Goal: Communication & Community: Share content

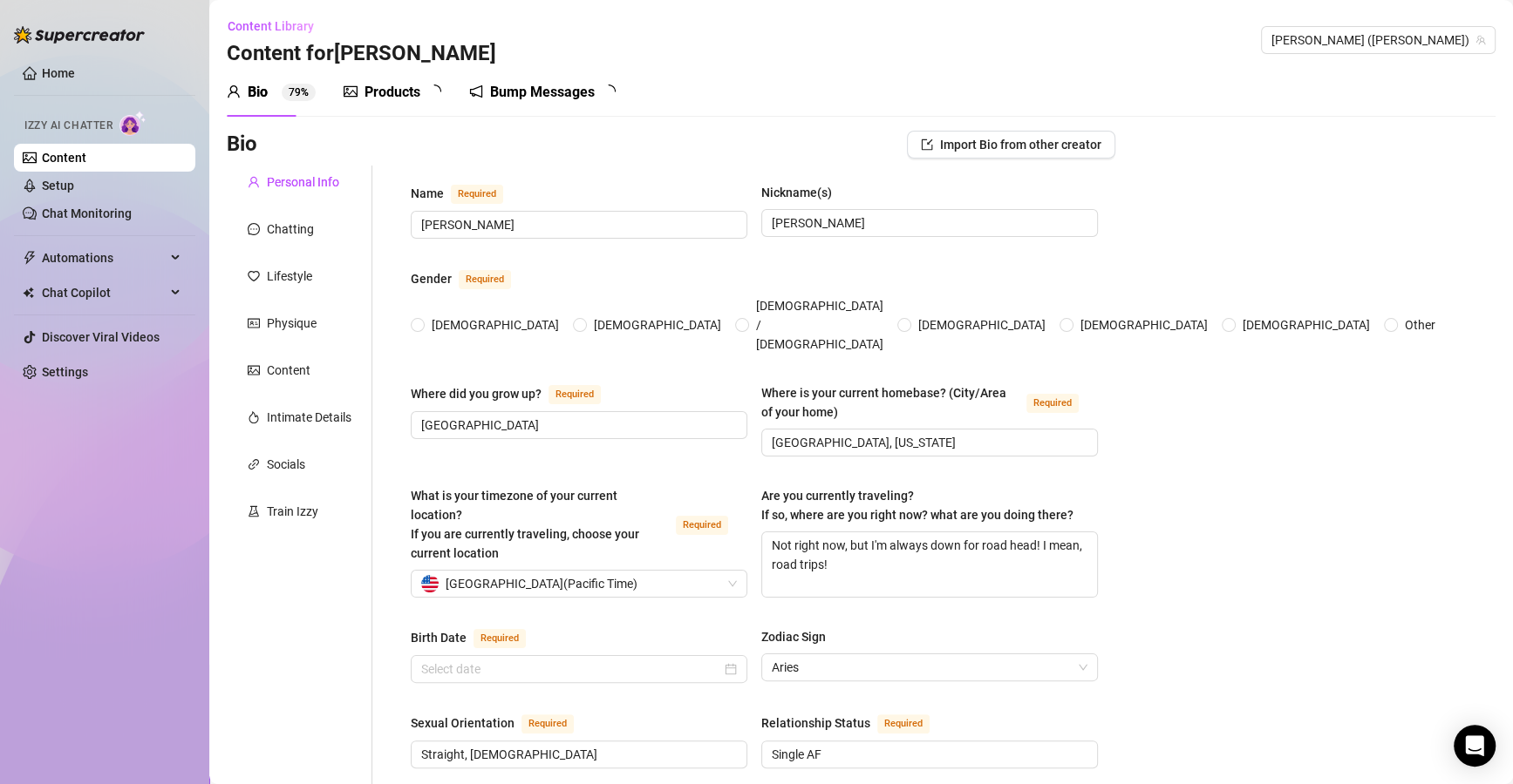
radio input "true"
type input "[DATE]"
click at [614, 91] on sup "0" at bounding box center [622, 92] width 17 height 17
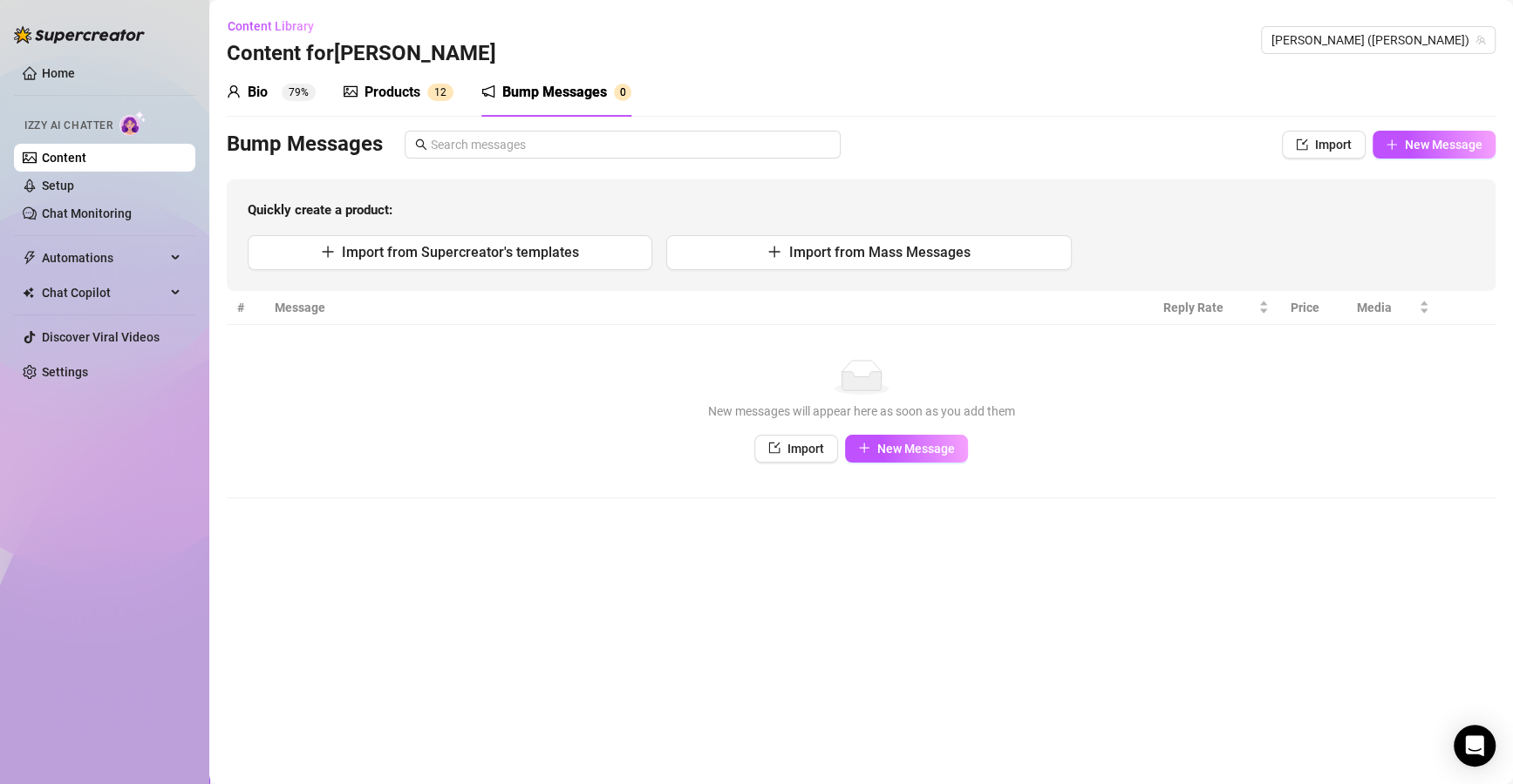
click at [1440, 155] on button "New Message" at bounding box center [1433, 145] width 123 height 28
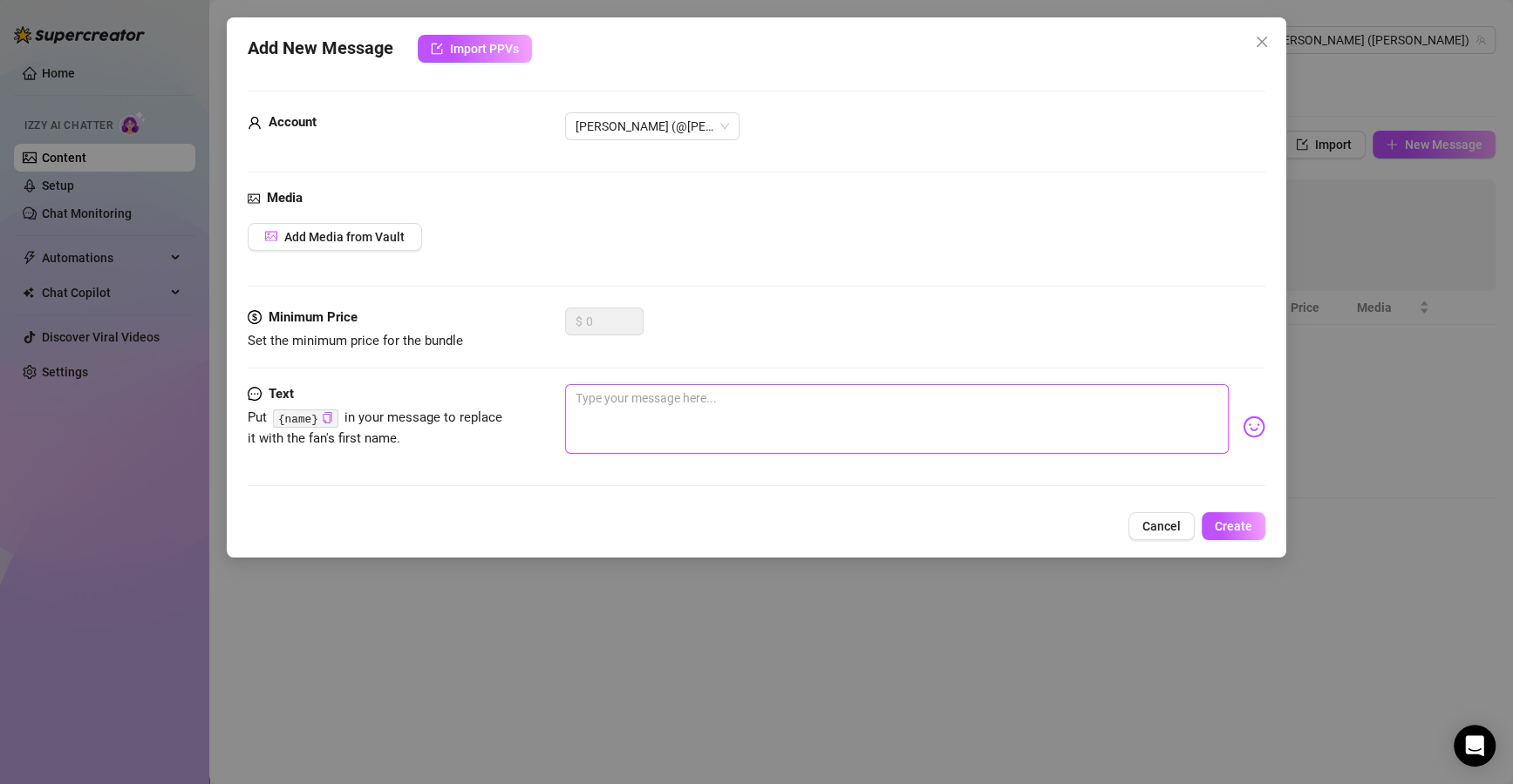
click at [698, 417] on textarea at bounding box center [896, 419] width 664 height 70
paste textarea "Well well well… look who finally showed up for me."
type textarea "Well well well… look who finally showed up for me."
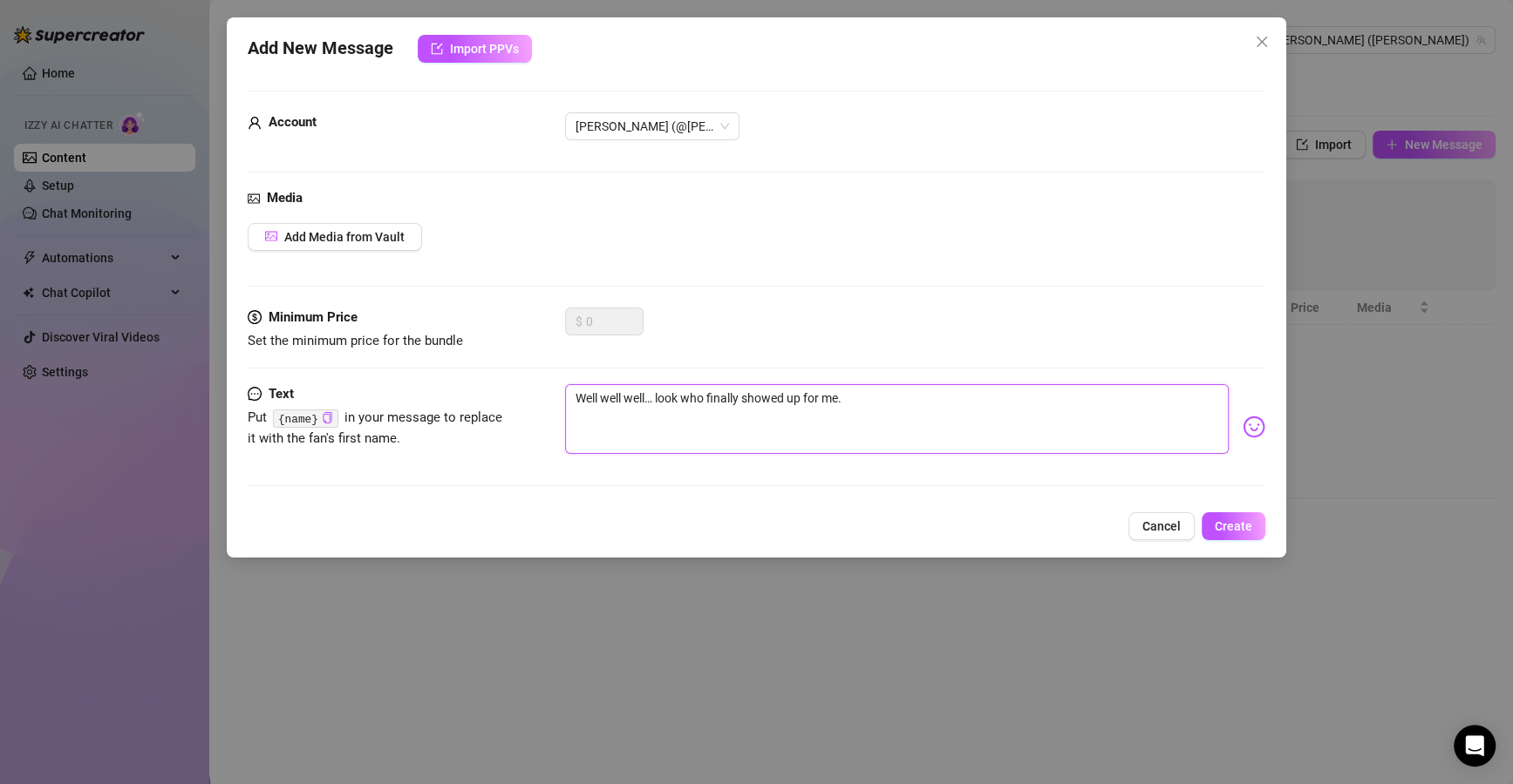
type textarea "Well well well… look who finally showed up for me."
type textarea "Well well well… look who finally showed up for me.."
type textarea "Well well well… look who finally showed up for me..."
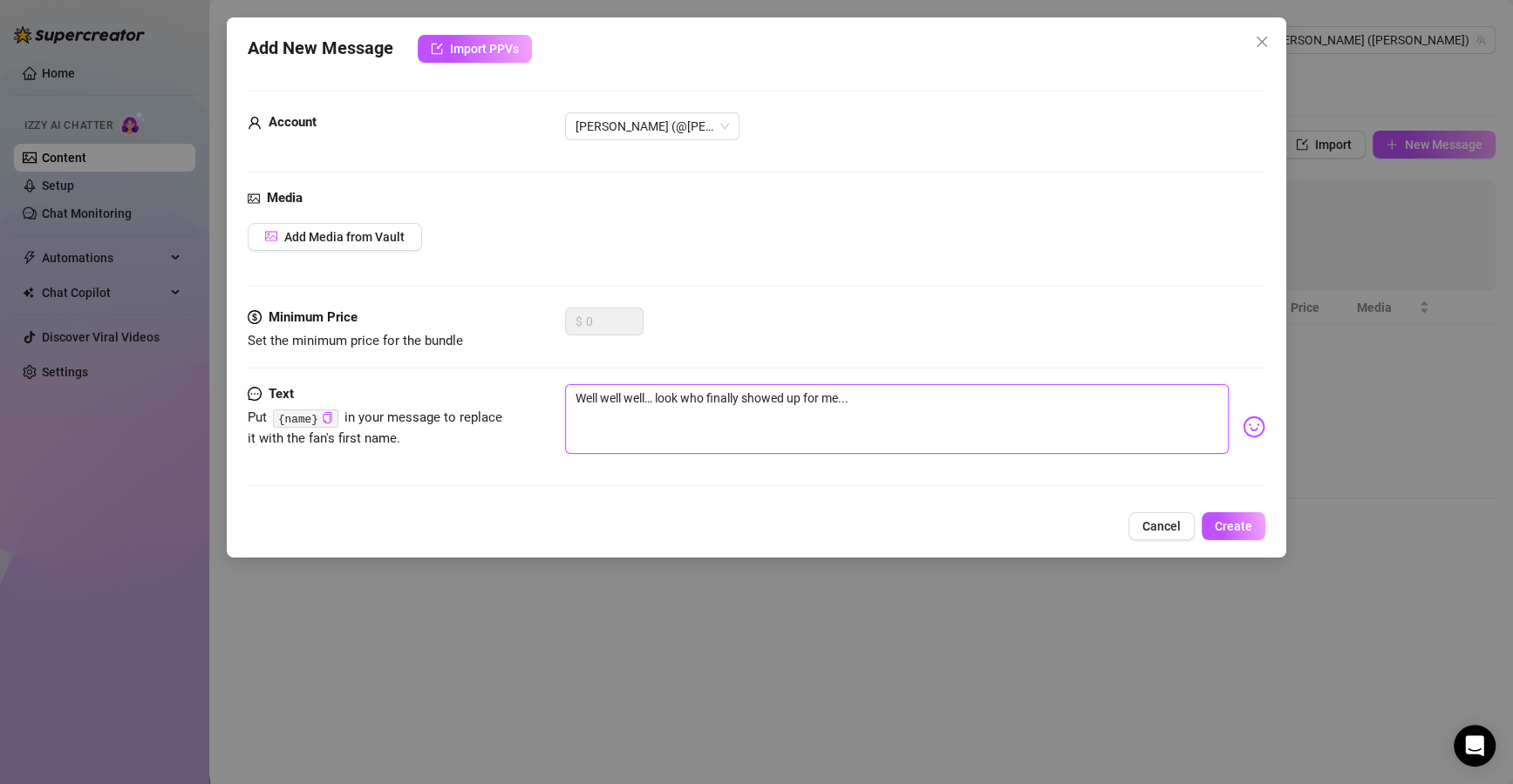
click at [587, 400] on textarea "Well well well… look who finally showed up for me..." at bounding box center [896, 419] width 664 height 70
click at [584, 400] on textarea "Well well well… look who finally showed up for me..." at bounding box center [896, 419] width 664 height 70
type textarea "ell well well… look who finally showed up for me..."
type textarea "well well well… look who finally showed up for me..."
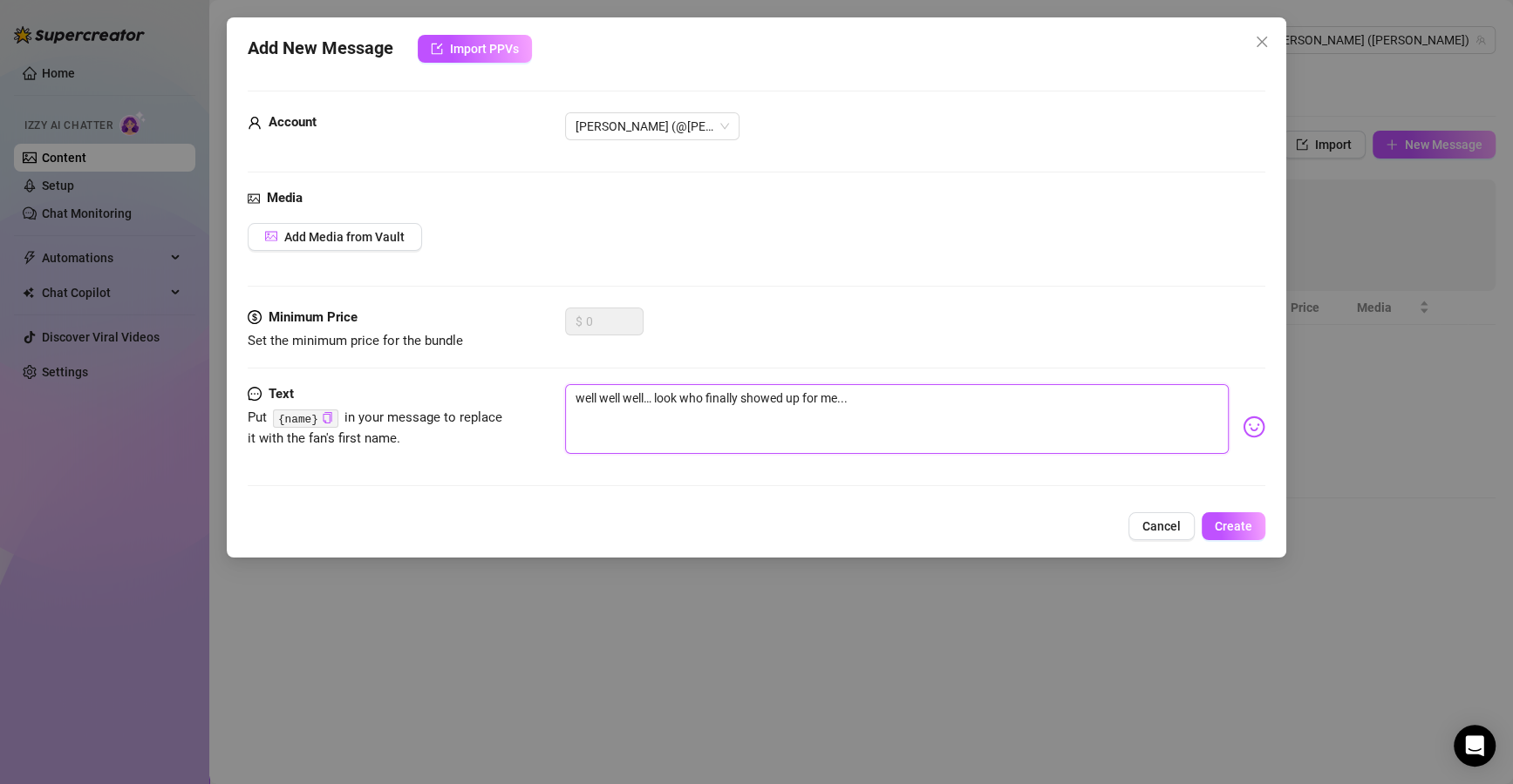
type textarea "well well well… look who finally showed up for me..."
click at [1228, 524] on span "Create" at bounding box center [1234, 527] width 38 height 14
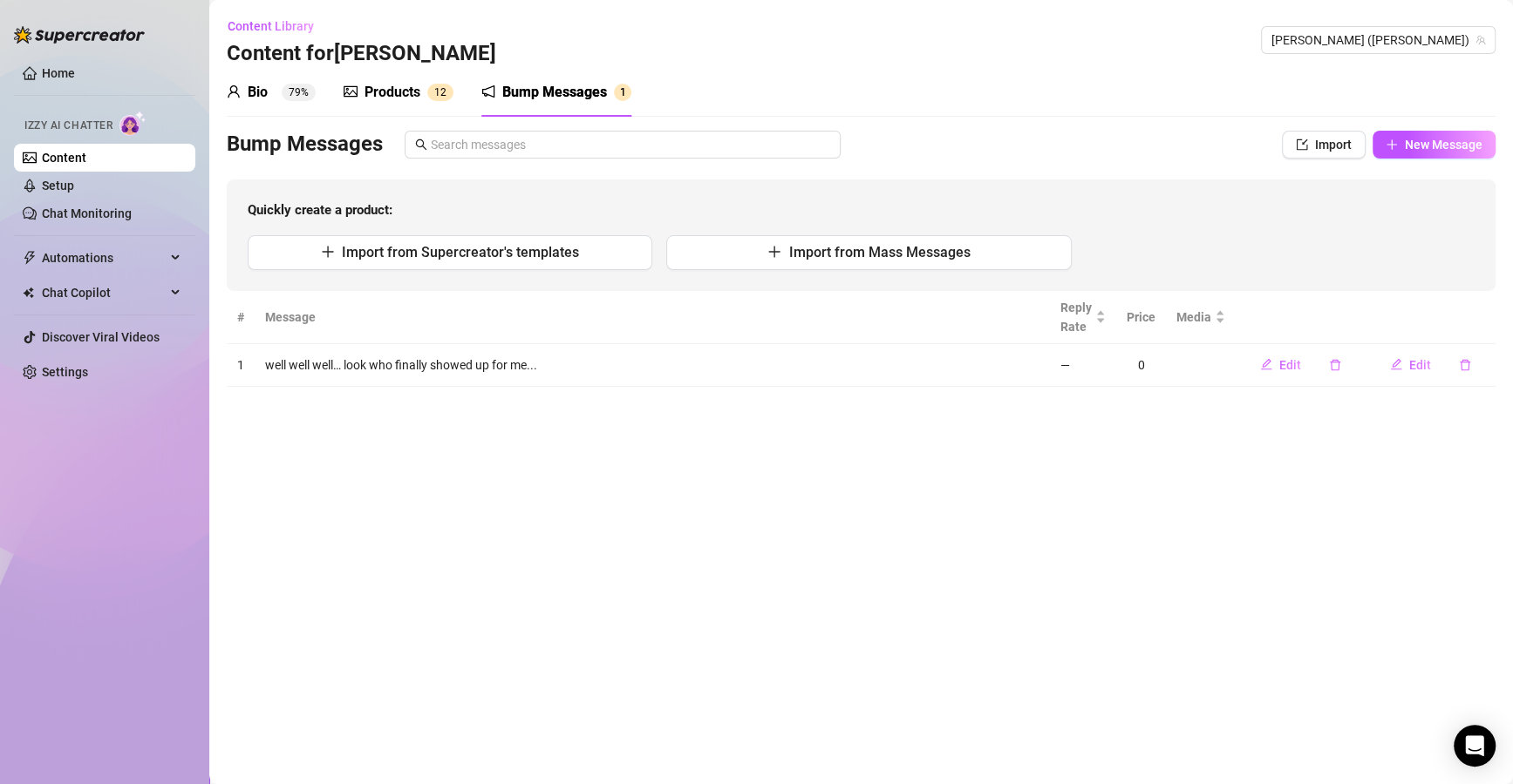
click at [1434, 132] on button "New Message" at bounding box center [1433, 145] width 123 height 28
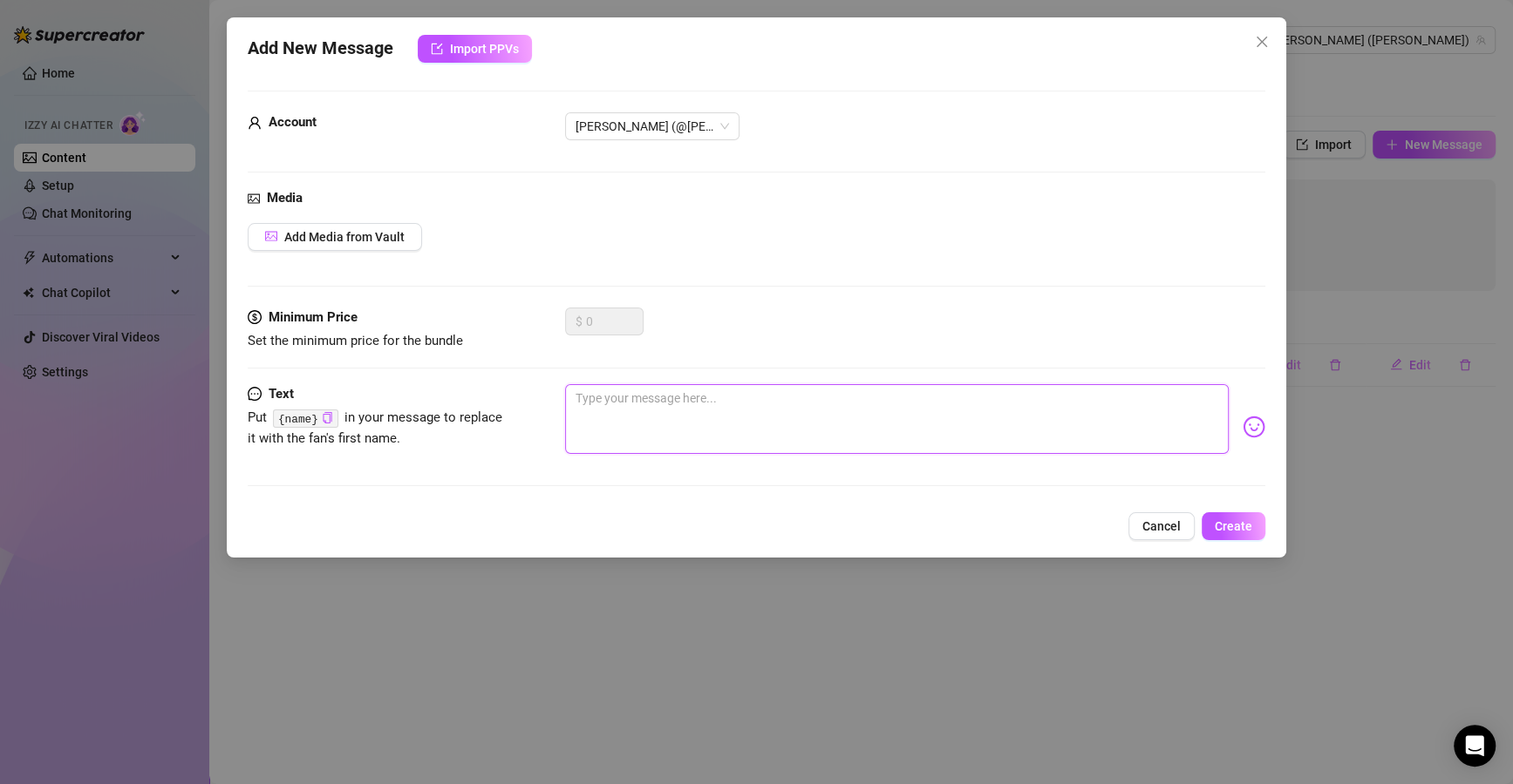
drag, startPoint x: 746, startPoint y: 432, endPoint x: 756, endPoint y: 397, distance: 36.4
click at [746, 431] on textarea at bounding box center [896, 419] width 664 height 70
paste textarea "You just made my day by popping online."
type textarea "You just made my day by popping online."
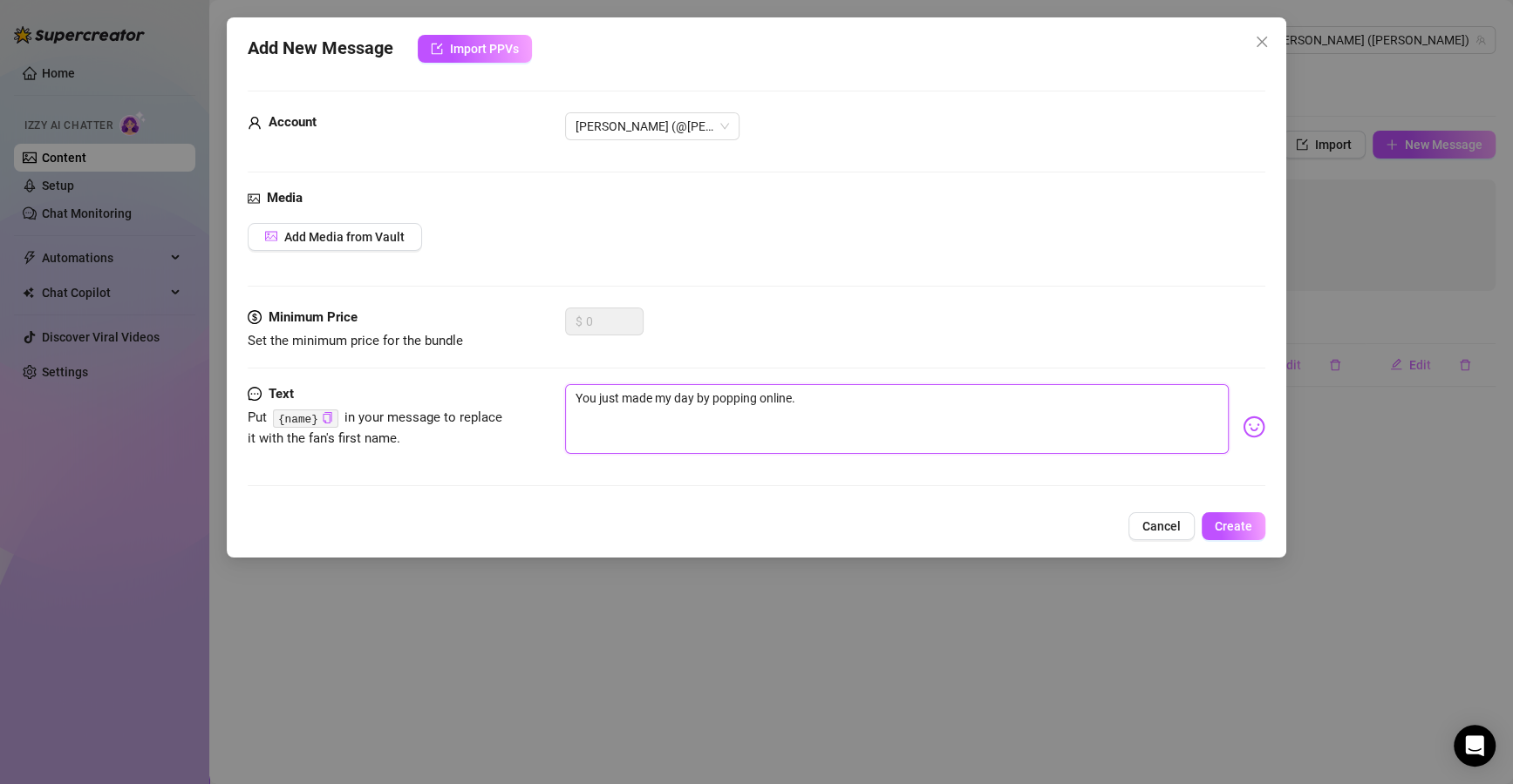
type textarea "You just made my day by popping online."
type textarea "You just made my day by popping online"
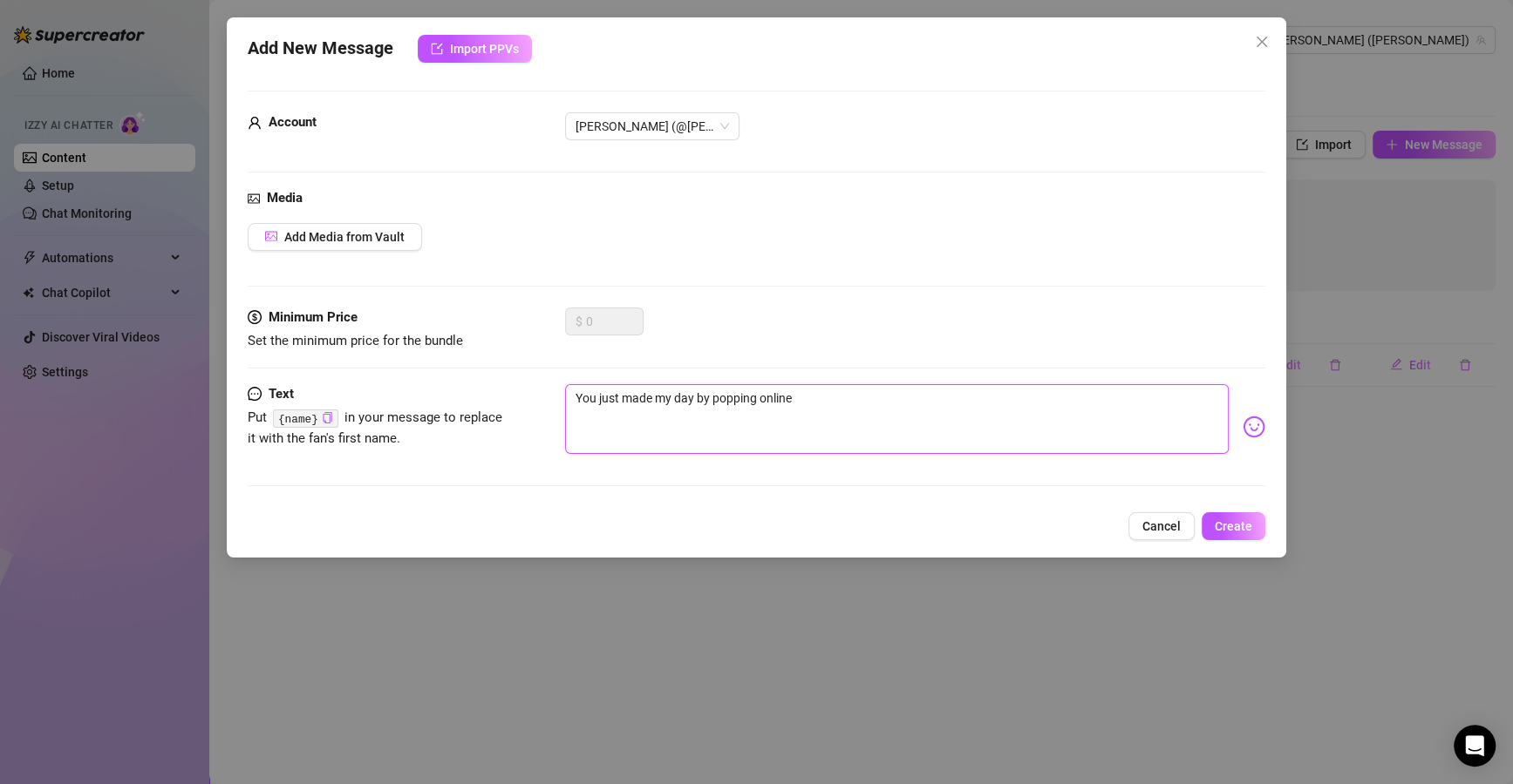
type textarea "You just made my day by popping online"
type textarea "You just made my day by popping online 😭"
click at [583, 400] on textarea "You just made my day by popping online 😭" at bounding box center [896, 419] width 664 height 70
type textarea "ou just made my day by popping online 😭"
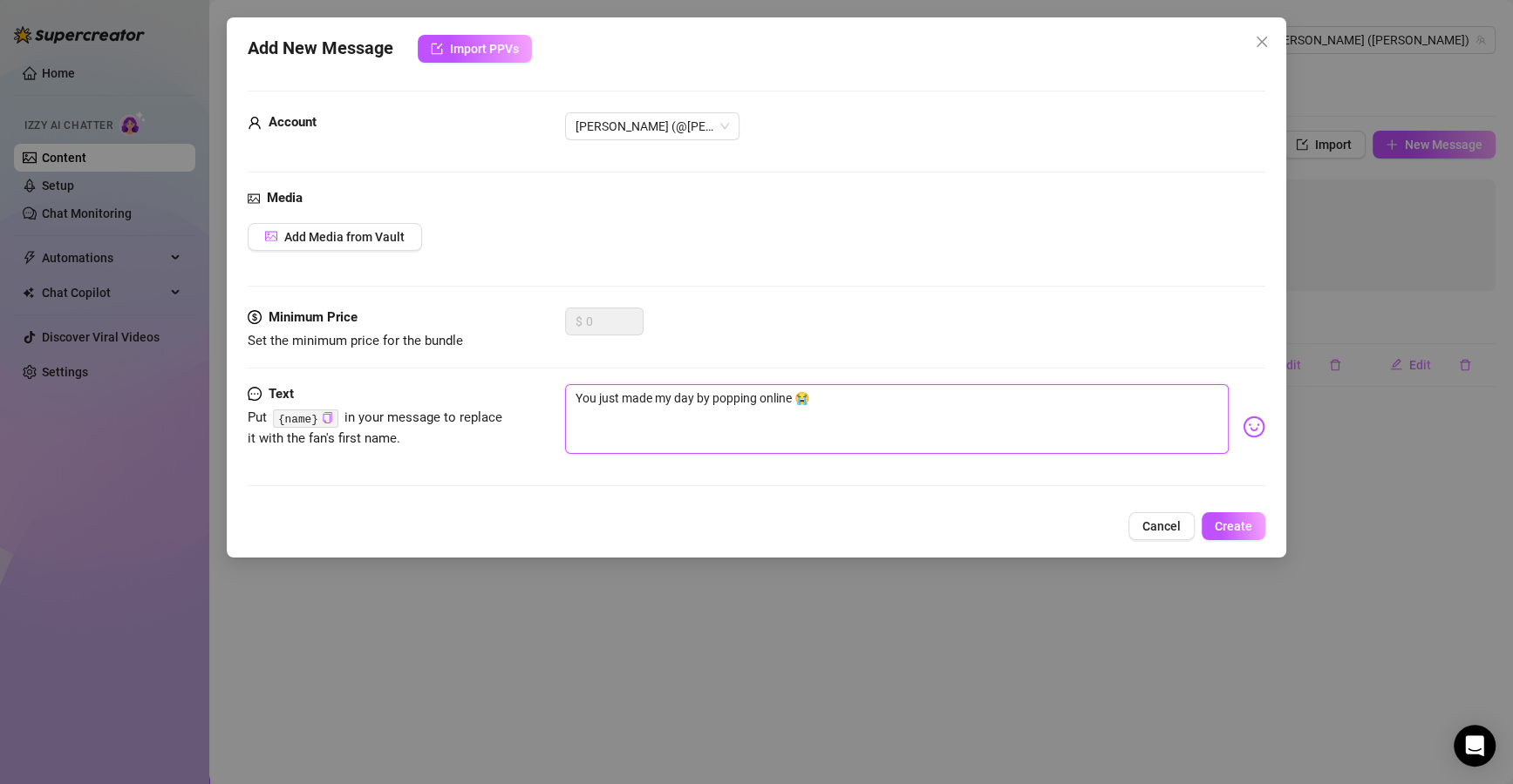
type textarea "ou just made my day by popping online 😭"
type textarea "uou just made my day by popping online 😭"
type textarea "ou just made my day by popping online 😭"
type textarea "uou just made my day by popping online 😭"
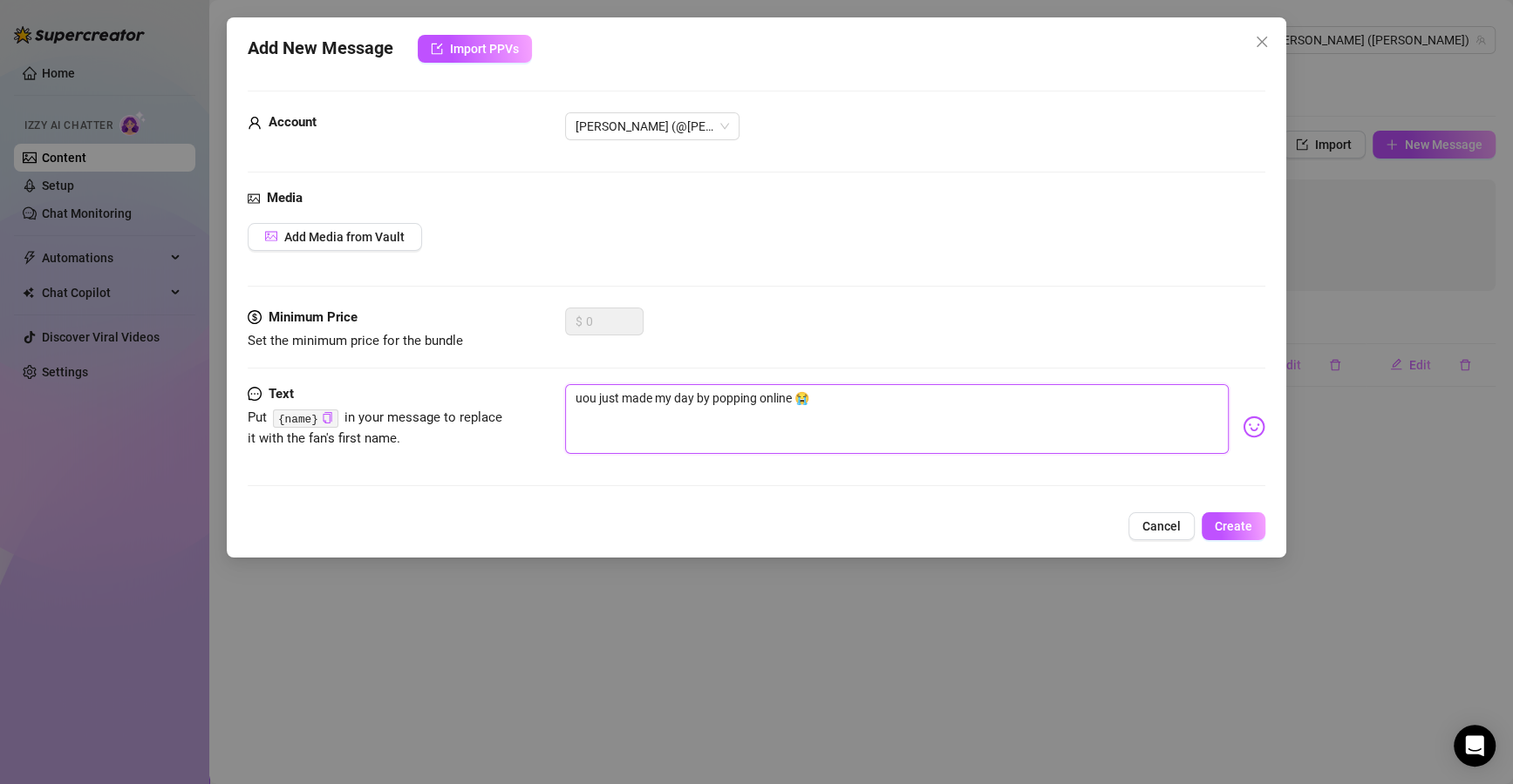
type textarea "ou just made my day by popping online 😭"
type textarea "you just made my day by popping online 😭"
type textarea "yuou just made my day by popping online 😭"
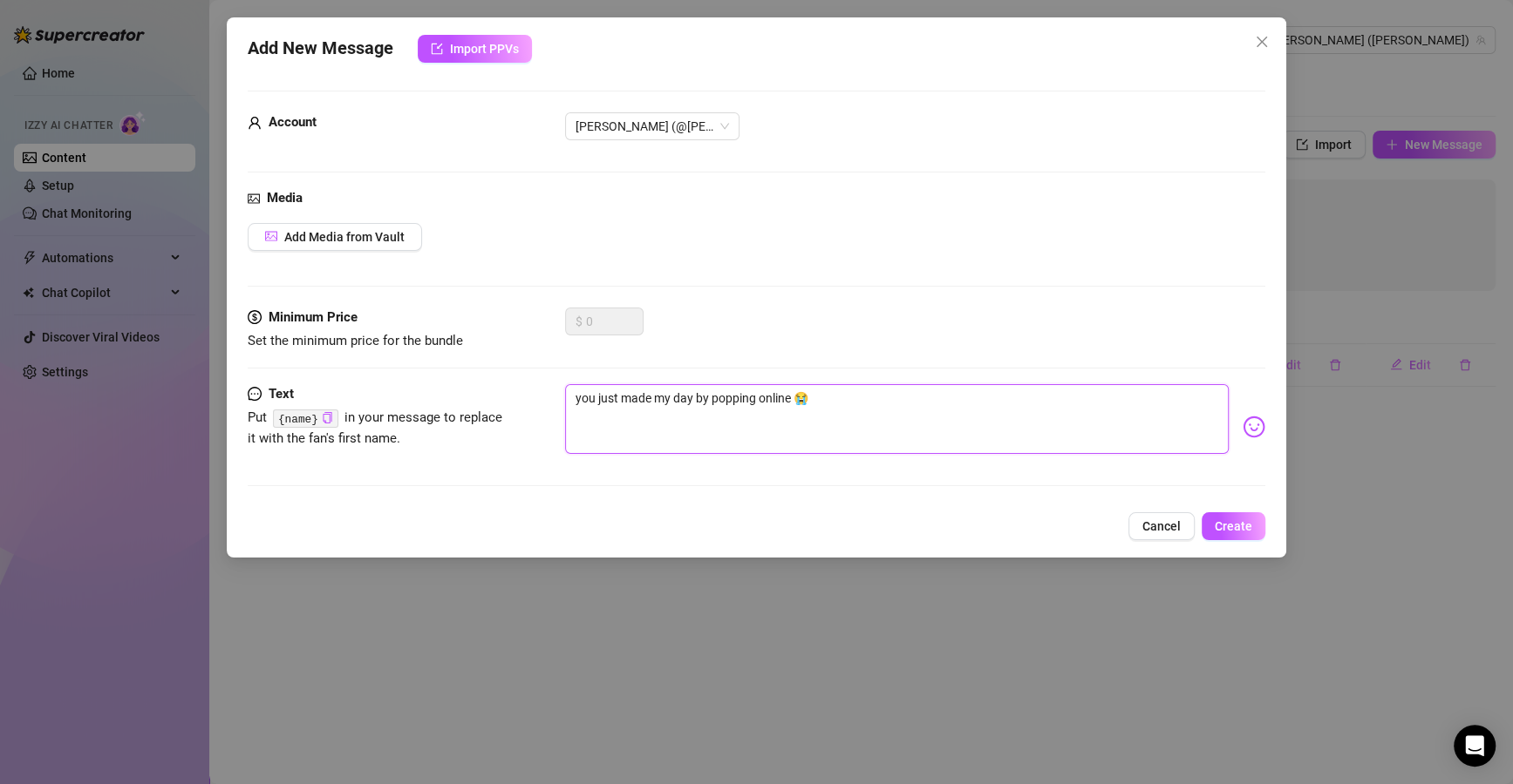
type textarea "yuou just made my day by popping online 😭"
type textarea "you just made my day by popping online 😭"
click at [576, 442] on textarea "you just made my day by popping online 😭" at bounding box center [896, 419] width 664 height 70
click at [643, 403] on textarea "you just made my day by popping online 😭" at bounding box center [896, 419] width 664 height 70
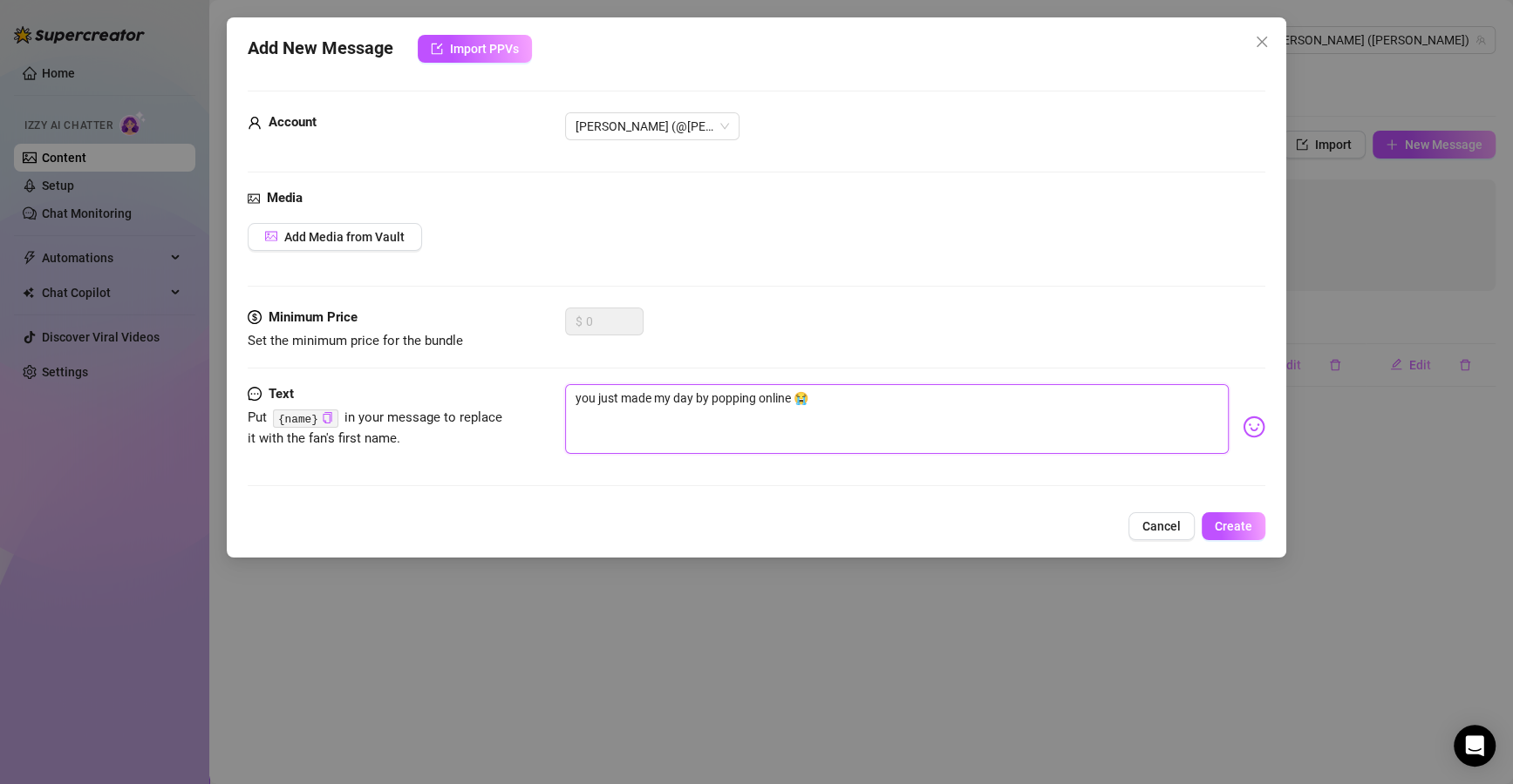
click at [643, 403] on textarea "you just made my day by popping online 😭" at bounding box center [896, 419] width 664 height 70
type textarea "you just made my day by popping online 😭"
click at [1230, 513] on button "Create" at bounding box center [1234, 527] width 64 height 28
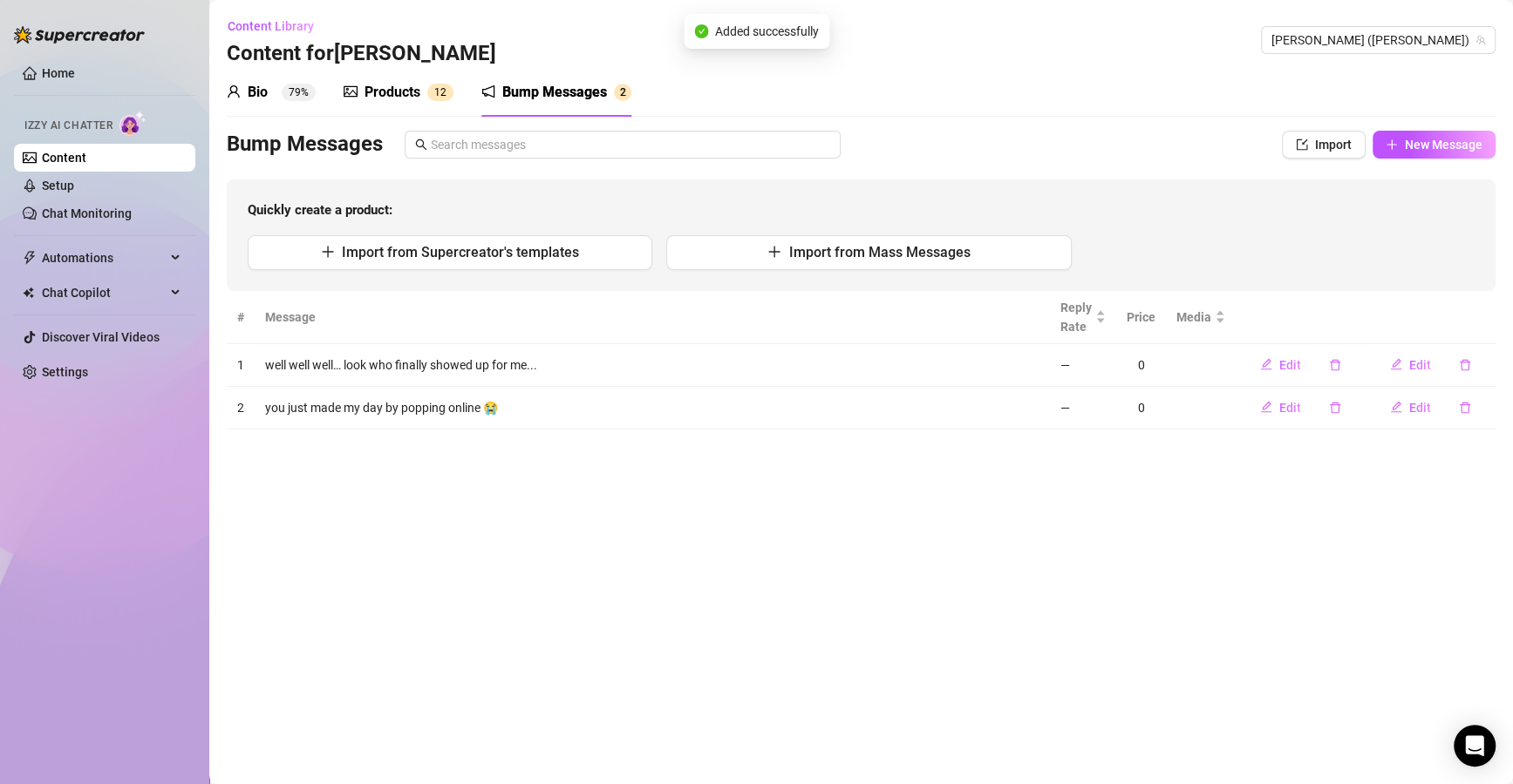
click at [1449, 148] on span "New Message" at bounding box center [1443, 145] width 78 height 14
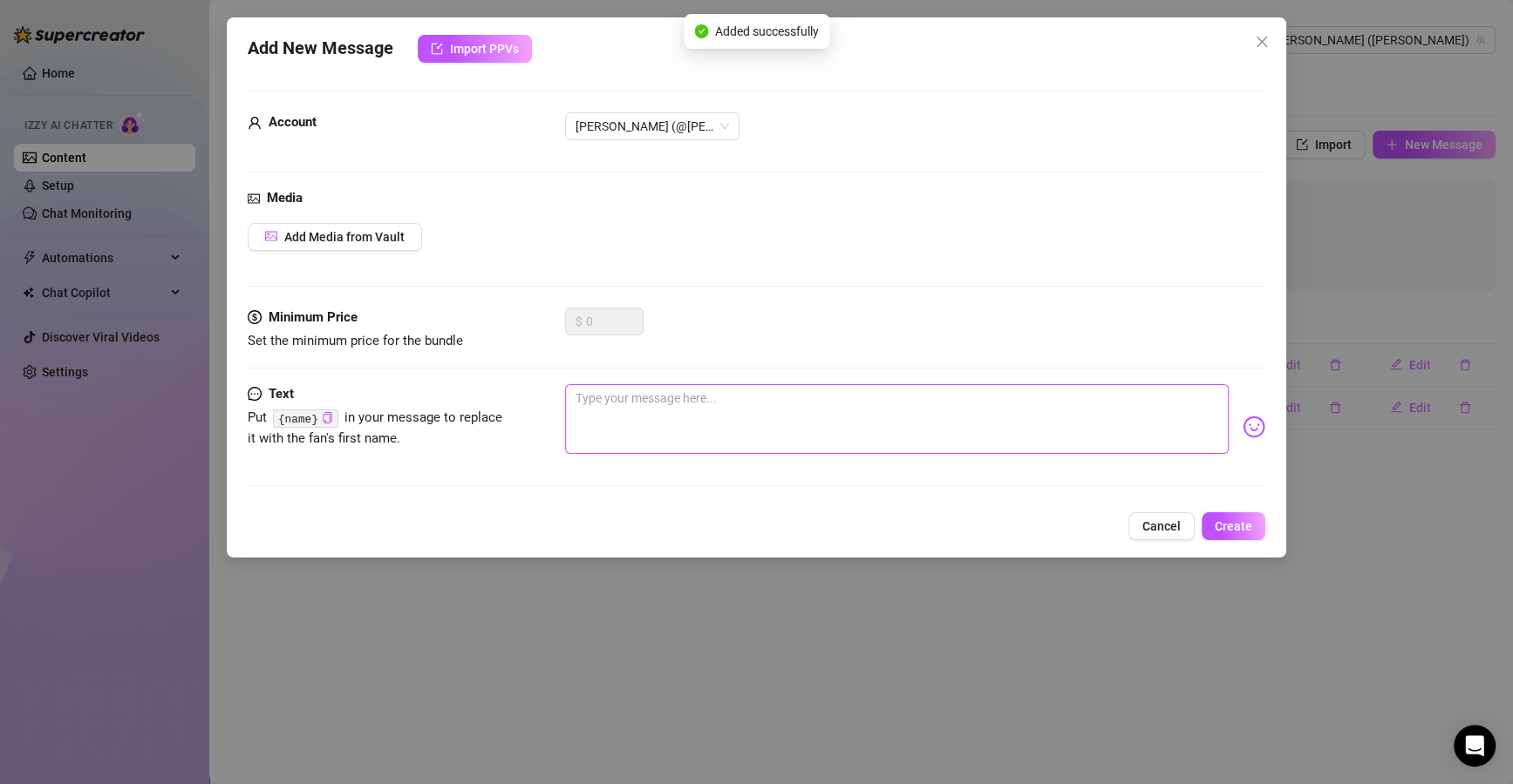
click at [788, 398] on textarea at bounding box center [896, 419] width 664 height 70
paste textarea "Damn, I was literally just thinking about you."
type textarea "Damn, I was literally just thinking about you."
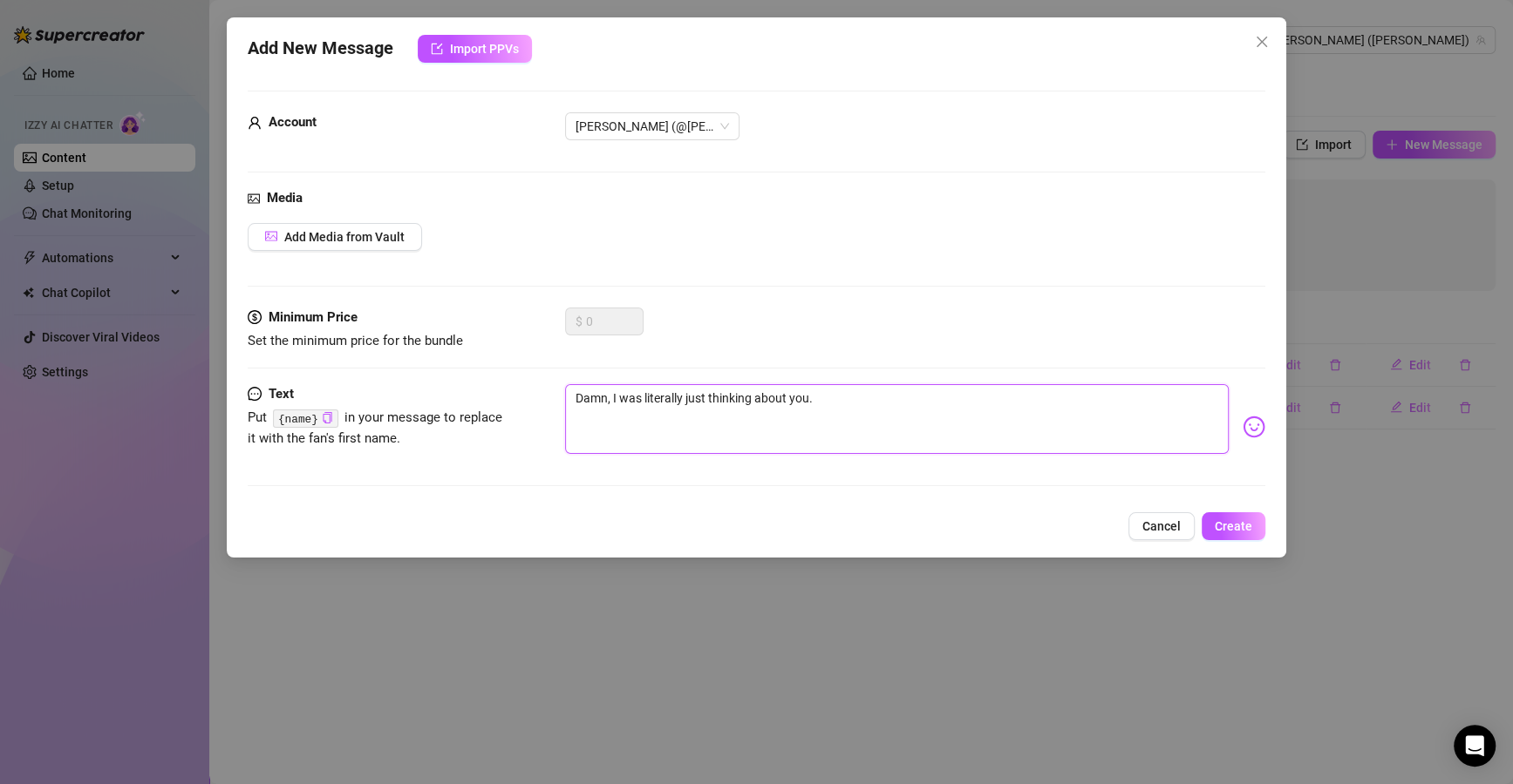
type textarea "Damn, I was literally just thinking about you."
type textarea "Damn, I was literally just thinking about you"
type textarea "Damn, I was literally just thinking about you!"
drag, startPoint x: 1065, startPoint y: 424, endPoint x: 586, endPoint y: 419, distance: 479.0
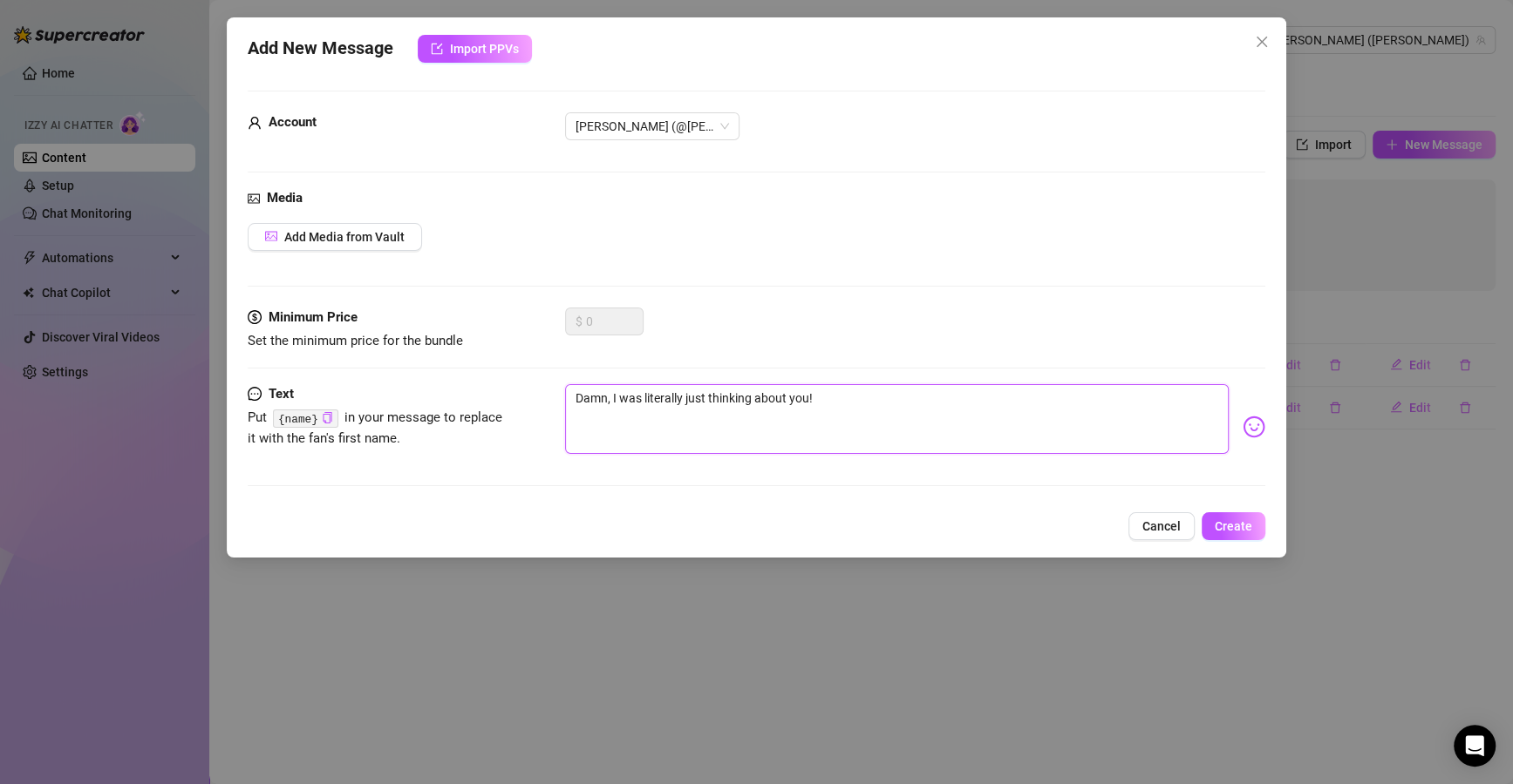
click at [592, 415] on textarea "Damn, I was literally just thinking about you!" at bounding box center [896, 419] width 664 height 70
click at [978, 424] on textarea "Damn, I was literally just thinking about you!" at bounding box center [896, 419] width 664 height 70
click at [980, 397] on textarea "Damn, I was literally just thinking about you!" at bounding box center [896, 419] width 664 height 70
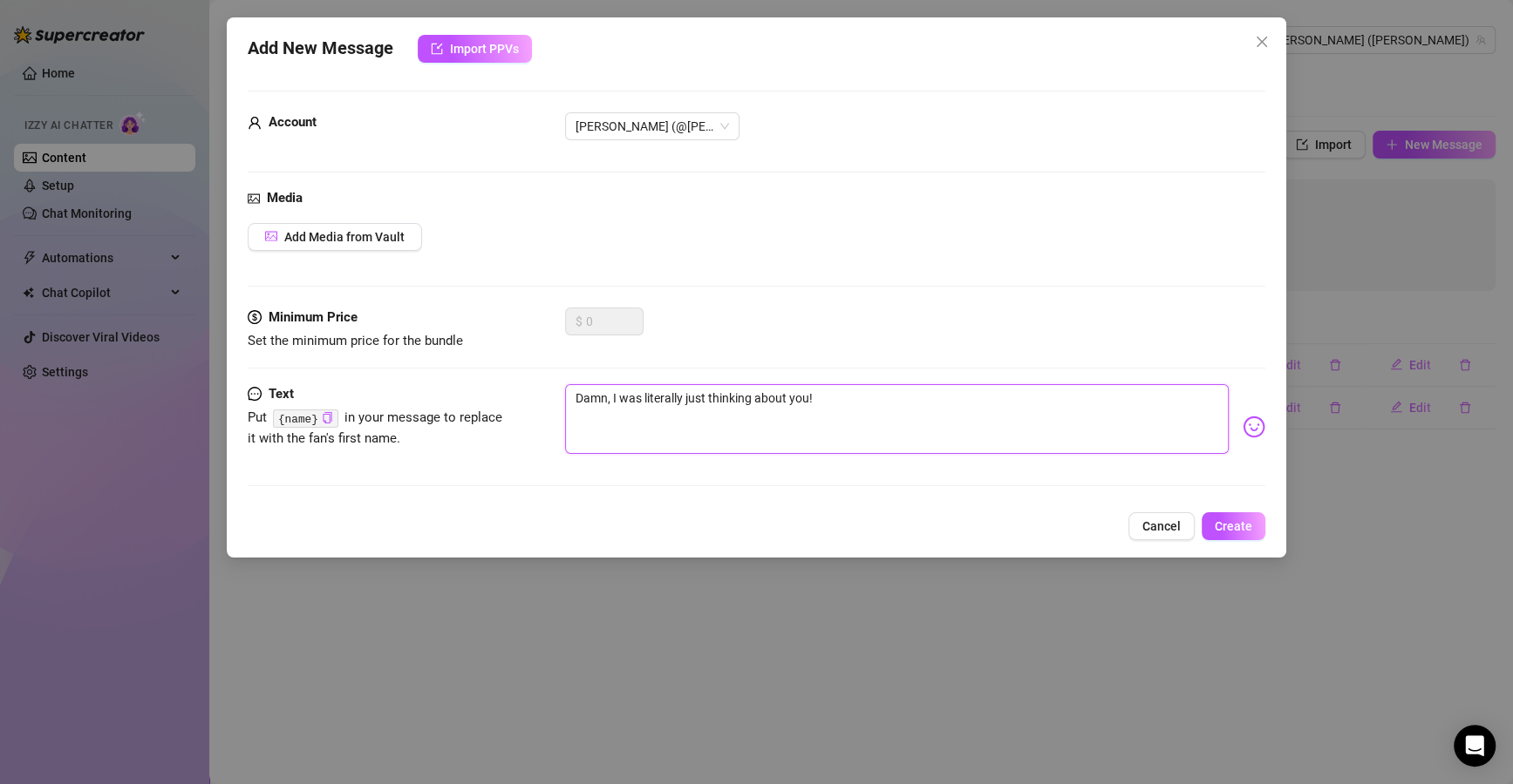
type textarea "Damn, I was literally just thinking about you!"
click at [1225, 531] on span "Create" at bounding box center [1234, 527] width 38 height 14
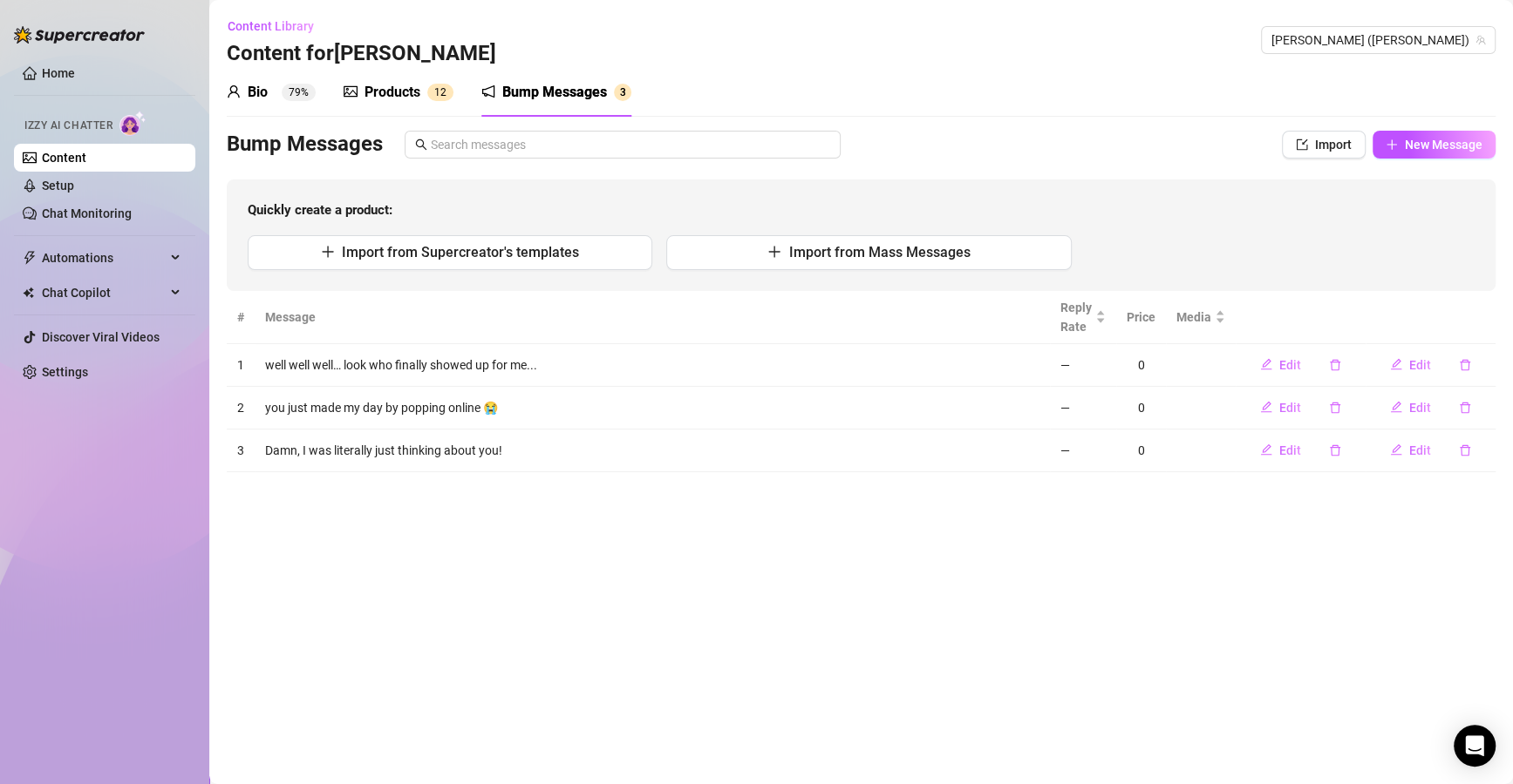
click at [1431, 164] on div "Bump Messages Import New Message Quickly create a product: Import from Supercre…" at bounding box center [860, 210] width 1268 height 161
click at [1473, 138] on span "New Message" at bounding box center [1443, 145] width 78 height 14
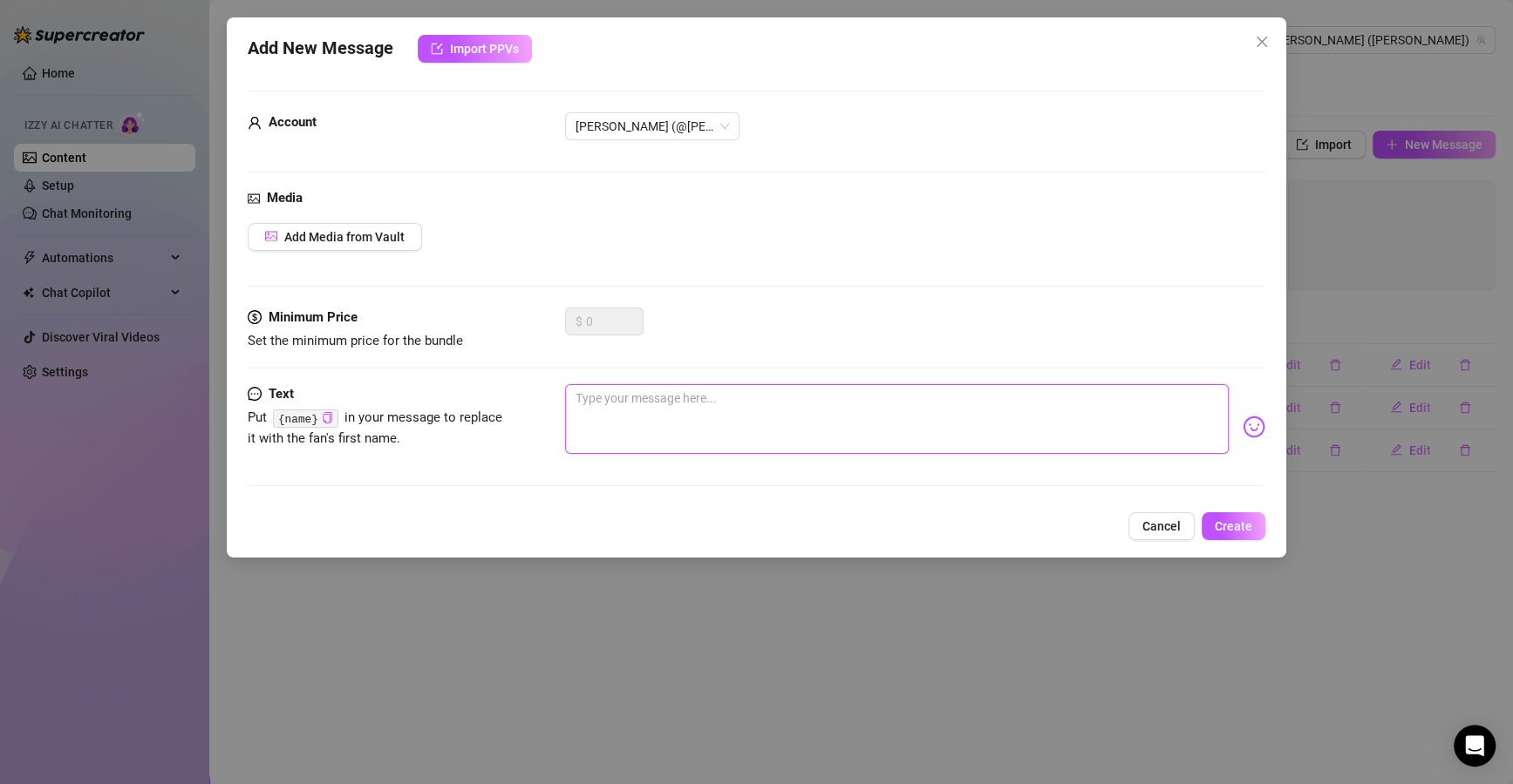
click at [767, 431] on textarea at bounding box center [896, 419] width 664 height 70
paste textarea "Don’t act shy, I know you came here for me."
type textarea "Don’t act shy, I know you came here for me."
click at [579, 398] on textarea "Don’t act shy, I know you came here for me." at bounding box center [896, 419] width 664 height 70
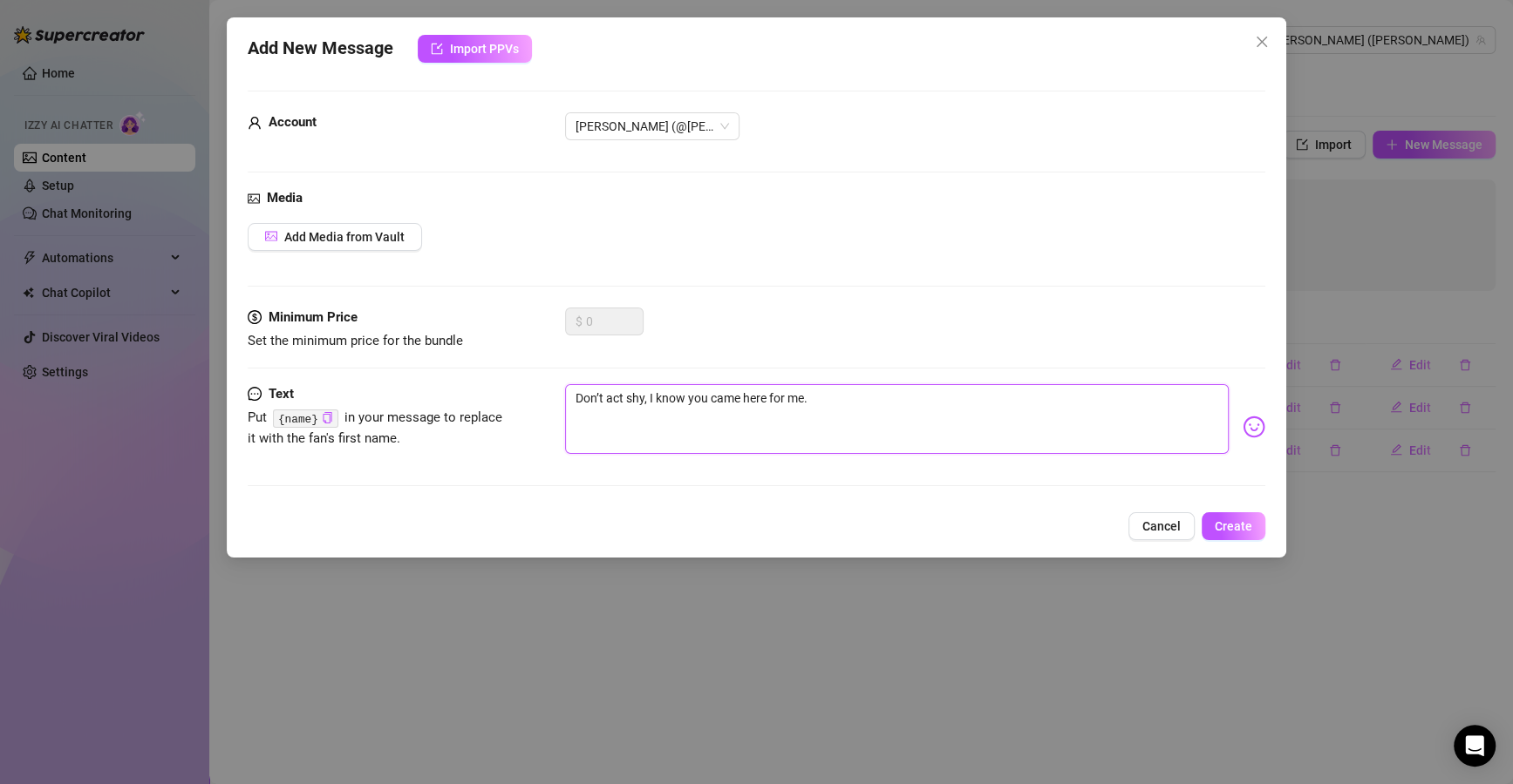
type textarea "on’t act shy, I know you came here for me."
type textarea "don’t act shy, I know you came here for me."
click at [597, 390] on textarea "don’t act shy, I know you came here for me." at bounding box center [896, 419] width 664 height 70
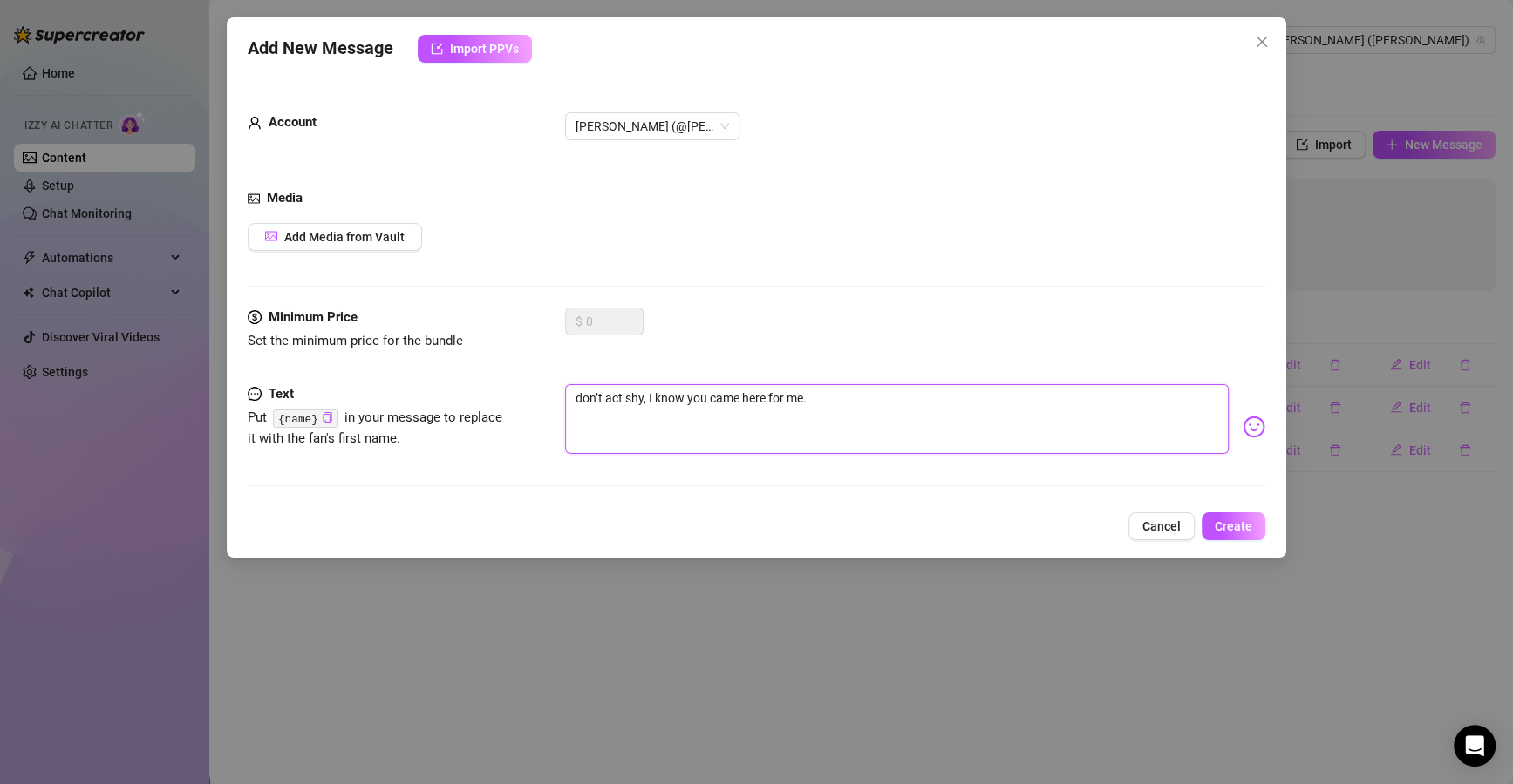
type textarea "dont act shy, I know you came here for me."
click at [638, 386] on textarea "dont act shy, I know you came here for me." at bounding box center [896, 419] width 664 height 70
click at [641, 395] on textarea "dont act shy, I know you came here for me." at bounding box center [896, 419] width 664 height 70
type textarea "dont act shy , I know you came here for me."
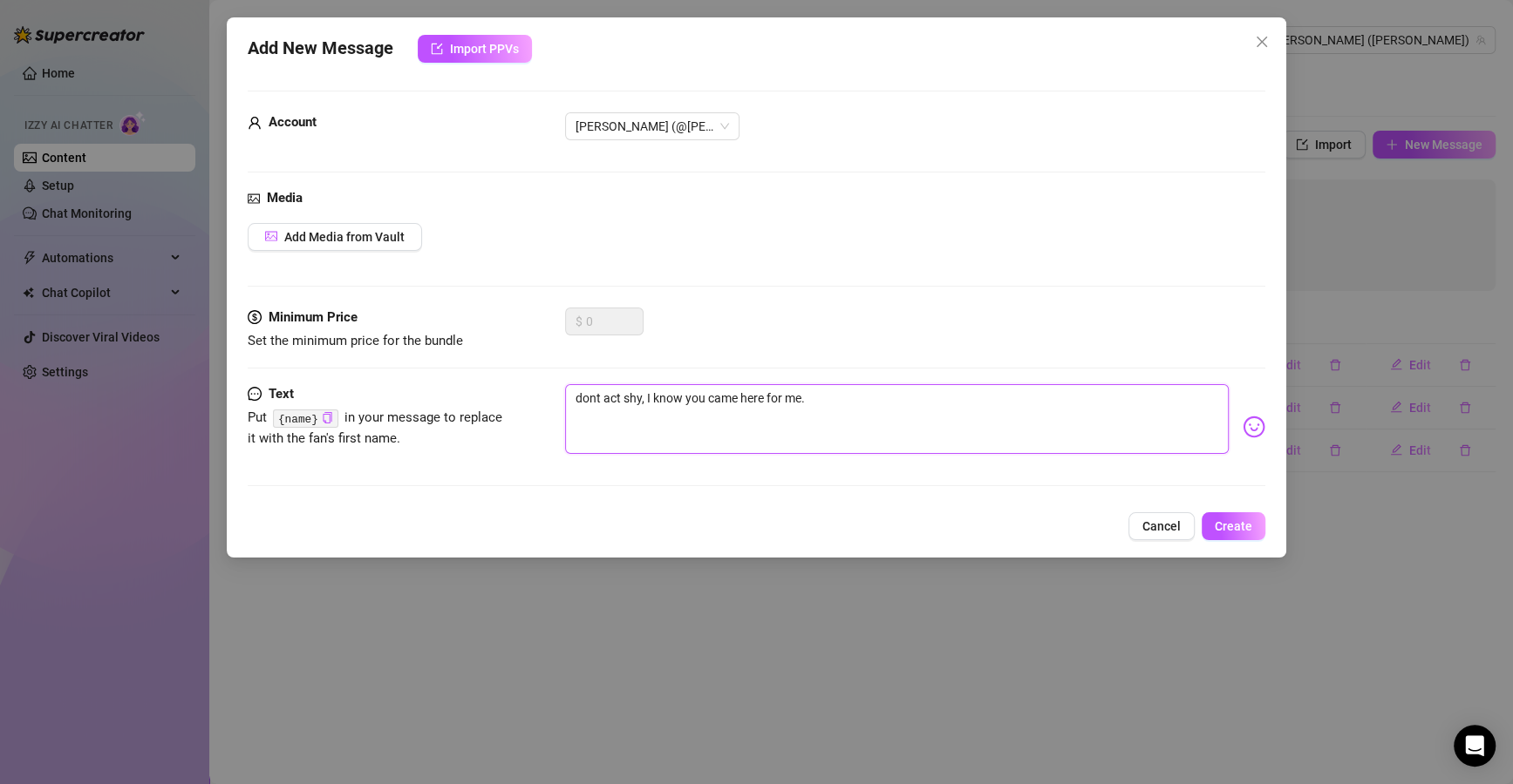
type textarea "dont act shy , I know you came here for me."
type textarea "dont act shy N, I know you came here for me."
type textarea "dont act shy No, I know you came here for me."
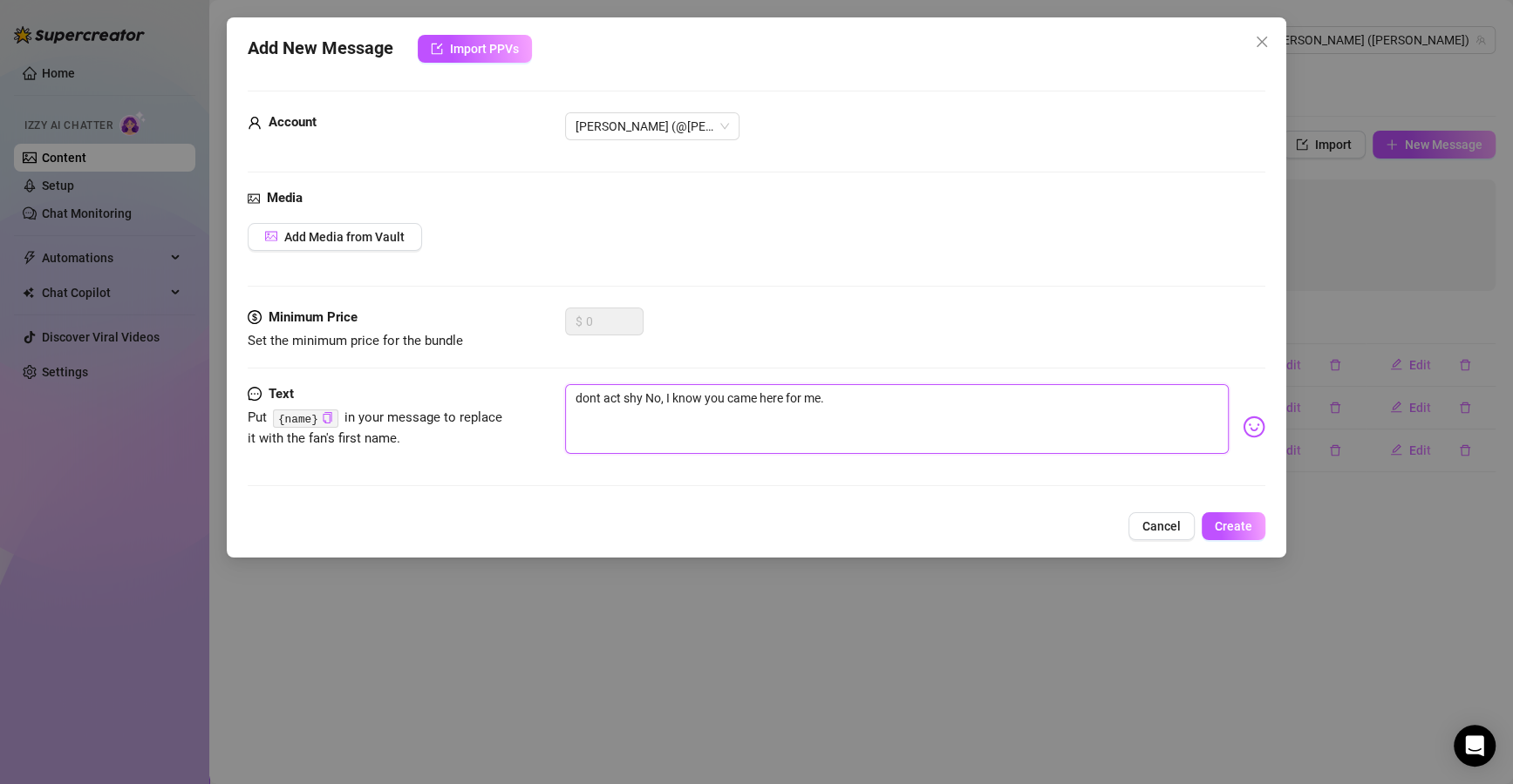
type textarea "dont act shy Now, I know you came here for me."
type textarea "dont act shy Now I know you came here for me."
type textarea "dont act shy No I know you came here for me."
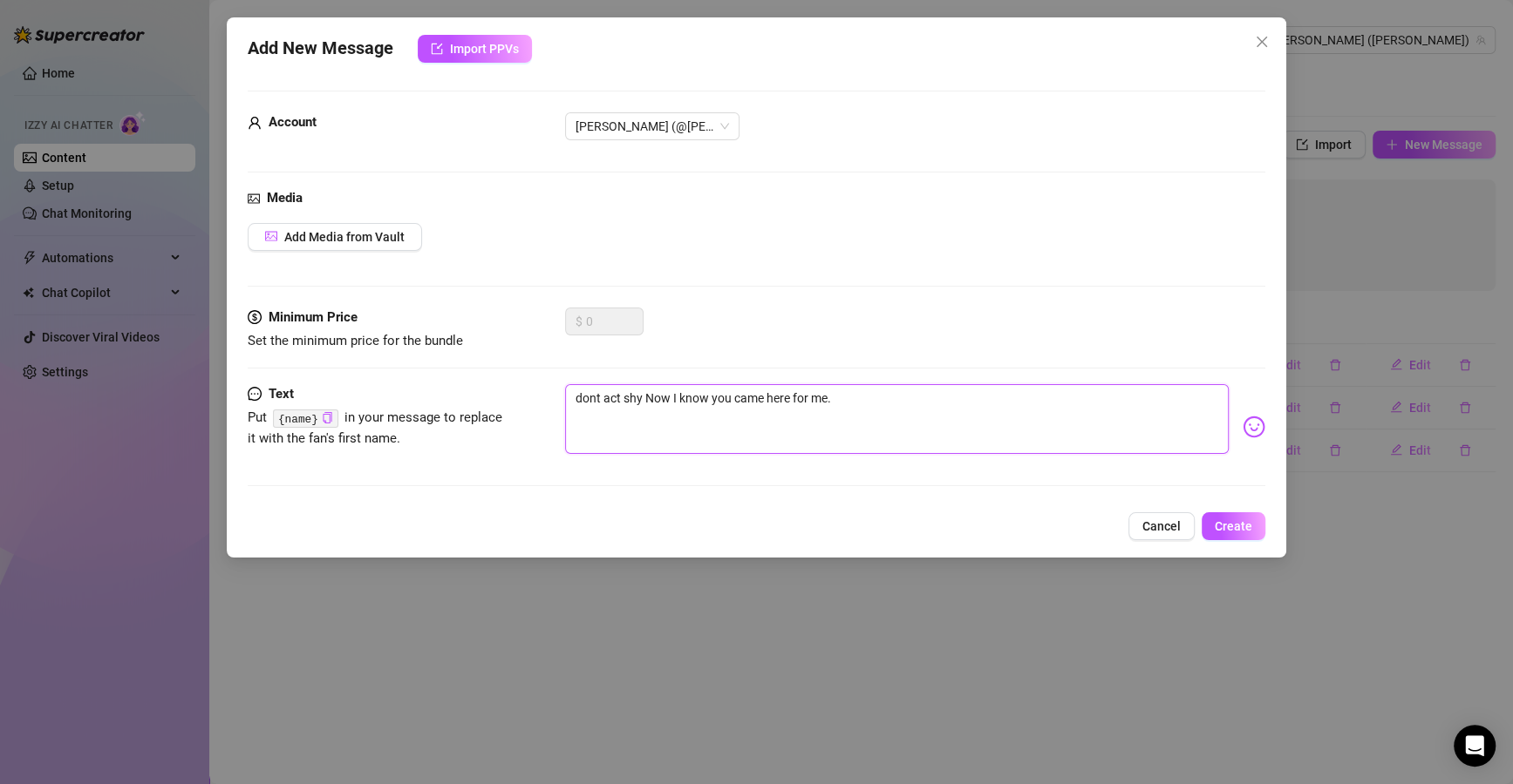
type textarea "dont act shy No I know you came here for me."
type textarea "dont act shy N I know you came here for me."
type textarea "dont act shy I know you came here for me."
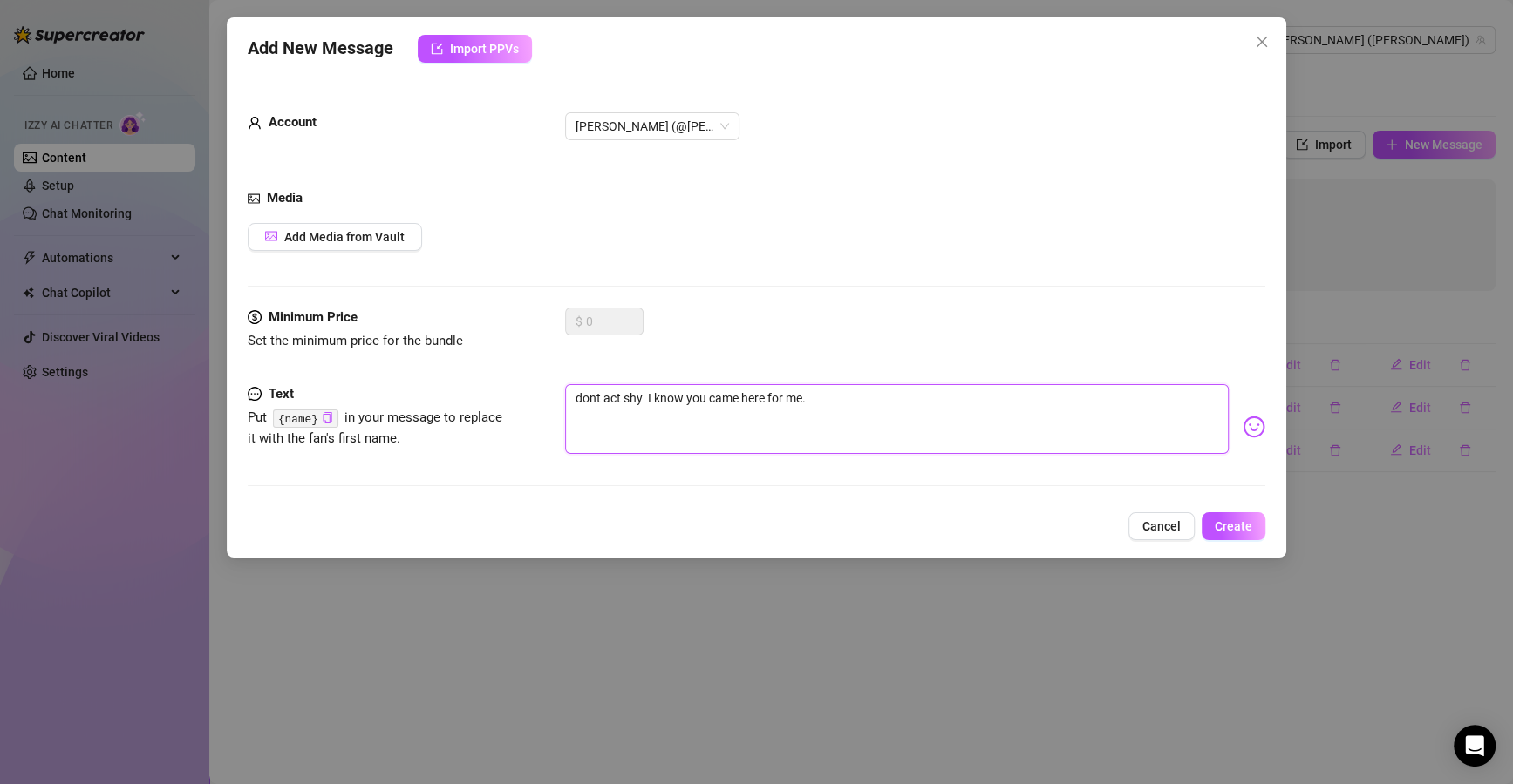
type textarea "dont act shy I know you came here for me."
type textarea "dont act shy n I know you came here for me."
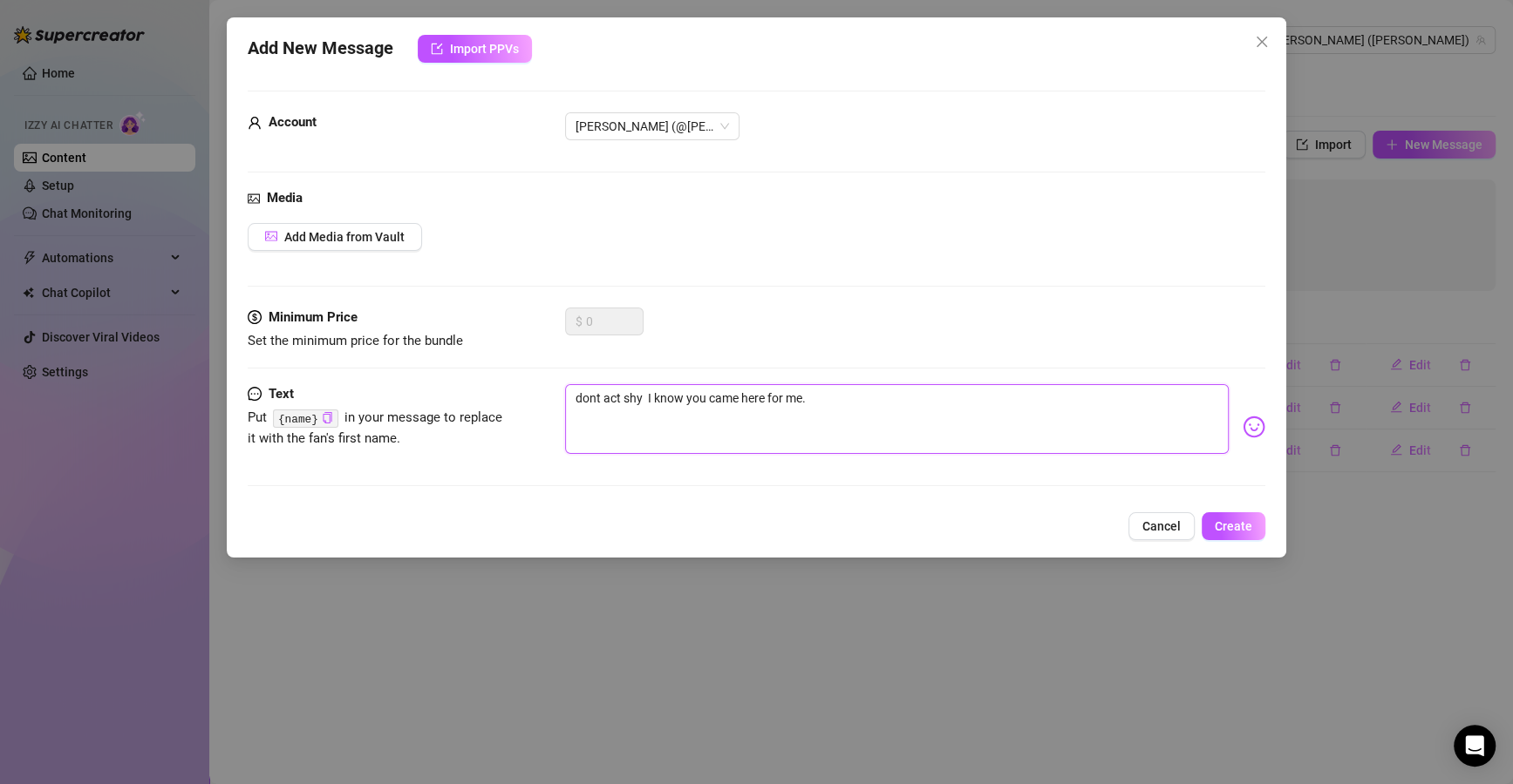
type textarea "dont act shy n I know you came here for me."
type textarea "dont act shy no I know you came here for me."
type textarea "dont act shy now I know you came here for me."
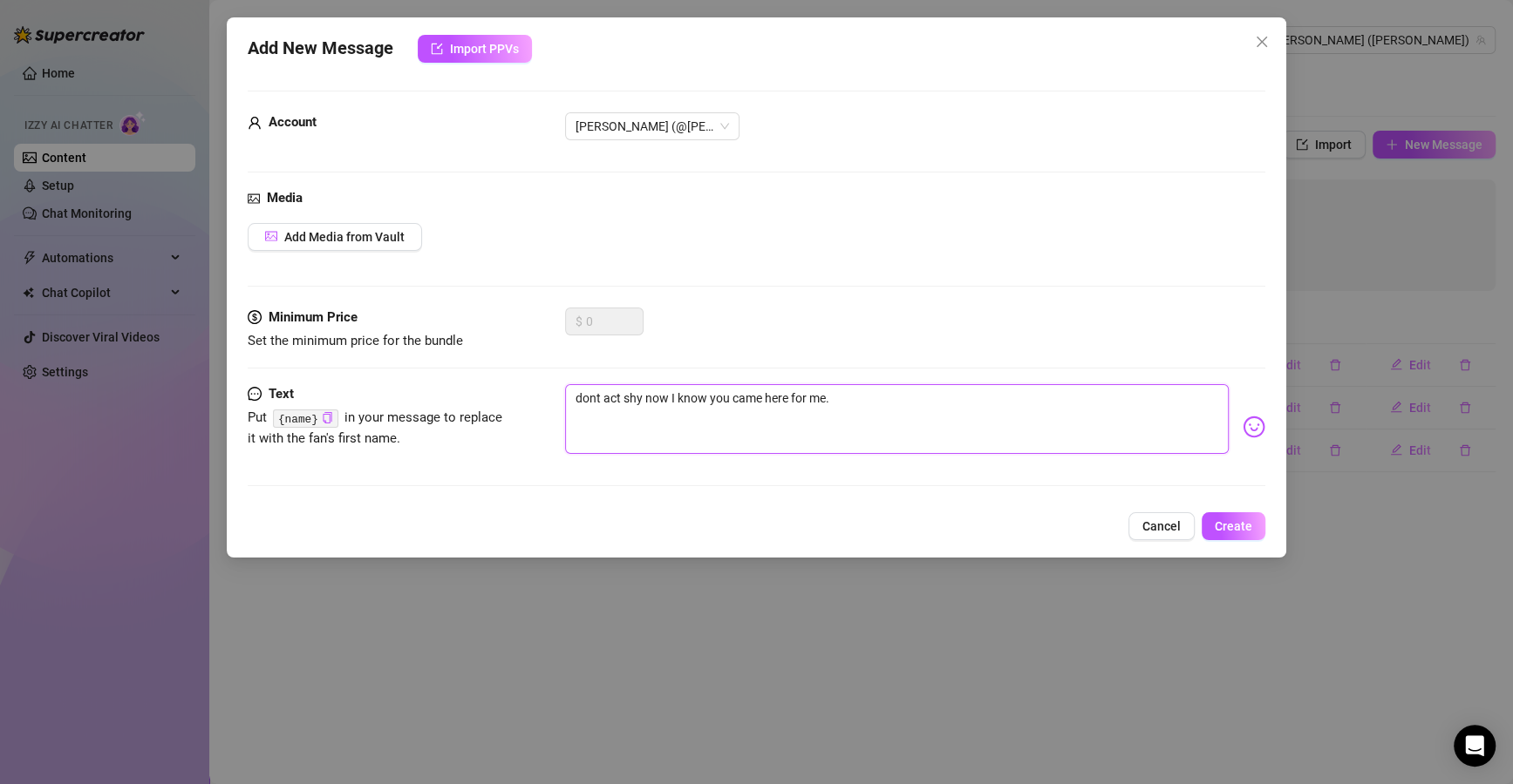
type textarea "dont act shy now. I know you came here for me."
type textarea "dont act shy now.. I know you came here for me."
type textarea "dont act shy now... I know you came here for me."
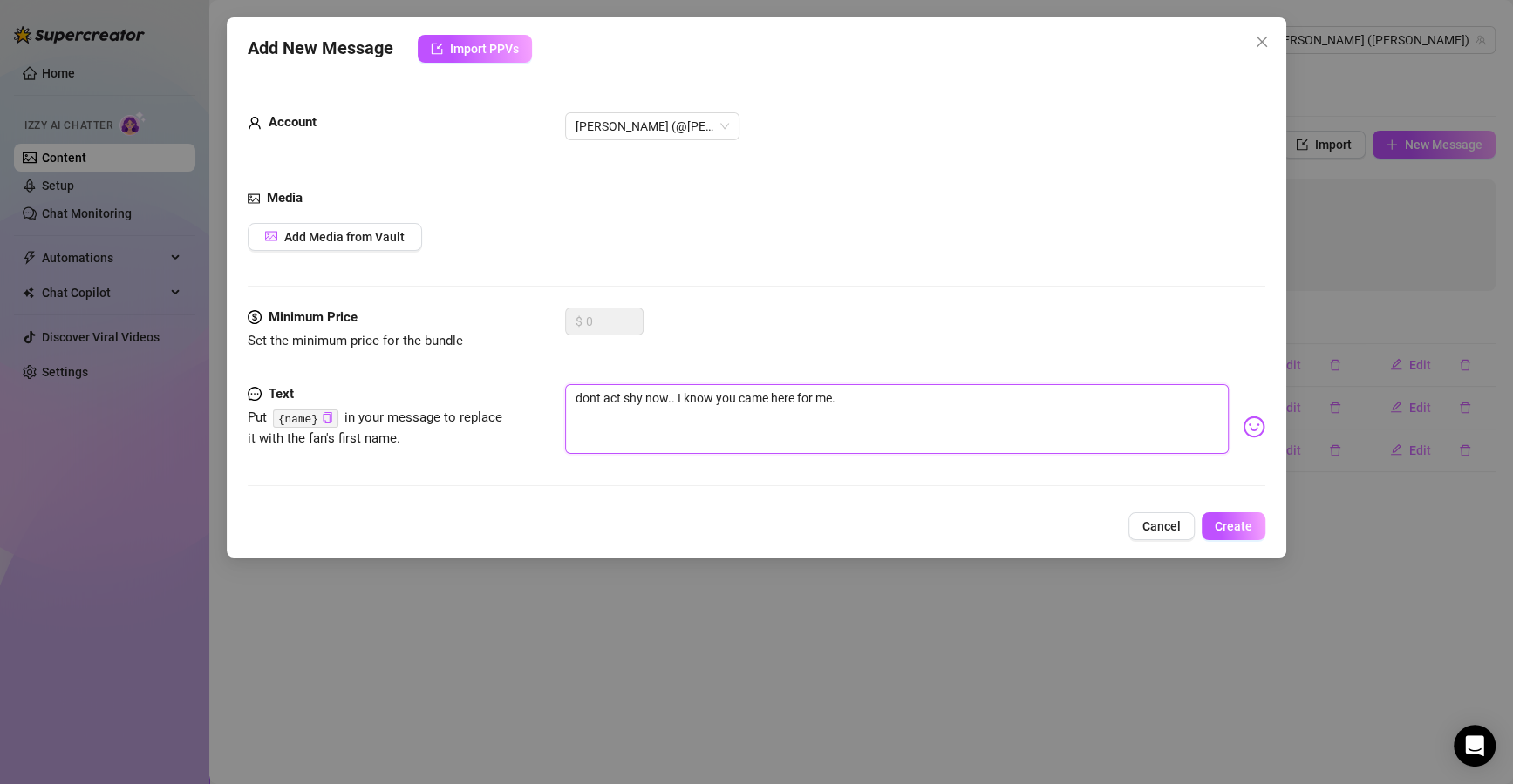
type textarea "dont act shy now... I know you came here for me."
click at [934, 412] on textarea "dont act shy now... I know you came here for me." at bounding box center [896, 419] width 664 height 70
click at [936, 400] on textarea "dont act shy now... I know you came here for me." at bounding box center [896, 419] width 664 height 70
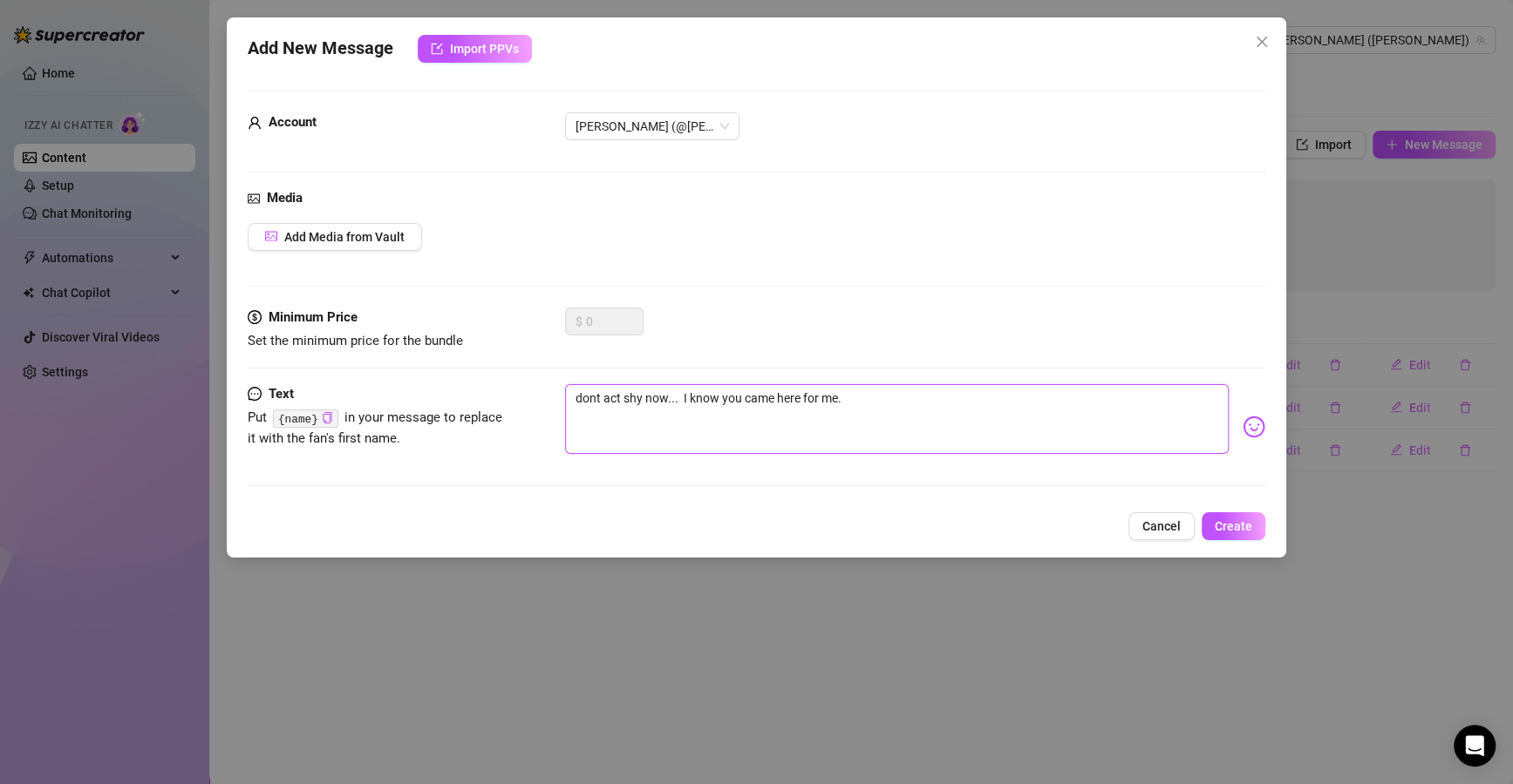
type textarea "dont act shy now... I know you came here for me"
click at [936, 397] on textarea "dont act shy now... I know you came here for me" at bounding box center [896, 419] width 664 height 70
type textarea "dont act shy now... I know you came here for me"
type textarea "dont act shy now... I know you came here for me n"
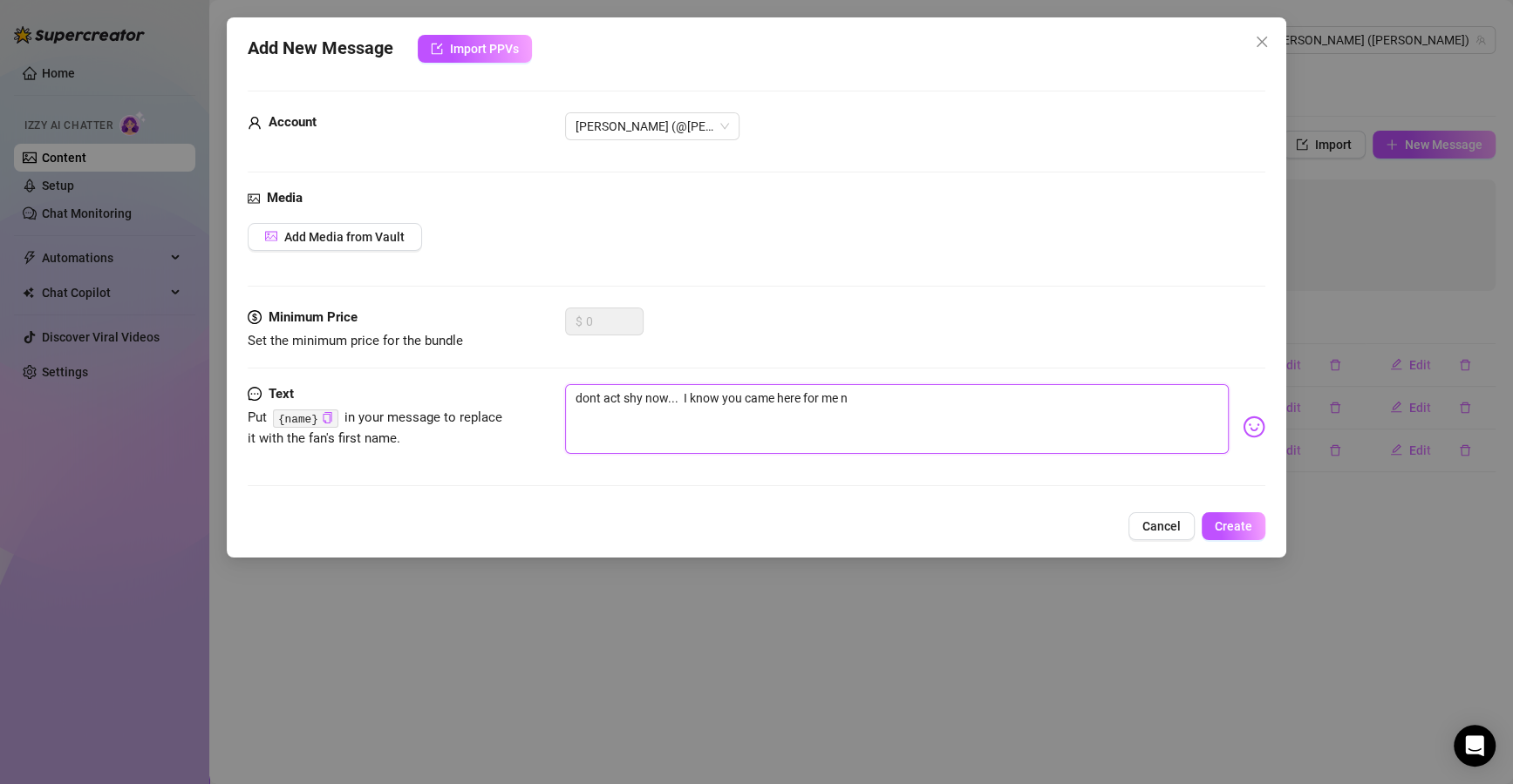
click at [683, 391] on textarea "dont act shy now... I know you came here for me n" at bounding box center [896, 419] width 664 height 70
type textarea "dont act shy now... I know you came here for me n"
click at [906, 408] on textarea "dont act shy now... I know you came here for me n" at bounding box center [896, 419] width 664 height 70
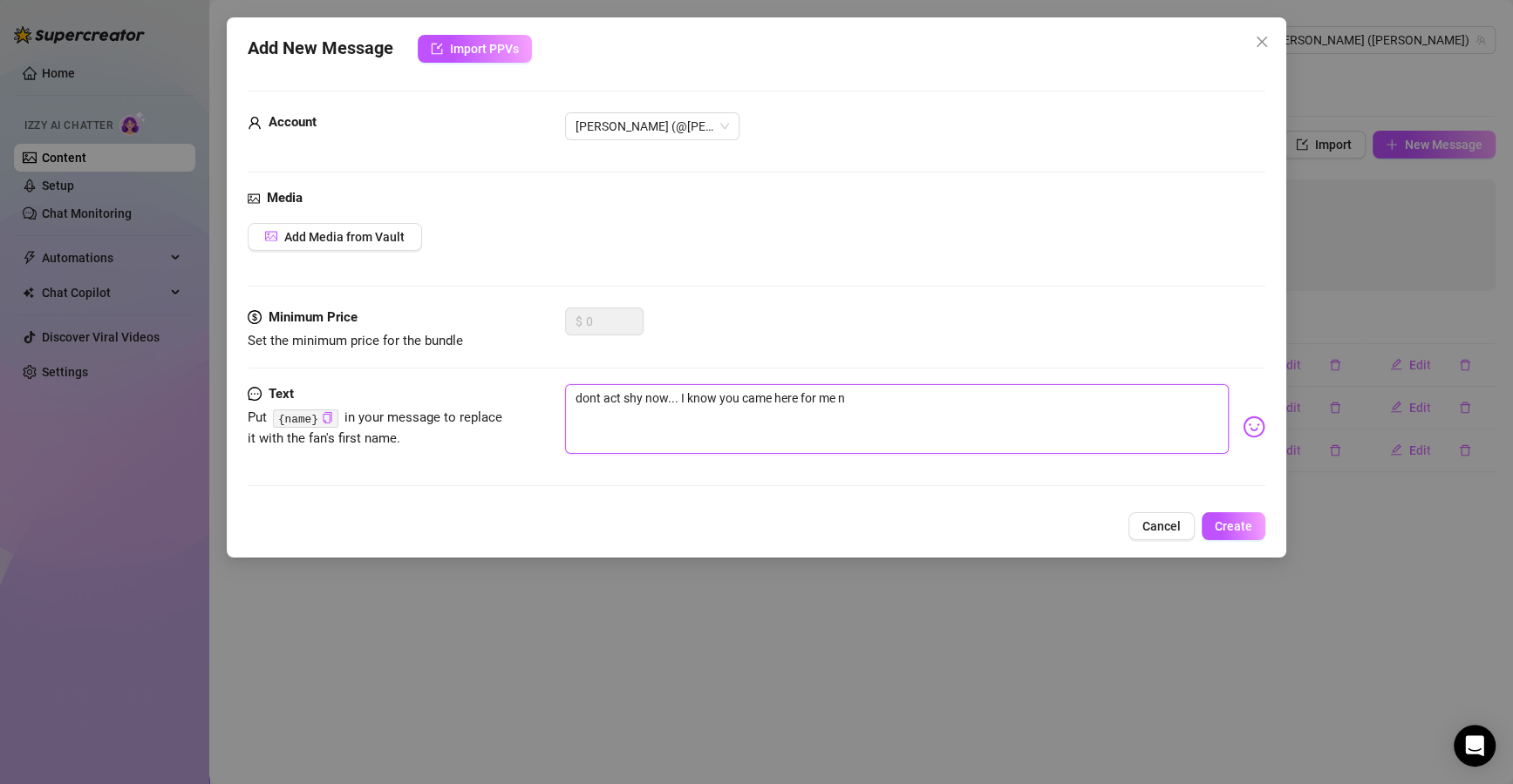
click at [880, 384] on textarea "dont act shy now... I know you came here for me n" at bounding box center [896, 419] width 664 height 70
type textarea "dont act shy now... I know you came here for me"
type textarea "dont act shy now... I know you came here for me 🤫"
click at [810, 409] on textarea "dont act shy now... I know you came here for me 🤫" at bounding box center [896, 419] width 664 height 70
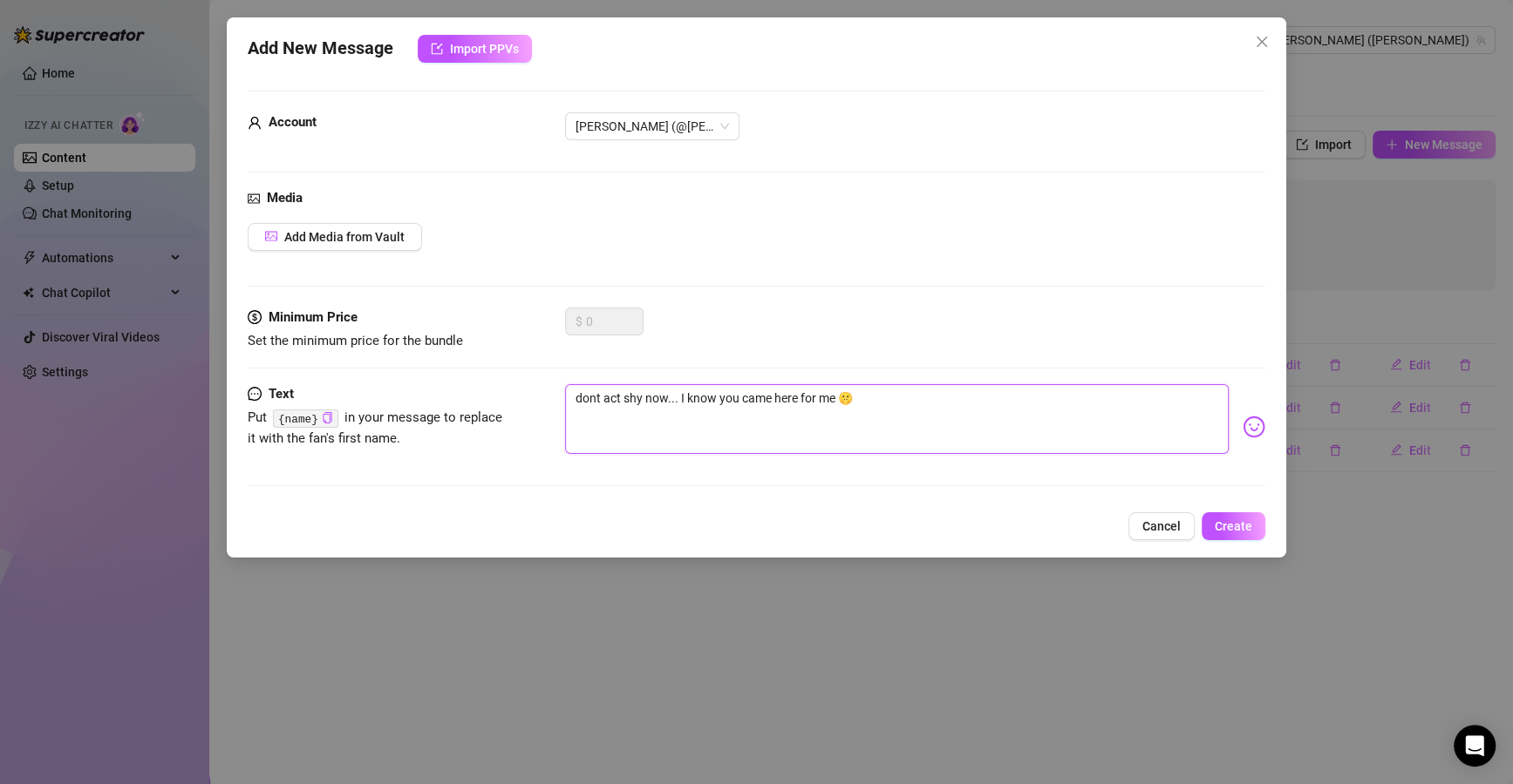
click at [810, 409] on textarea "dont act shy now... I know you came here for me 🤫" at bounding box center [896, 419] width 664 height 70
type textarea "dont act shy now... I know you came here for me 🤫"
click at [1216, 513] on button "Create" at bounding box center [1234, 527] width 64 height 28
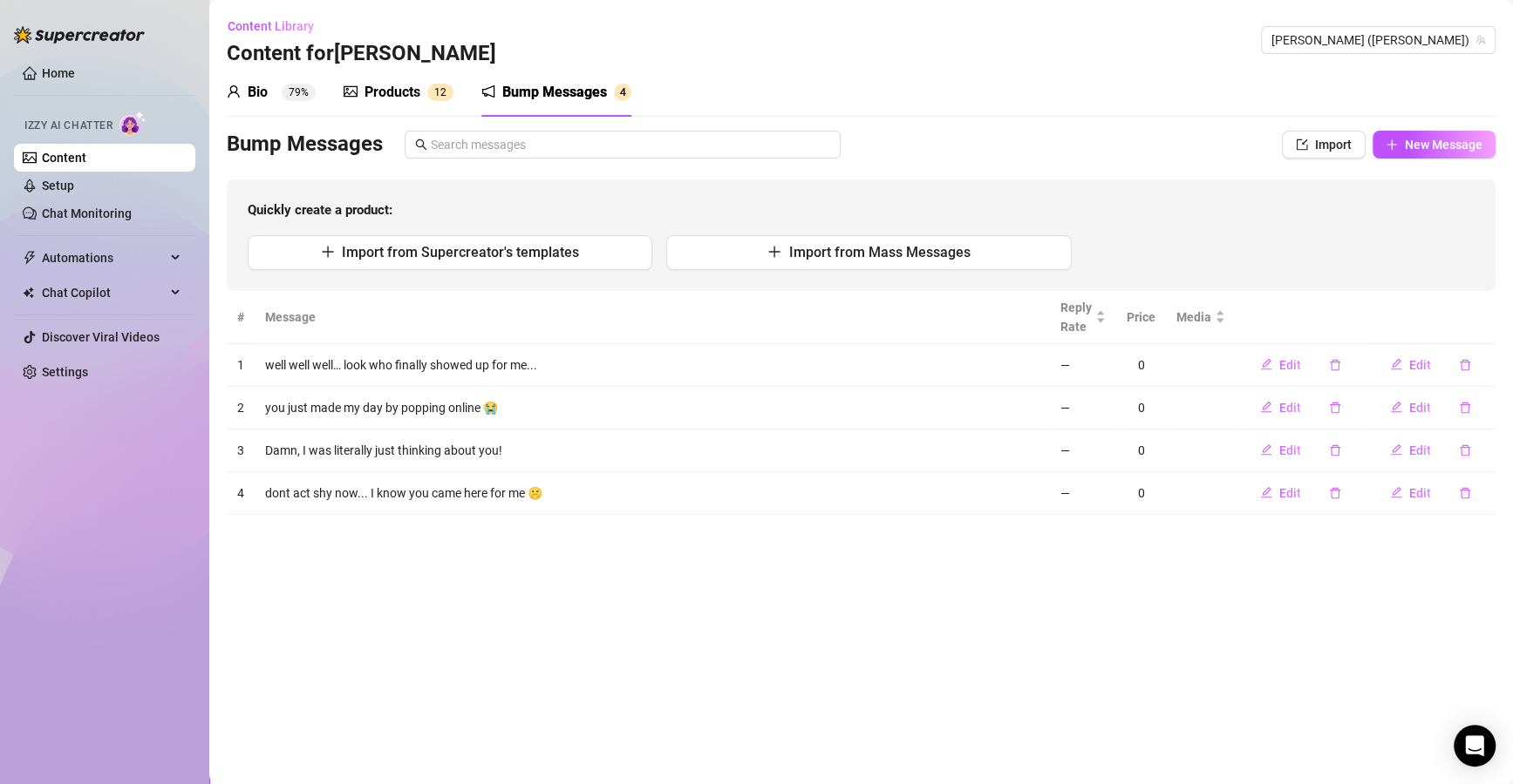
click at [1137, 493] on div "0" at bounding box center [1141, 493] width 29 height 19
click at [1398, 487] on icon "edit" at bounding box center [1395, 492] width 11 height 11
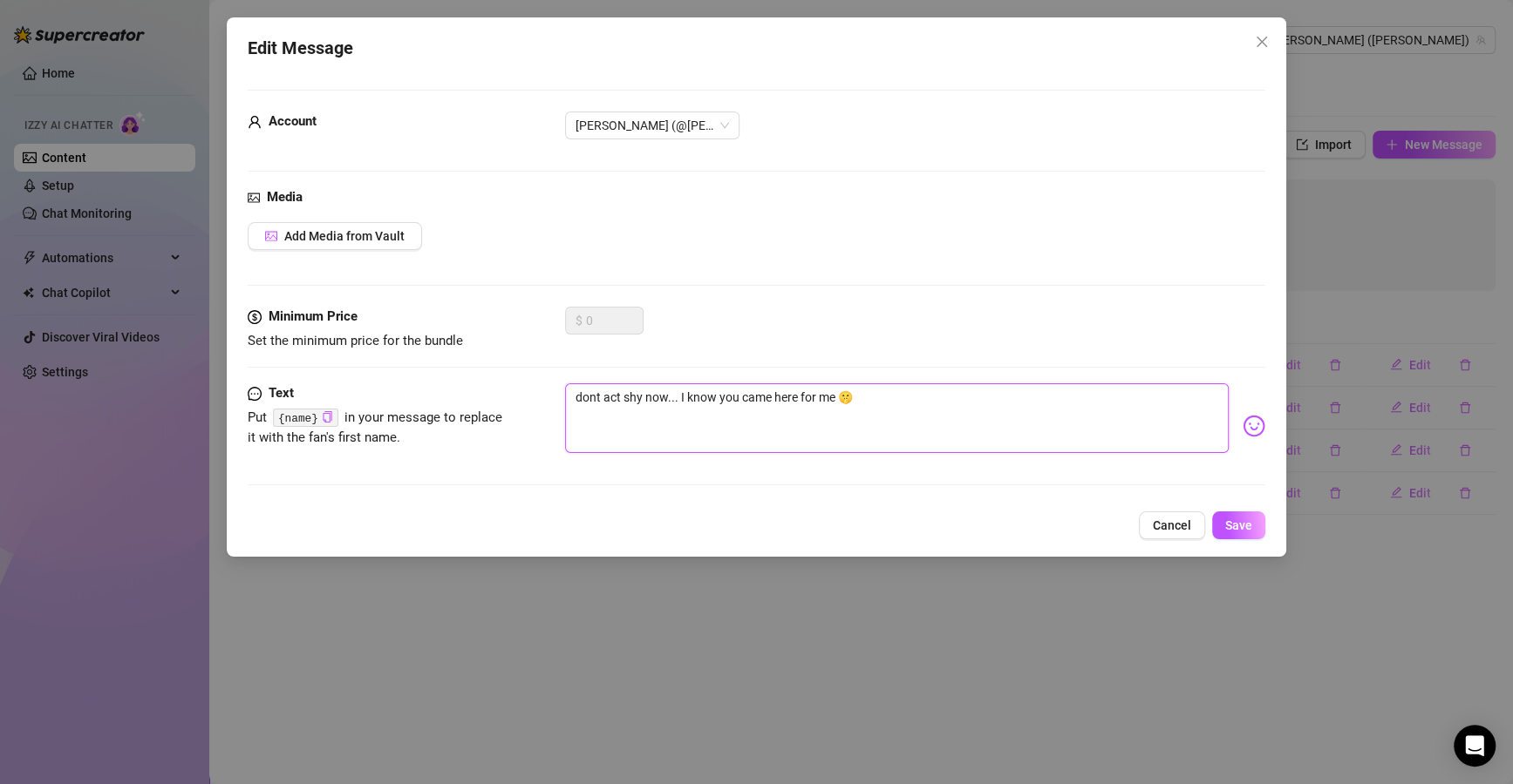
click at [886, 414] on textarea "dont act shy now... I know you came here for me 🤫" at bounding box center [896, 418] width 664 height 70
type textarea "dont act shy now... I know you came here for me 🤫"
click at [1243, 523] on span "Save" at bounding box center [1238, 526] width 27 height 14
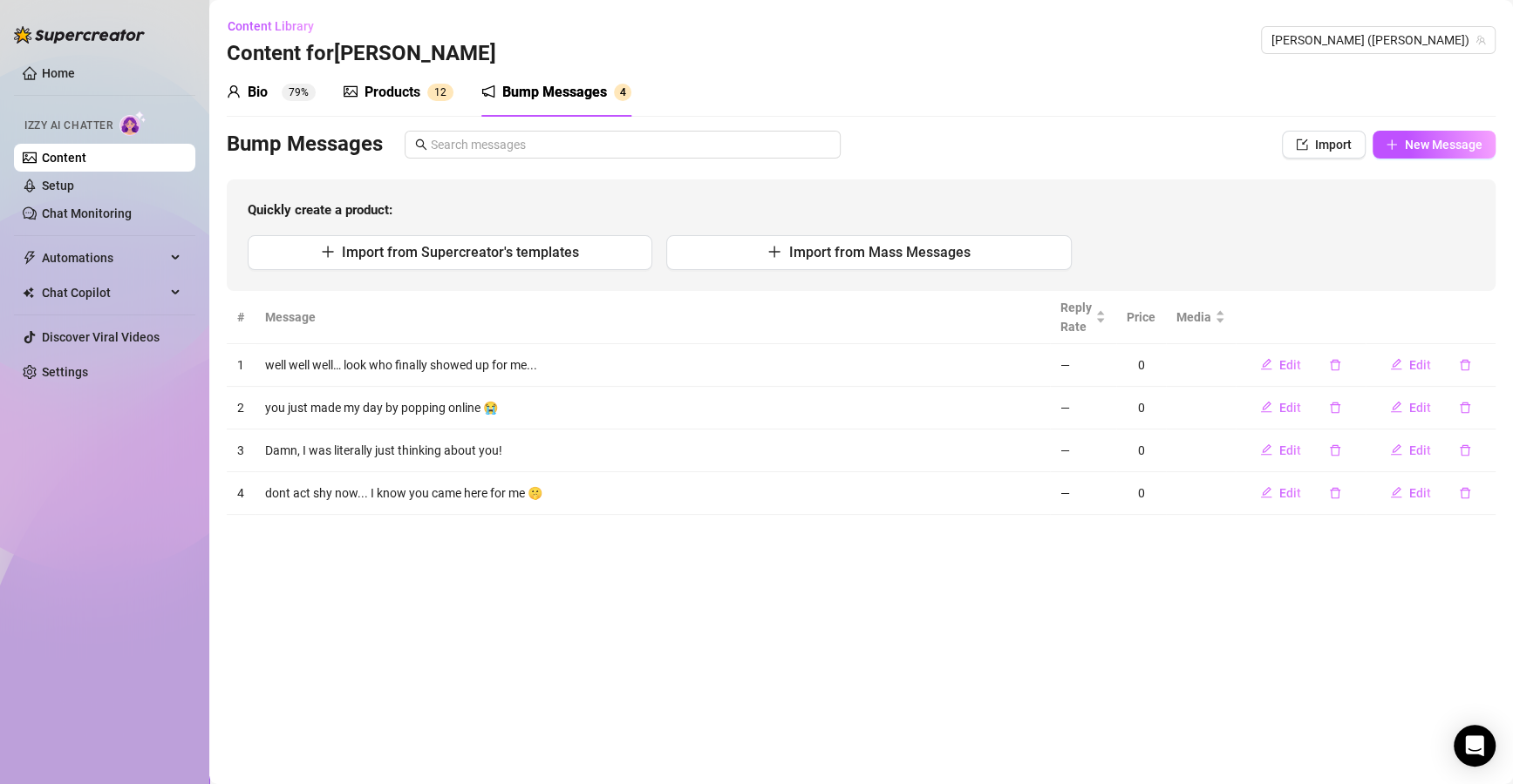
click at [1470, 142] on span "New Message" at bounding box center [1443, 145] width 78 height 14
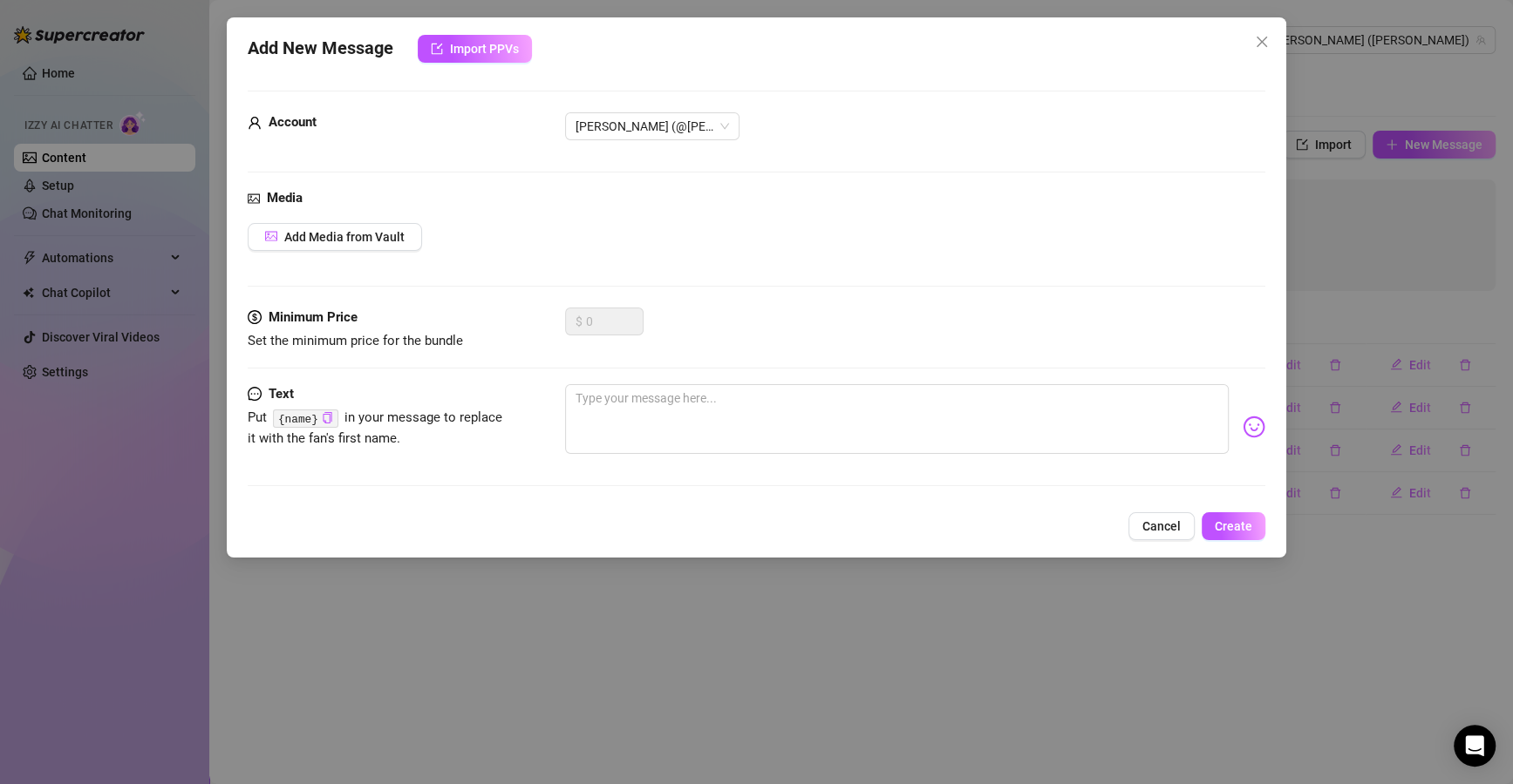
drag, startPoint x: 779, startPoint y: 333, endPoint x: 779, endPoint y: 360, distance: 27.0
click at [779, 341] on div "$ 0" at bounding box center [914, 329] width 700 height 44
click at [789, 419] on textarea at bounding box center [896, 419] width 664 height 70
paste textarea "you always log on at the perfect time!!"
type textarea "you always log on at the perfect time!!"
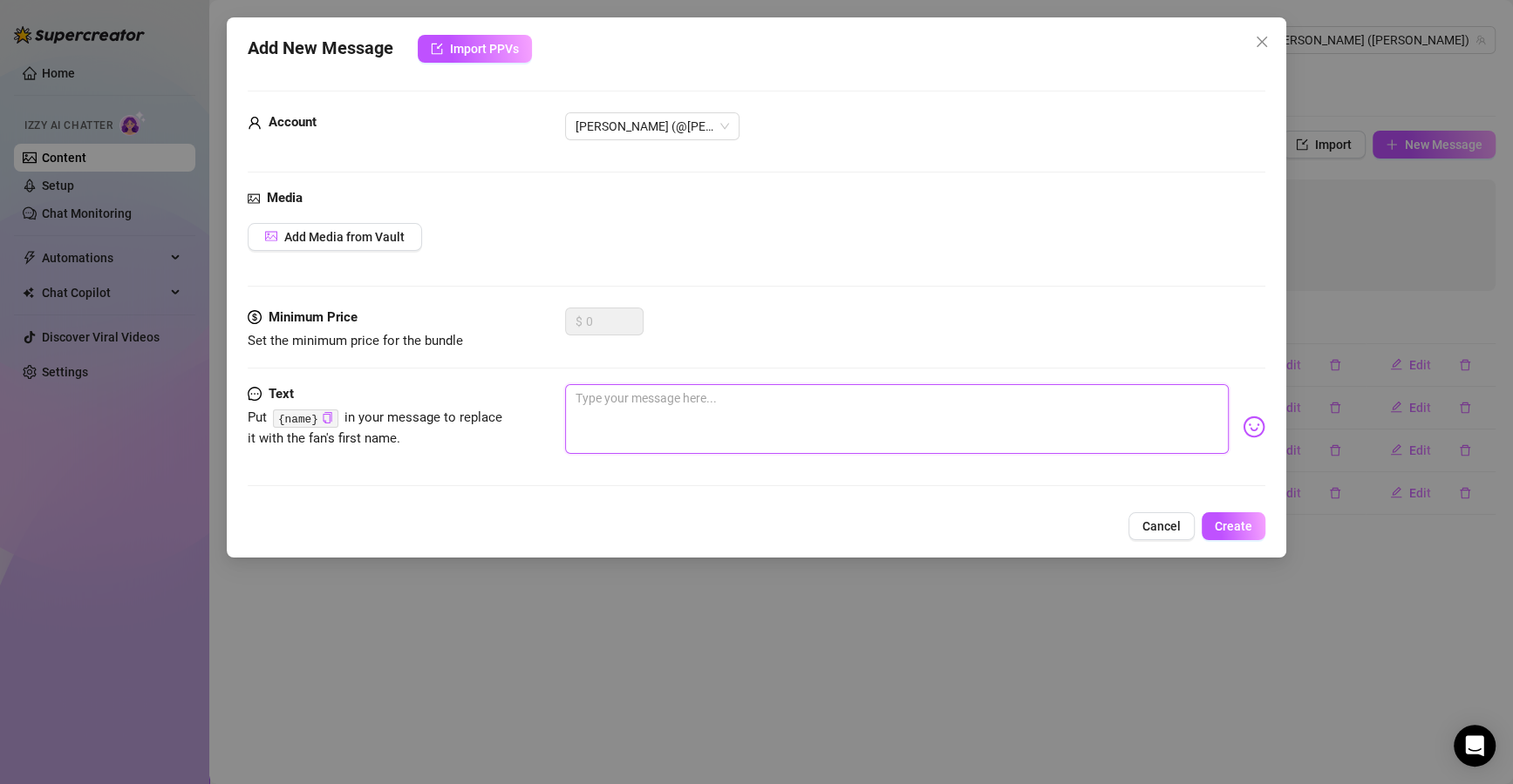
type textarea "you always log on at the perfect time!!"
click at [842, 403] on textarea "you always log on at the perfect time!!" at bounding box center [896, 419] width 664 height 70
click at [789, 423] on textarea "you always log on at the perfect time!!" at bounding box center [896, 419] width 664 height 70
type textarea "you always log on at the perfect time!!"
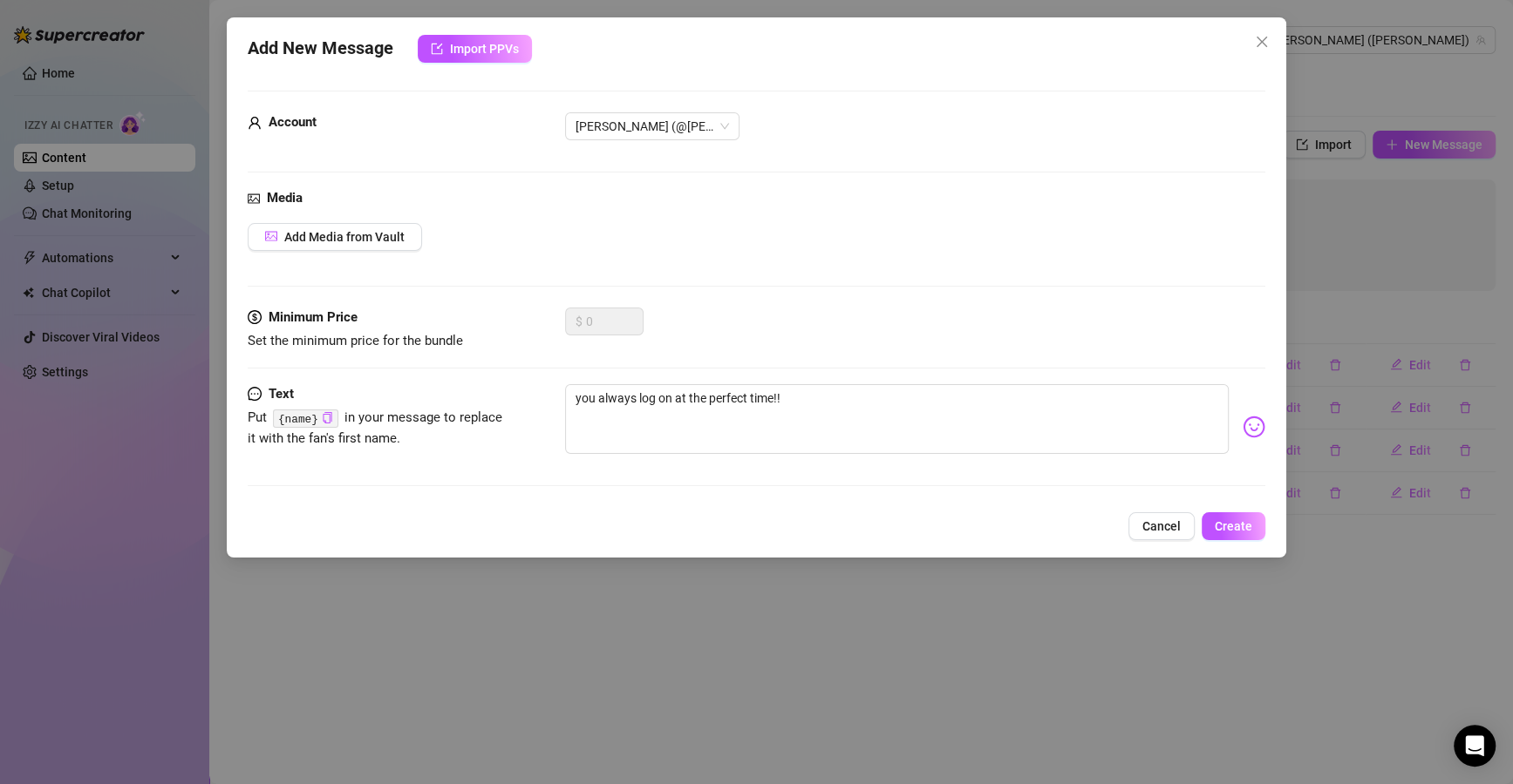
click at [1228, 534] on button "Create" at bounding box center [1234, 527] width 64 height 28
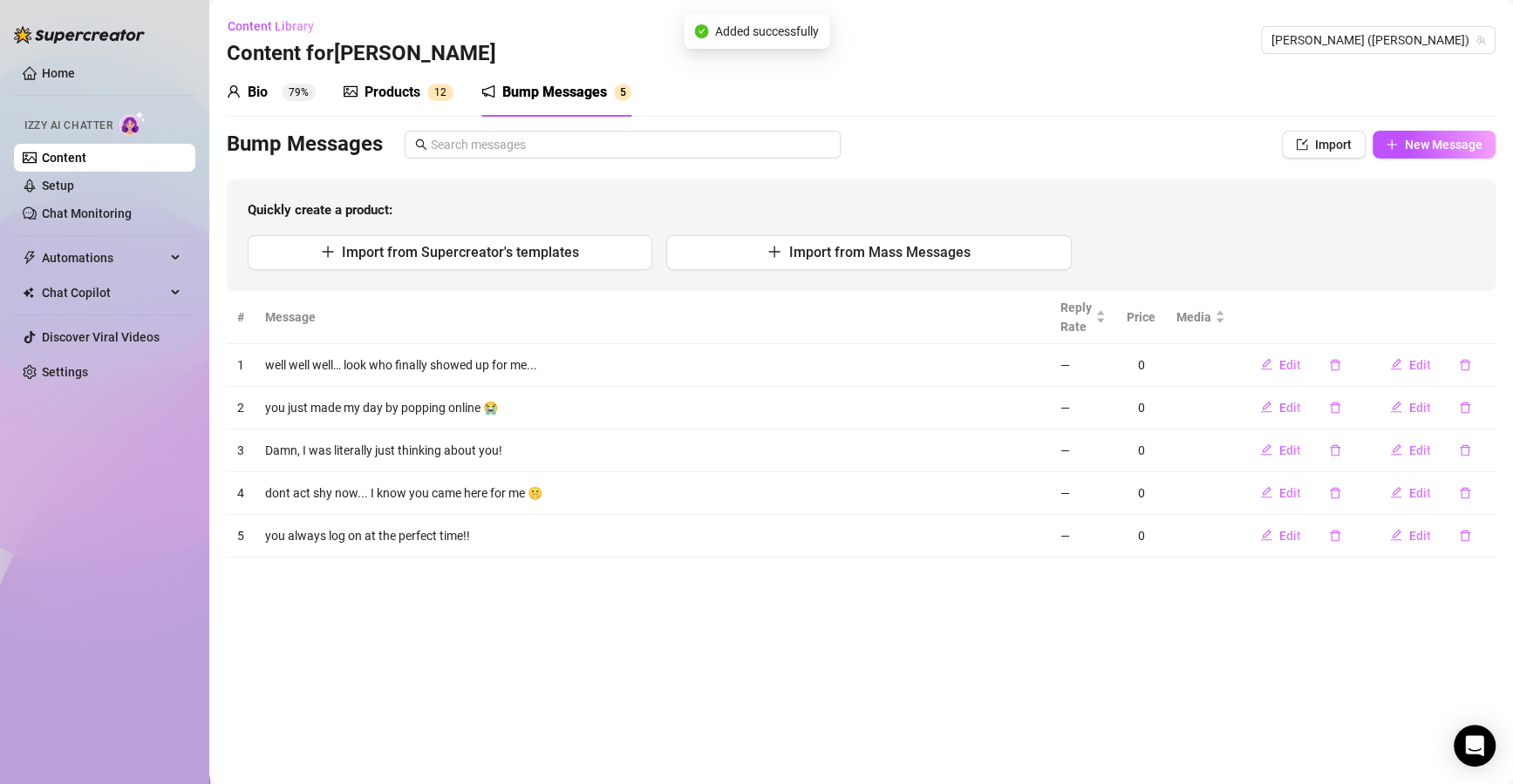
click at [1423, 158] on button "New Message" at bounding box center [1433, 145] width 123 height 28
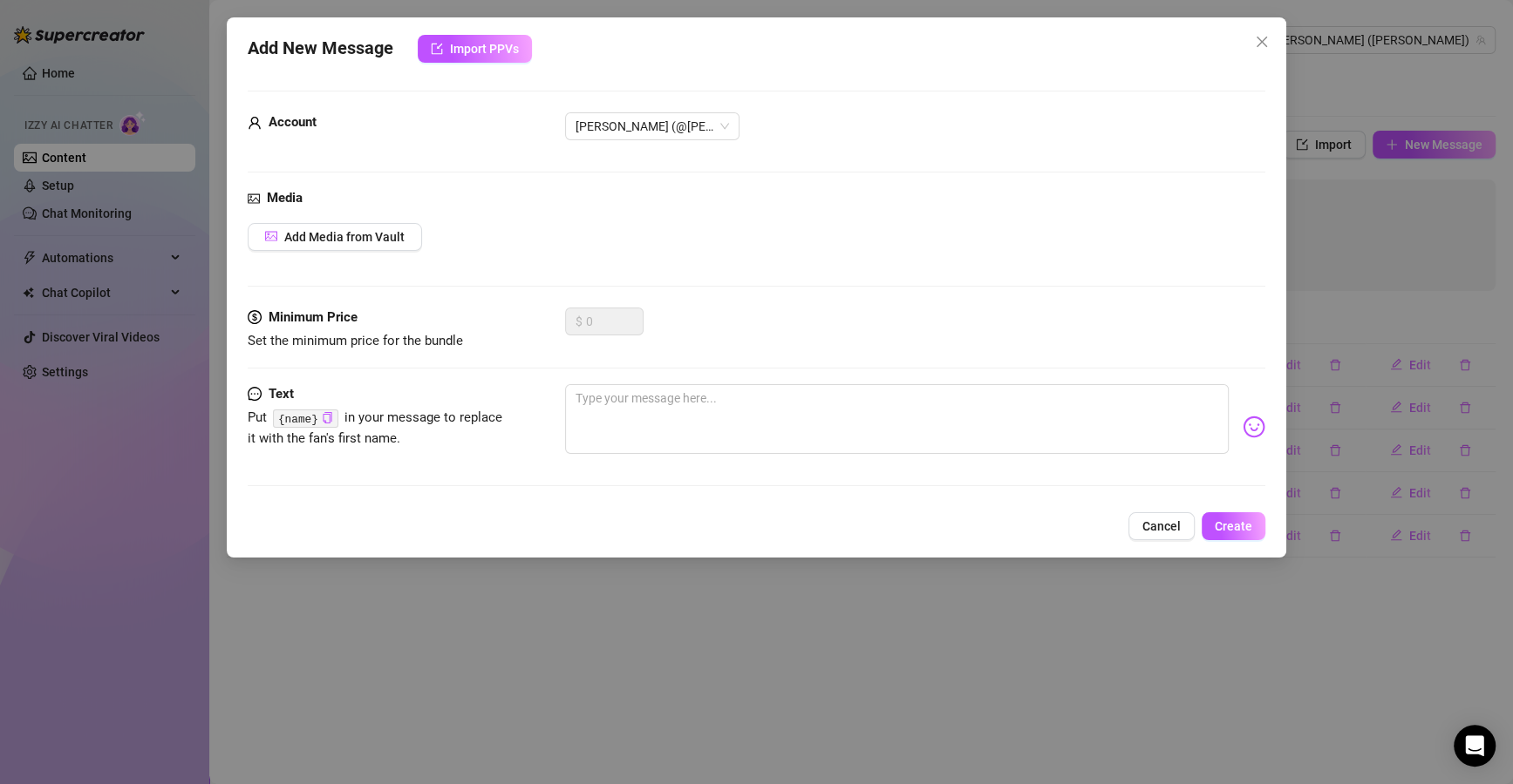
click at [781, 469] on div "Text Put {name} in your message to replace it with the fan's first name." at bounding box center [756, 443] width 1017 height 118
click at [796, 445] on textarea at bounding box center [896, 419] width 664 height 70
paste textarea "guess who’s ready to distract youuuu 👀"
type textarea "guess who’s ready to distract youuuu 👀"
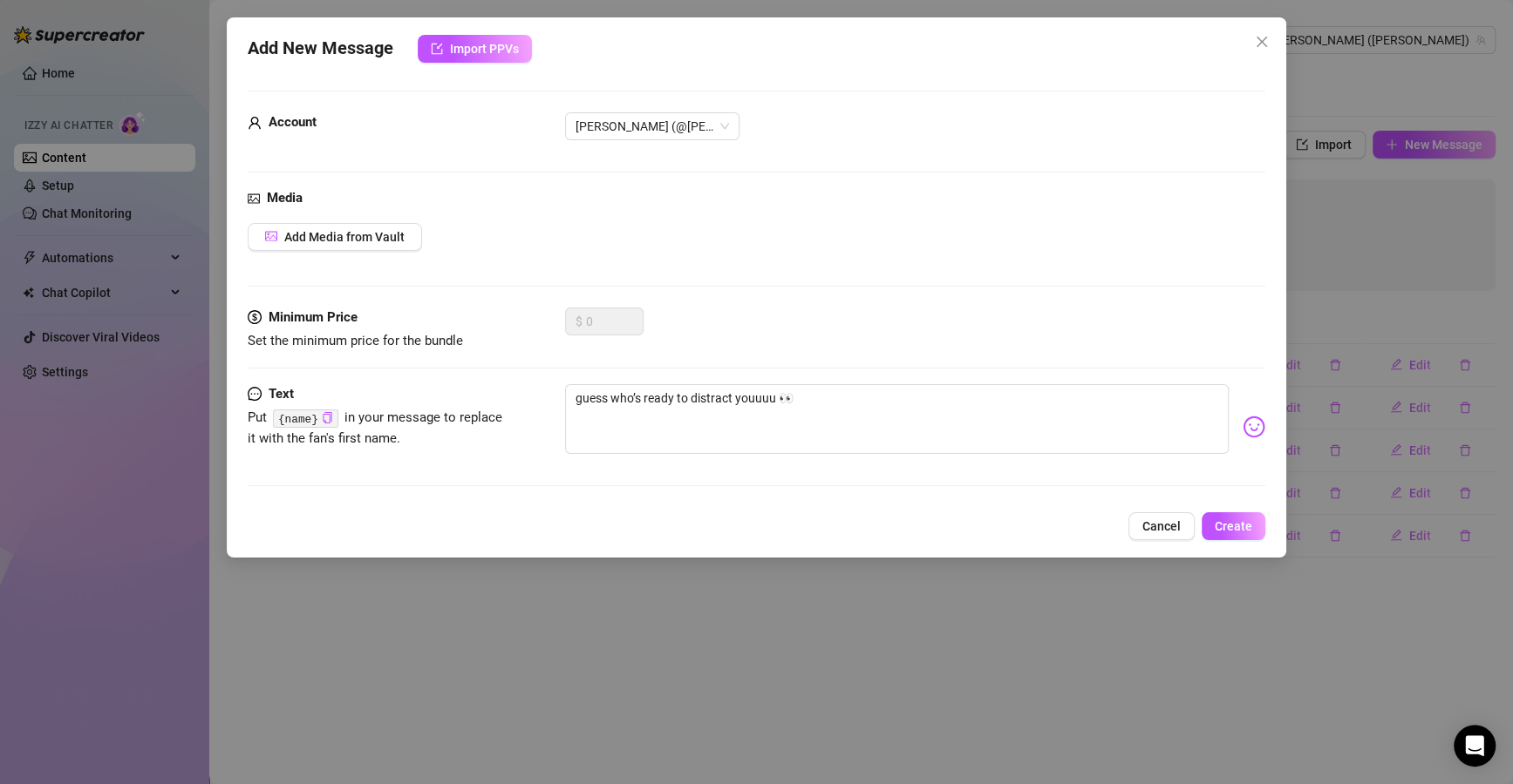
click at [1219, 530] on span "Create" at bounding box center [1234, 527] width 38 height 14
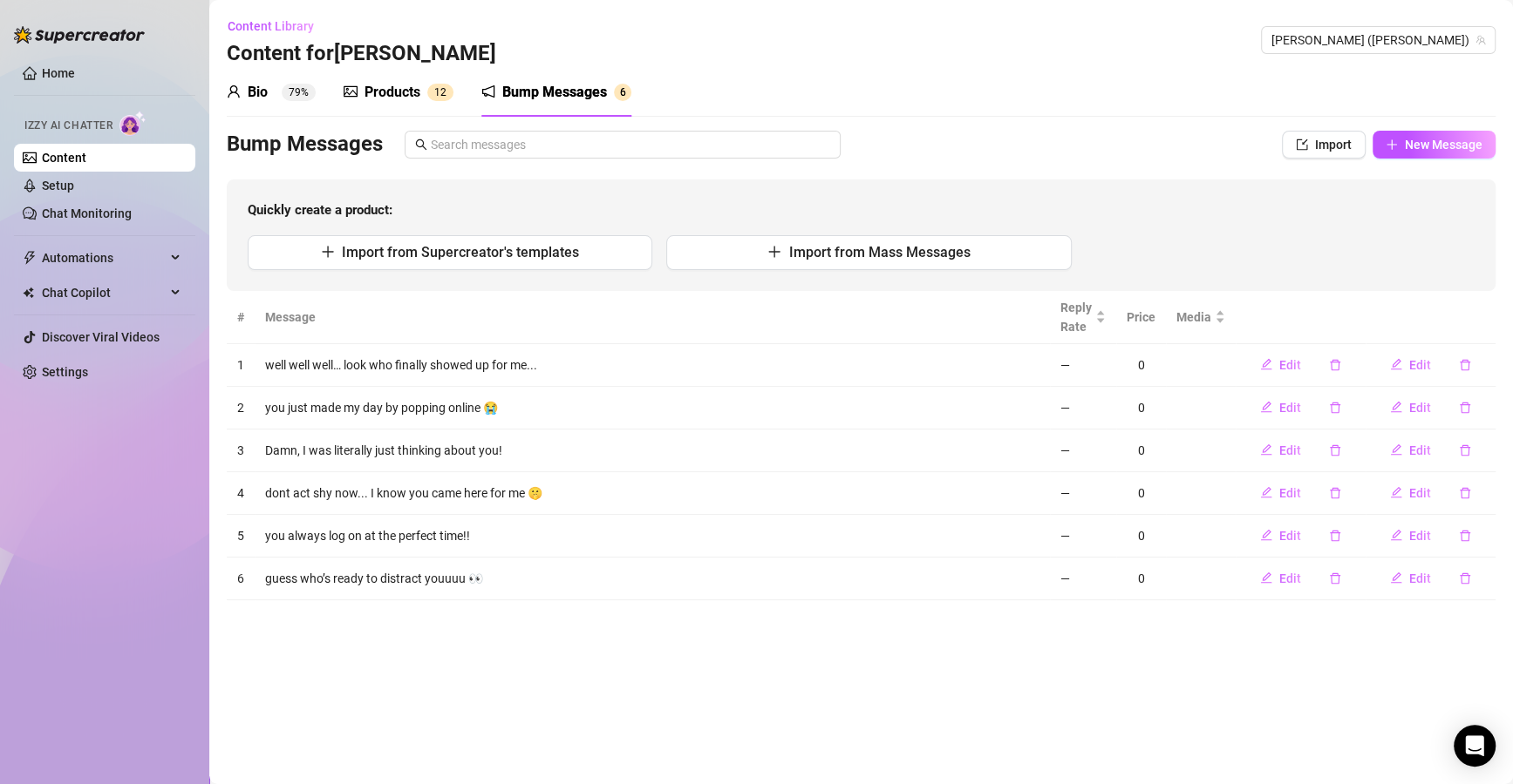
click at [1433, 151] on span "New Message" at bounding box center [1443, 145] width 78 height 14
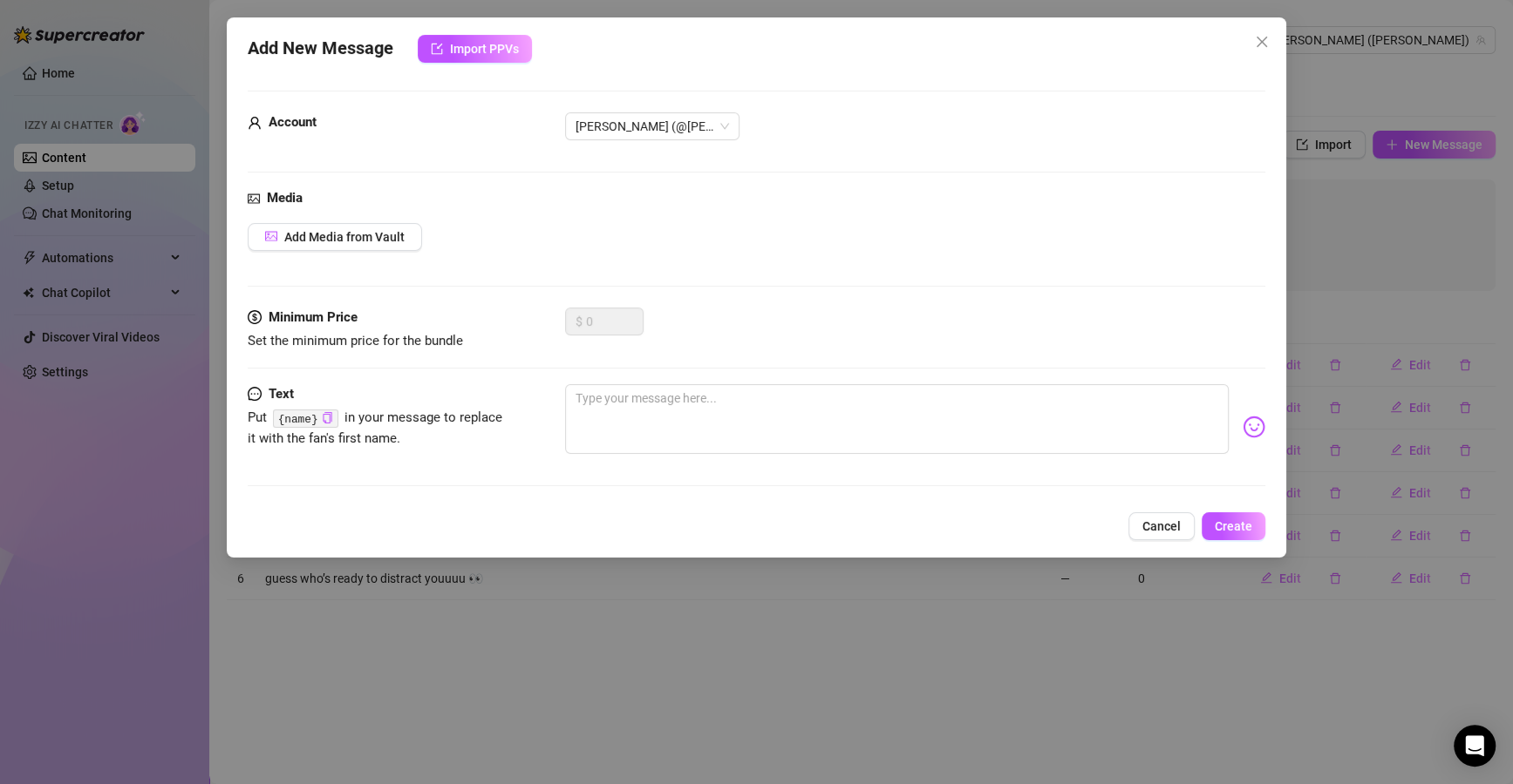
click at [762, 359] on div "Minimum Price Set the minimum price for the bundle $ 0" at bounding box center [756, 345] width 1017 height 77
click at [761, 412] on textarea at bounding box center [896, 419] width 664 height 70
paste textarea "did you just come online for me, orrr…?"
type textarea "did you just come online for me, orrr…?"
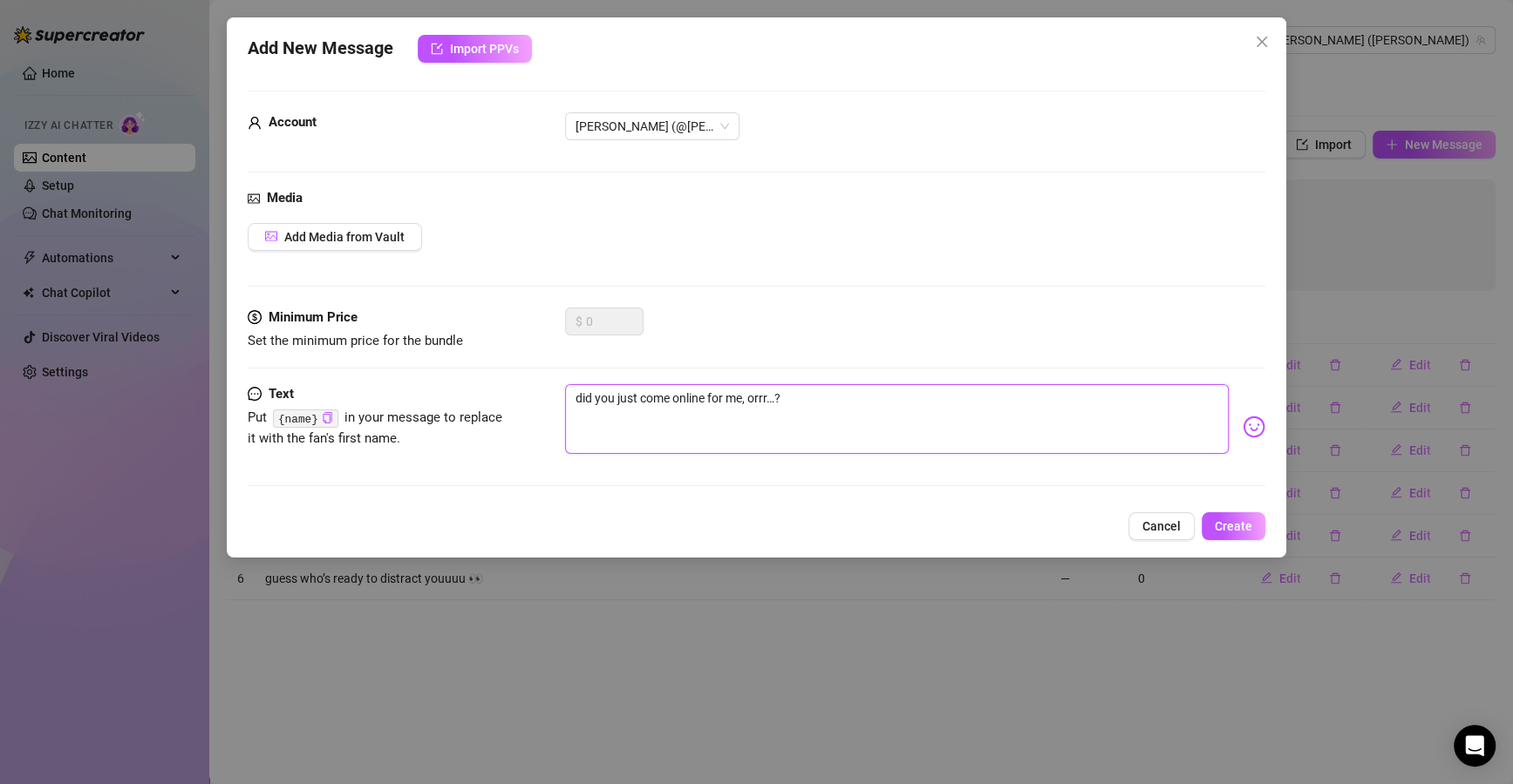
type textarea "did you just come online for me, orrr…?"
click at [1266, 515] on div "Add New Message Import PPVs Account [PERSON_NAME] (@[PERSON_NAME]) Media Add Me…" at bounding box center [756, 287] width 1059 height 541
click at [1249, 524] on span "Create" at bounding box center [1234, 527] width 38 height 14
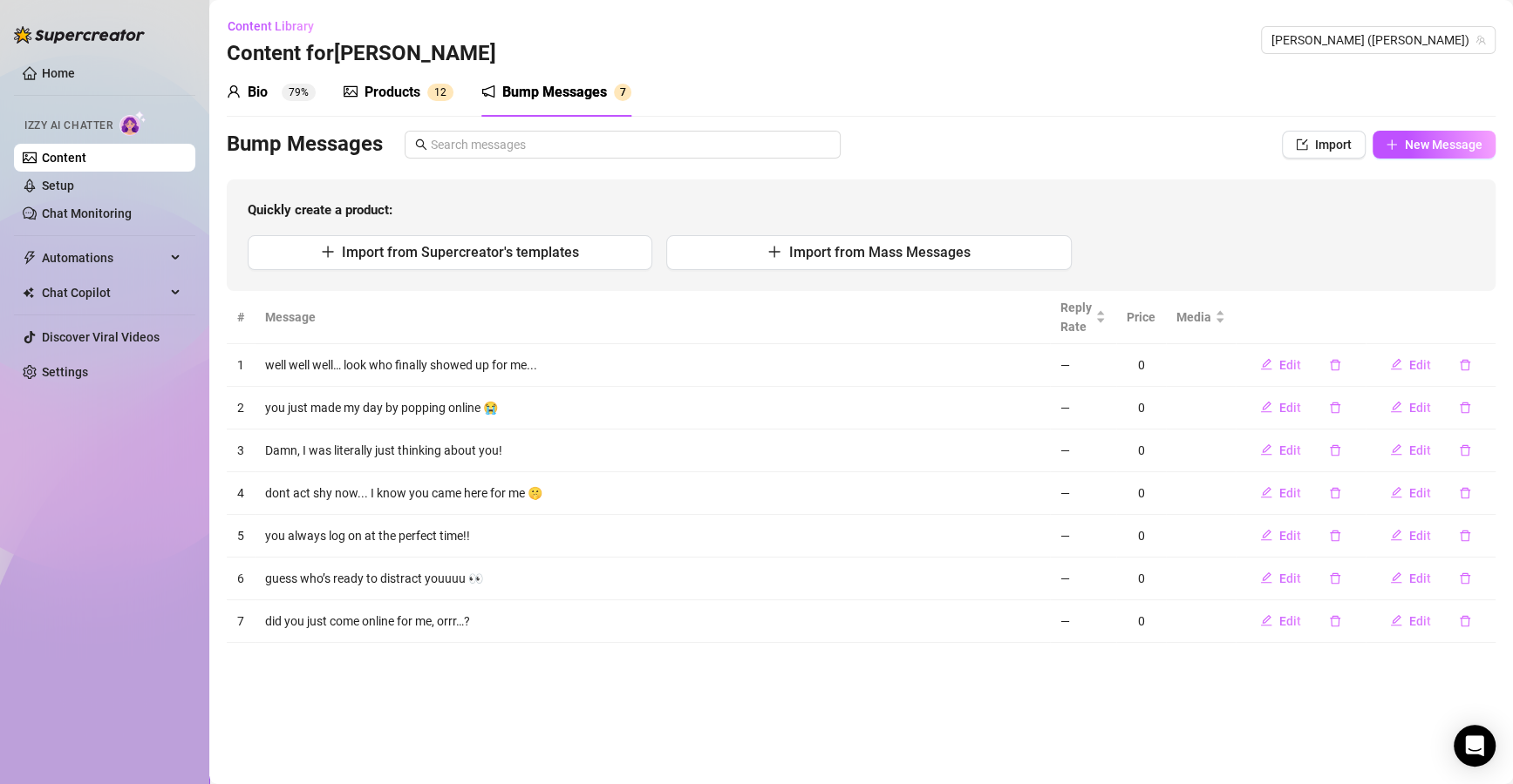
click at [1487, 143] on button "New Message" at bounding box center [1433, 145] width 123 height 28
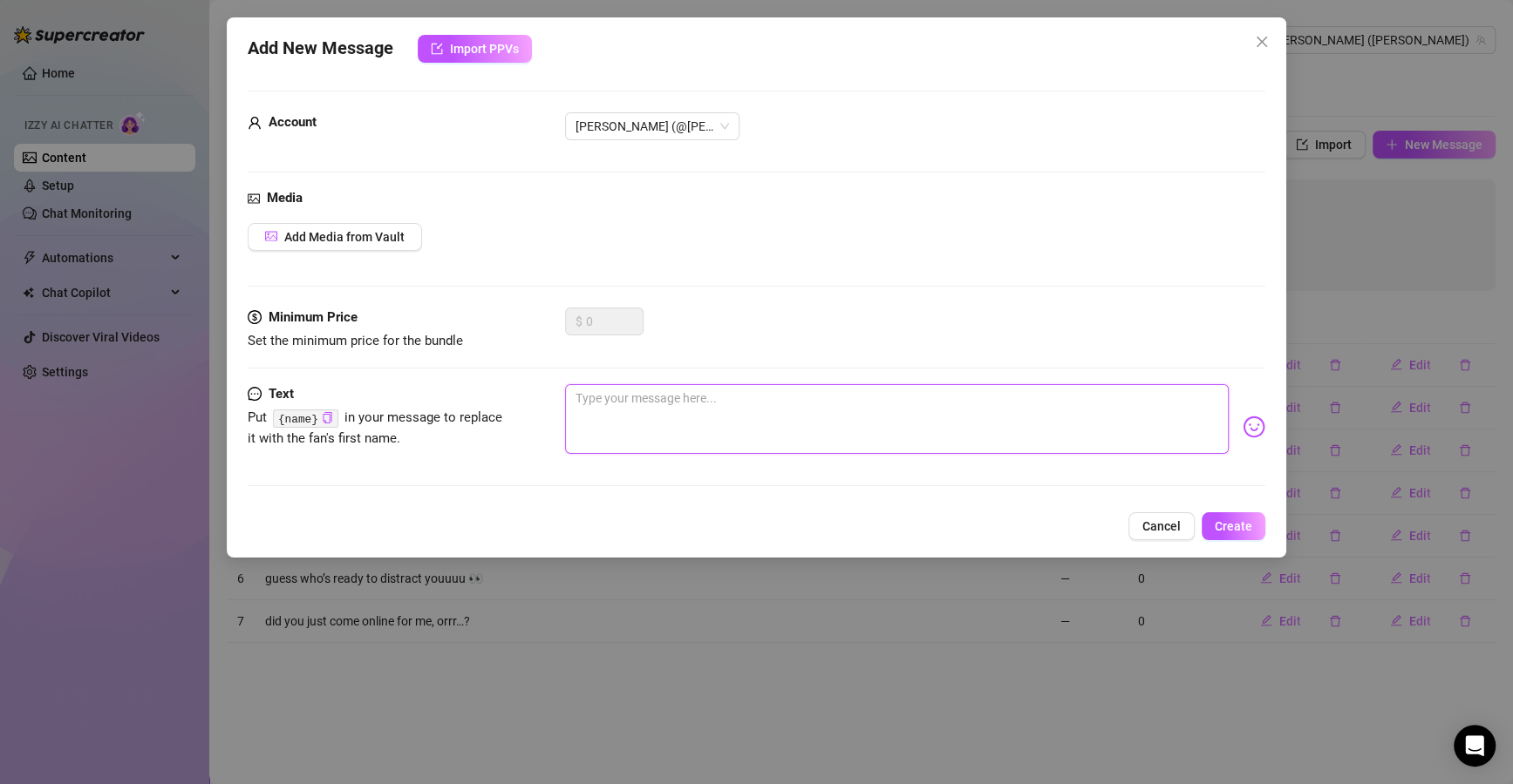
click at [978, 437] on textarea at bounding box center [896, 419] width 664 height 70
paste textarea "I swear you always brighten my mood when I see you online 💋"
type textarea "I swear you always brighten my mood when I see you online 💋"
click at [1227, 521] on span "Create" at bounding box center [1234, 527] width 38 height 14
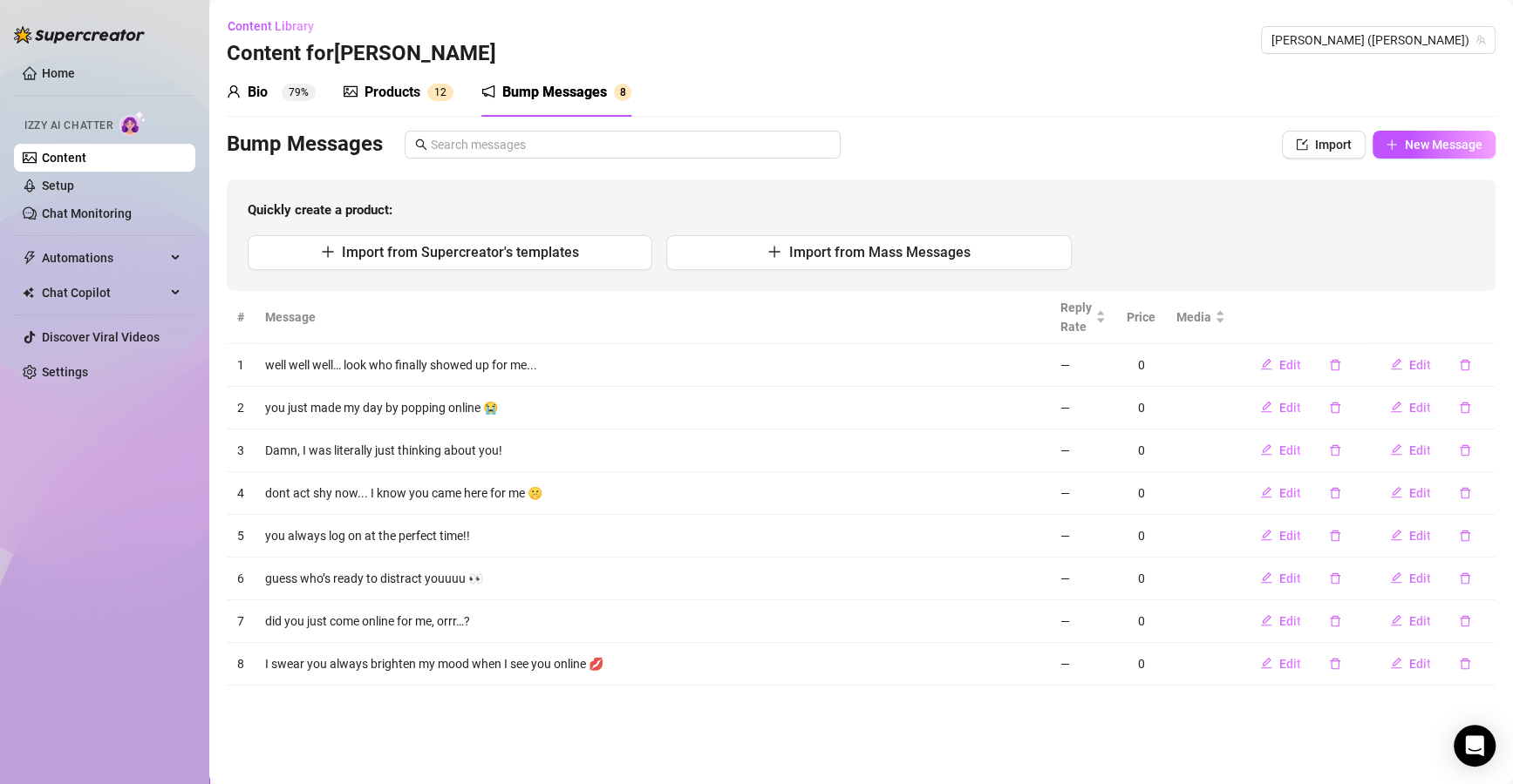
click at [1427, 167] on div "Bump Messages Import New Message Quickly create a product: Import from Supercre…" at bounding box center [860, 210] width 1268 height 161
click at [1448, 150] on span "New Message" at bounding box center [1443, 145] width 78 height 14
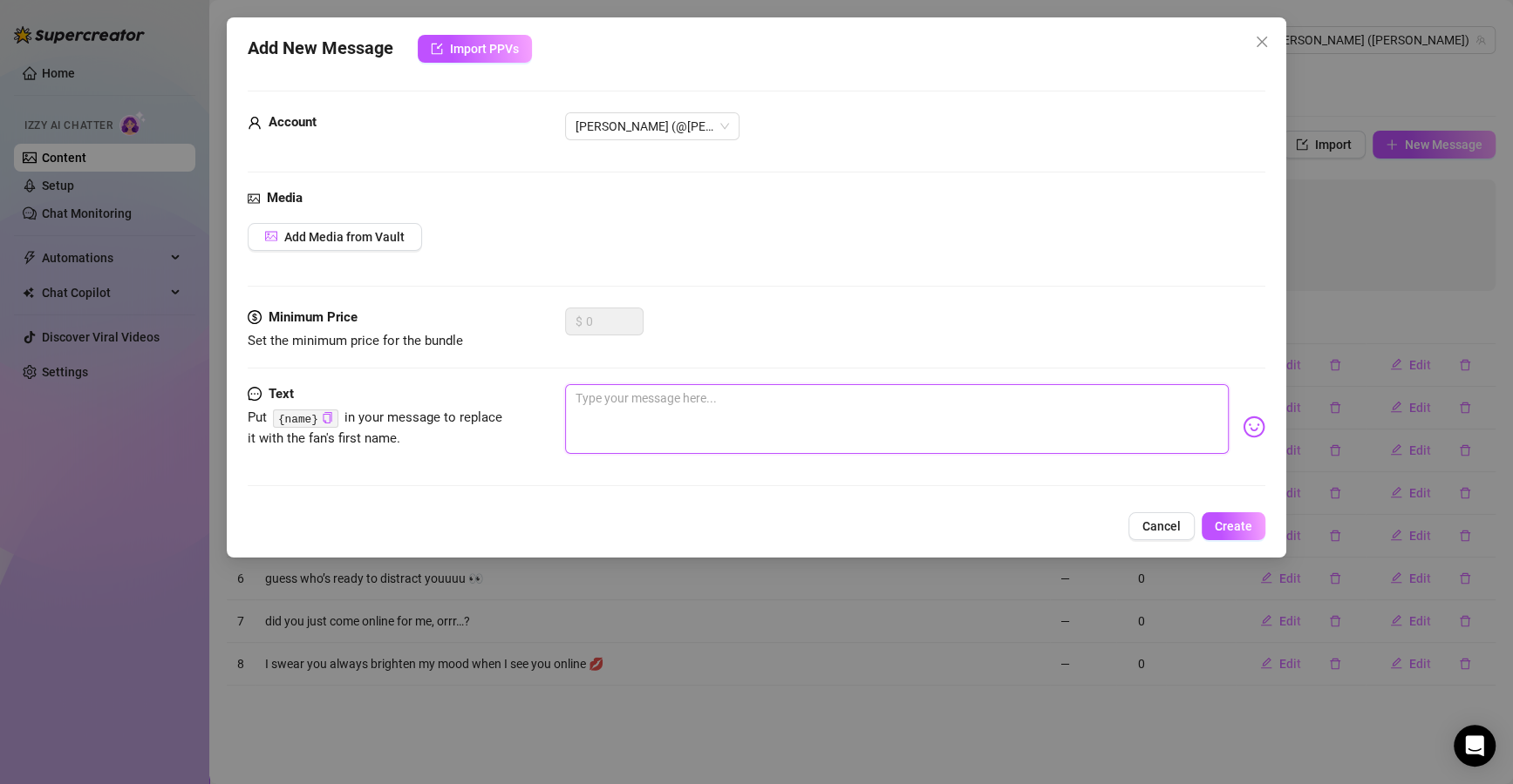
click at [955, 434] on textarea at bounding box center [896, 419] width 664 height 70
paste textarea "oh good, been waiting for you to show up!!"
type textarea "oh good, been waiting for you to show up!!"
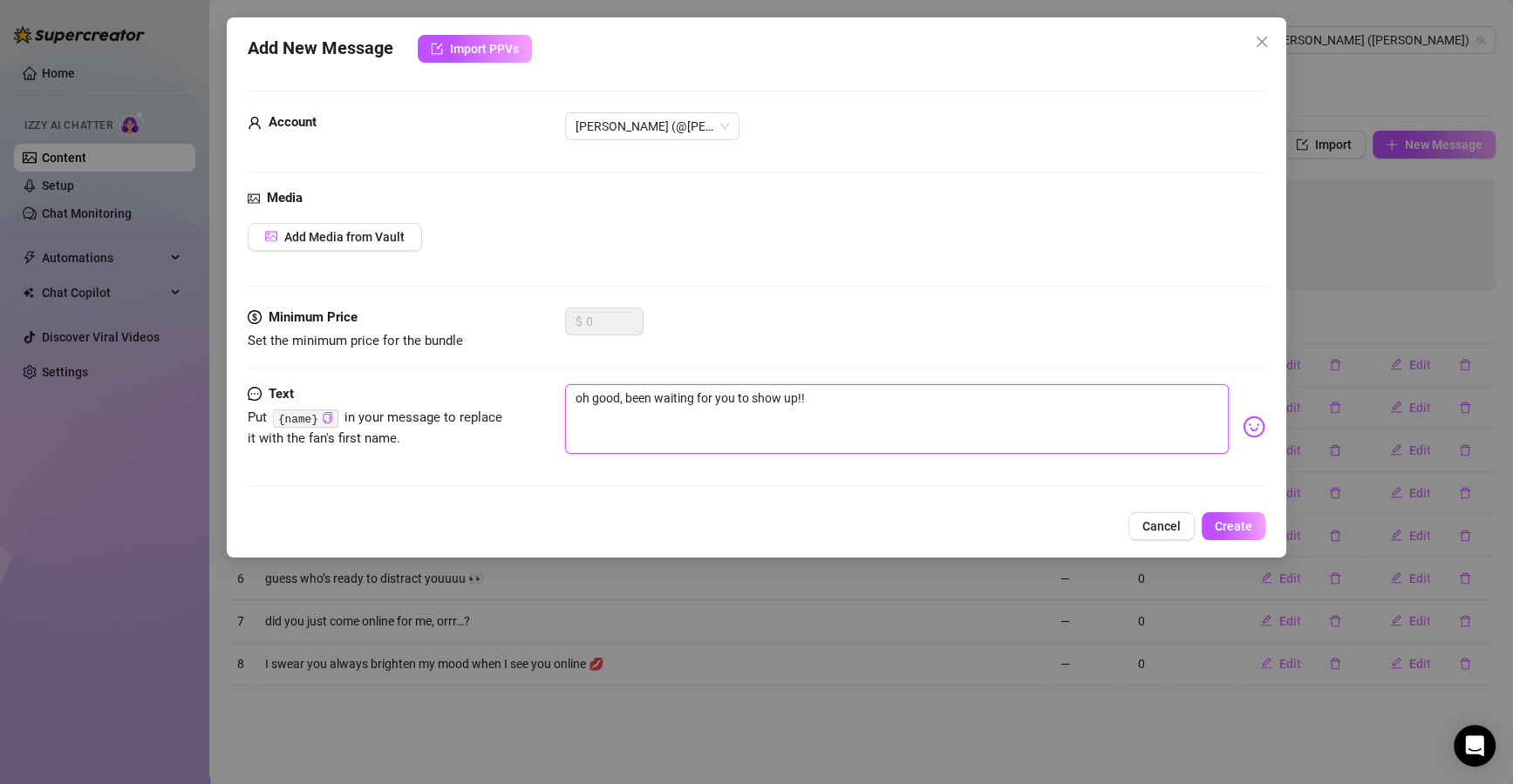
type textarea "oh good, been waiting for you to show up!!"
type textarea "oh good, been waiting for you to show up!"
type textarea "oh good, been waiting for you to show up!!"
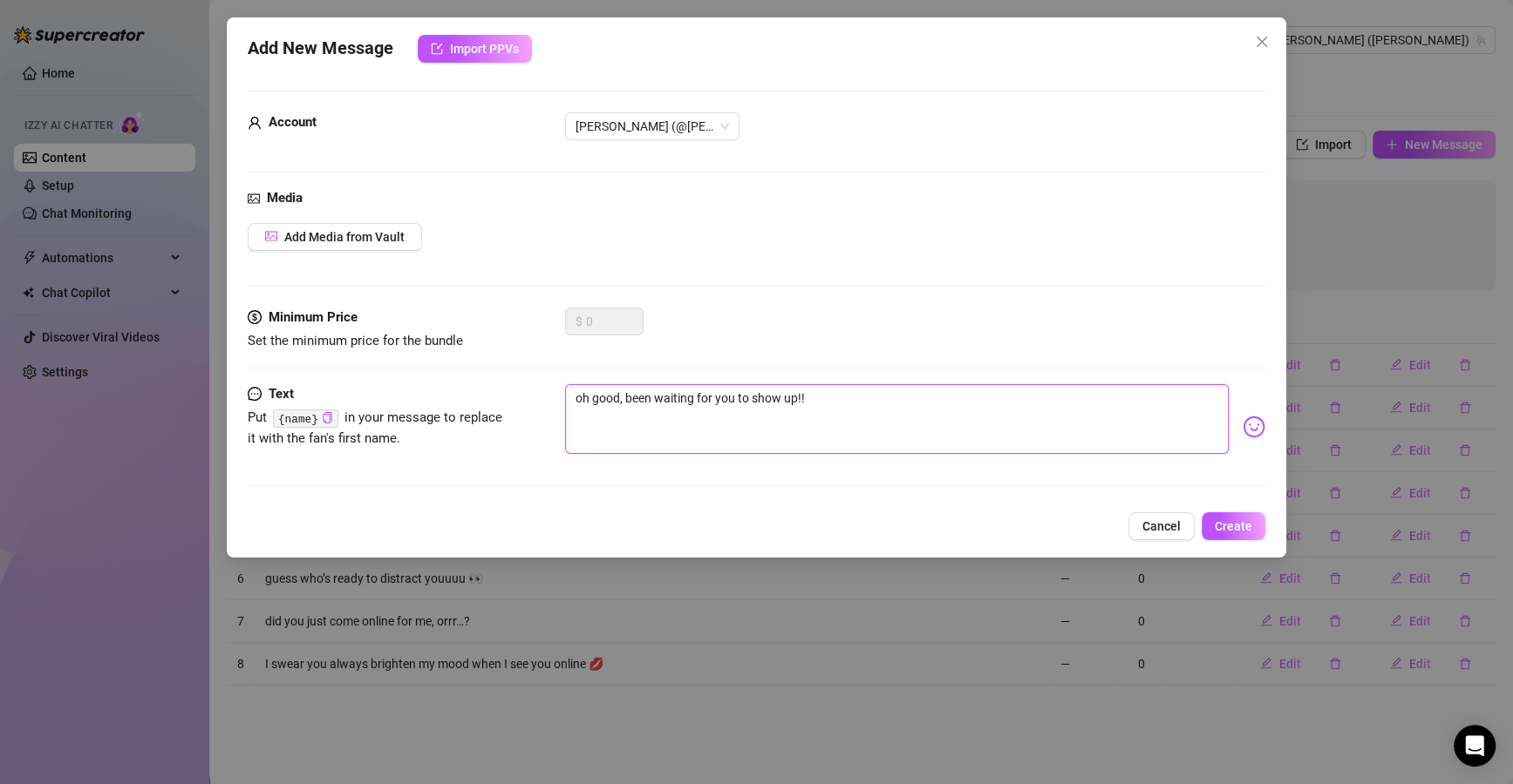
click at [625, 396] on textarea "oh good, been waiting for you to show up!!" at bounding box center [896, 419] width 664 height 70
type textarea "oh good, Ibeen waiting for you to show up!!"
type textarea "oh good, I'vbeen waiting for you to show up!!"
type textarea "oh good, I'vebeen waiting for you to show up!!"
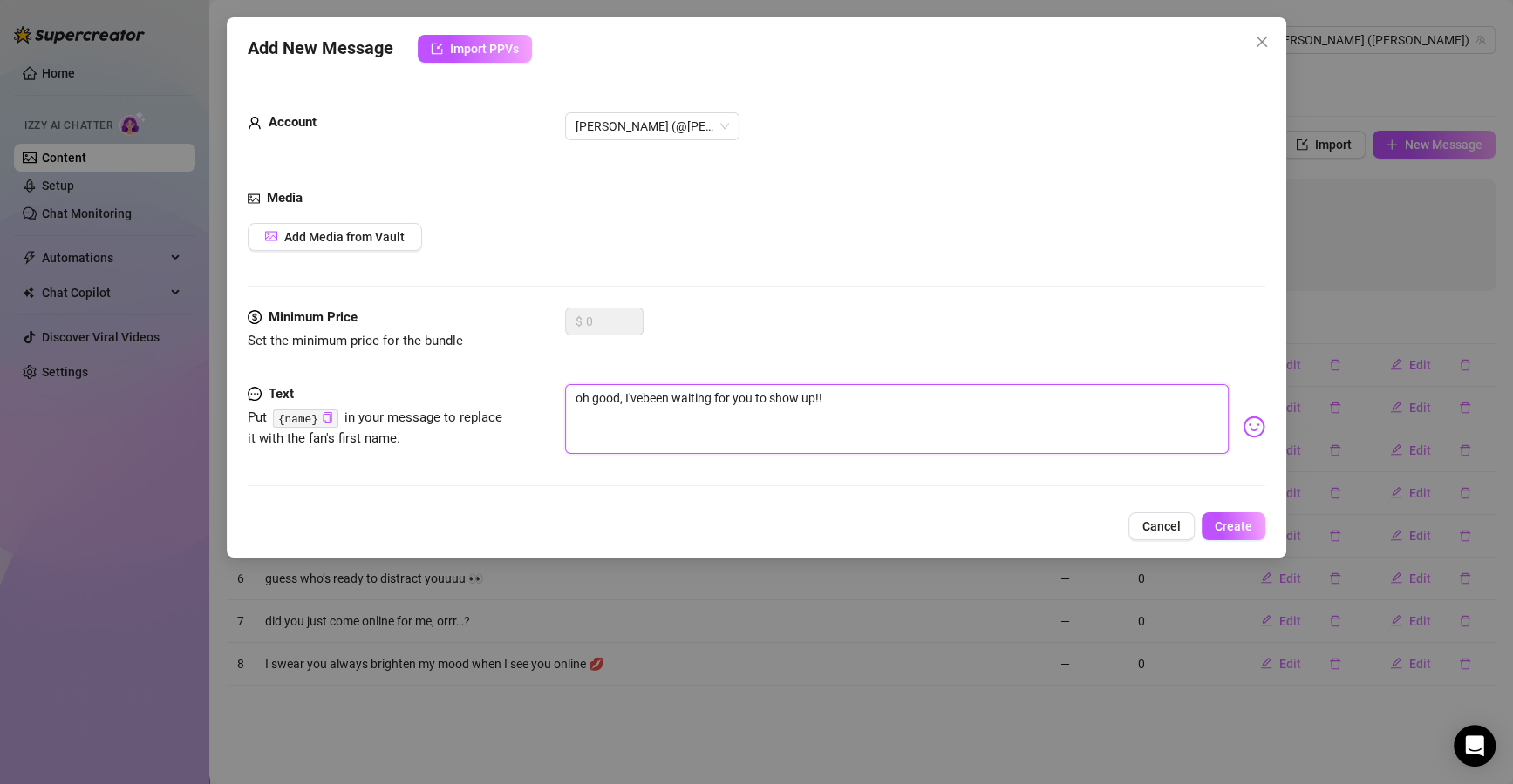
type textarea "oh good, I've been waiting for you to show up!!"
click at [725, 402] on textarea "oh good, I've been waiting for you to show up!!" at bounding box center [896, 419] width 664 height 70
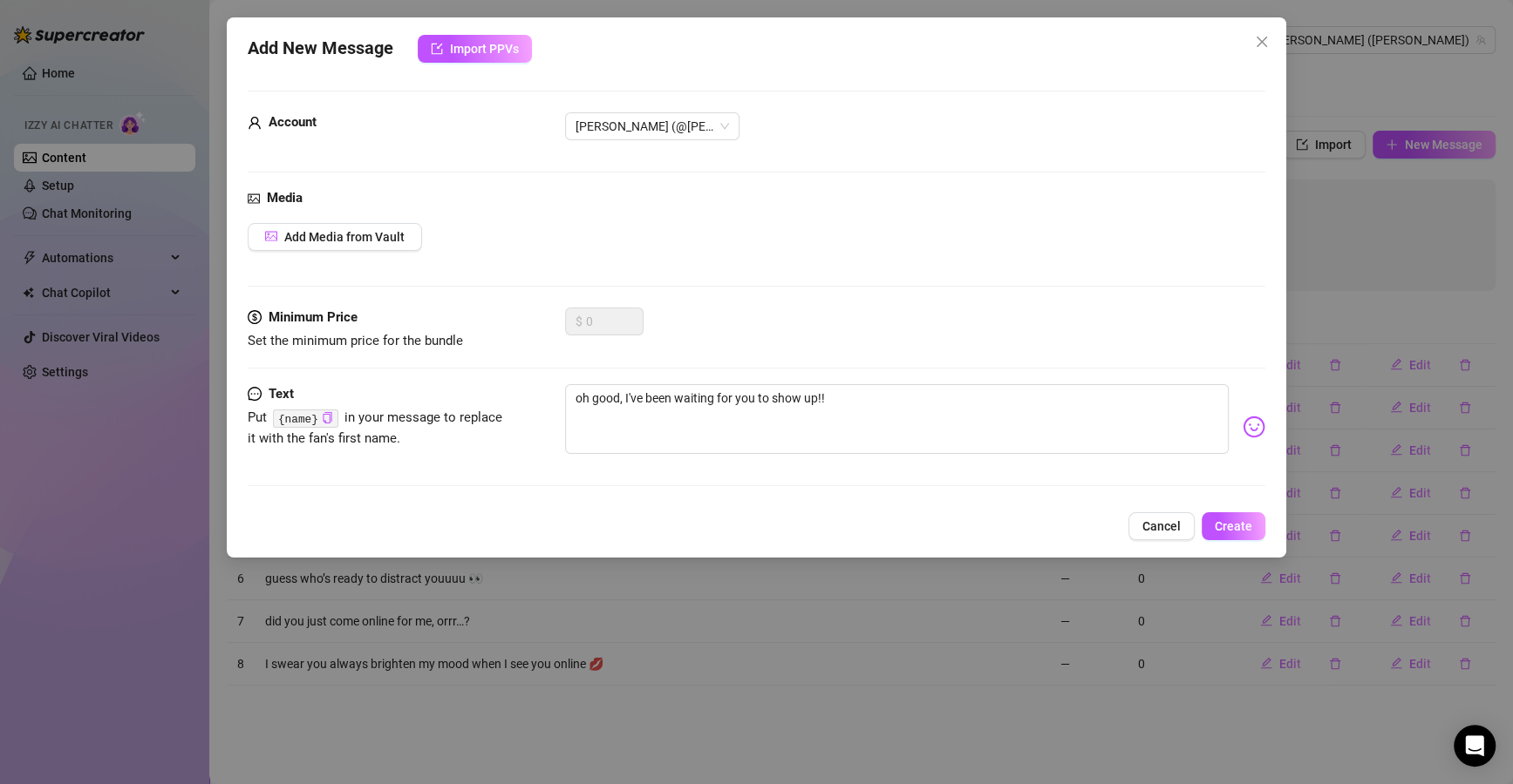
click at [1245, 520] on span "Create" at bounding box center [1234, 527] width 38 height 14
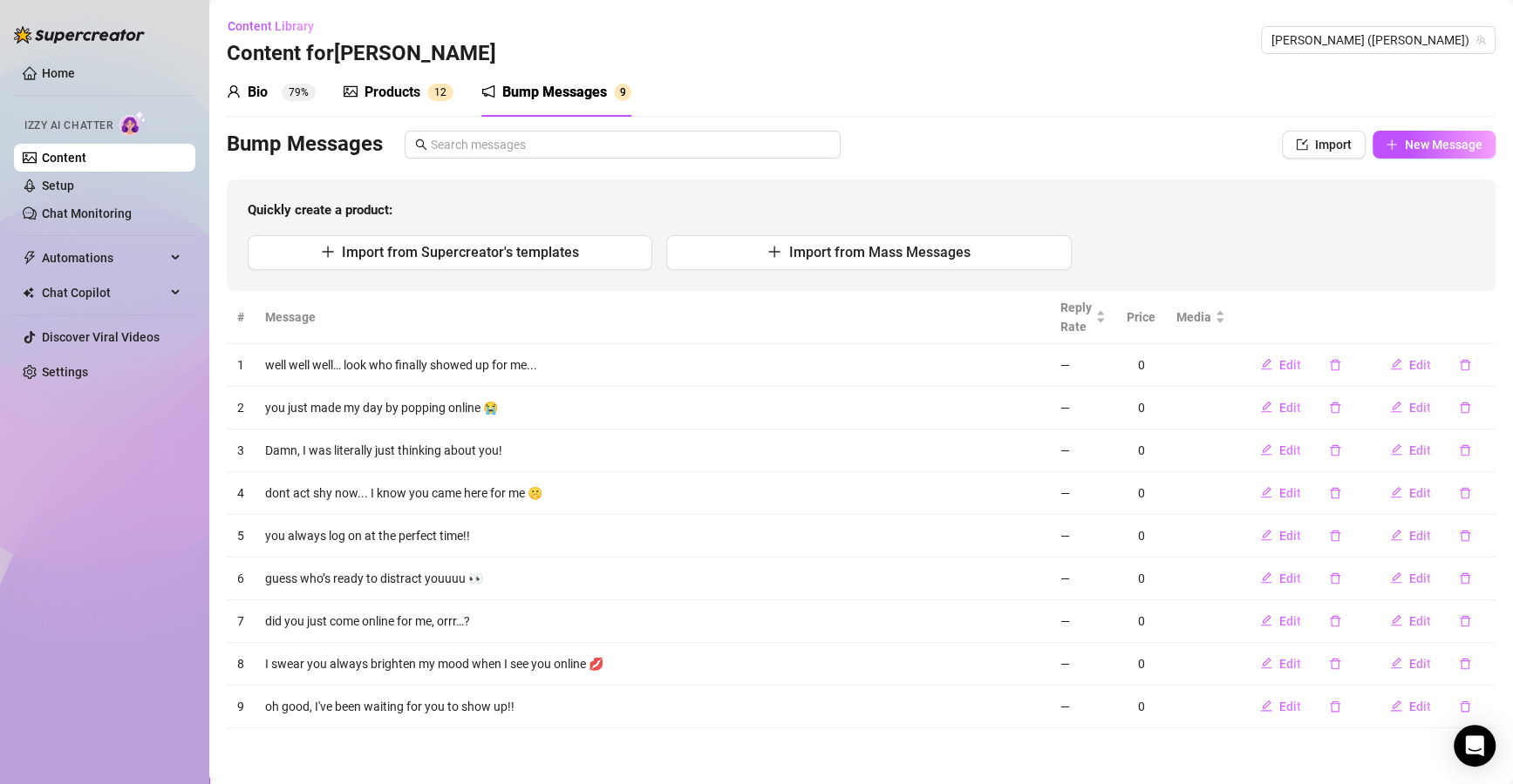
click at [1437, 153] on button "New Message" at bounding box center [1433, 145] width 123 height 28
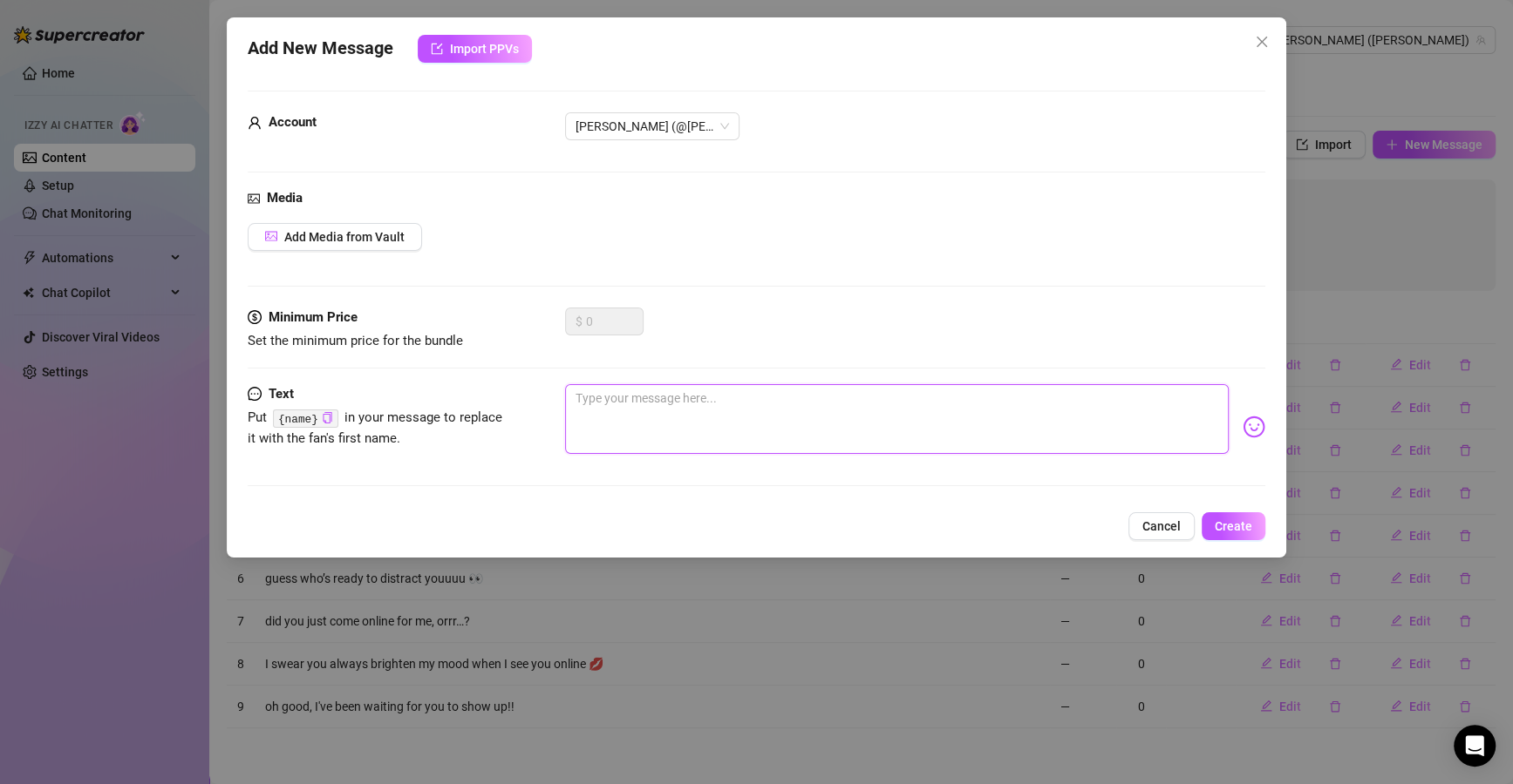
click at [673, 424] on textarea at bounding box center [896, 419] width 664 height 70
paste textarea "Should I be good or bad for you [DATE]?"
type textarea "Should I be good or bad for you [DATE]?"
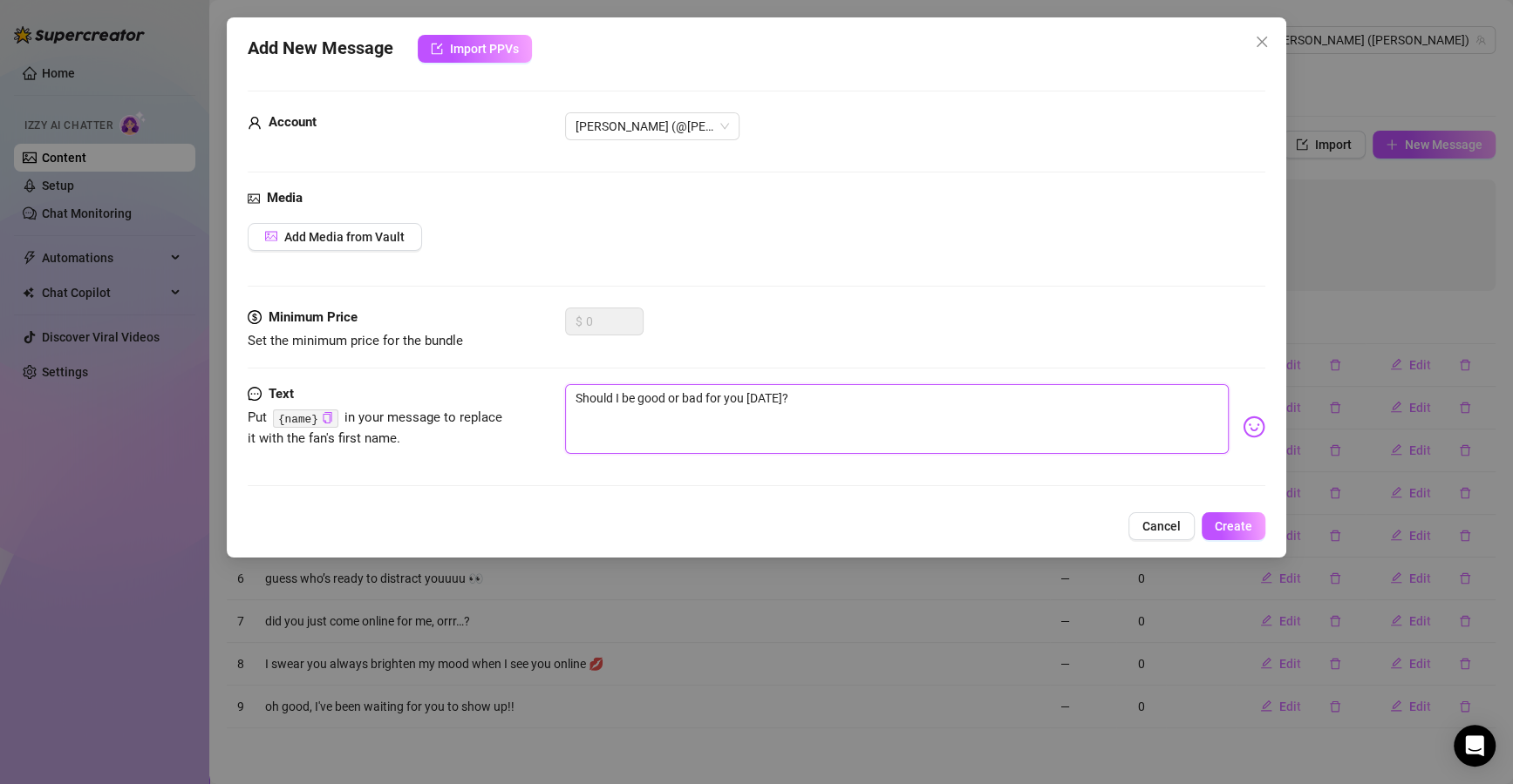
type textarea "Should I be good or bad for you [DATE]?"
click at [581, 395] on textarea "Should I be good or bad for you [DATE]?" at bounding box center [896, 419] width 664 height 70
type textarea "hould I be good or bad for you [DATE]?"
type textarea "mhould I be good or bad for you [DATE]?"
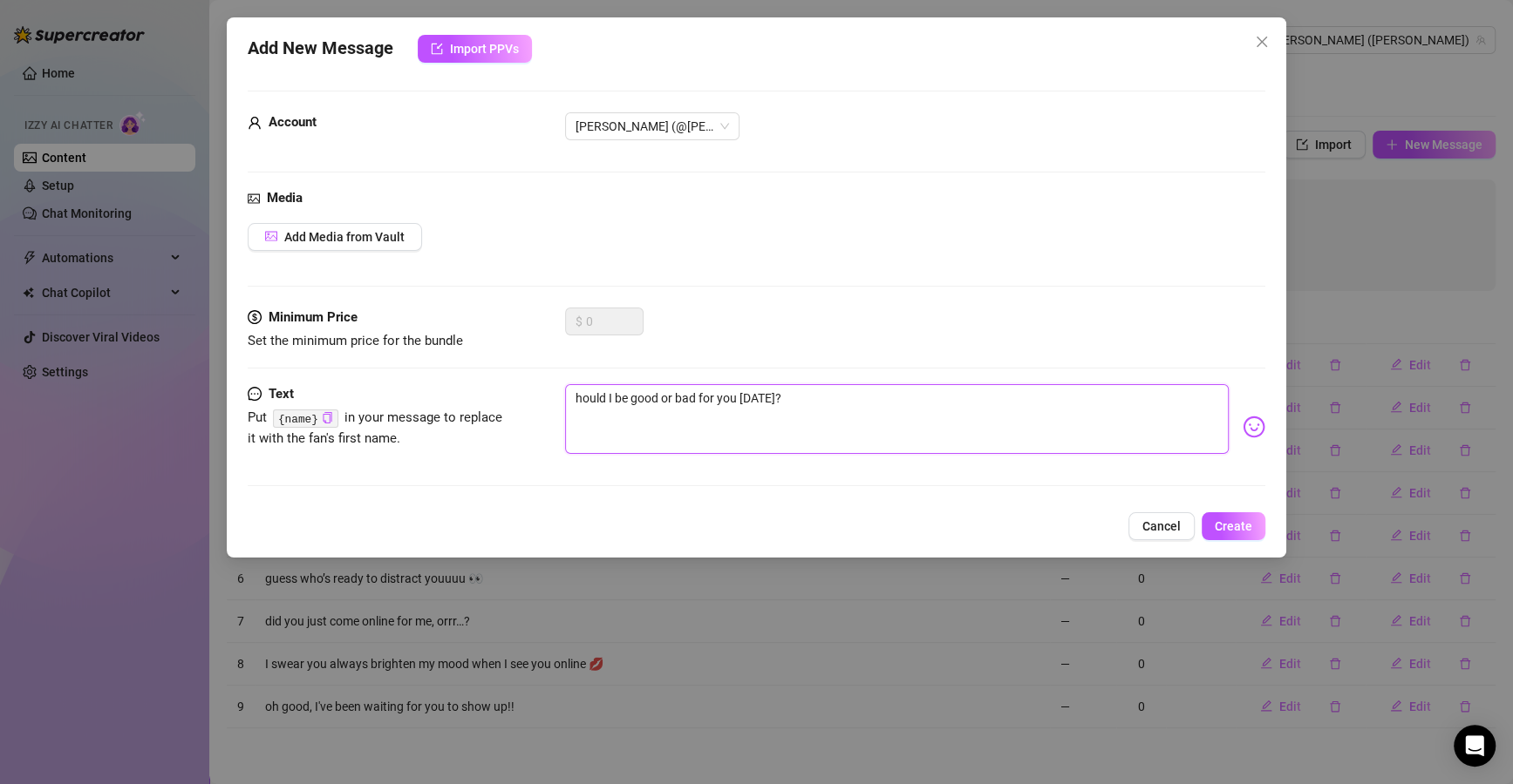
type textarea "mhould I be good or bad for you [DATE]?"
type textarea "mmhould I be good or bad for you [DATE]?"
type textarea "mmmhould I be good or bad for you [DATE]?"
type textarea "mmmmhould I be good or bad for you [DATE]?"
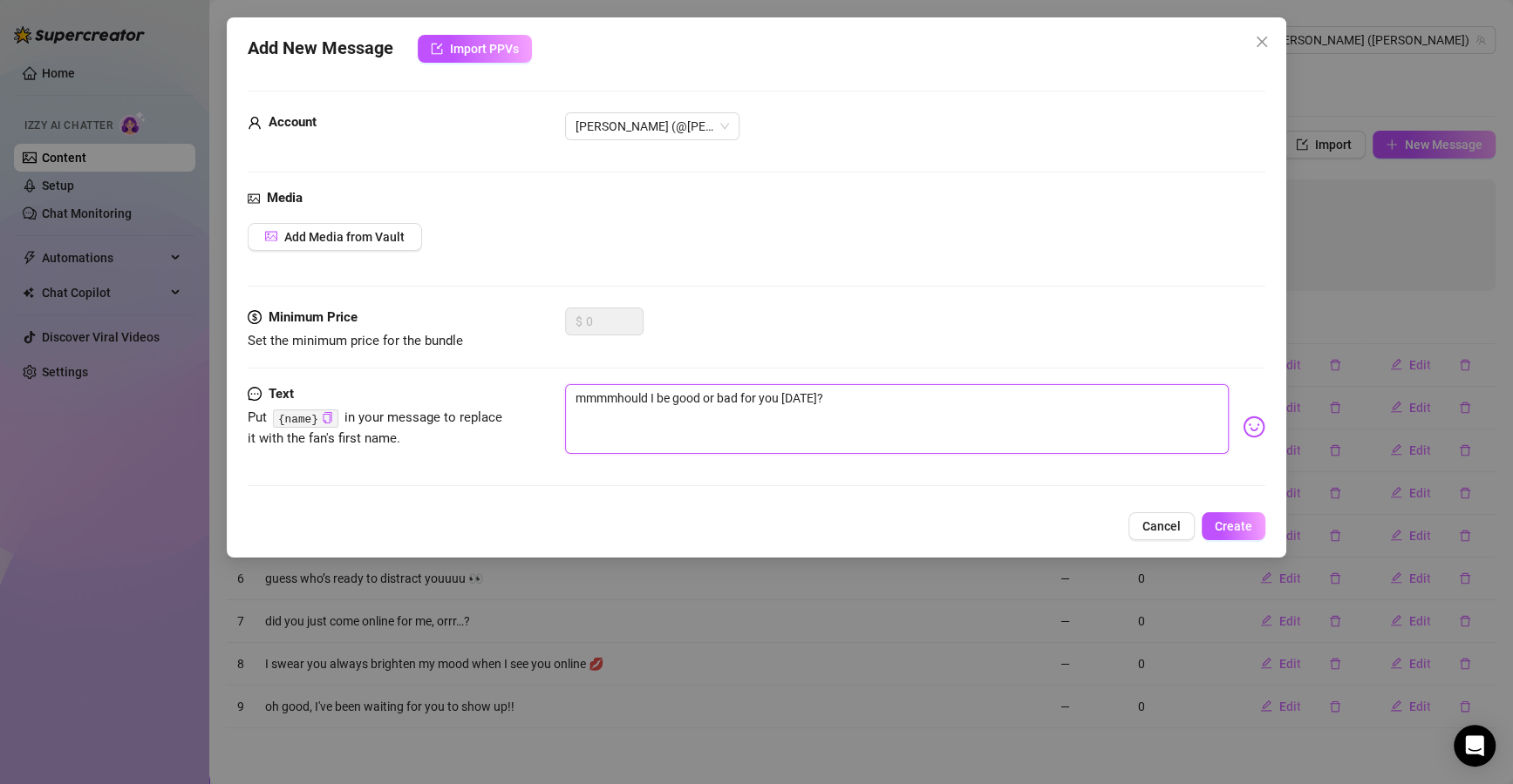
type textarea "mmmm hould I be good or bad for you [DATE]?"
type textarea "mmmm should I be good or bad for you [DATE]?"
type textarea "mmmm sohould I be good or bad for you [DATE]?"
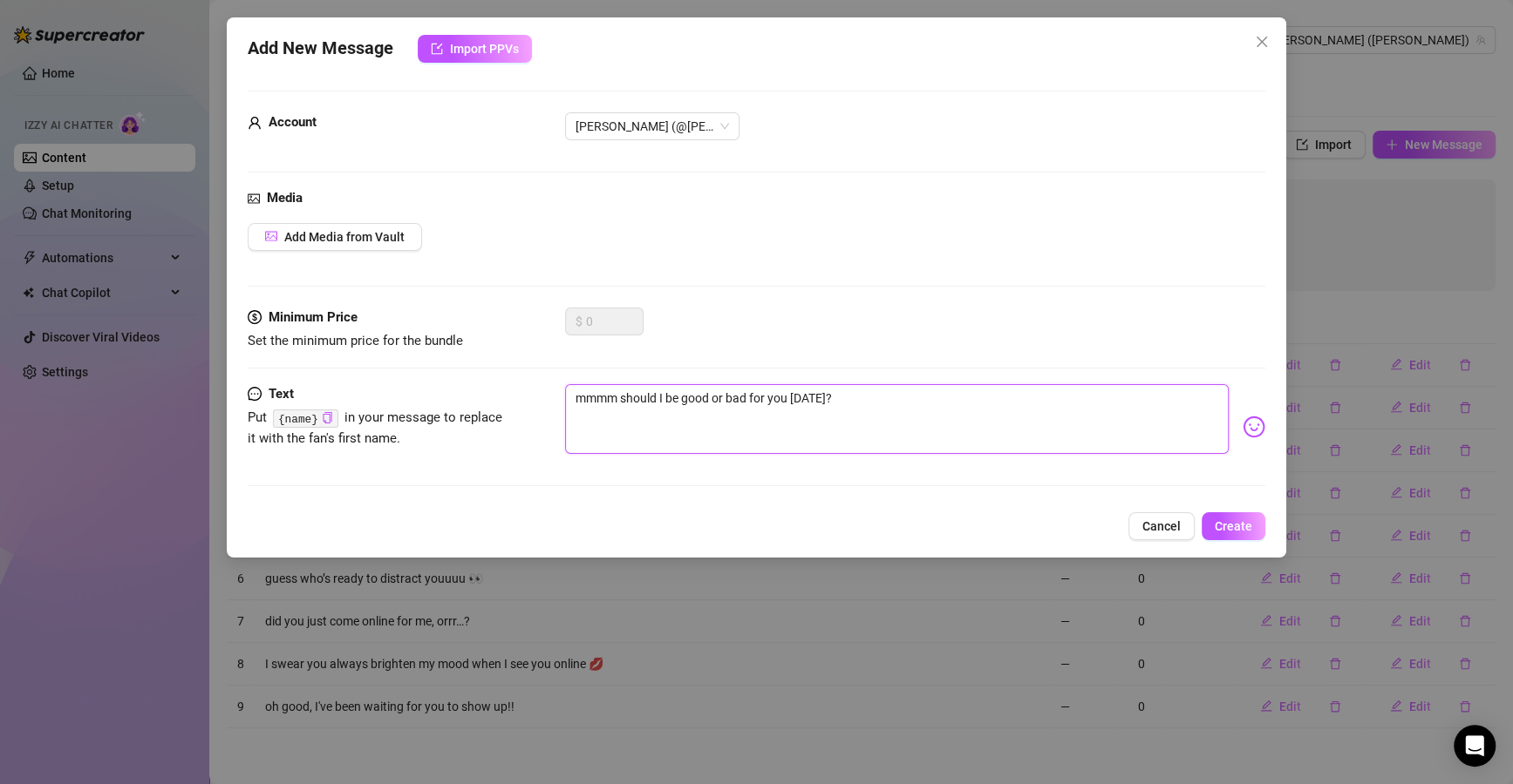
type textarea "mmmm sohould I be good or bad for you [DATE]?"
type textarea "mmmm so hould I be good or bad for you [DATE]?"
type textarea "mmmm so should I be good or bad for you [DATE]?"
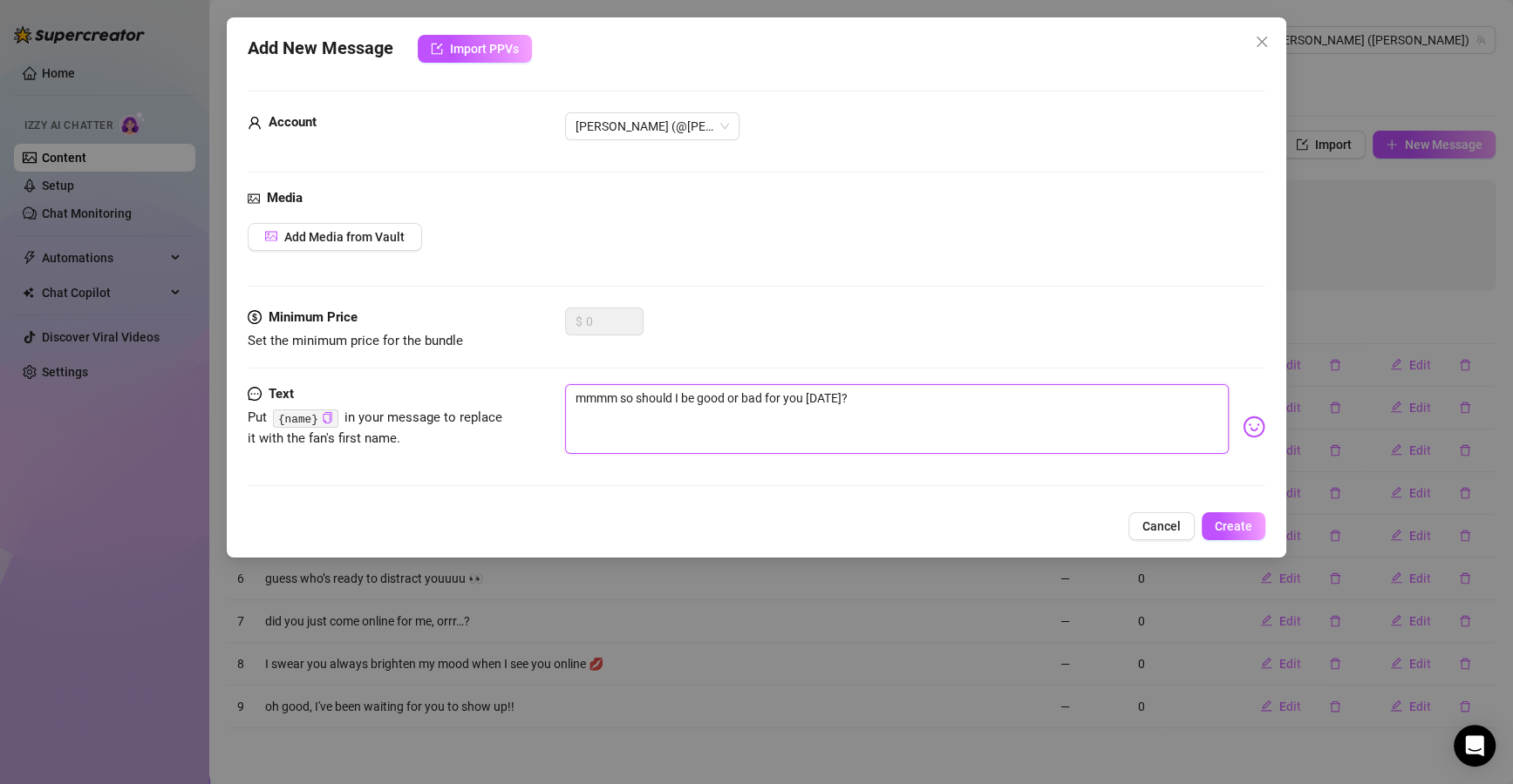
drag, startPoint x: 745, startPoint y: 397, endPoint x: 735, endPoint y: 399, distance: 10.2
click at [735, 399] on textarea "mmmm so should I be good or bad for you [DATE]?" at bounding box center [896, 419] width 664 height 70
click at [752, 399] on textarea "mmmm so should I be good or bad for you [DATE]?" at bounding box center [896, 419] width 664 height 70
drag, startPoint x: 768, startPoint y: 399, endPoint x: 747, endPoint y: 401, distance: 21.1
click at [747, 401] on textarea "mmmm so should I be good or bad for you [DATE]?" at bounding box center [896, 419] width 664 height 70
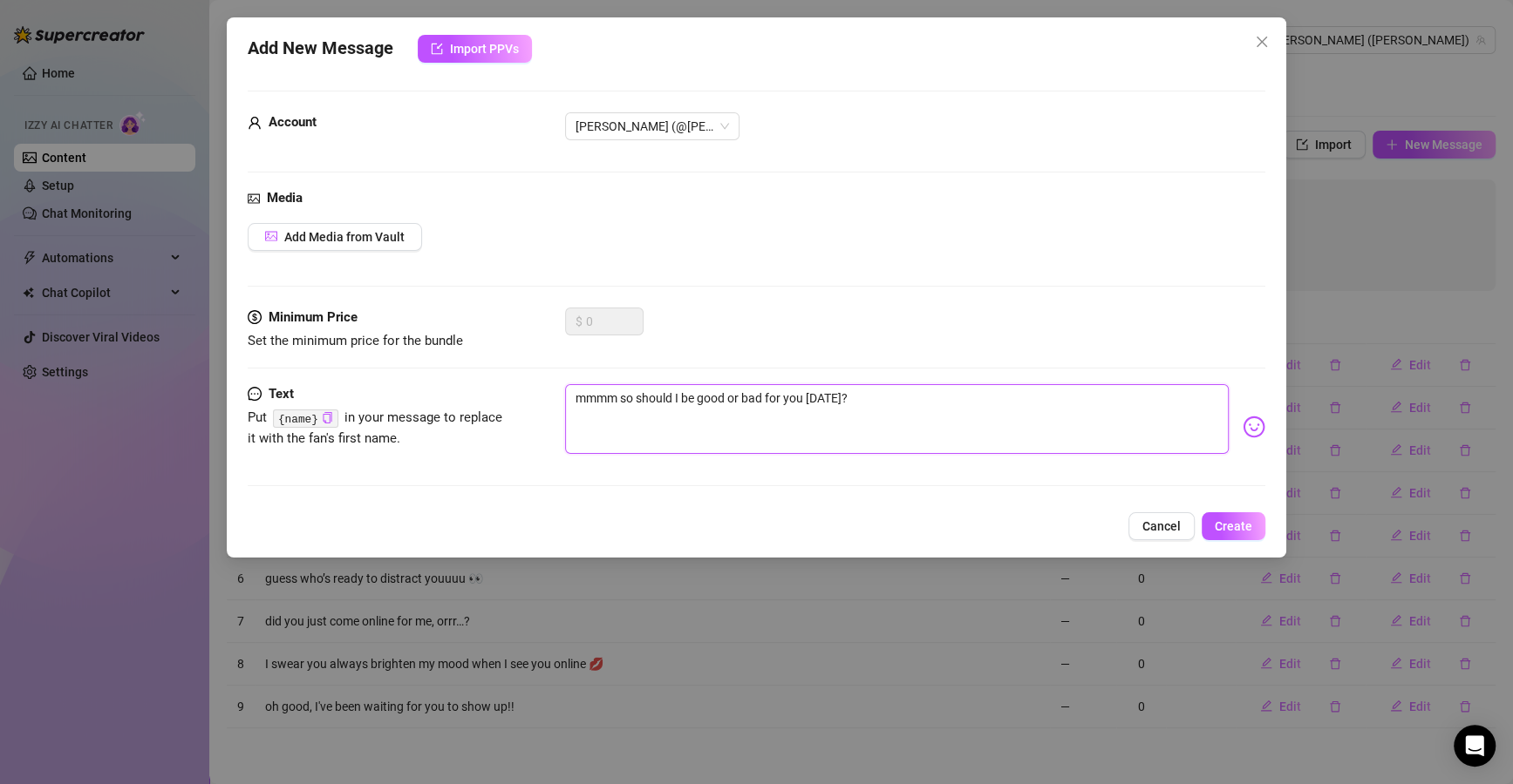
type textarea "mmmm so should I be good or Bfor you [DATE]?"
type textarea "mmmm so should I be good or BAfor you [DATE]?"
type textarea "mmmm so should I be good or BADfor you [DATE]?"
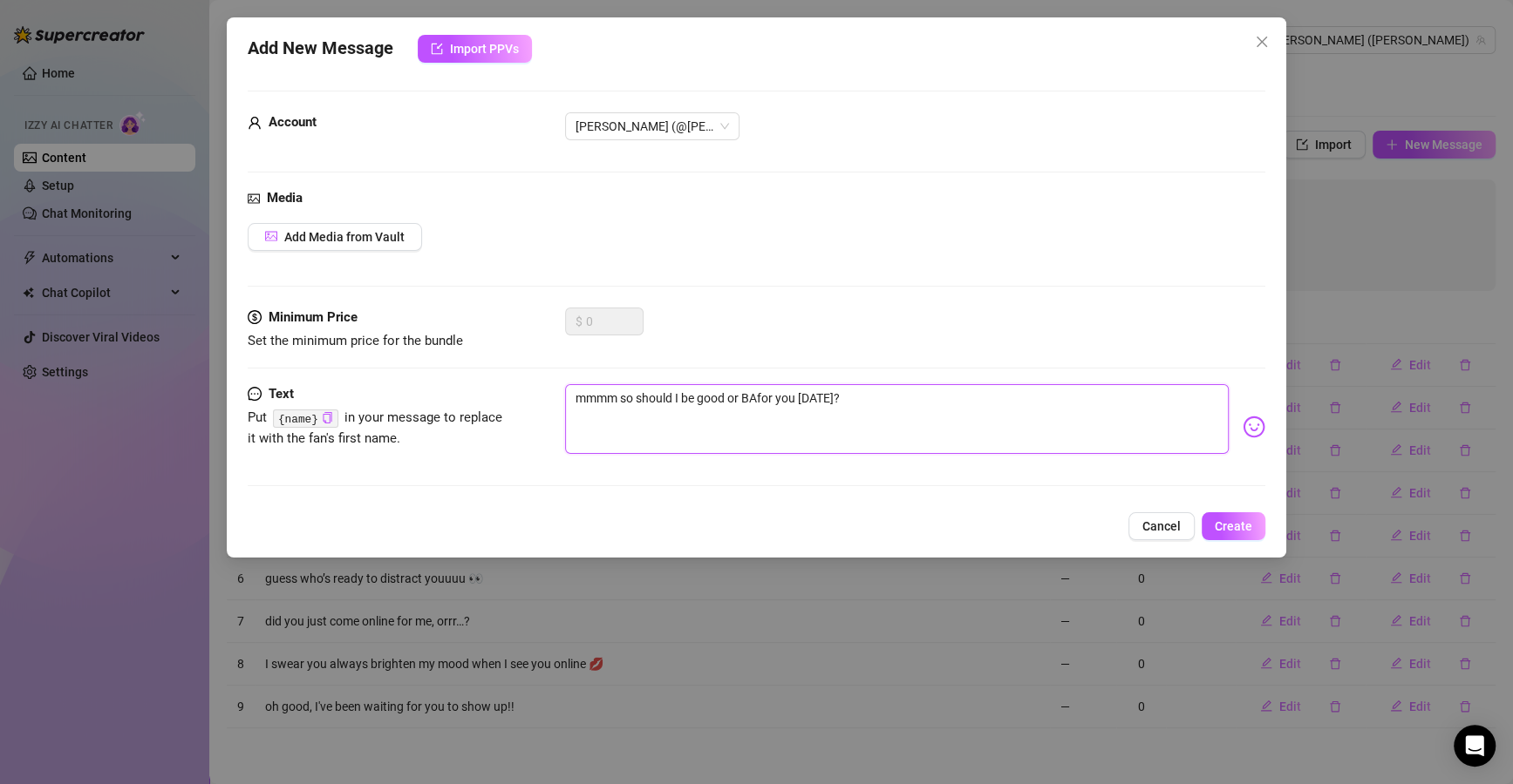
type textarea "mmmm so should I be good or BADfor you [DATE]?"
type textarea "mmmm so should I be good or BAD for you [DATE]?"
drag, startPoint x: 871, startPoint y: 397, endPoint x: 533, endPoint y: 406, distance: 338.1
click at [533, 406] on div "Text Put {name} in your message to replace it with the fan's first name. mmmm s…" at bounding box center [756, 427] width 1017 height 86
type textarea "mmmm so should I be good or BAD for you [DATE]?"
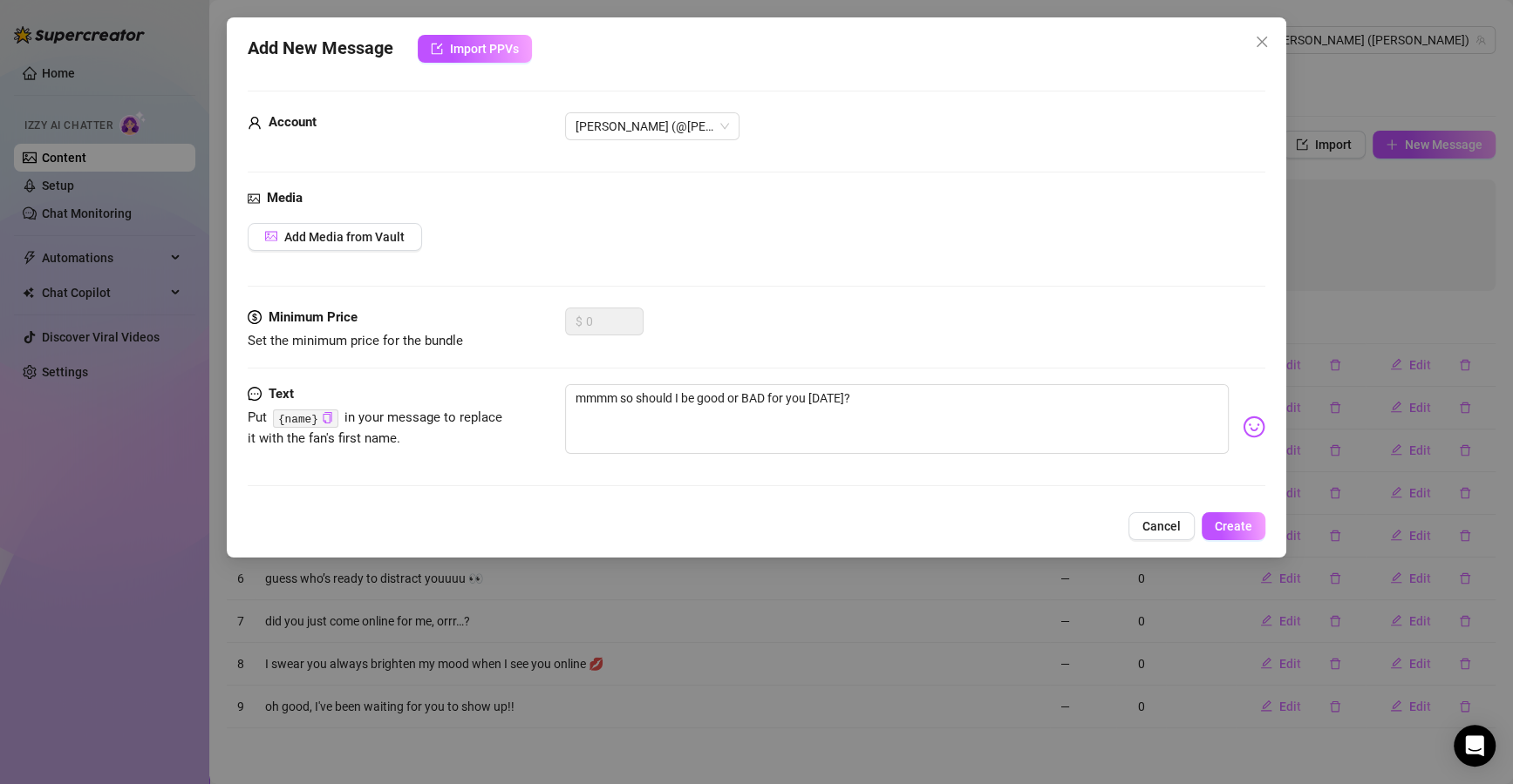
click at [1247, 534] on button "Create" at bounding box center [1234, 527] width 64 height 28
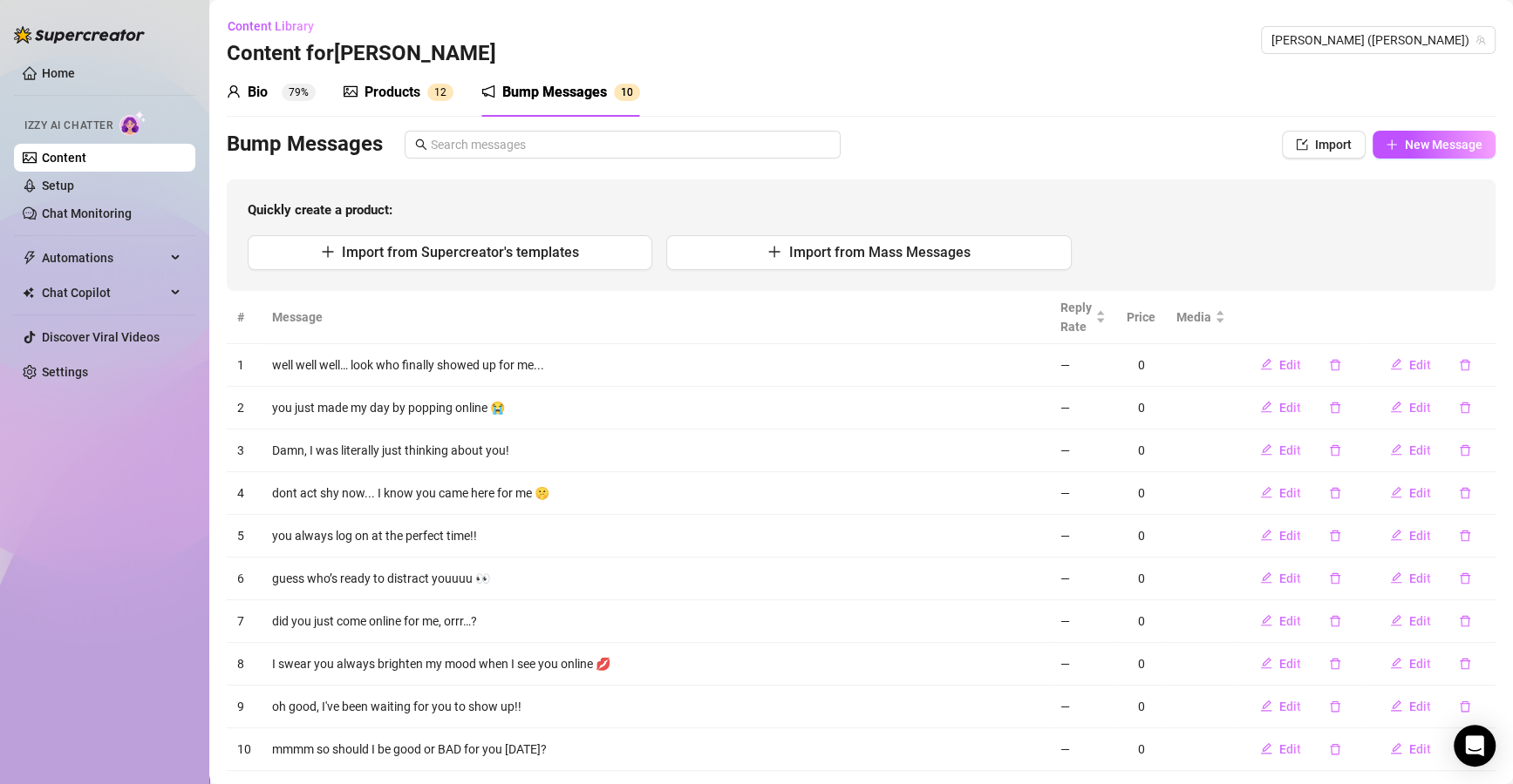
click at [1435, 155] on button "New Message" at bounding box center [1433, 145] width 123 height 28
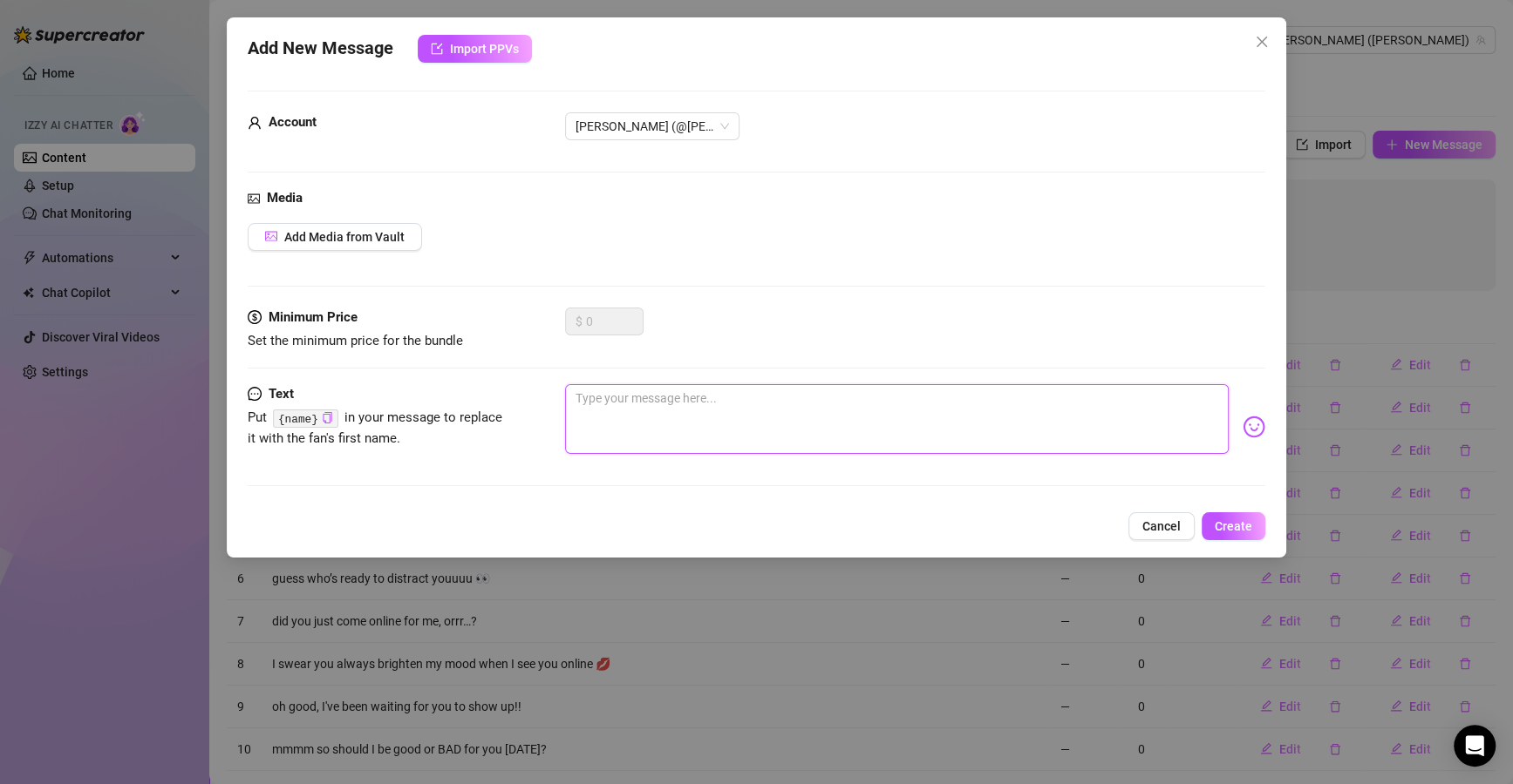
click at [790, 449] on textarea at bounding box center [896, 419] width 664 height 70
paste textarea "fuck. are you as naughty & horny as I am rn??"
type textarea "fuck. are you as naughty & horny as I am rn??"
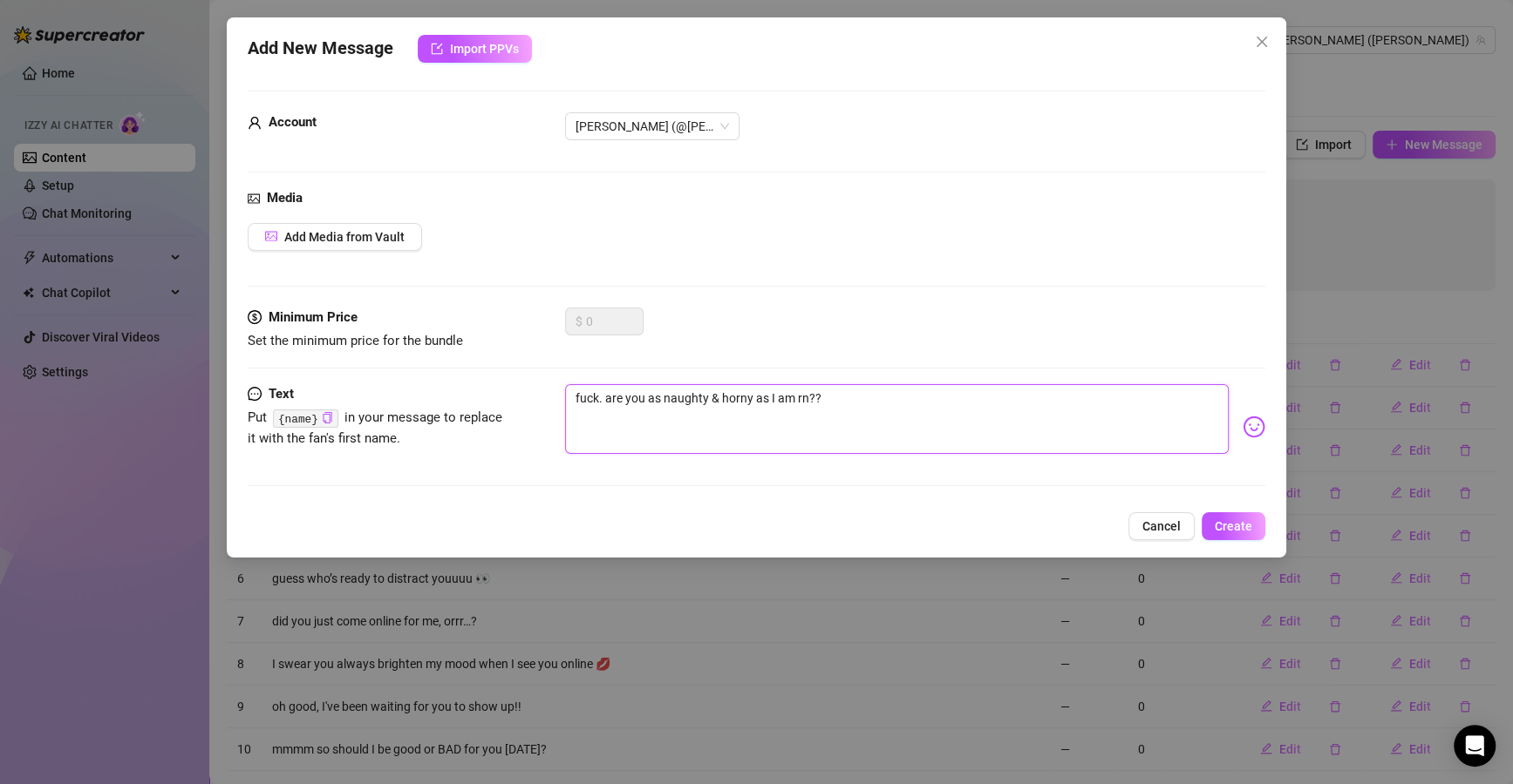
type textarea "fuck. are you as naughty & horny as I am rn??"
click at [1212, 522] on button "Create" at bounding box center [1234, 527] width 64 height 28
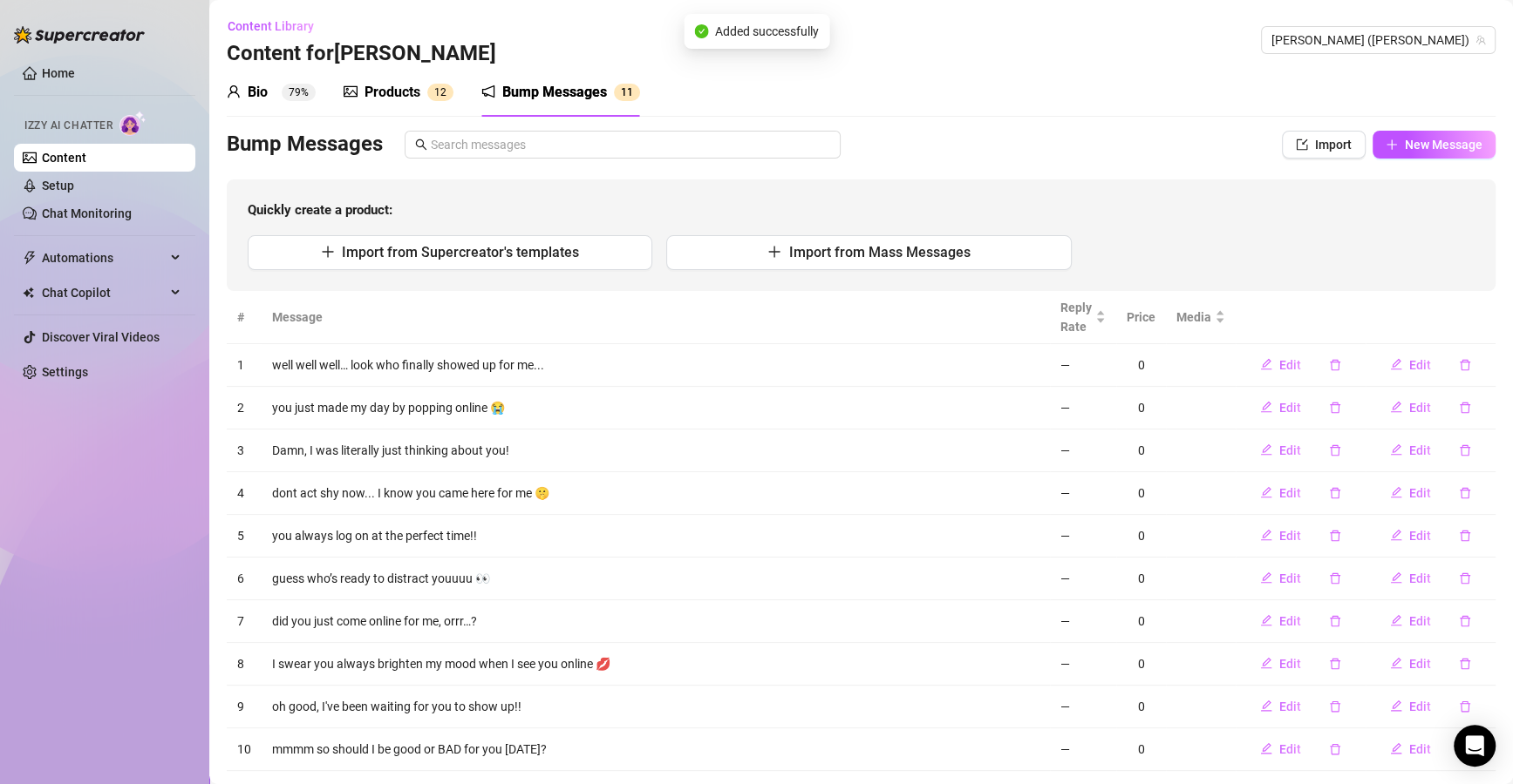
click at [1404, 138] on span "New Message" at bounding box center [1443, 145] width 78 height 14
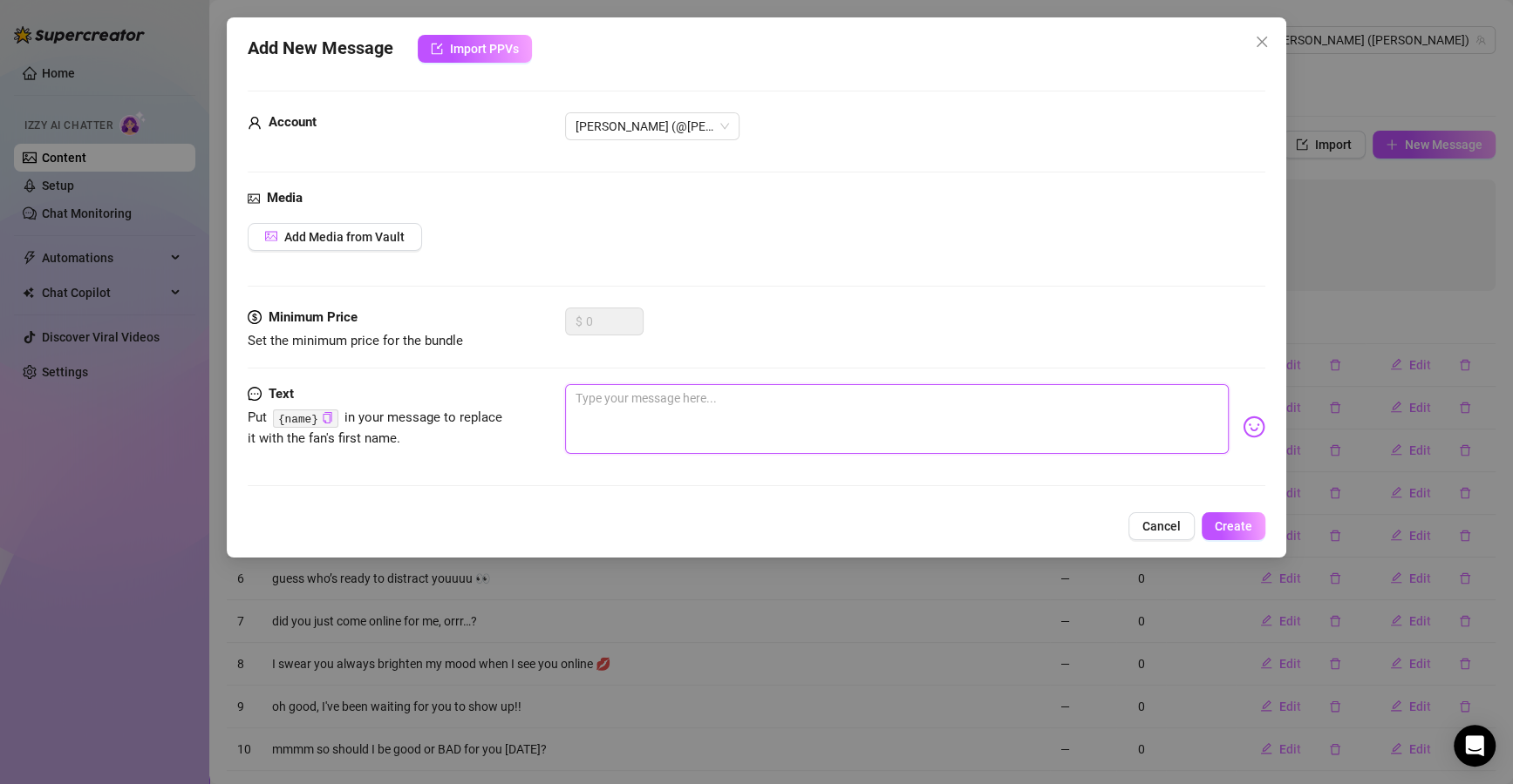
click at [765, 442] on textarea at bounding box center [896, 419] width 664 height 70
paste textarea "ou came online just to get me wet, didn’t you? 💦"
type textarea "ou came online just to get me wet, didn’t you? 💦"
click at [574, 395] on textarea "ou came online just to get me wet, didn’t you? 💦" at bounding box center [896, 419] width 664 height 70
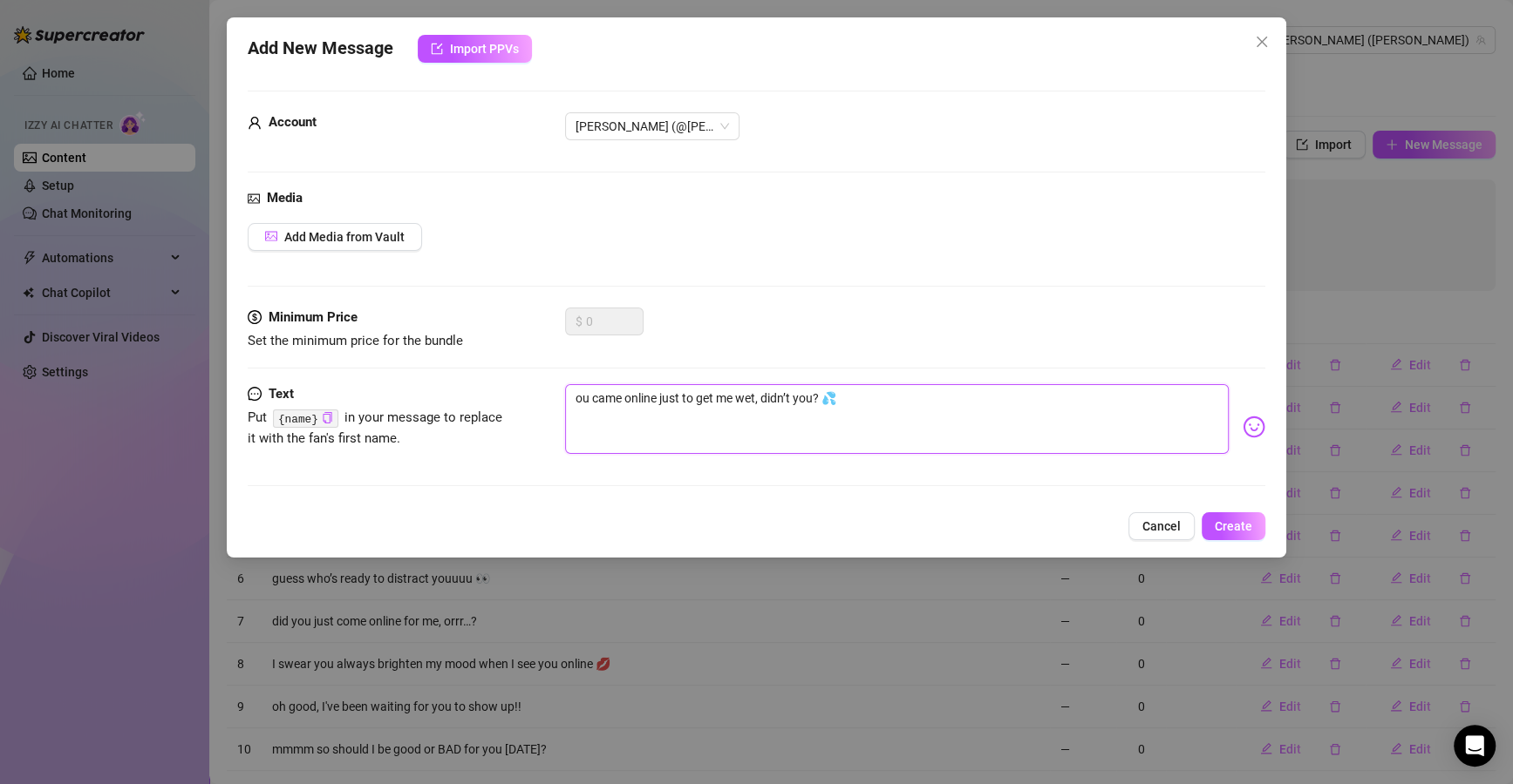
type textarea "you came online just to get me wet, didn’t you? 💦"
click at [999, 398] on textarea "you came online just to get me wet, didn’t you? 💦" at bounding box center [896, 419] width 664 height 70
type textarea "you came online just to get me wet, didn’t you? 💦"
click at [1220, 523] on span "Create" at bounding box center [1234, 527] width 38 height 14
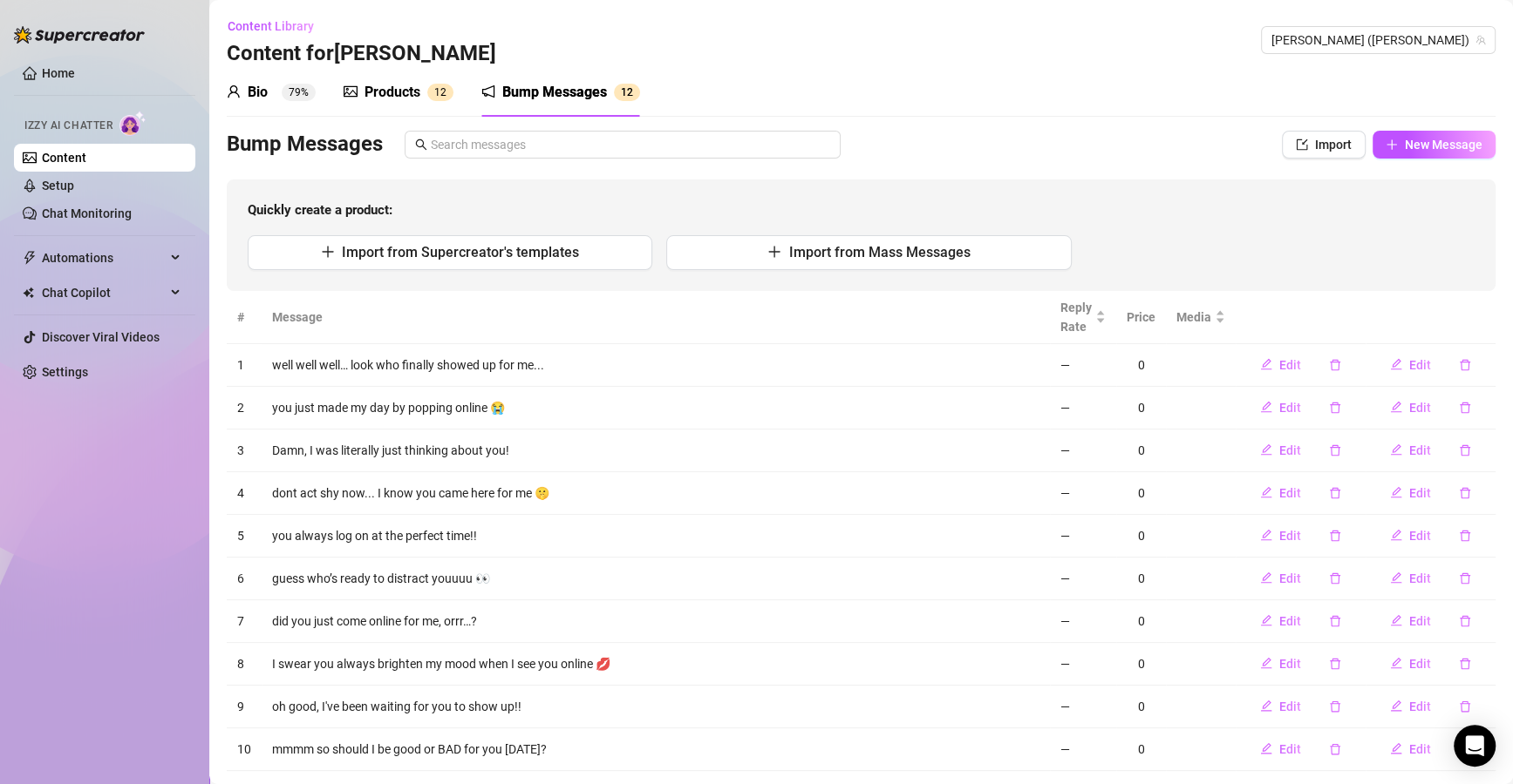
click at [1415, 135] on button "New Message" at bounding box center [1433, 145] width 123 height 28
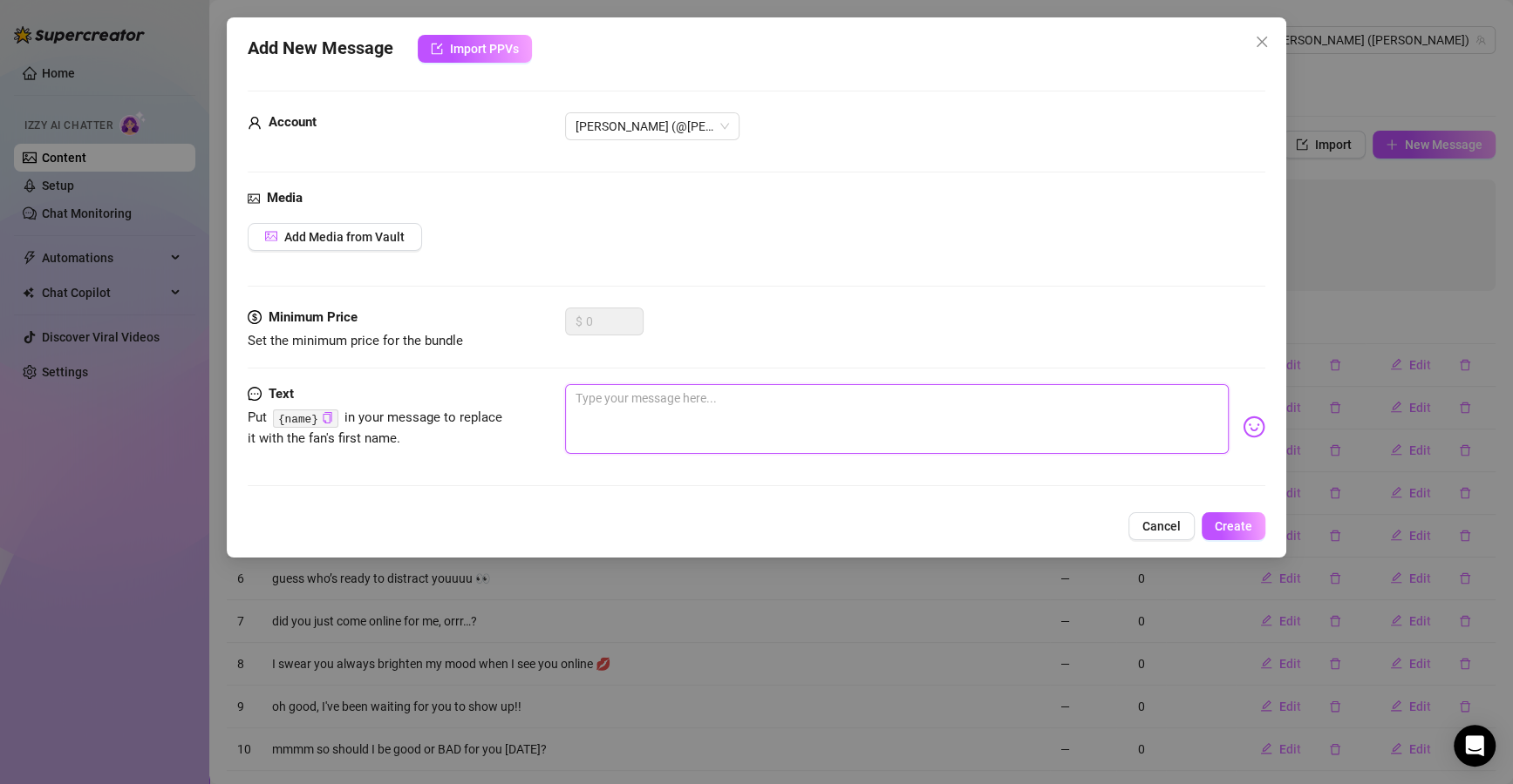
click at [855, 421] on textarea at bounding box center [896, 419] width 664 height 70
paste textarea "my body literally twitched when I saw your name pop up. is that weird??"
type textarea "my body literally twitched when I saw your name pop up. is that weird??"
click at [1212, 536] on button "Create" at bounding box center [1234, 527] width 64 height 28
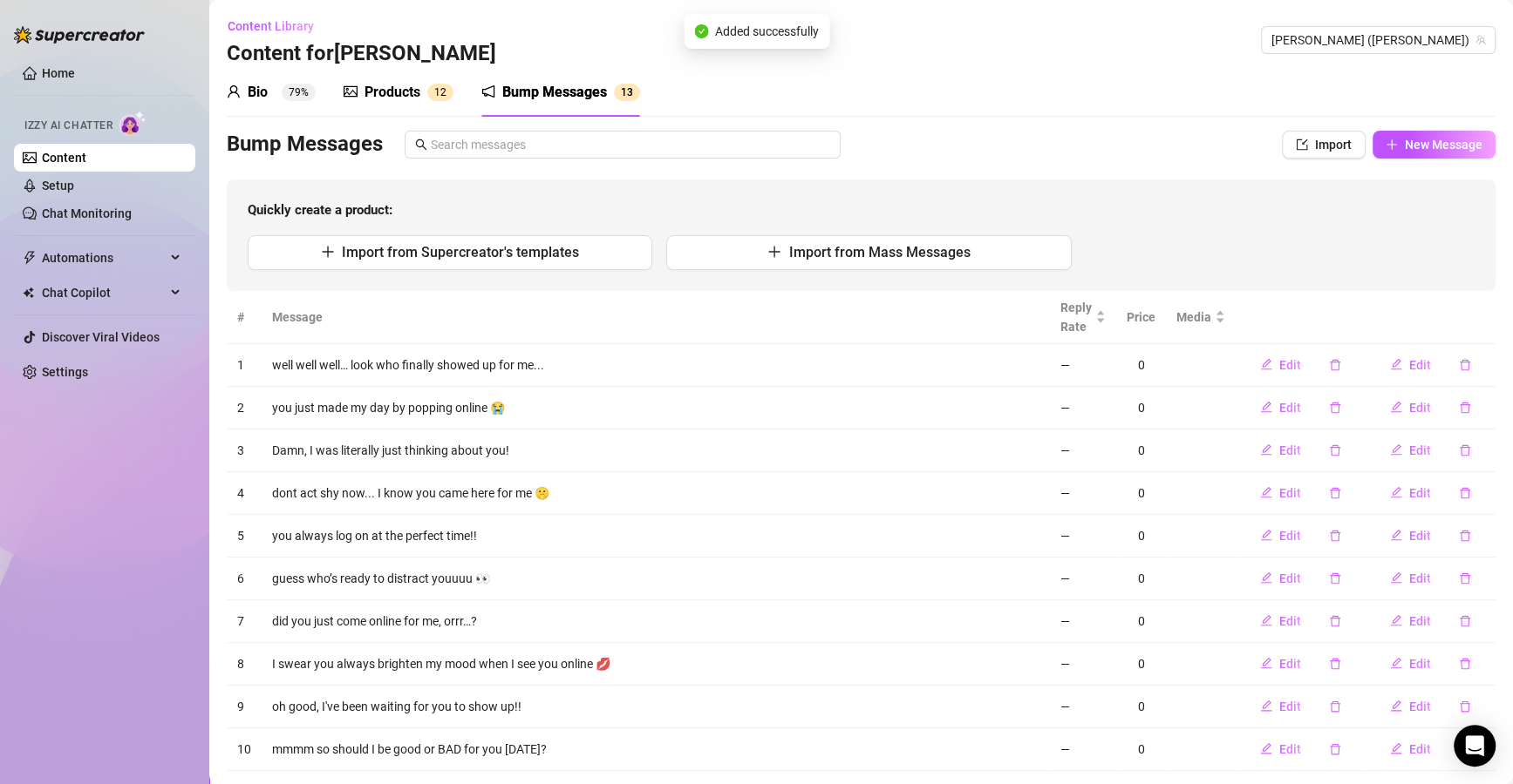
click at [1467, 151] on button "New Message" at bounding box center [1433, 145] width 123 height 28
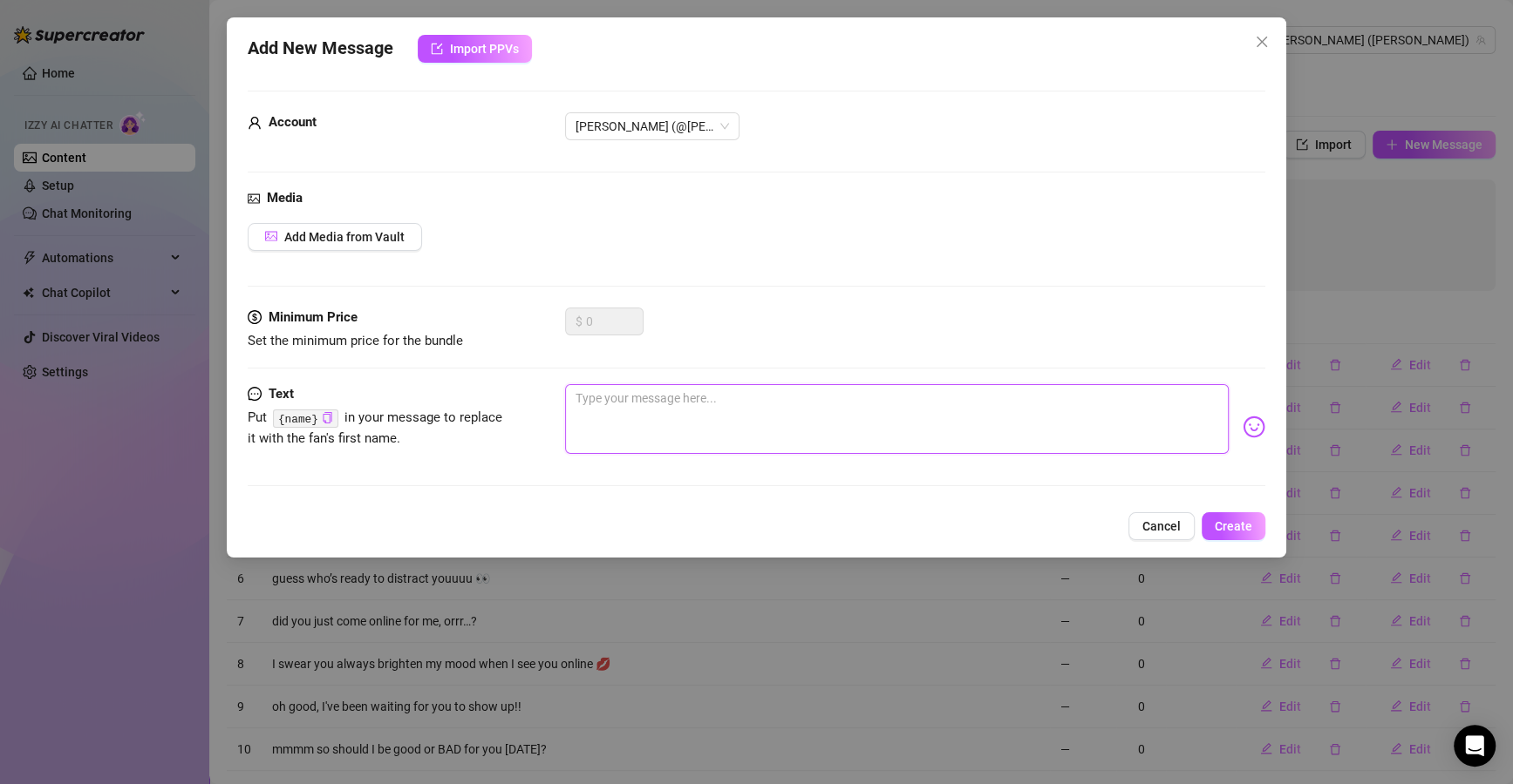
click at [738, 451] on textarea at bounding box center [896, 419] width 664 height 70
click at [753, 421] on textarea at bounding box center [896, 419] width 664 height 70
paste textarea "don’t make me beg to get your attention 👀"
type textarea "don’t make me beg to get your attention 👀"
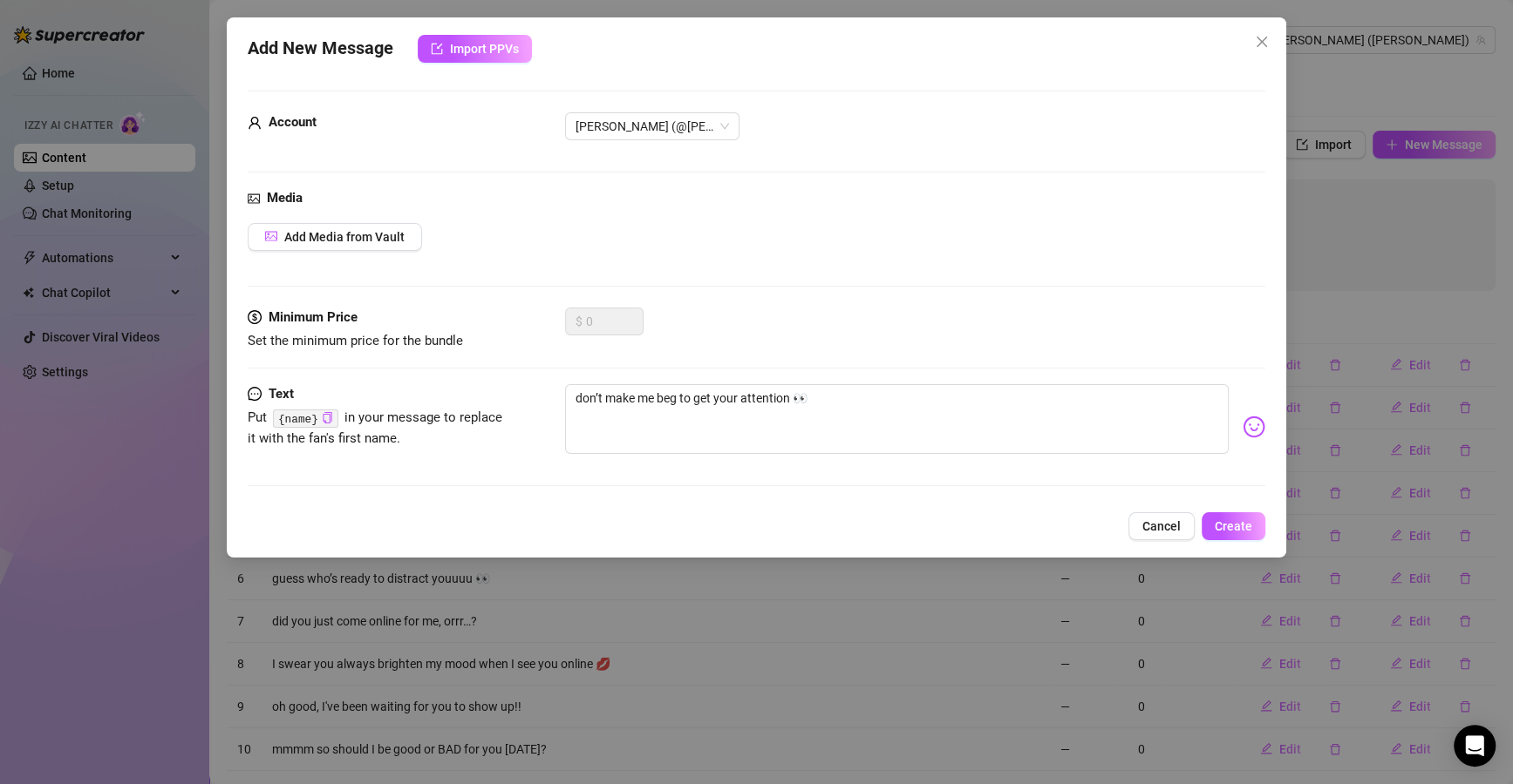
click at [1237, 525] on span "Create" at bounding box center [1234, 527] width 38 height 14
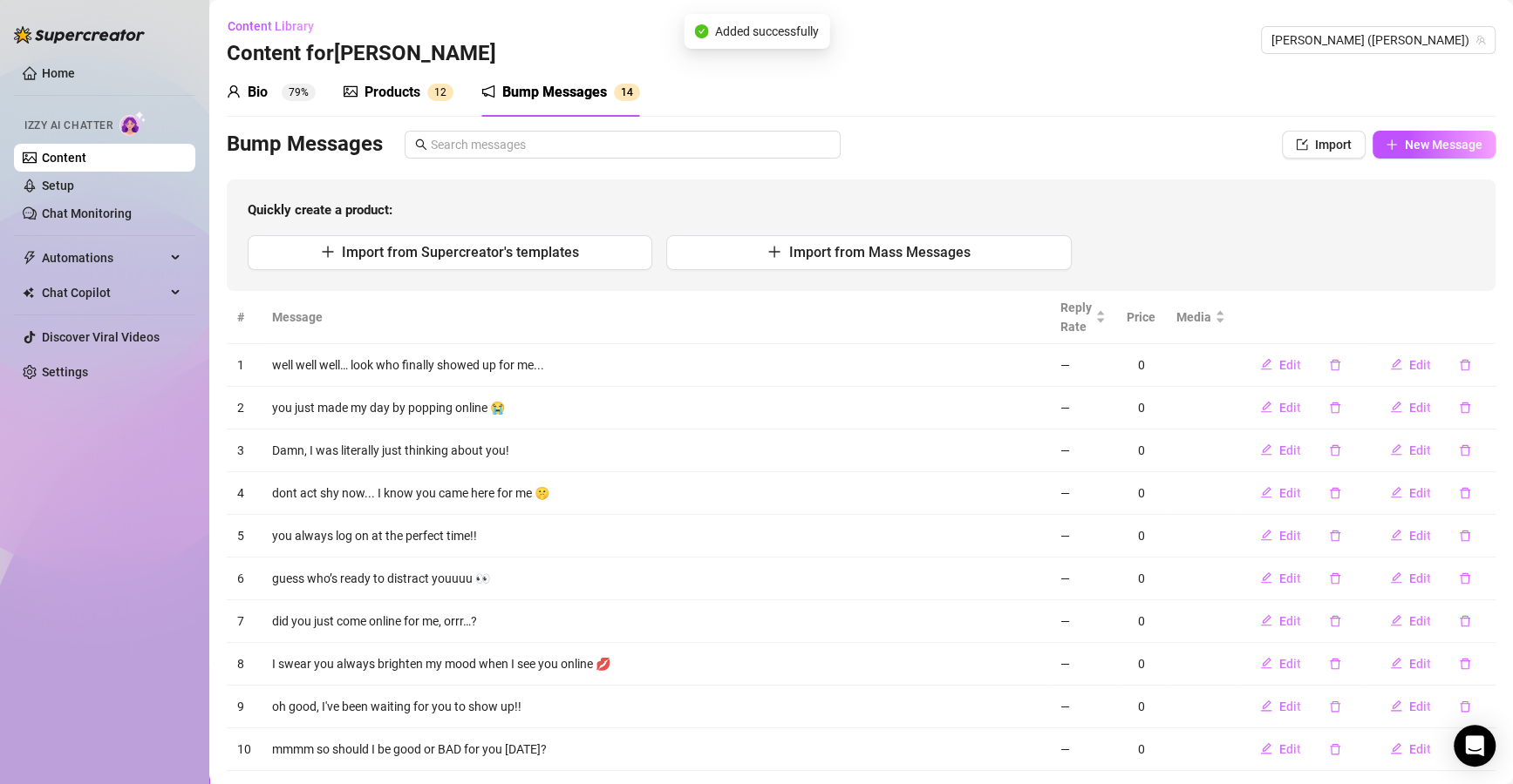
click at [1459, 160] on div "Bump Messages Import New Message Quickly create a product: Import from Supercre…" at bounding box center [860, 210] width 1268 height 161
click at [1452, 152] on button "New Message" at bounding box center [1433, 145] width 123 height 28
type textarea "Type your message here..."
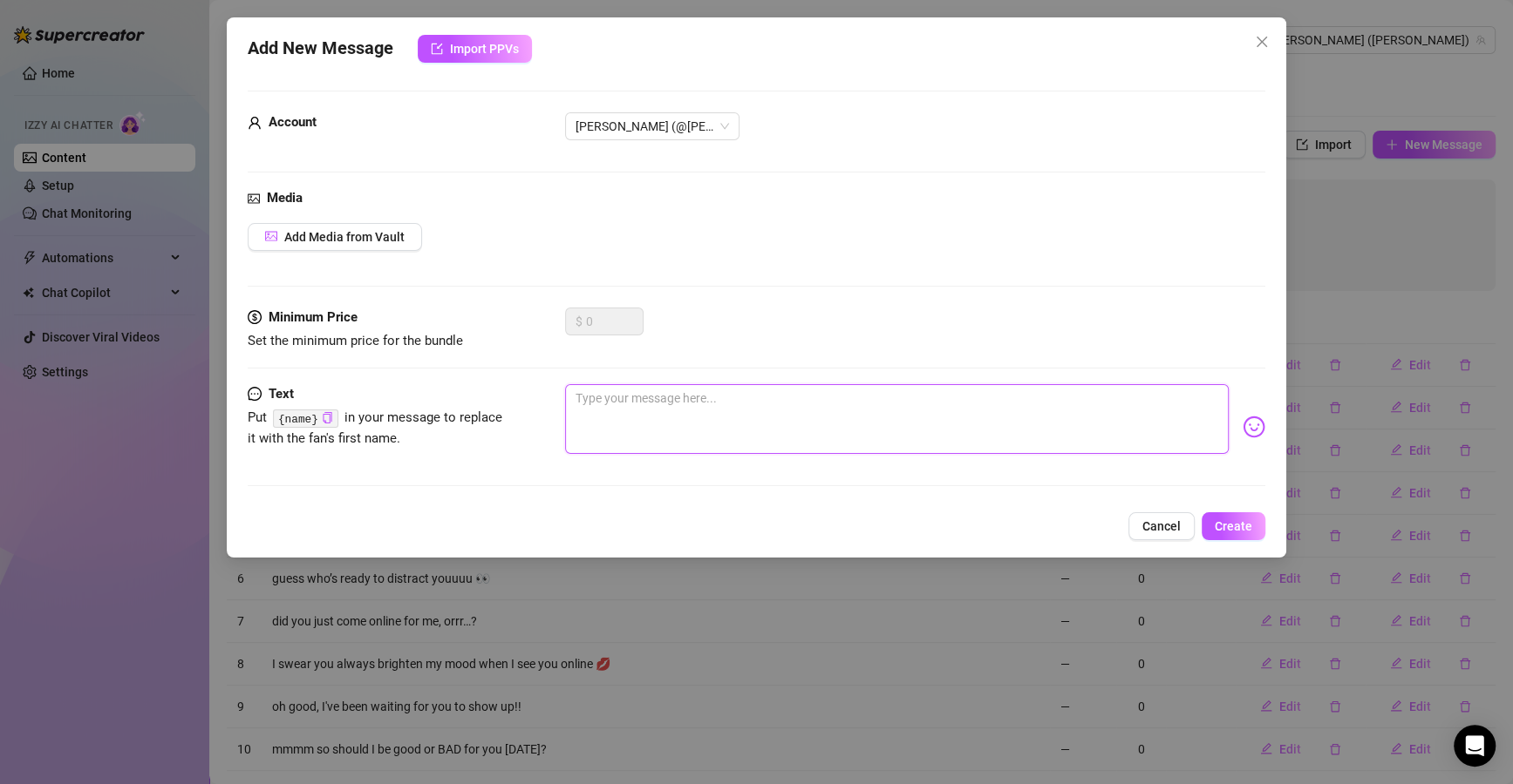
click at [659, 409] on textarea at bounding box center [896, 419] width 664 height 70
paste textarea "don’t make me beg for your attention 👀"
type textarea "don’t make me beg for your attention 👀"
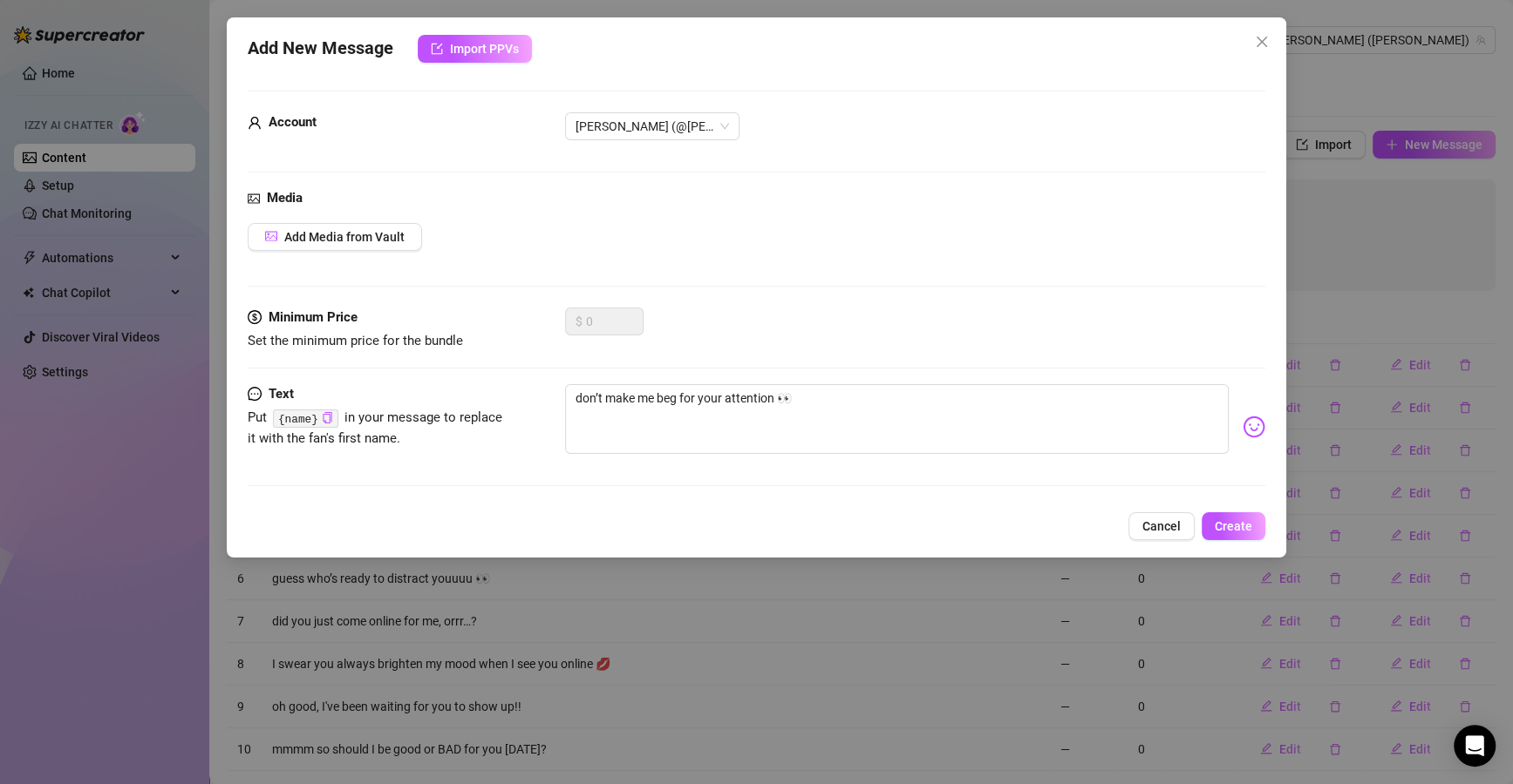
click at [1156, 523] on span "Cancel" at bounding box center [1161, 527] width 38 height 14
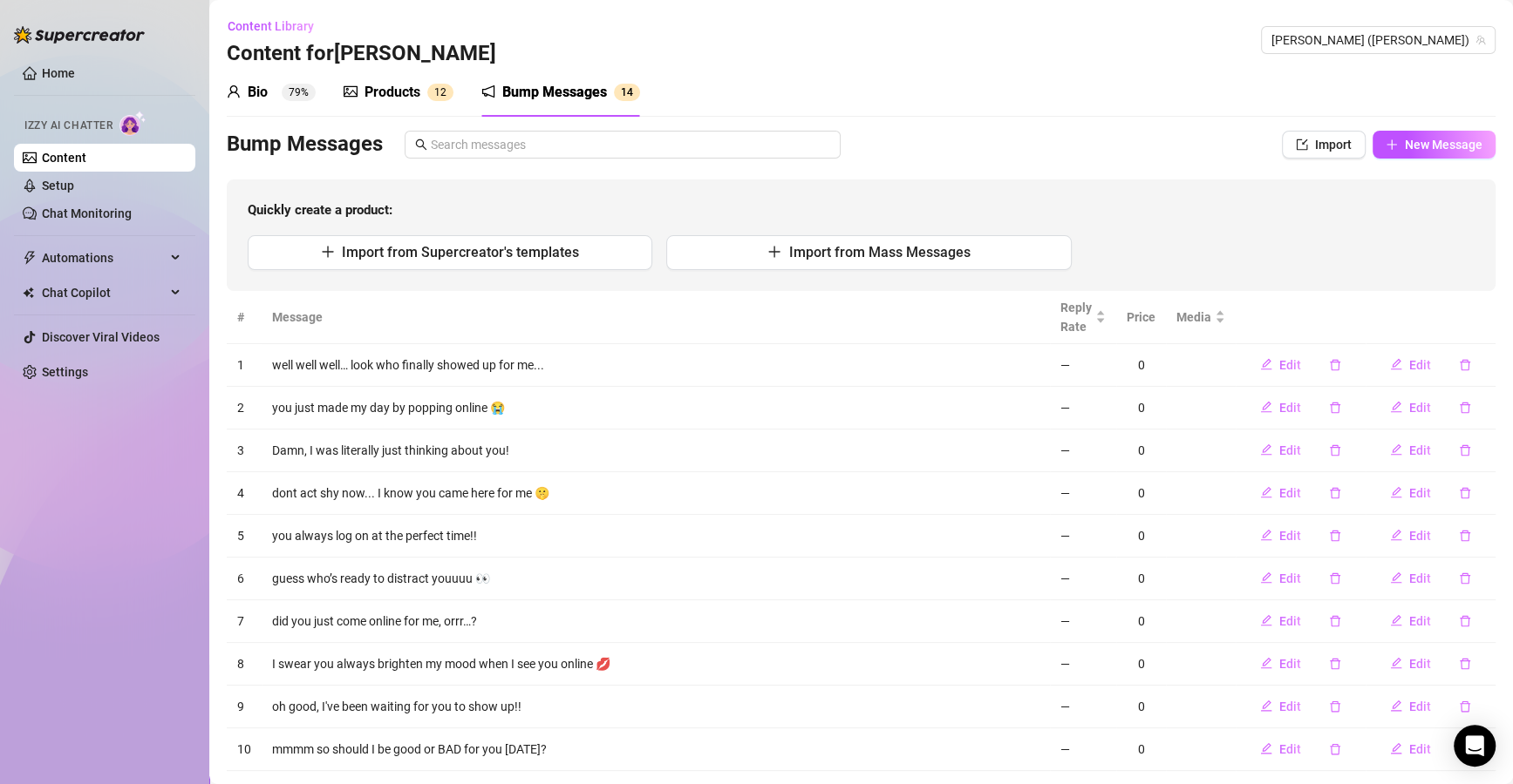
scroll to position [86, 0]
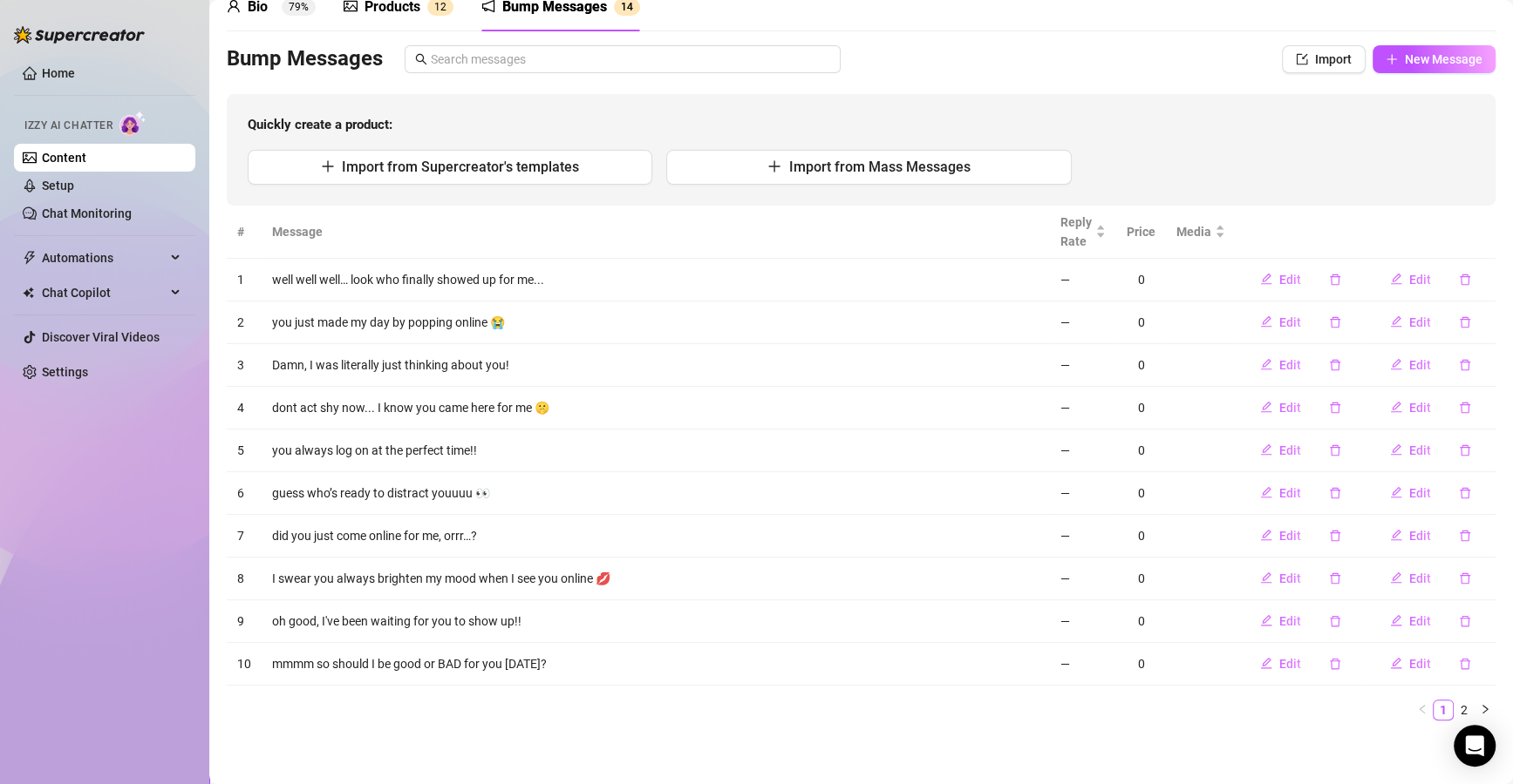
click at [1454, 700] on link "2" at bounding box center [1463, 709] width 19 height 19
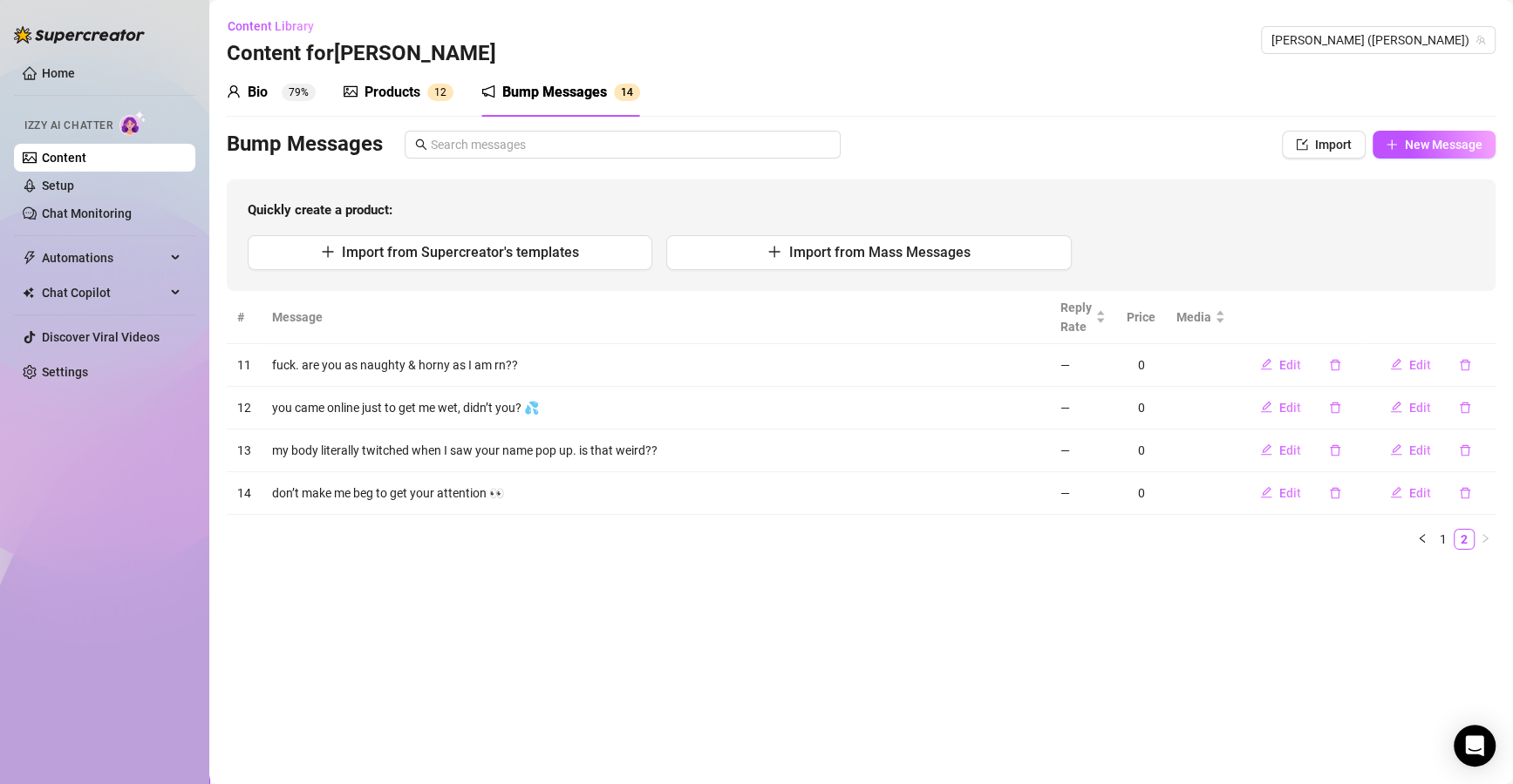
scroll to position [0, 0]
click at [1420, 493] on span "Edit" at bounding box center [1420, 493] width 22 height 14
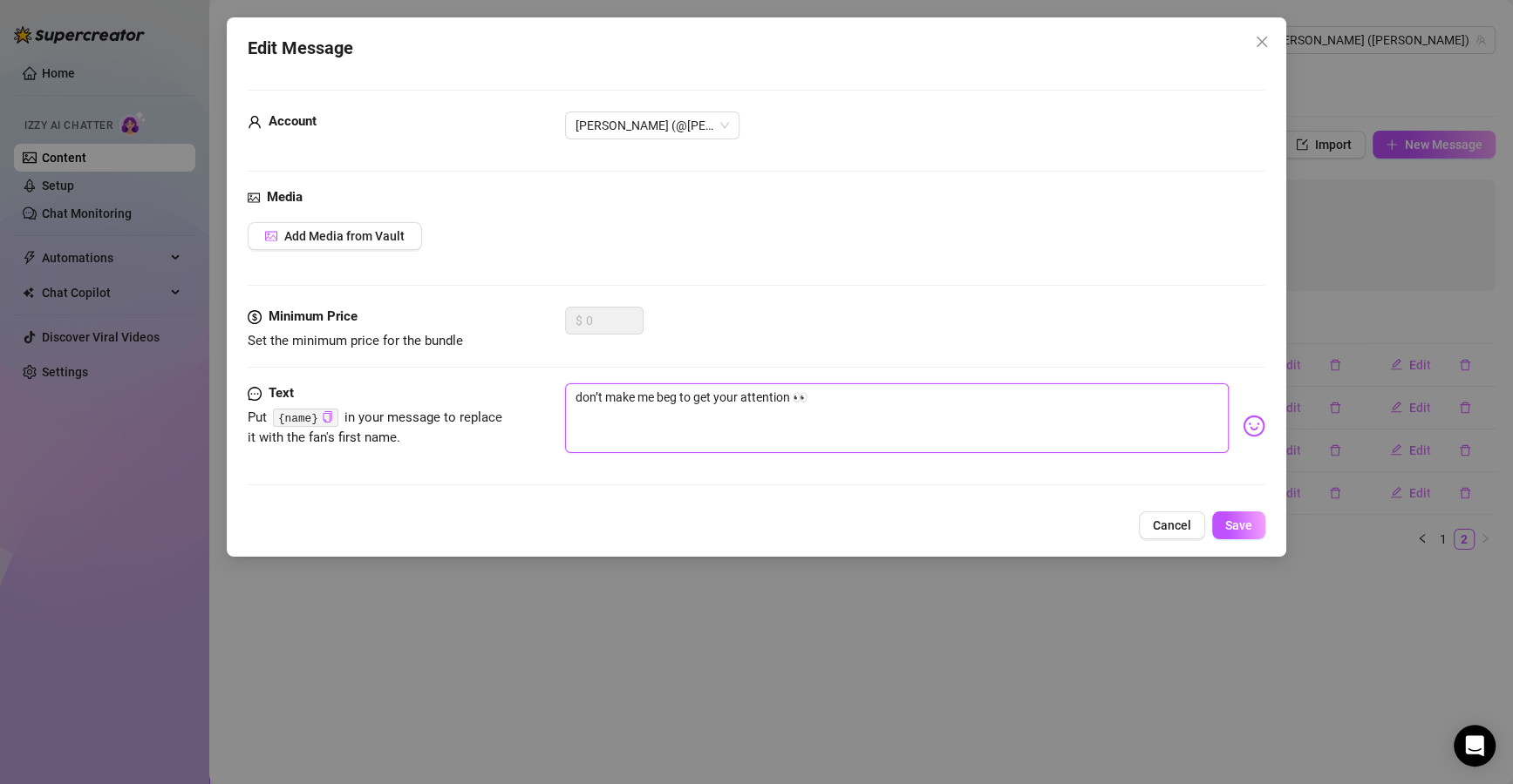
drag, startPoint x: 1004, startPoint y: 417, endPoint x: 476, endPoint y: 405, distance: 528.1
click at [465, 405] on div "Text Put {name} in your message to replace it with the fan's first name. don’t …" at bounding box center [756, 426] width 1017 height 86
paste textarea "for your attention 👀"
type textarea "don’t make me beg for your attention 👀"
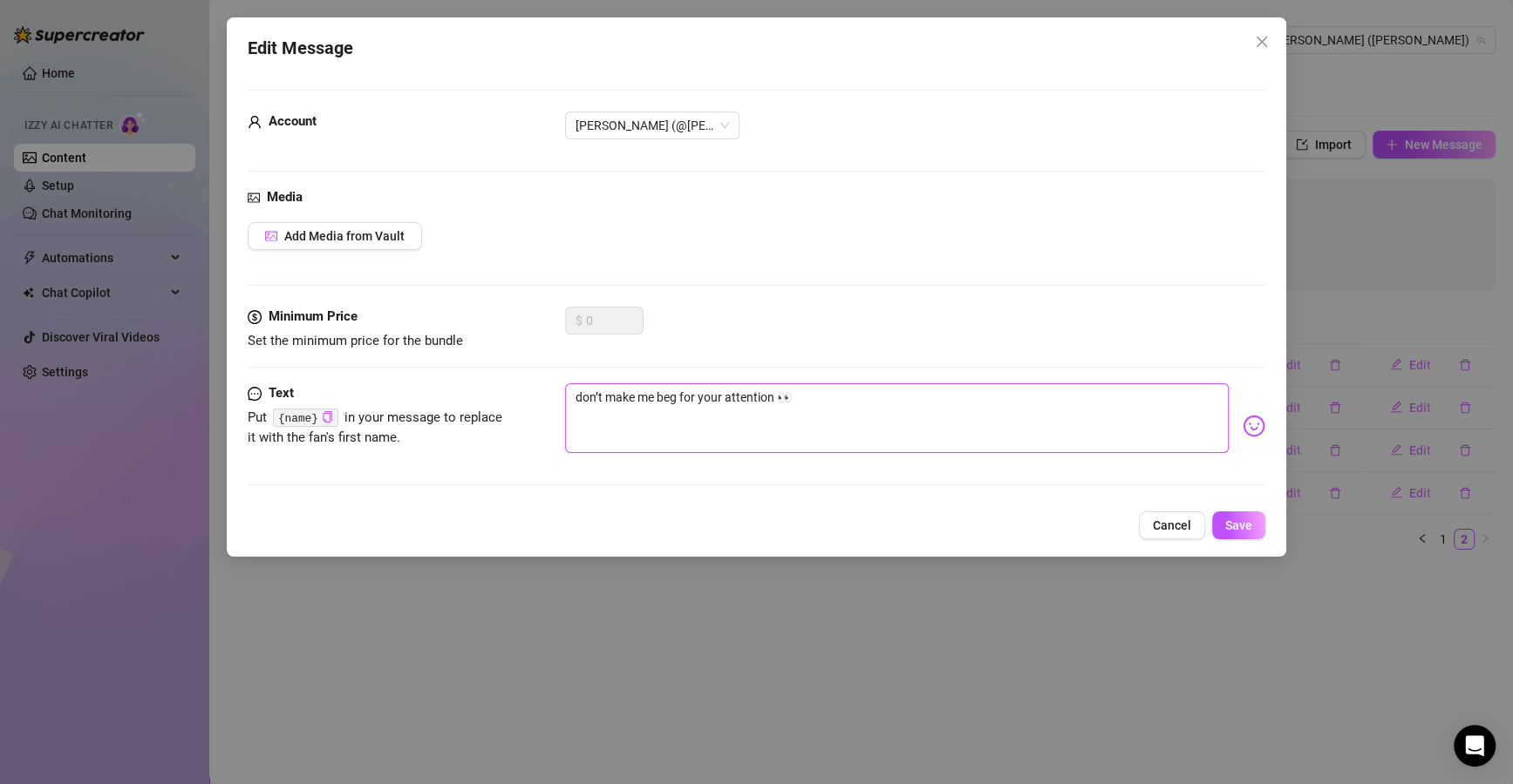
click at [892, 402] on textarea "don’t make me beg for your attention 👀" at bounding box center [896, 418] width 664 height 70
type textarea "don’t make me beg for your attention"
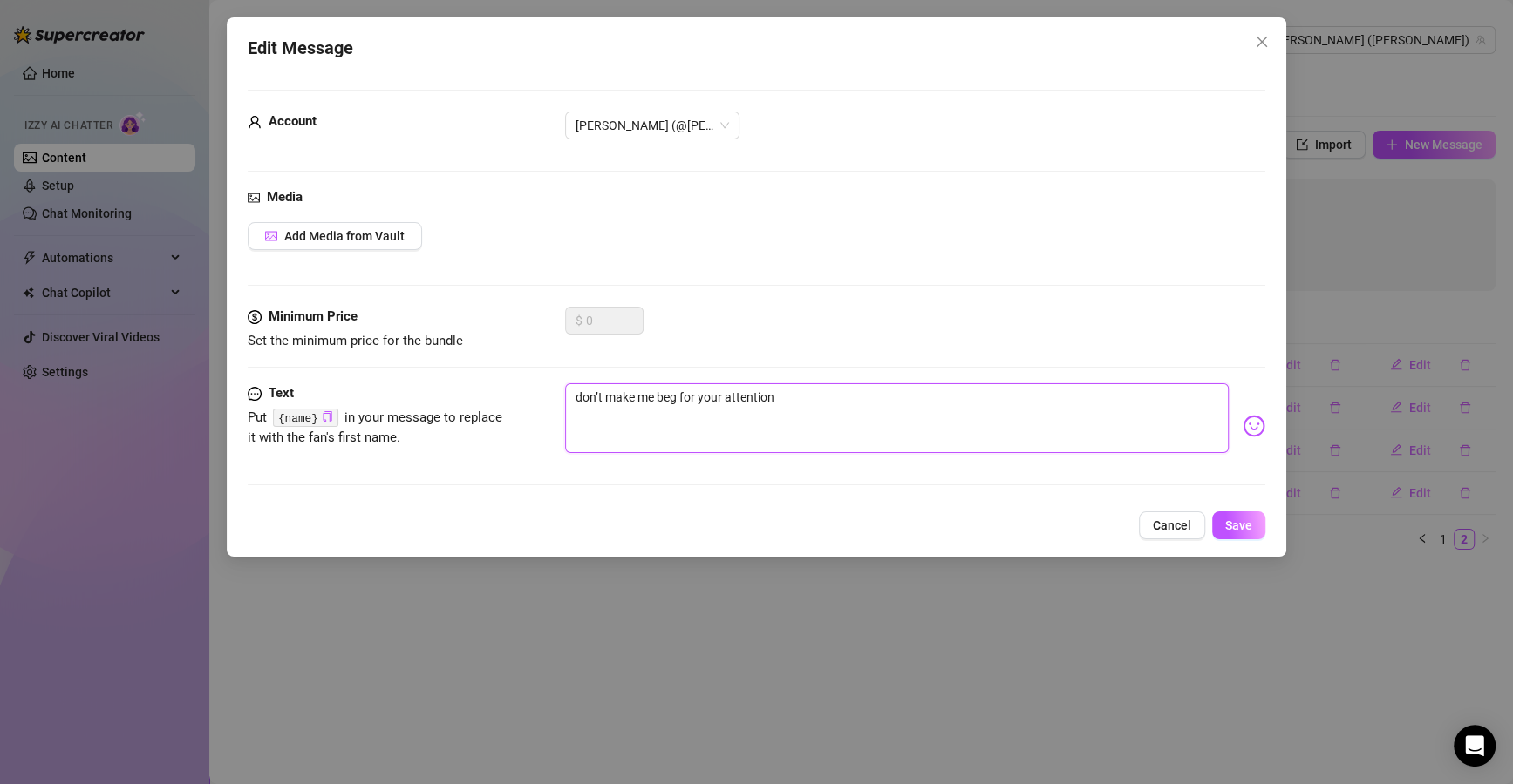
type textarea "don’t make me beg for your attention."
type textarea "don’t make me beg for your attention.."
type textarea "don’t make me beg for your attention..."
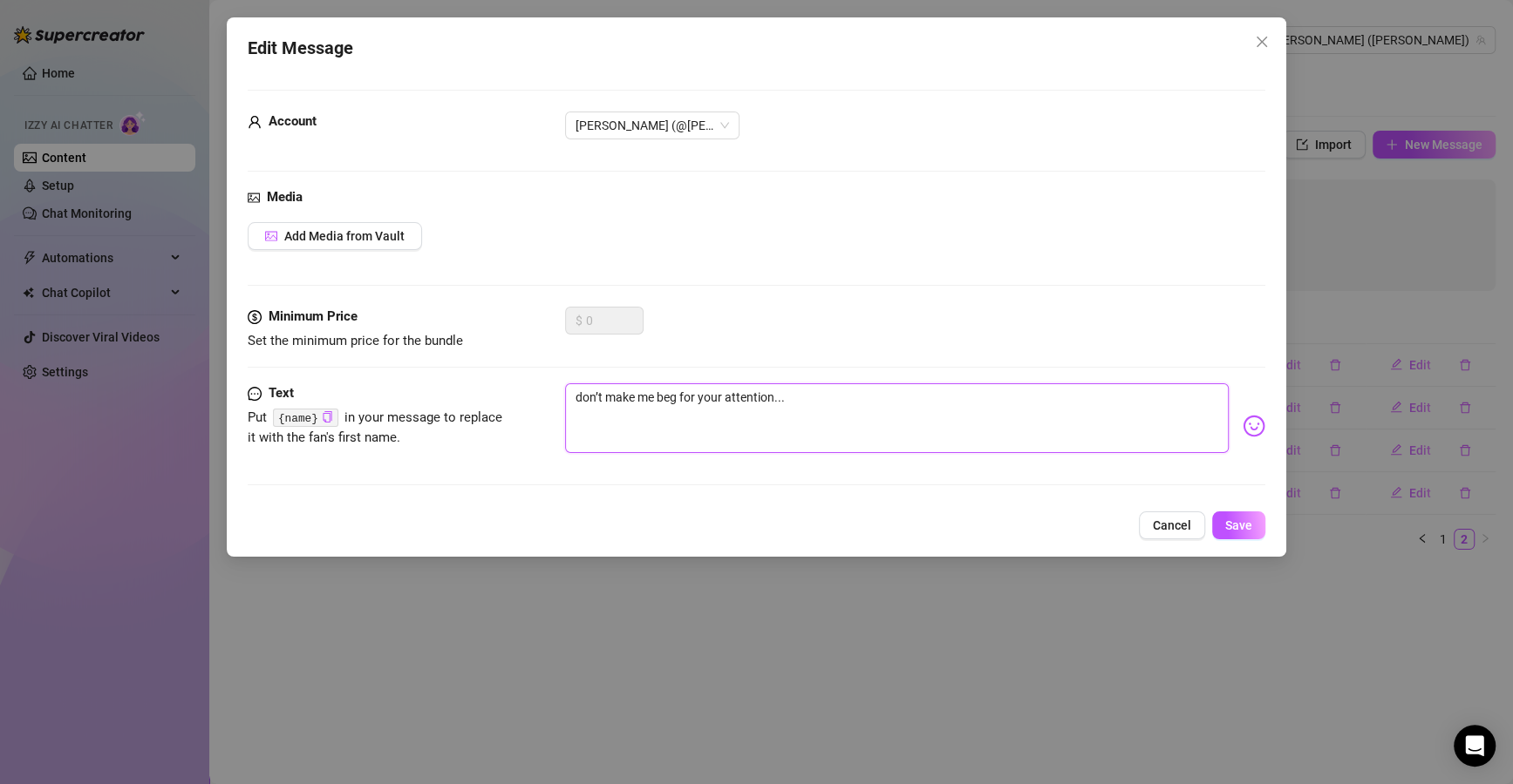
drag, startPoint x: 892, startPoint y: 402, endPoint x: 878, endPoint y: 428, distance: 29.5
click at [314, 383] on div "Text Put {name} in your message to replace it with the fan's first name. don’t …" at bounding box center [756, 426] width 1017 height 86
type textarea "don’t make me beg for your attention..."
click at [1230, 523] on span "Save" at bounding box center [1238, 526] width 27 height 14
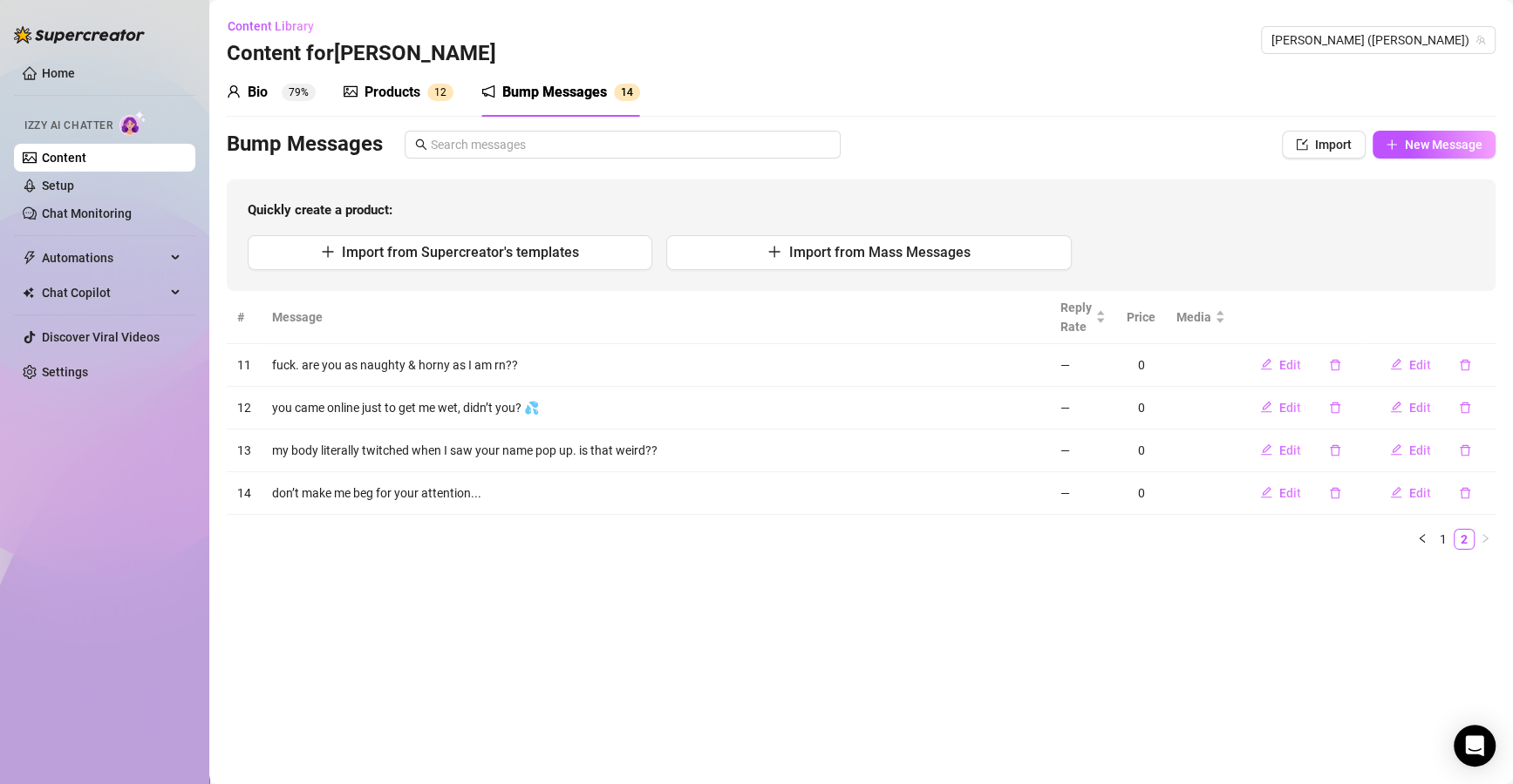
click at [1455, 161] on div "Bump Messages Import New Message Quickly create a product: Import from Supercre…" at bounding box center [860, 210] width 1268 height 161
click at [1451, 146] on span "New Message" at bounding box center [1443, 145] width 78 height 14
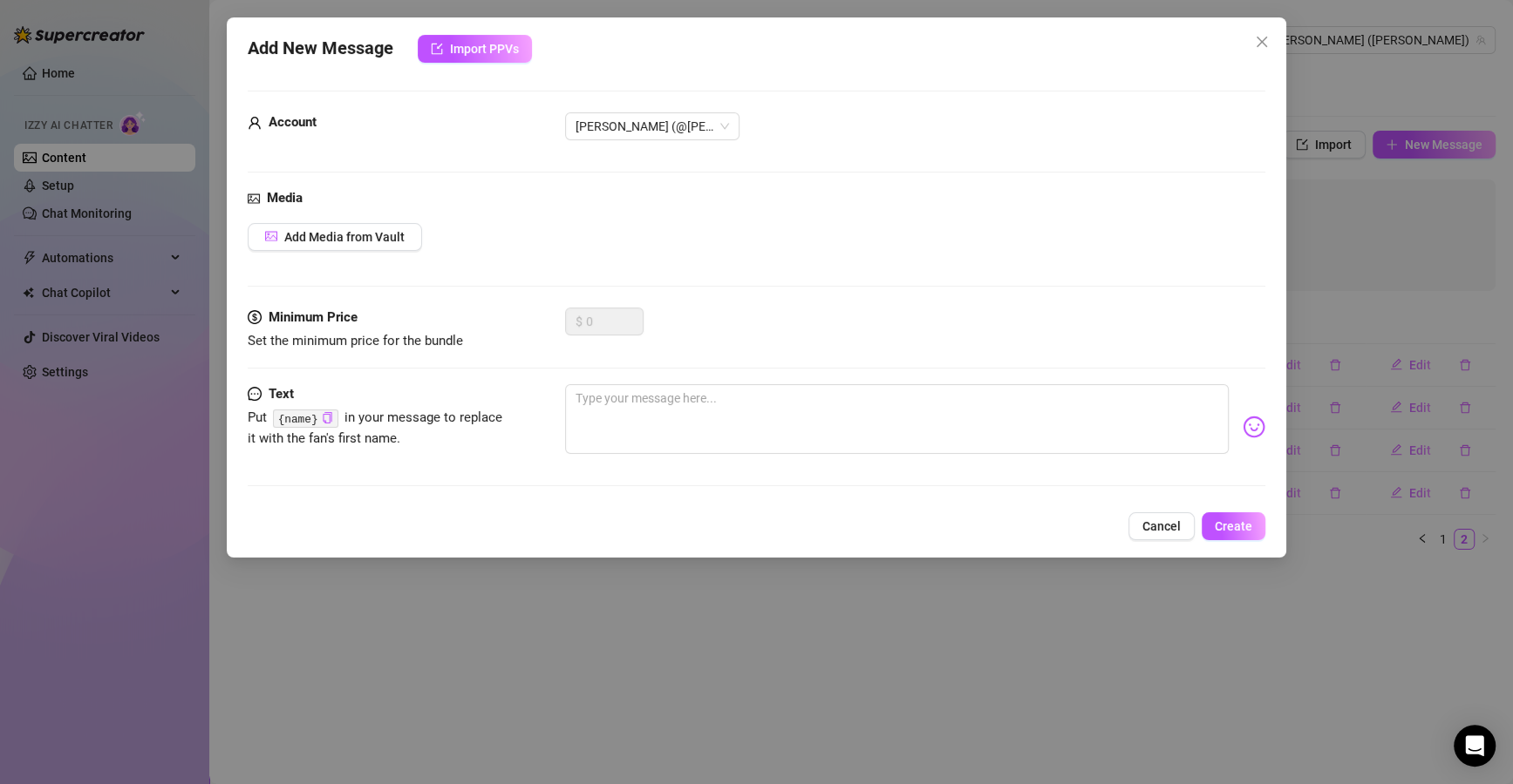
click at [843, 446] on div at bounding box center [914, 427] width 700 height 86
click at [903, 423] on textarea at bounding box center [896, 419] width 664 height 70
paste textarea "i’m so needy rn… and i Need you to do something about it…"
type textarea "i’m so needy rn… and i Need you to do something about it…"
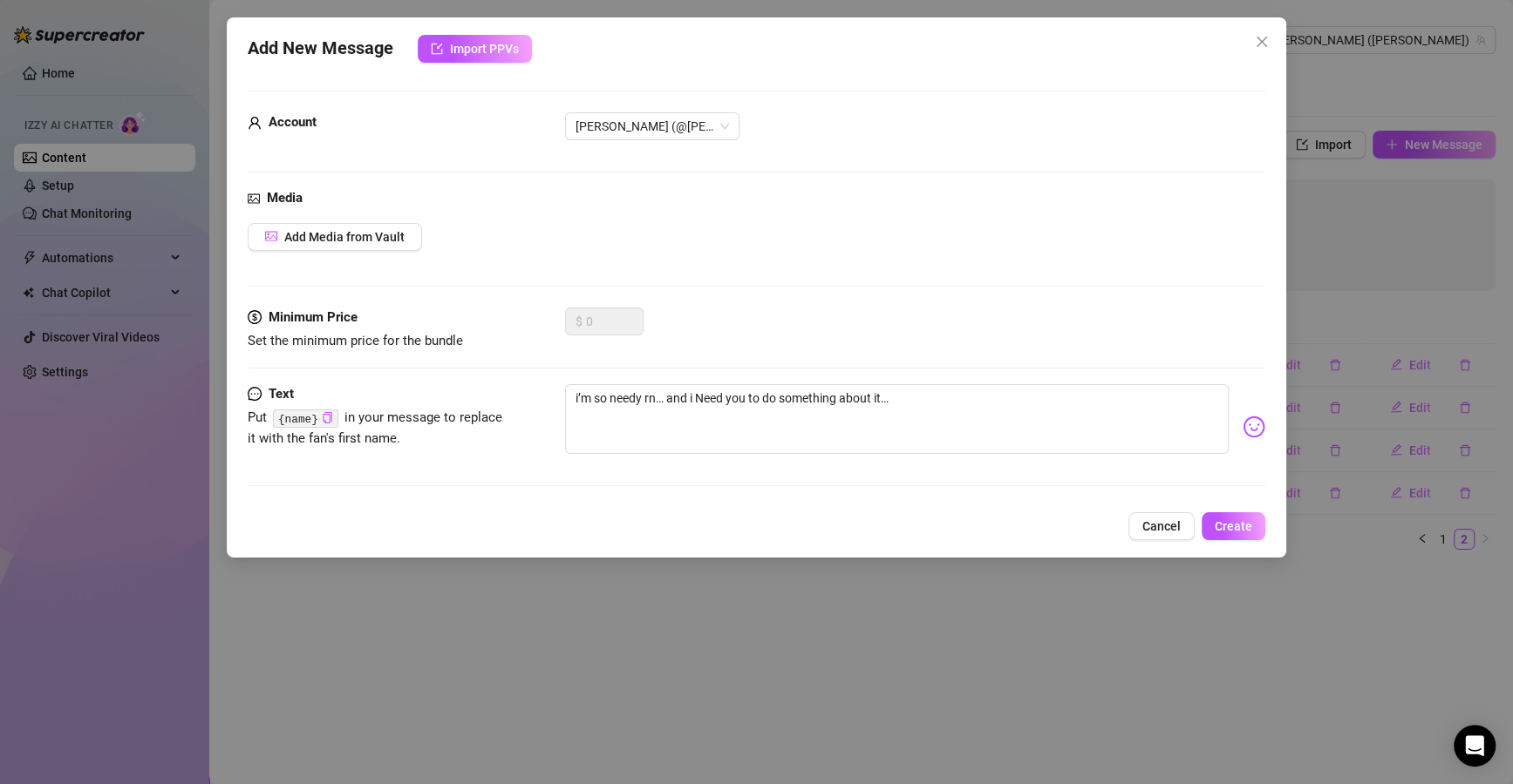
click at [1213, 534] on button "Create" at bounding box center [1234, 527] width 64 height 28
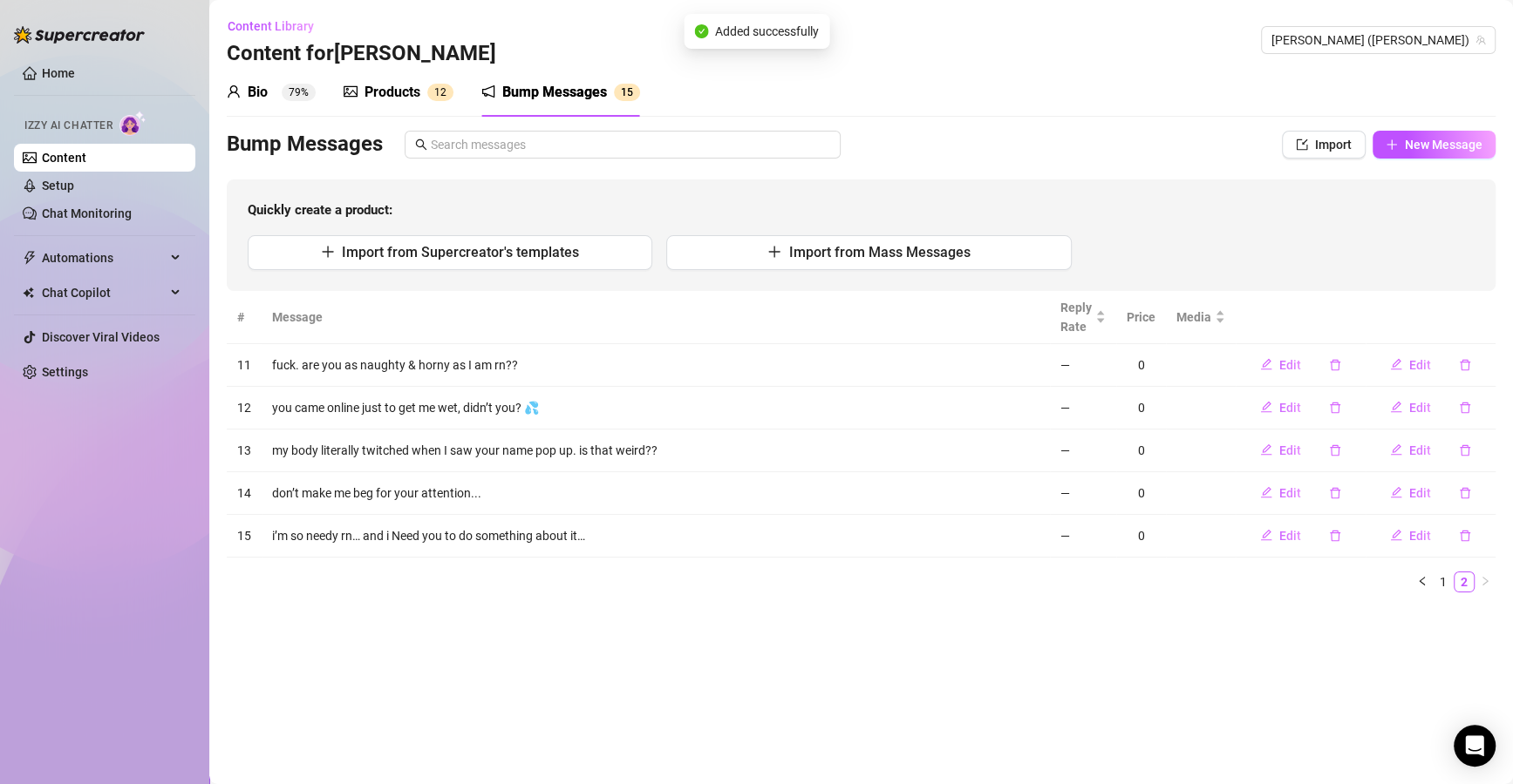
click at [1430, 493] on span "Edit" at bounding box center [1420, 493] width 22 height 14
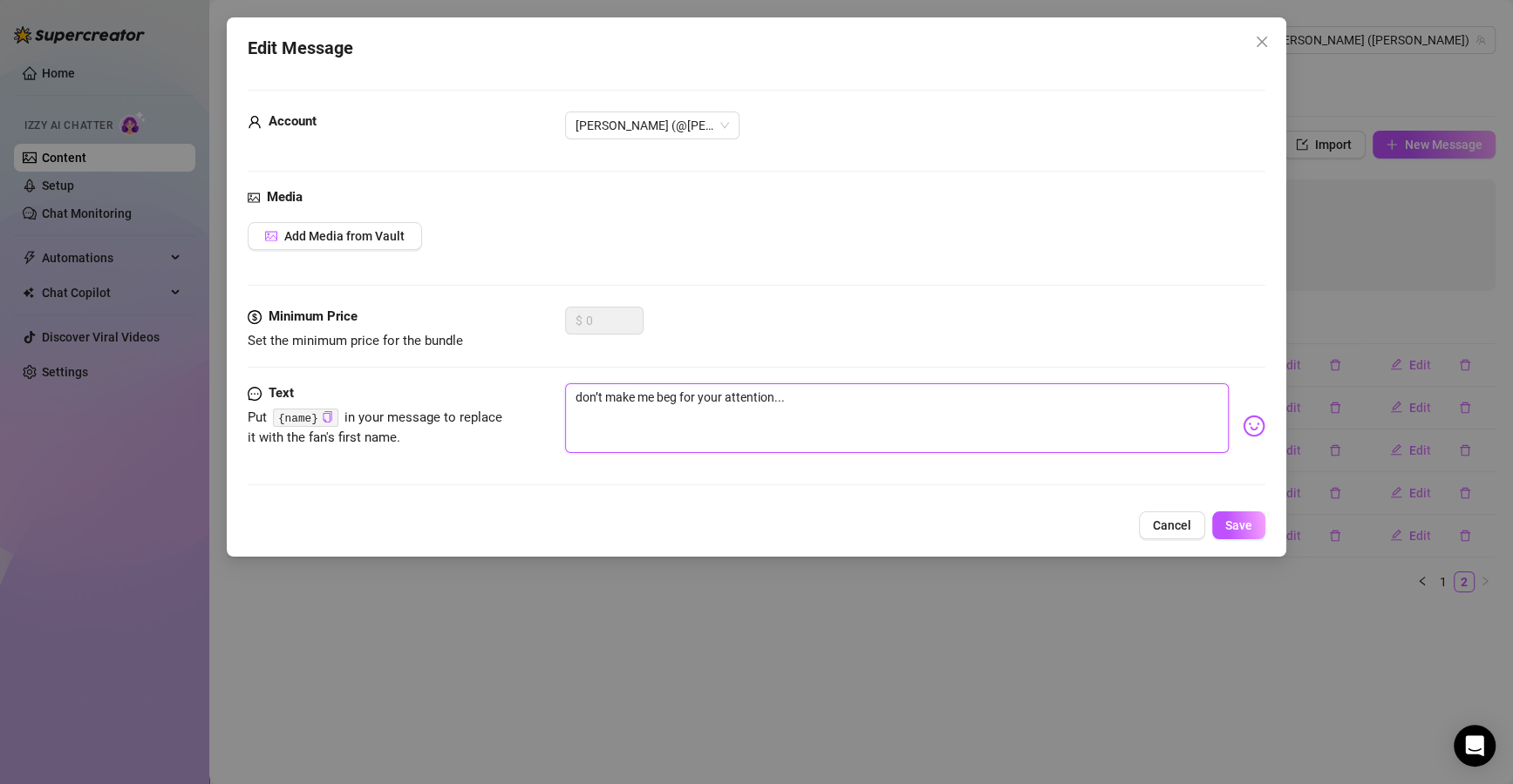
click at [822, 391] on textarea "don’t make me beg for your attention..." at bounding box center [896, 418] width 664 height 70
click at [834, 400] on textarea "don’t make me beg for your attention..." at bounding box center [896, 418] width 664 height 70
type textarea "don’t make me beg for your attention.."
type textarea "don’t make me beg for your attention."
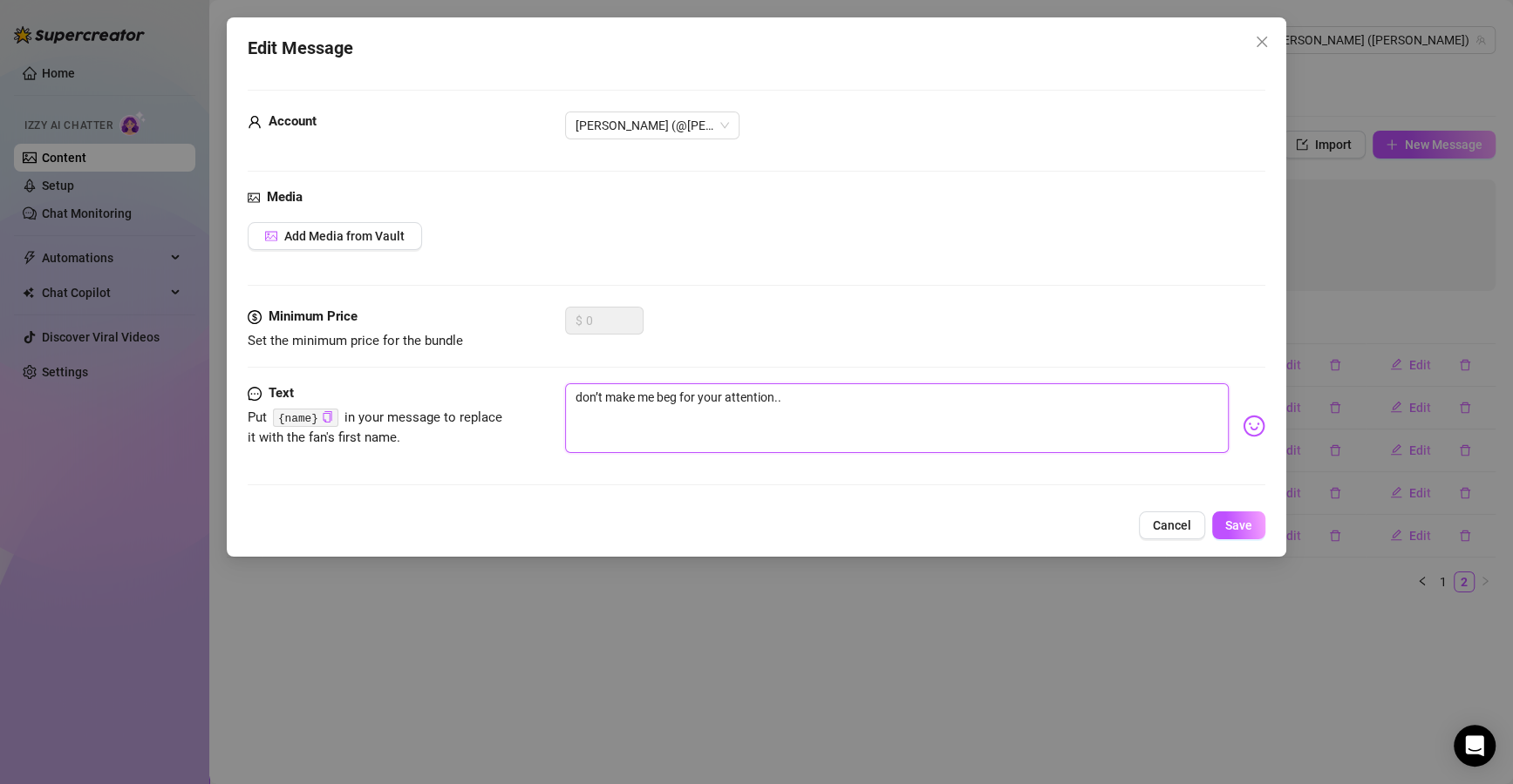
type textarea "don’t make me beg for your attention."
type textarea "don’t make me beg for your attention"
type textarea "don’t make me beg for your attention!"
click at [405, 389] on div "Text Put {name} in your message to replace it with the fan's first name. don’t …" at bounding box center [756, 426] width 1017 height 86
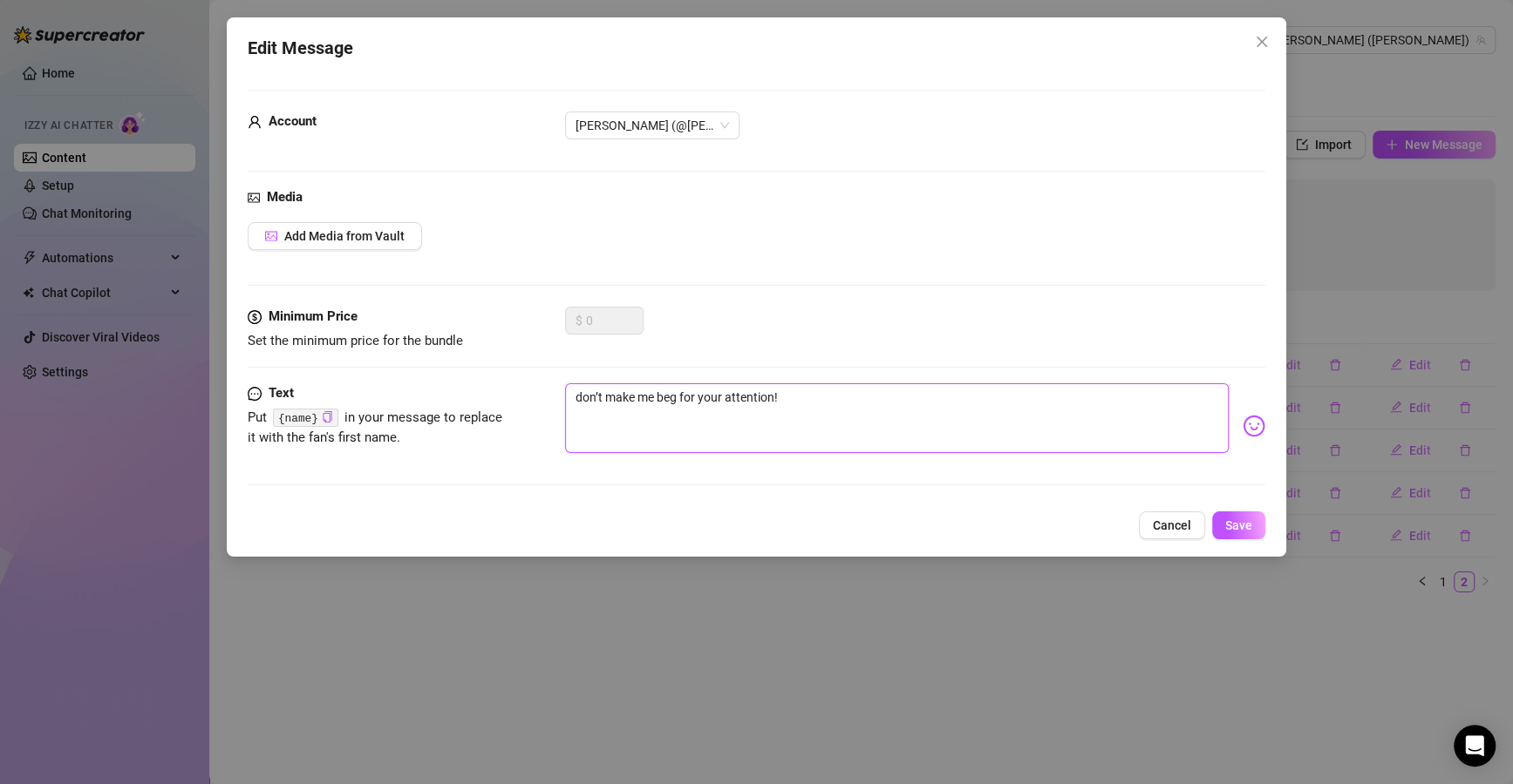
click at [793, 396] on textarea "don’t make me beg for your attention!" at bounding box center [896, 418] width 664 height 70
type textarea "don’t make me beg for your attention!"
click at [1245, 529] on span "Save" at bounding box center [1238, 526] width 27 height 14
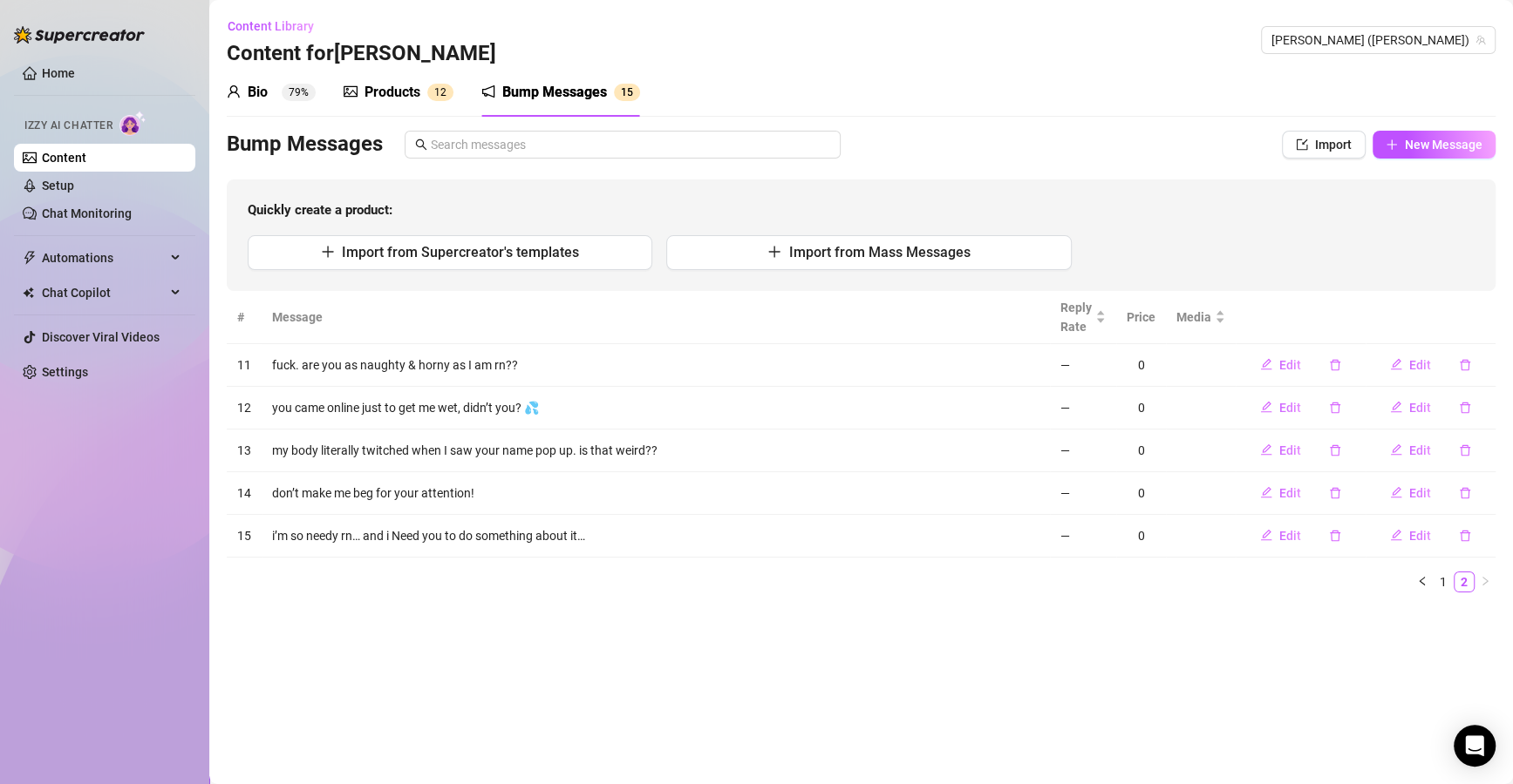
click at [1441, 147] on span "New Message" at bounding box center [1443, 145] width 78 height 14
type textarea "Type your message here..."
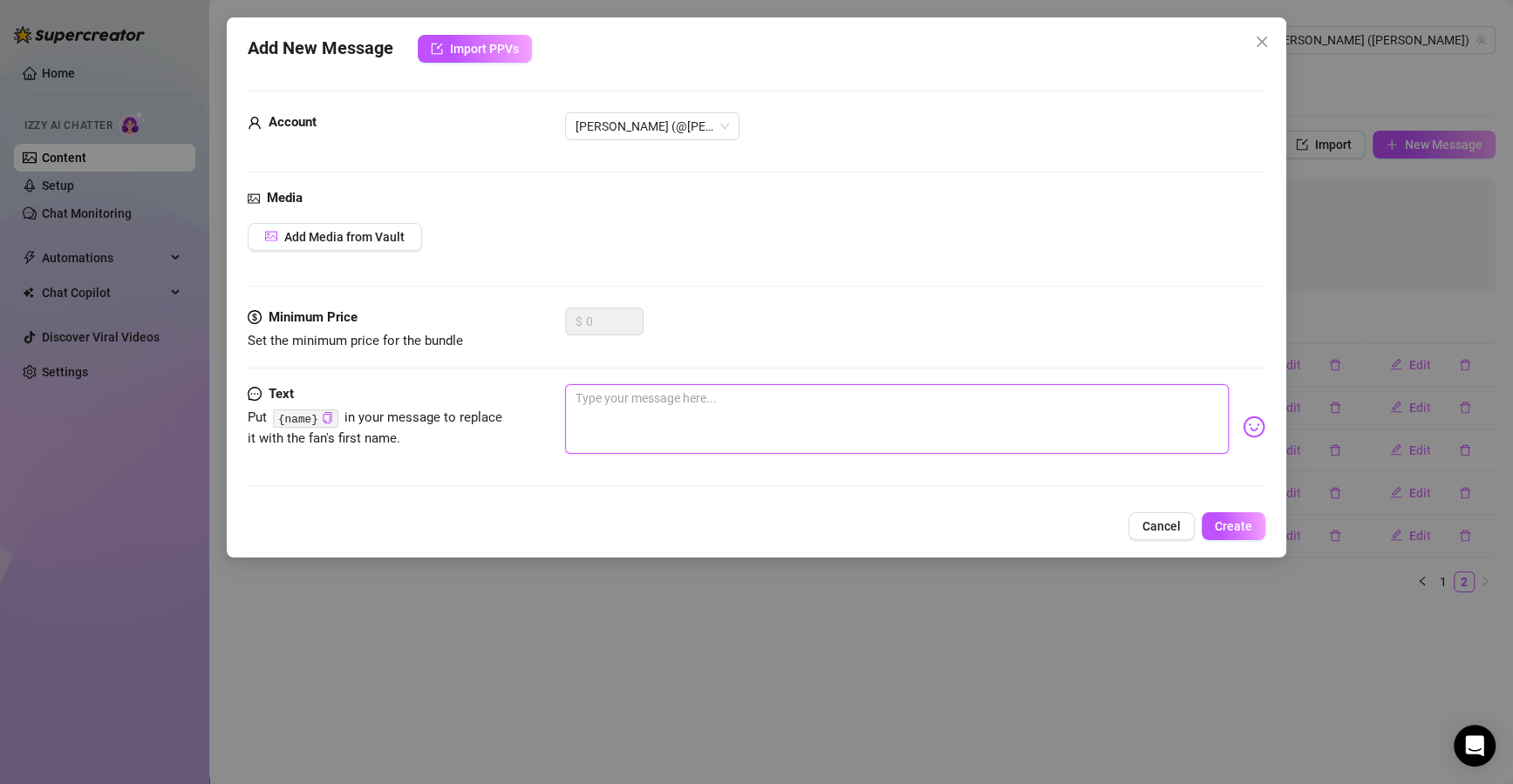
click at [719, 413] on textarea at bounding box center [896, 419] width 664 height 70
paste textarea "what if I told you I wasn’t wearing anything while waiting for you?"
type textarea "what if I told you I wasn’t wearing anything while waiting for you?"
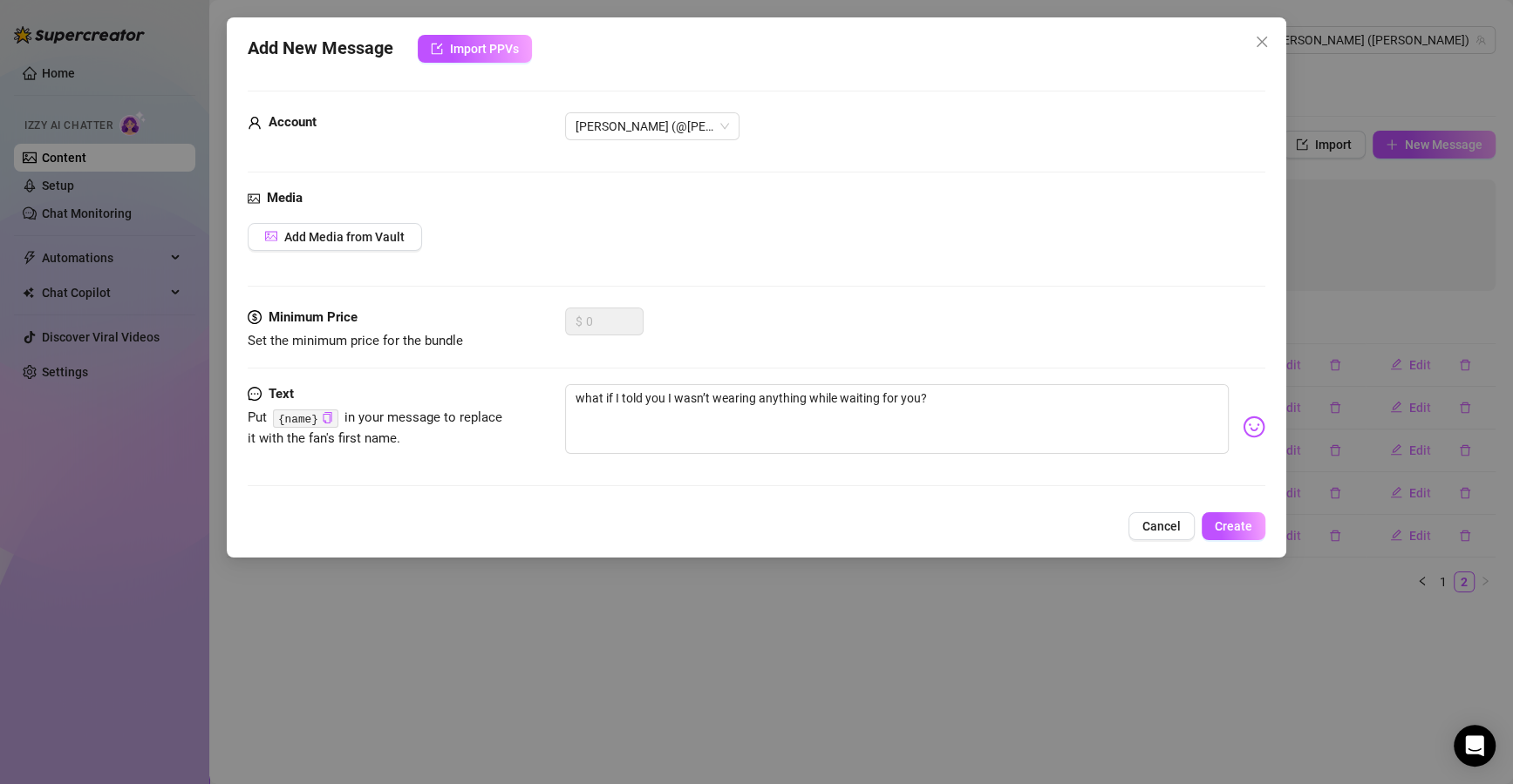
click at [1220, 513] on button "Create" at bounding box center [1234, 527] width 64 height 28
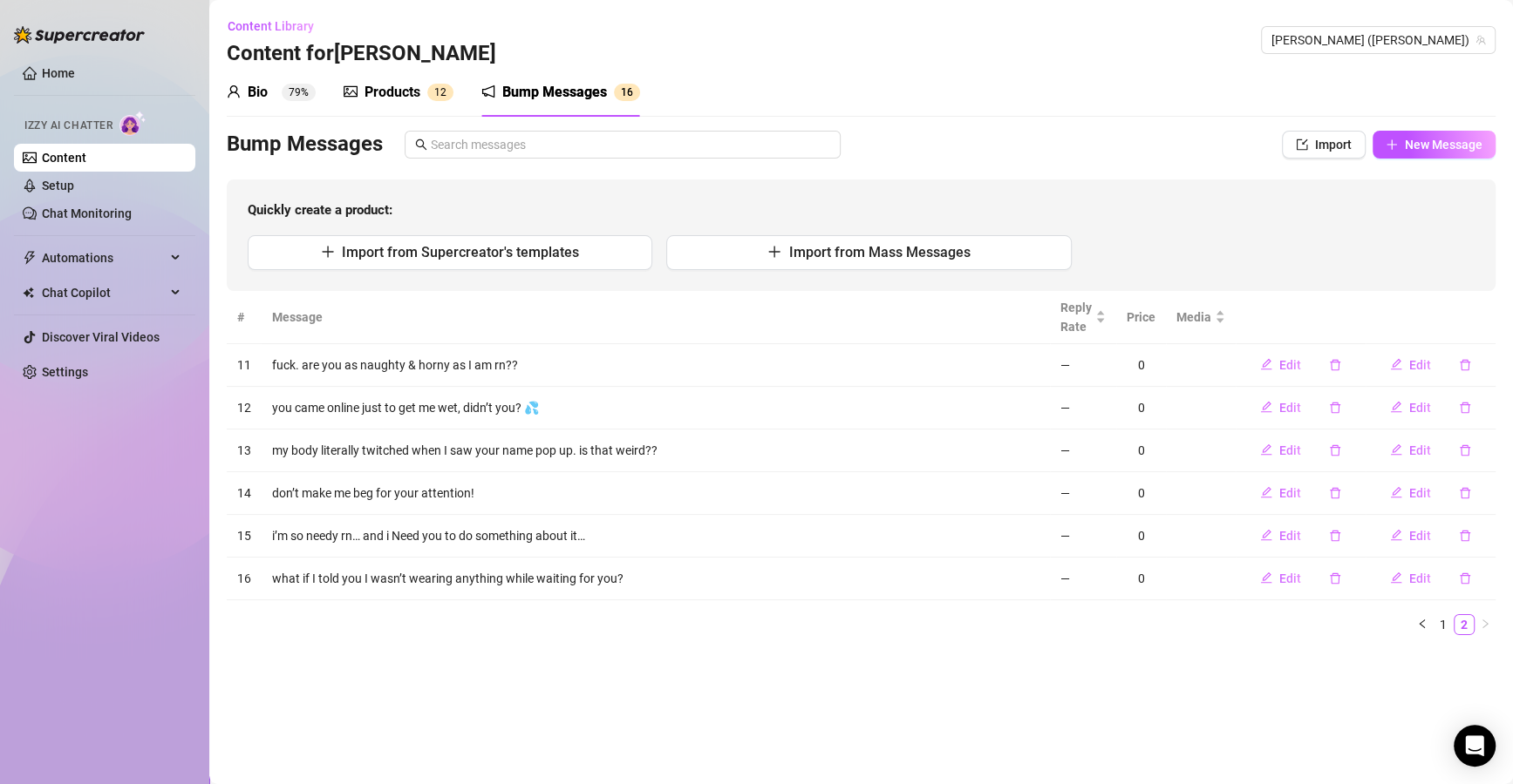
click at [1447, 144] on span "New Message" at bounding box center [1443, 145] width 78 height 14
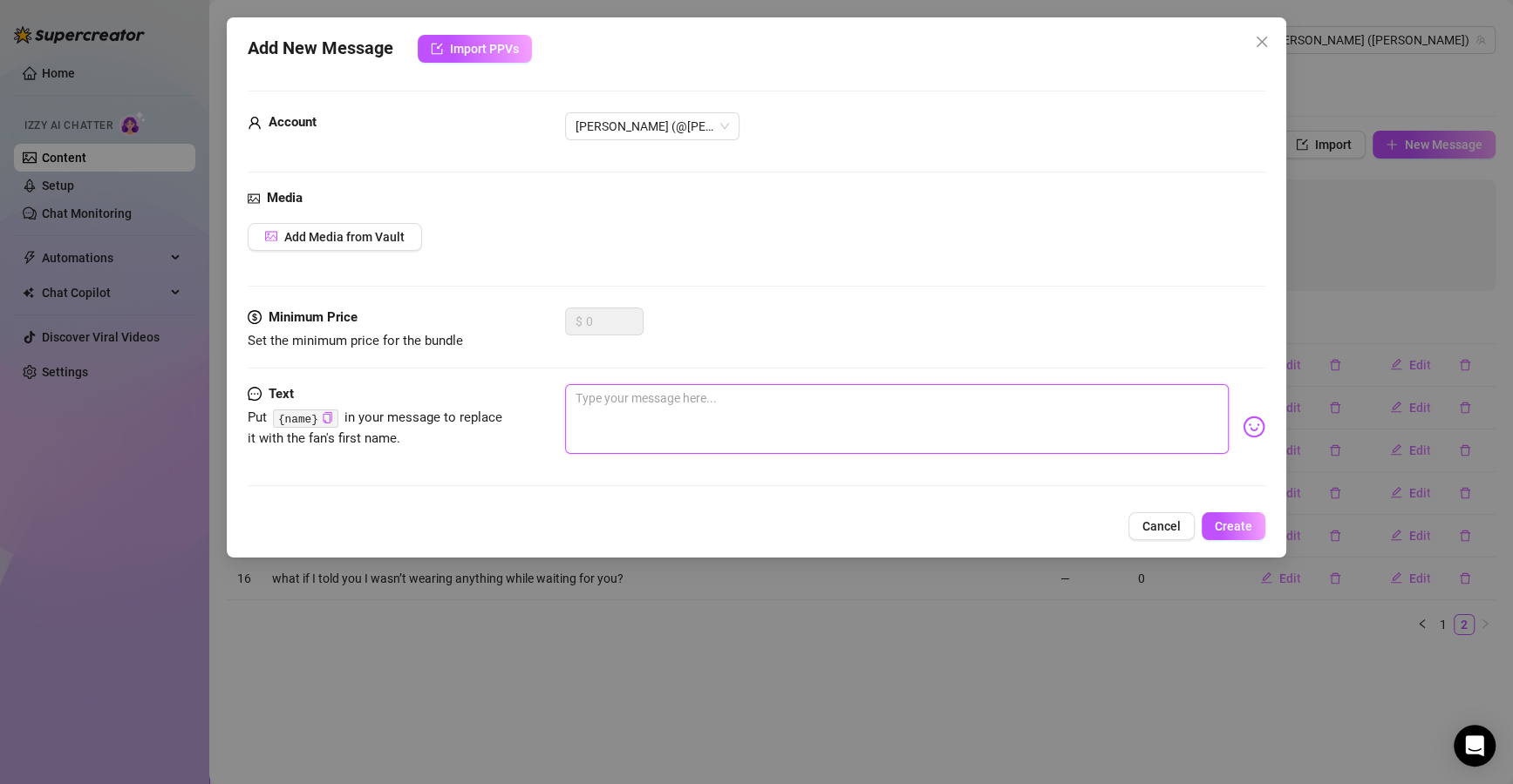
click at [732, 406] on textarea at bounding box center [896, 419] width 664 height 70
paste textarea "thinking about riding you until I can’t walk 🥵"
type textarea "thinking about riding you until I can’t walk 🥵"
click at [1231, 516] on button "Create" at bounding box center [1234, 527] width 64 height 28
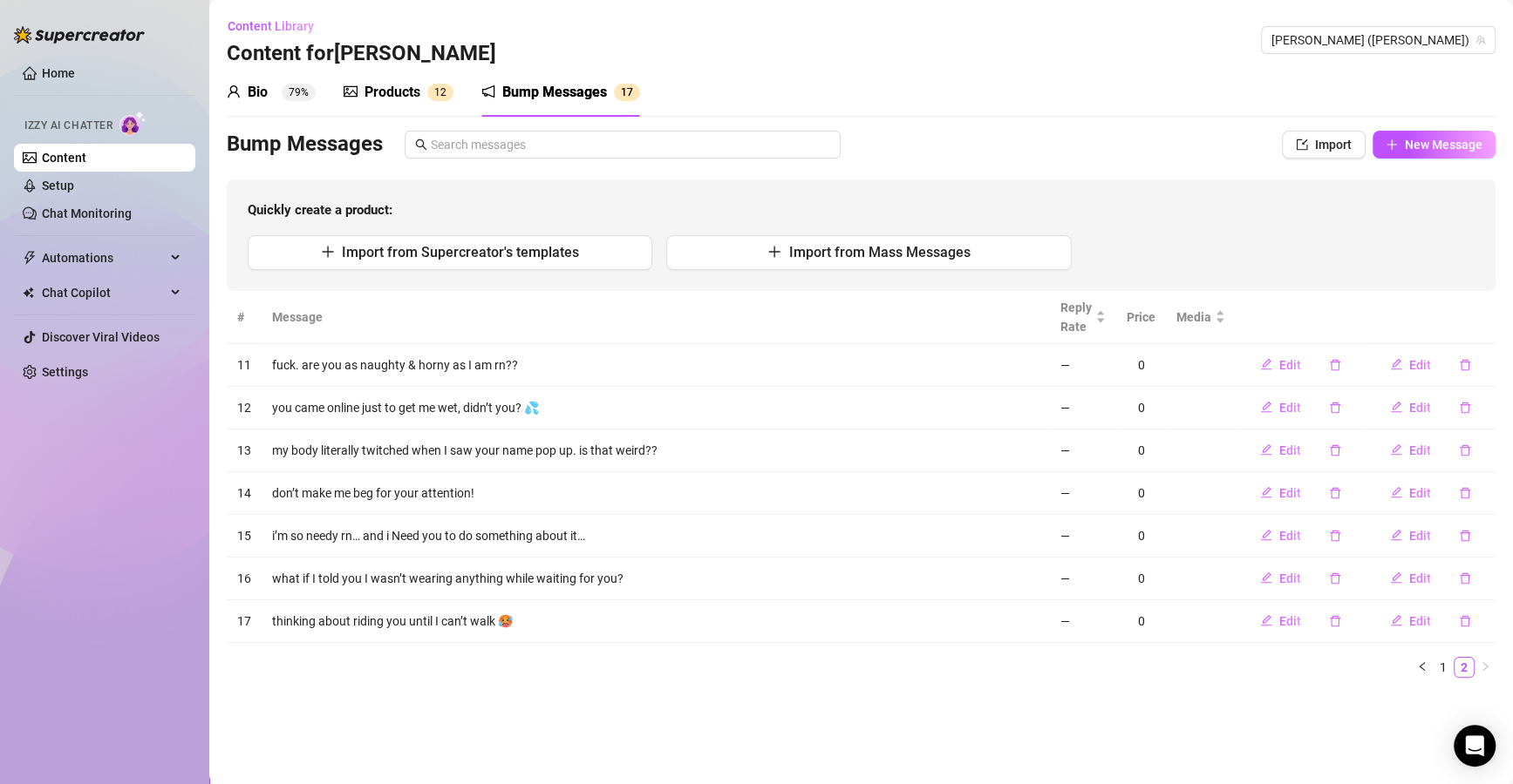
click at [1452, 157] on button "New Message" at bounding box center [1433, 145] width 123 height 28
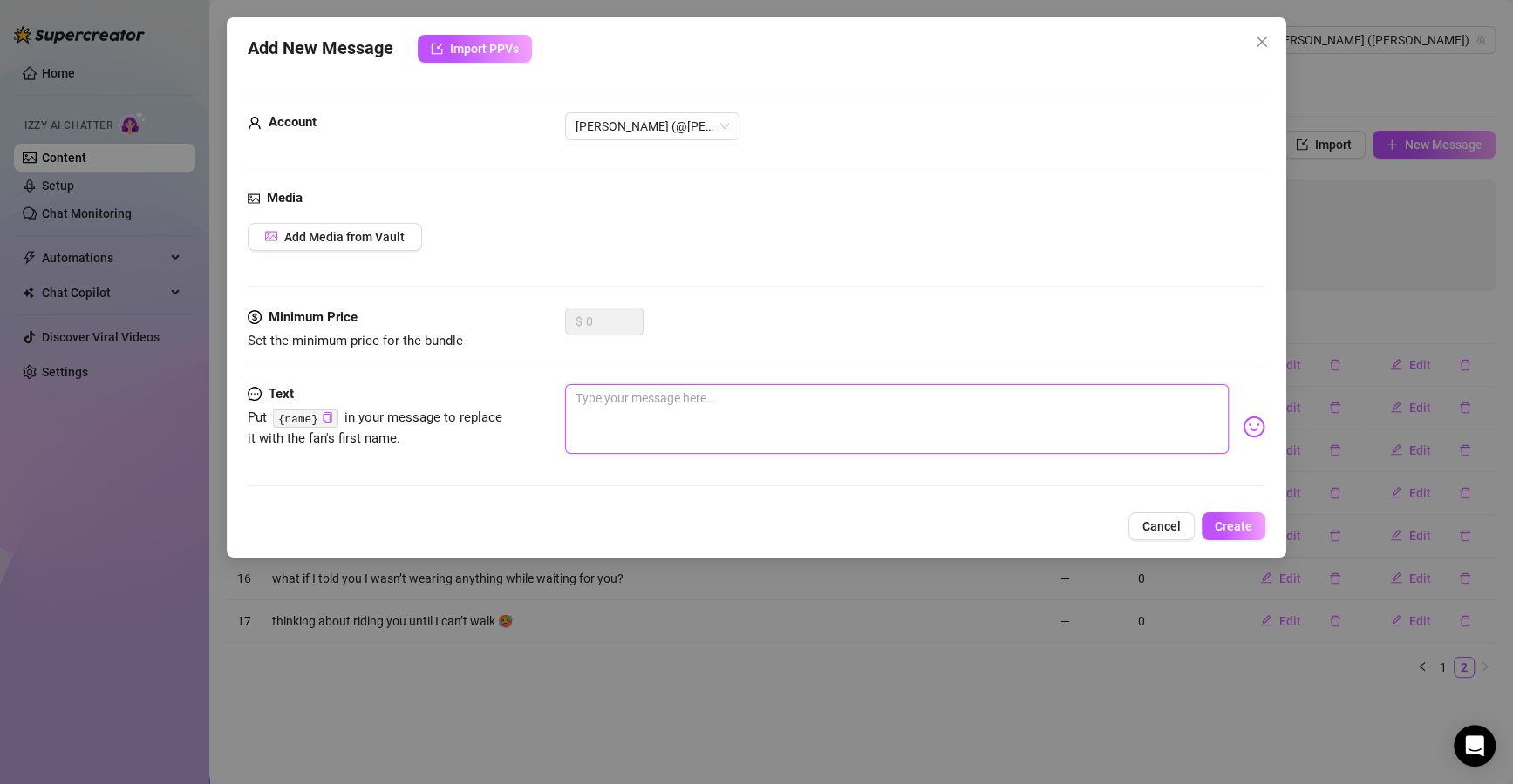
click at [867, 421] on textarea at bounding box center [896, 419] width 664 height 70
paste textarea "my toy is fully charged, just saying…"
click at [1227, 527] on span "Create" at bounding box center [1234, 527] width 38 height 14
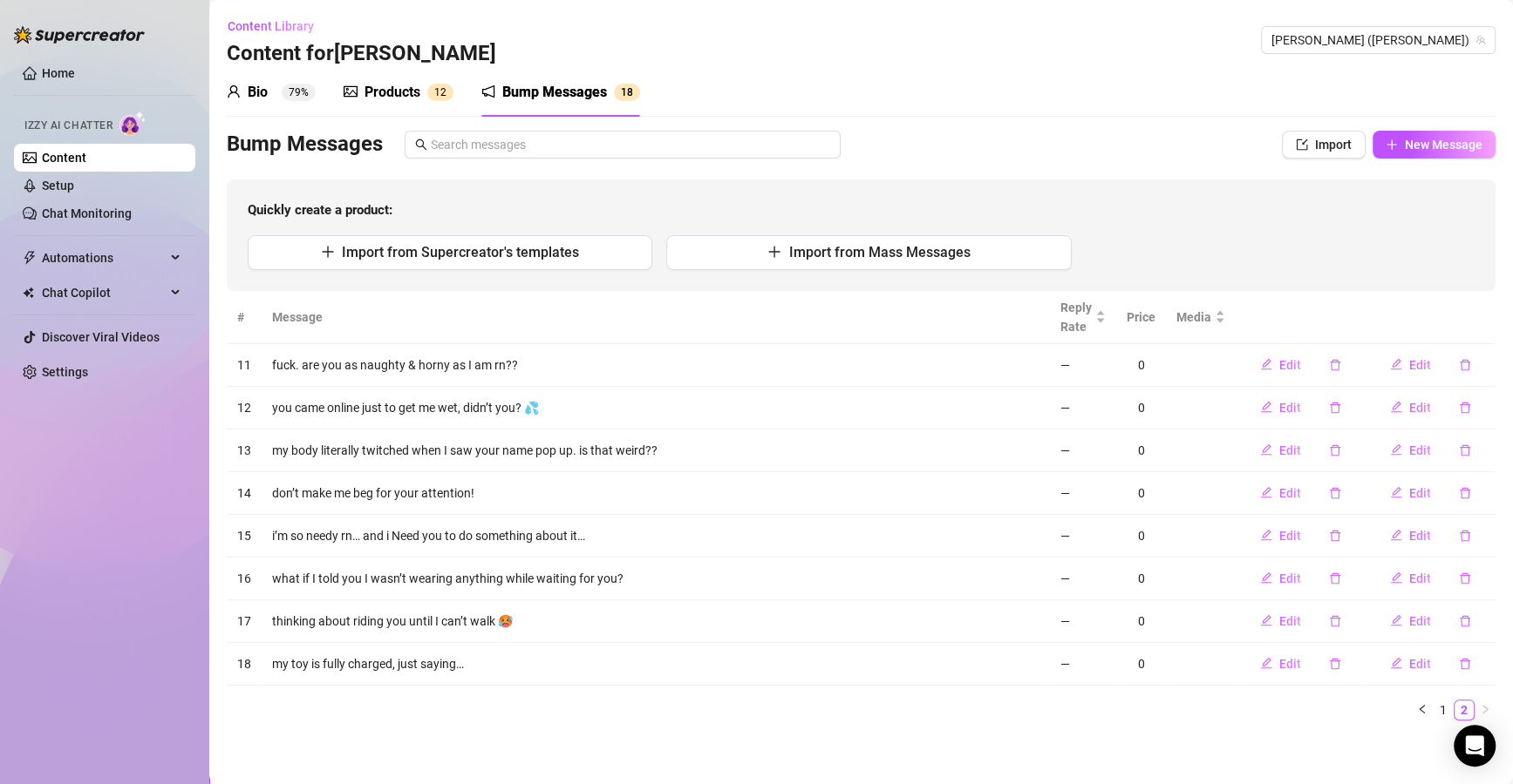
click at [1087, 197] on div "Quickly create a product: Import from Supercreator's templates Import from Mass…" at bounding box center [860, 235] width 1268 height 112
click at [284, 94] on sup "79%" at bounding box center [298, 92] width 34 height 17
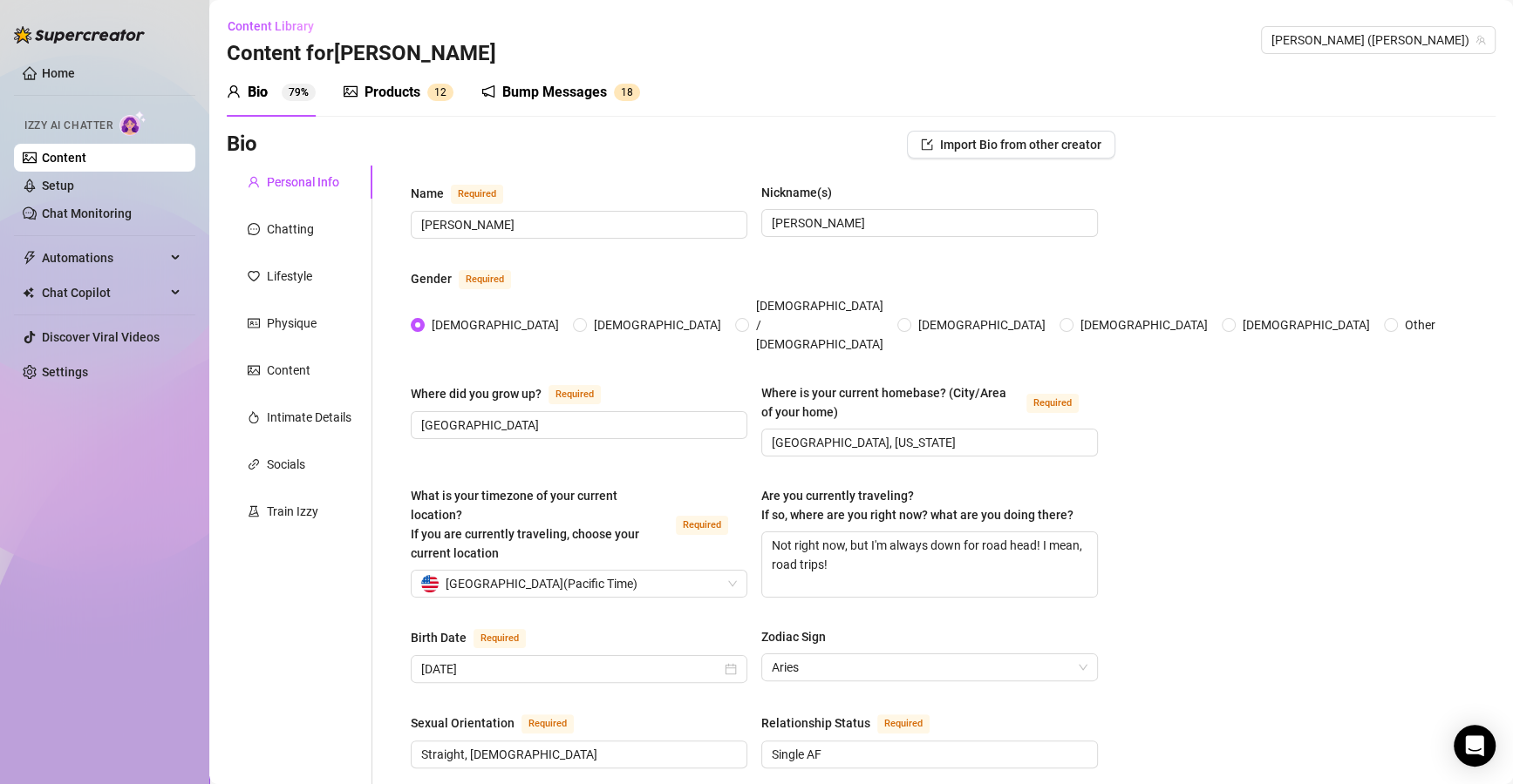
click at [74, 187] on link "Setup" at bounding box center [58, 186] width 32 height 14
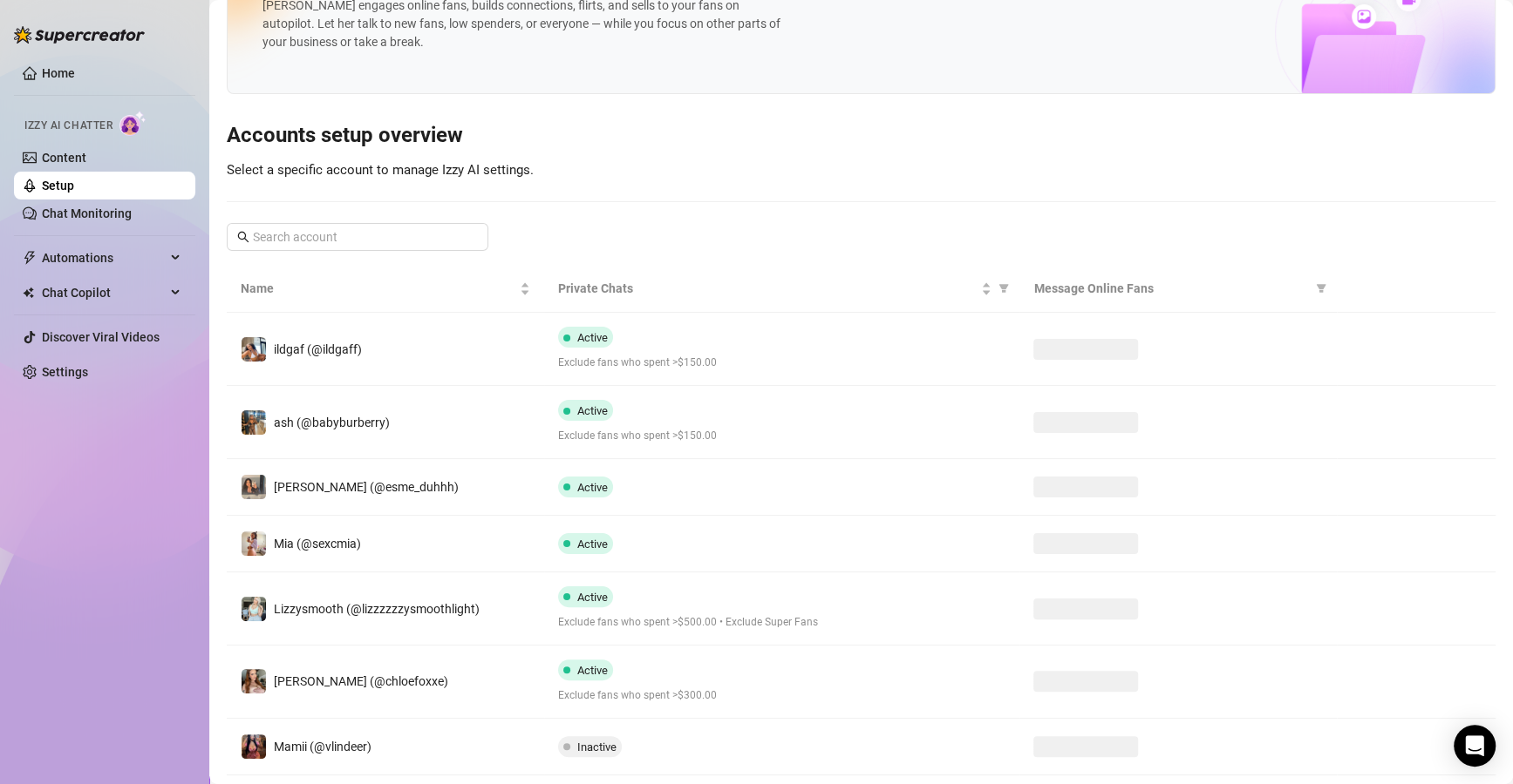
scroll to position [105, 0]
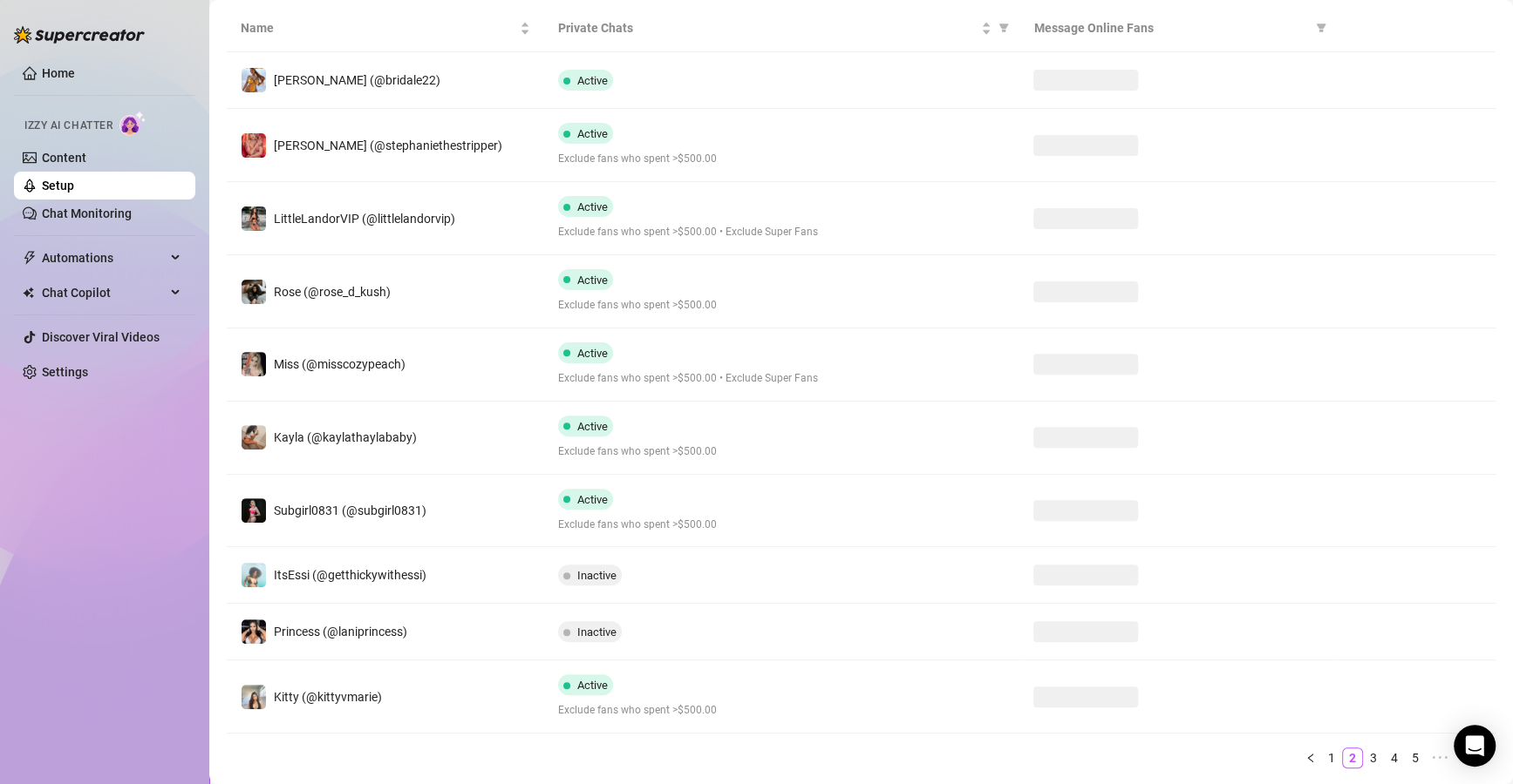
scroll to position [0, 0]
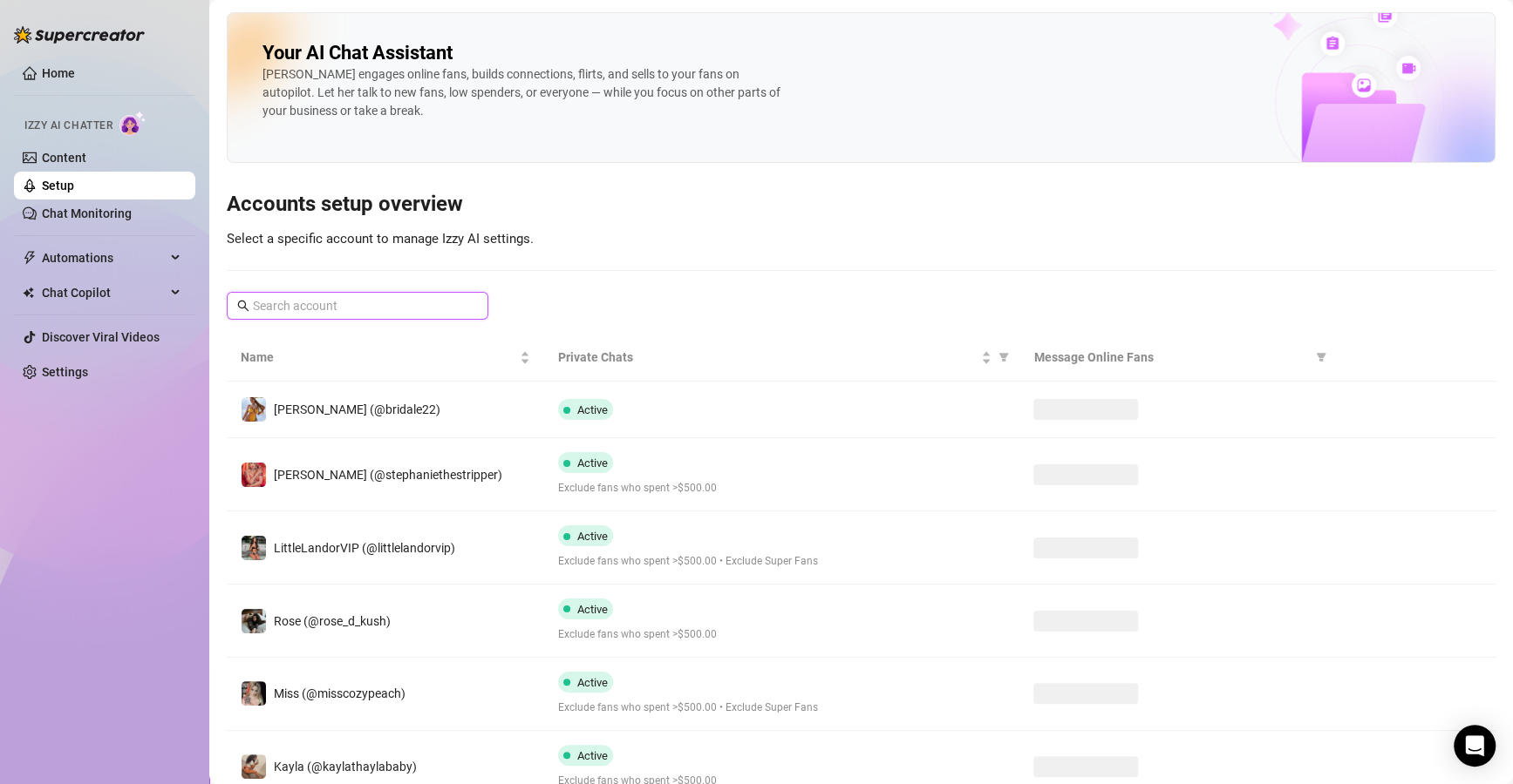
click at [417, 301] on input "text" at bounding box center [357, 305] width 211 height 19
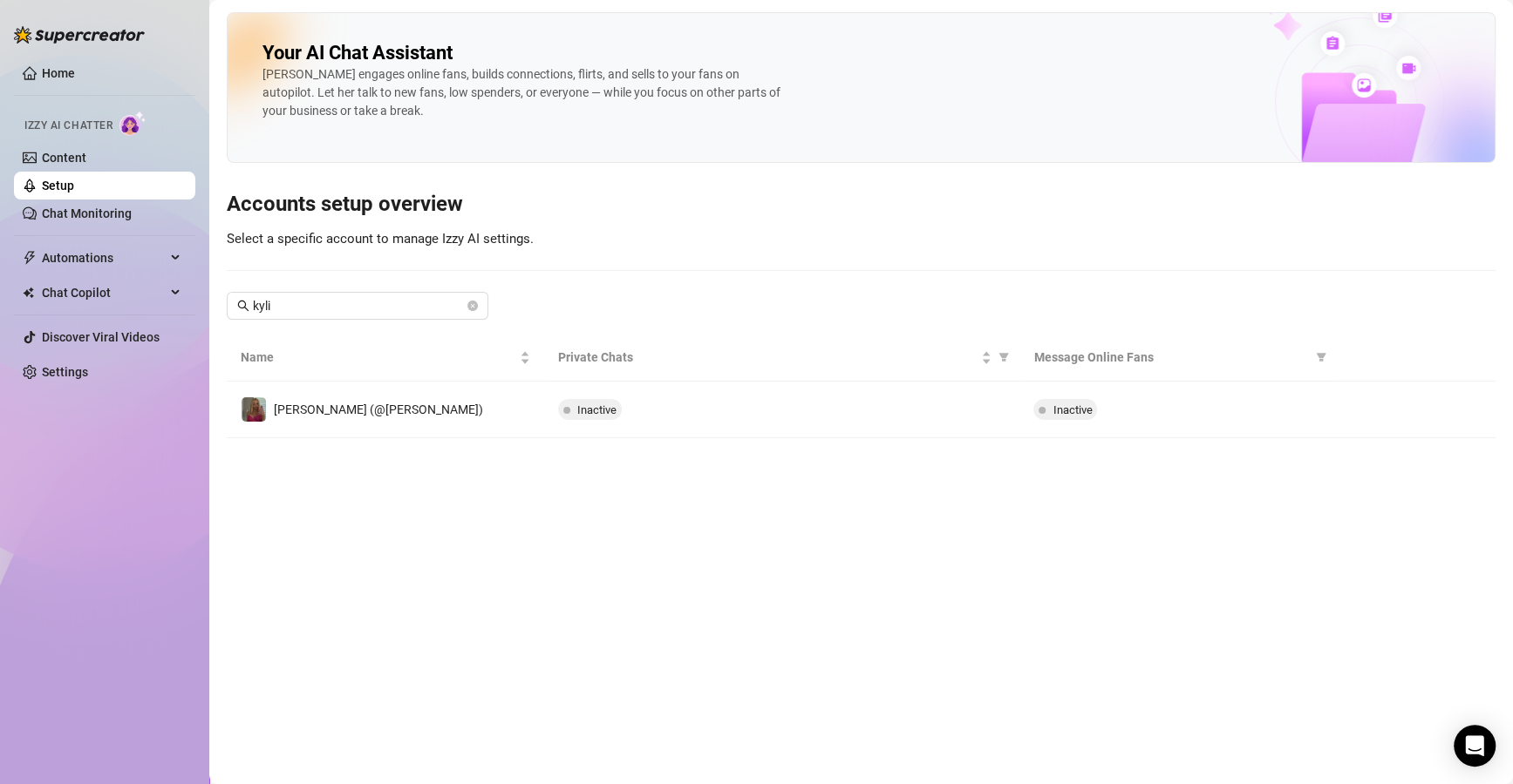
click at [1017, 417] on td "Inactive" at bounding box center [781, 410] width 476 height 57
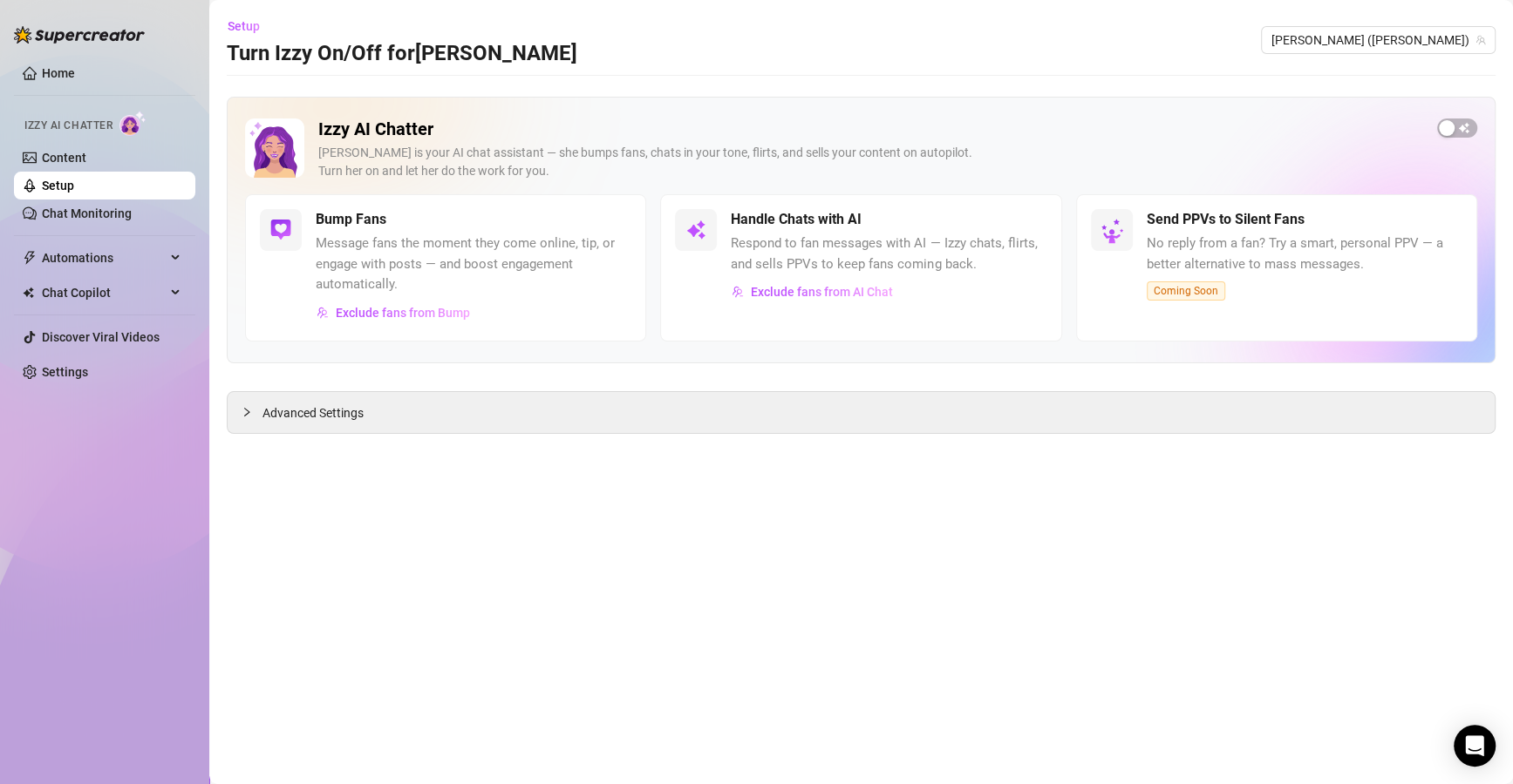
click at [429, 316] on span "Exclude fans from Bump" at bounding box center [402, 313] width 135 height 14
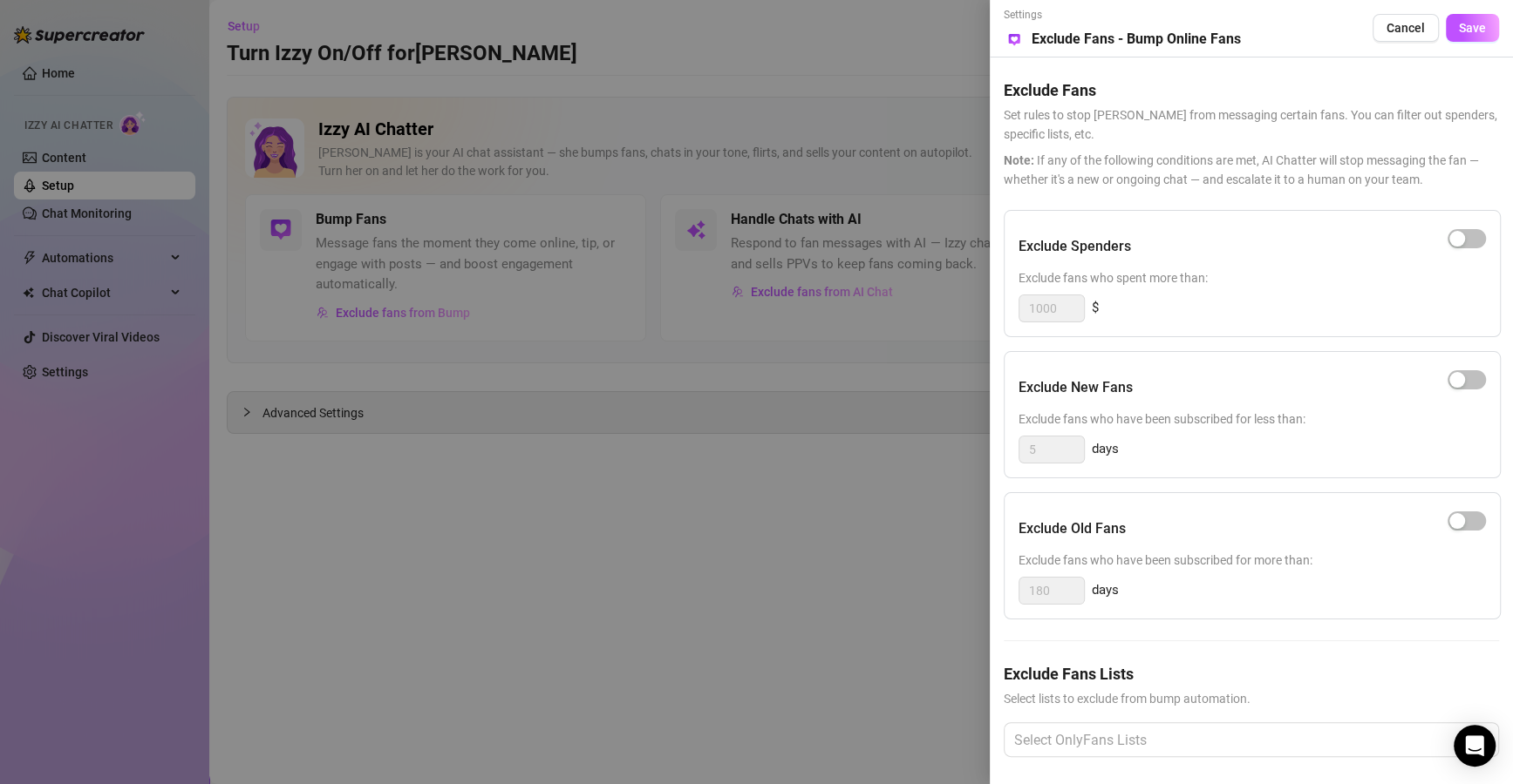
click at [1141, 725] on div at bounding box center [1242, 739] width 470 height 31
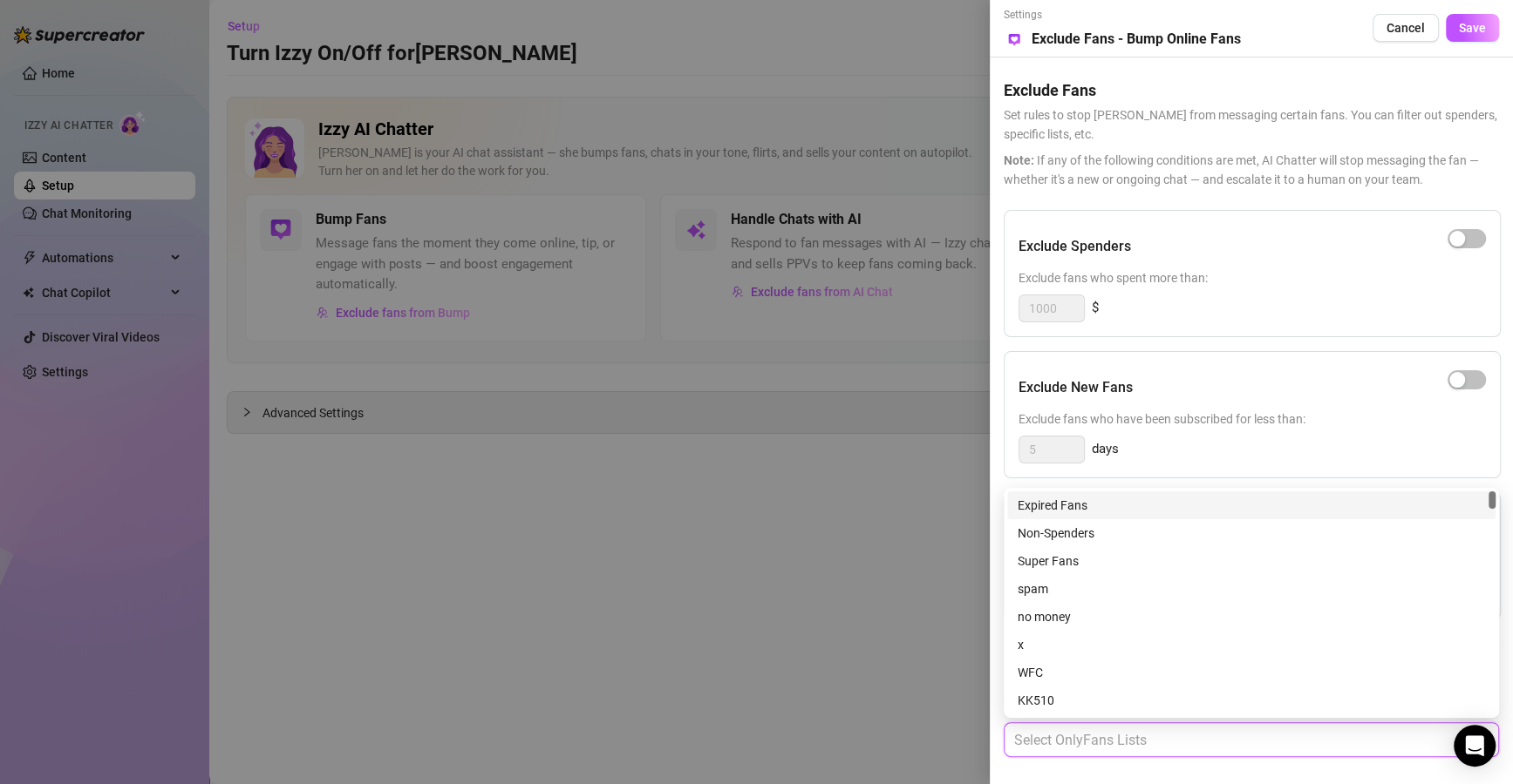
click at [1086, 501] on div "Expired Fans" at bounding box center [1251, 505] width 467 height 19
click at [1389, 750] on div "Expired Fans" at bounding box center [1242, 739] width 470 height 31
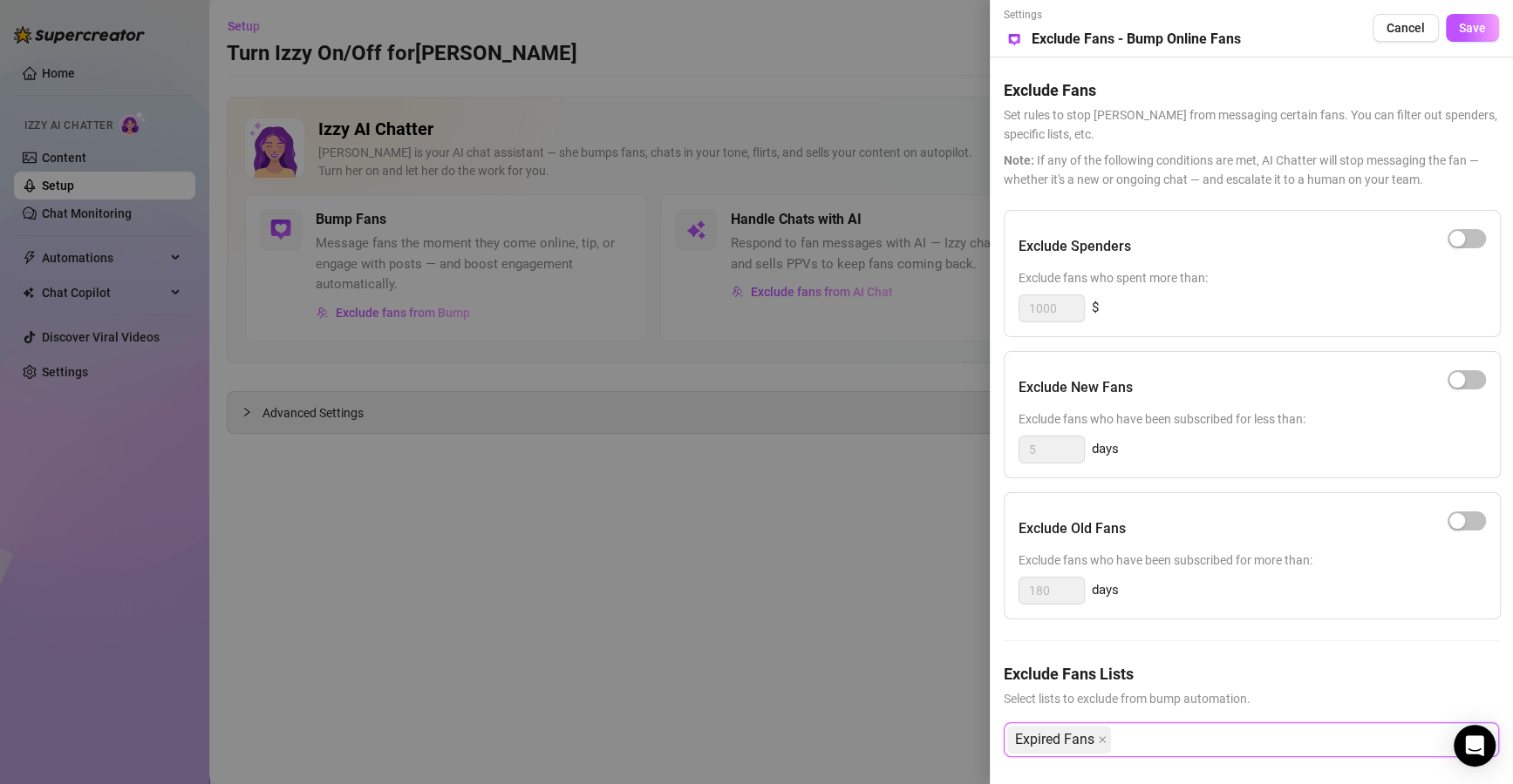
click at [1103, 735] on icon "close" at bounding box center [1102, 739] width 9 height 9
click at [1123, 694] on span "Select lists to exclude from bump automation." at bounding box center [1251, 698] width 495 height 19
click at [1109, 732] on div at bounding box center [1242, 739] width 470 height 31
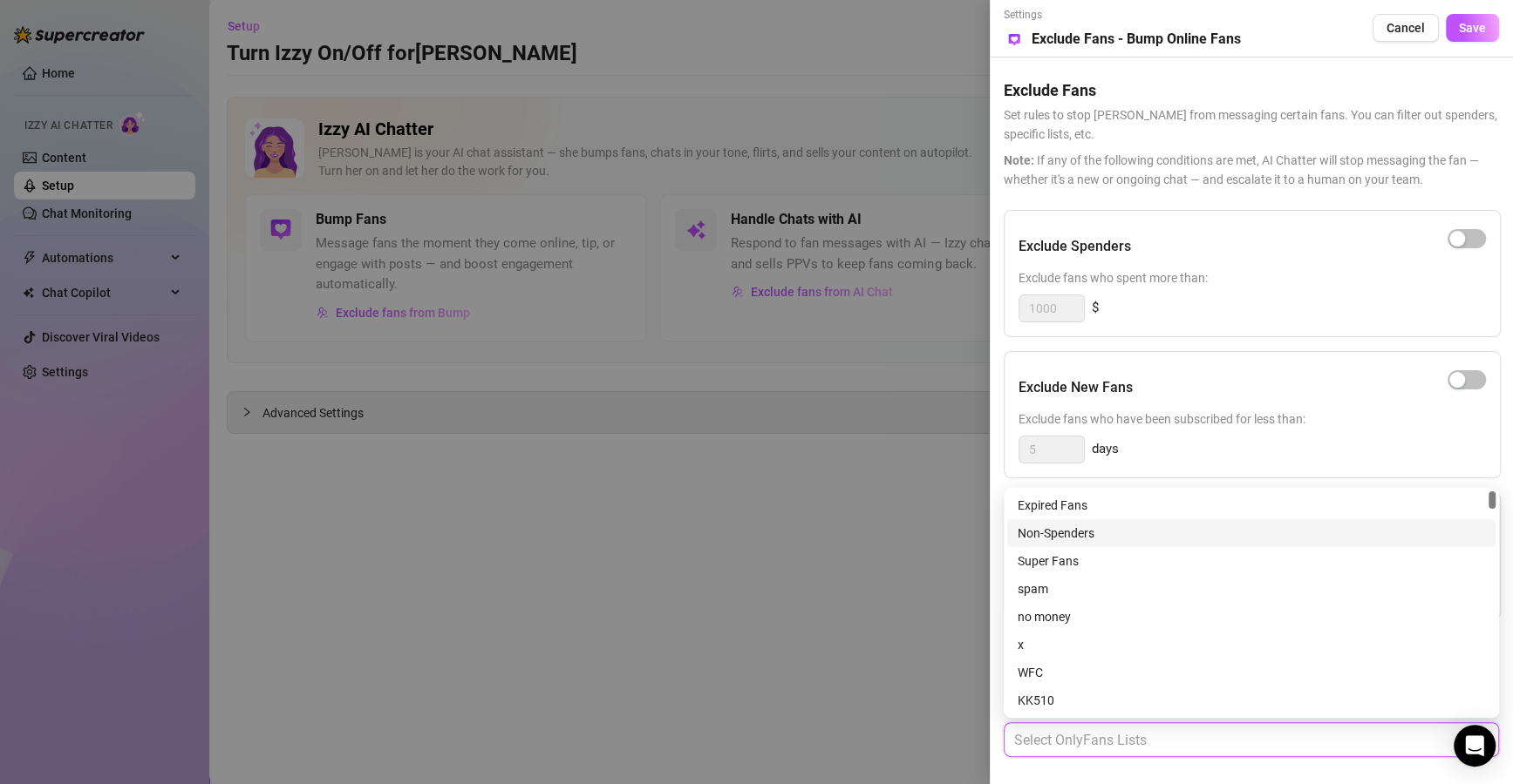
click at [1091, 531] on div "Non-Spenders" at bounding box center [1251, 533] width 467 height 19
click at [1078, 562] on div "Super Fans" at bounding box center [1251, 561] width 467 height 19
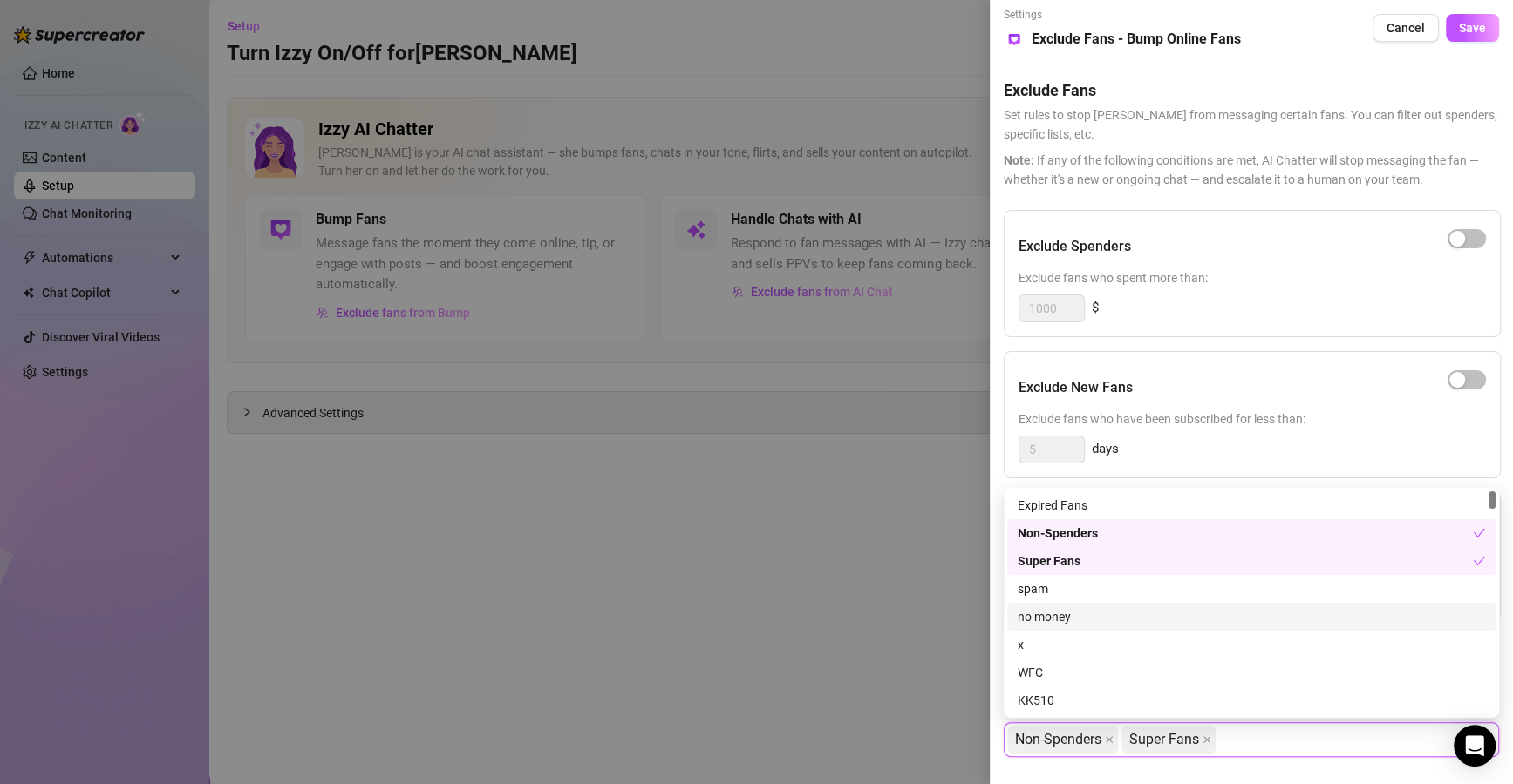
click at [1090, 616] on div "no money" at bounding box center [1251, 616] width 467 height 19
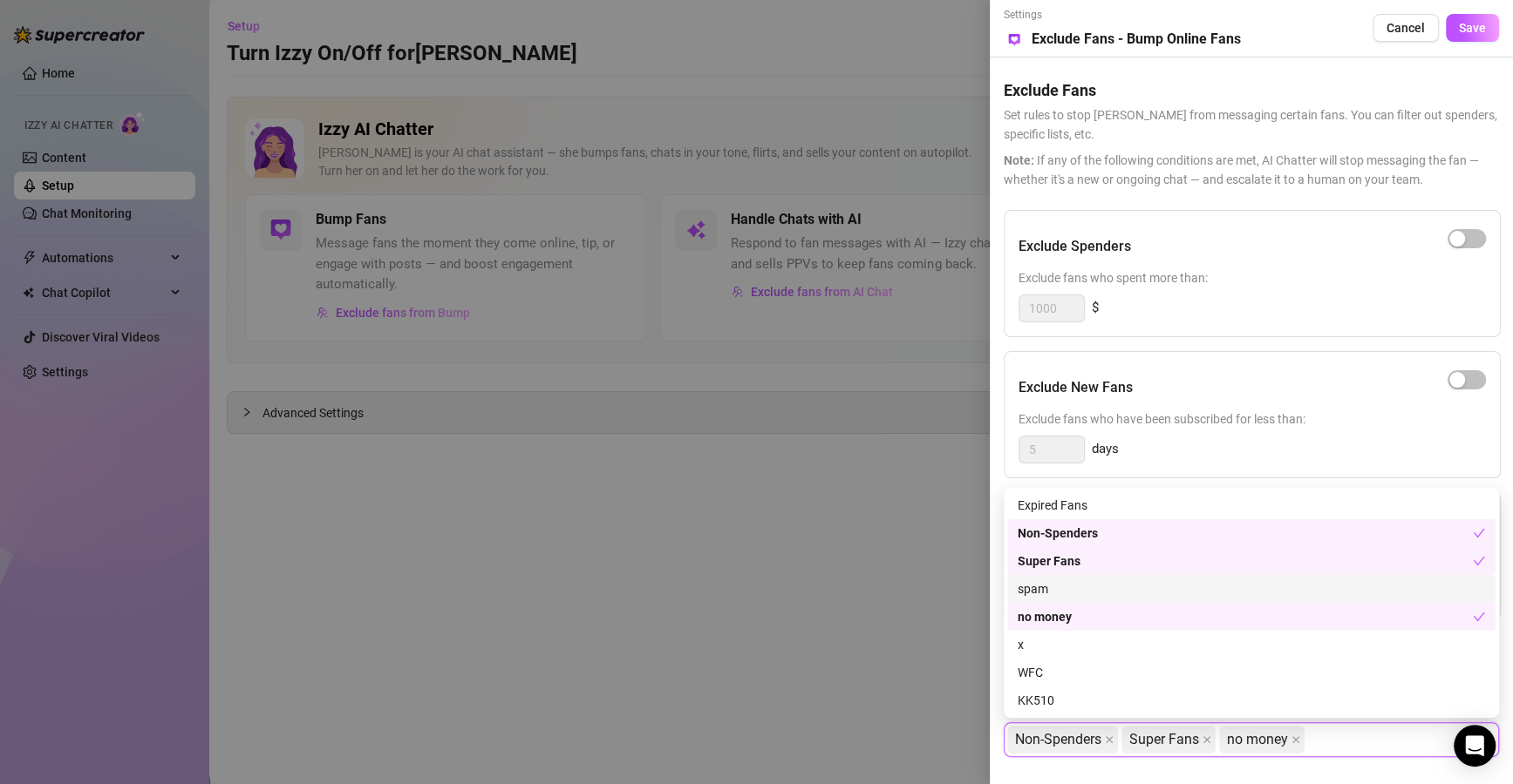
click at [1114, 592] on div "spam" at bounding box center [1251, 588] width 467 height 19
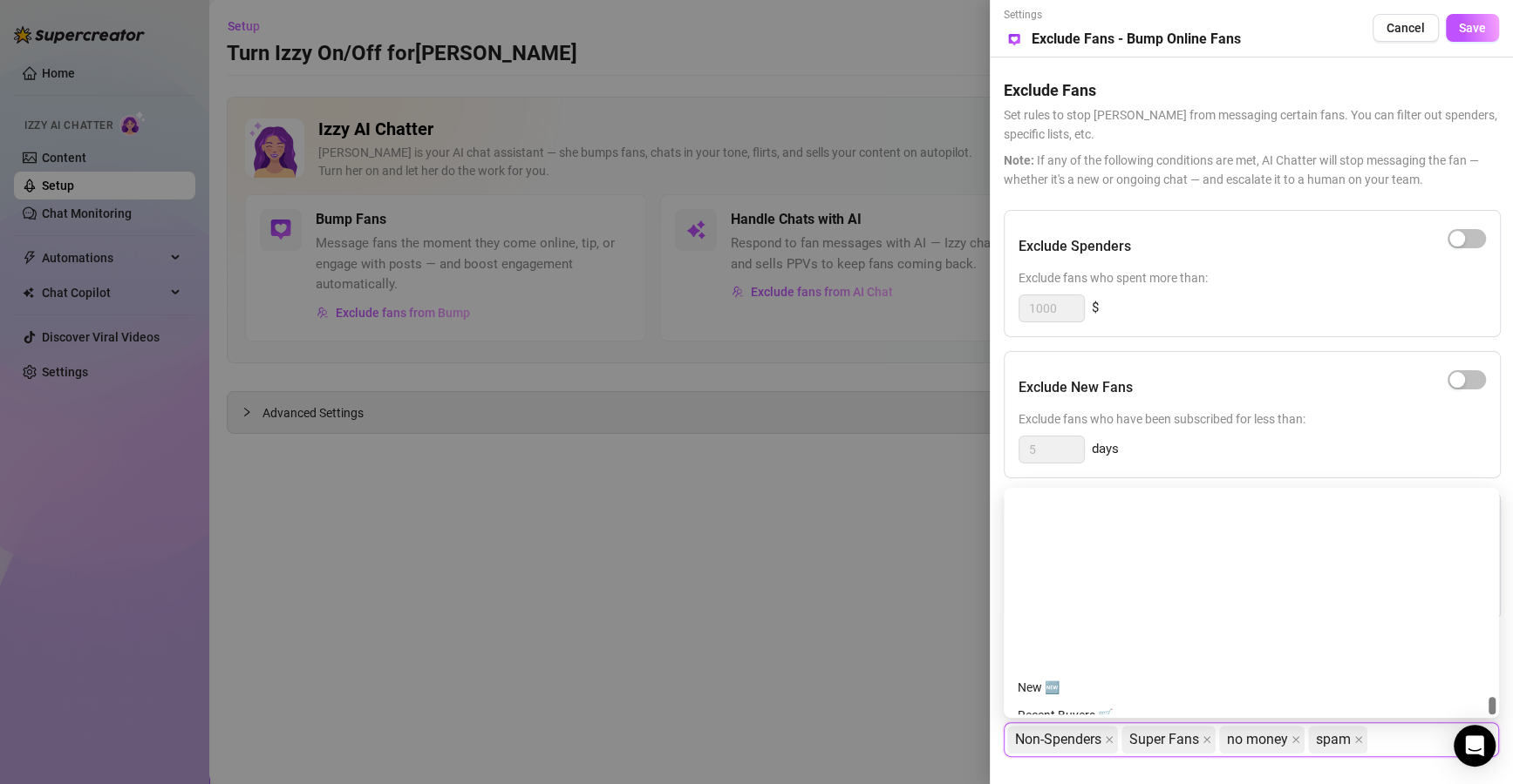
scroll to position [2648, 0]
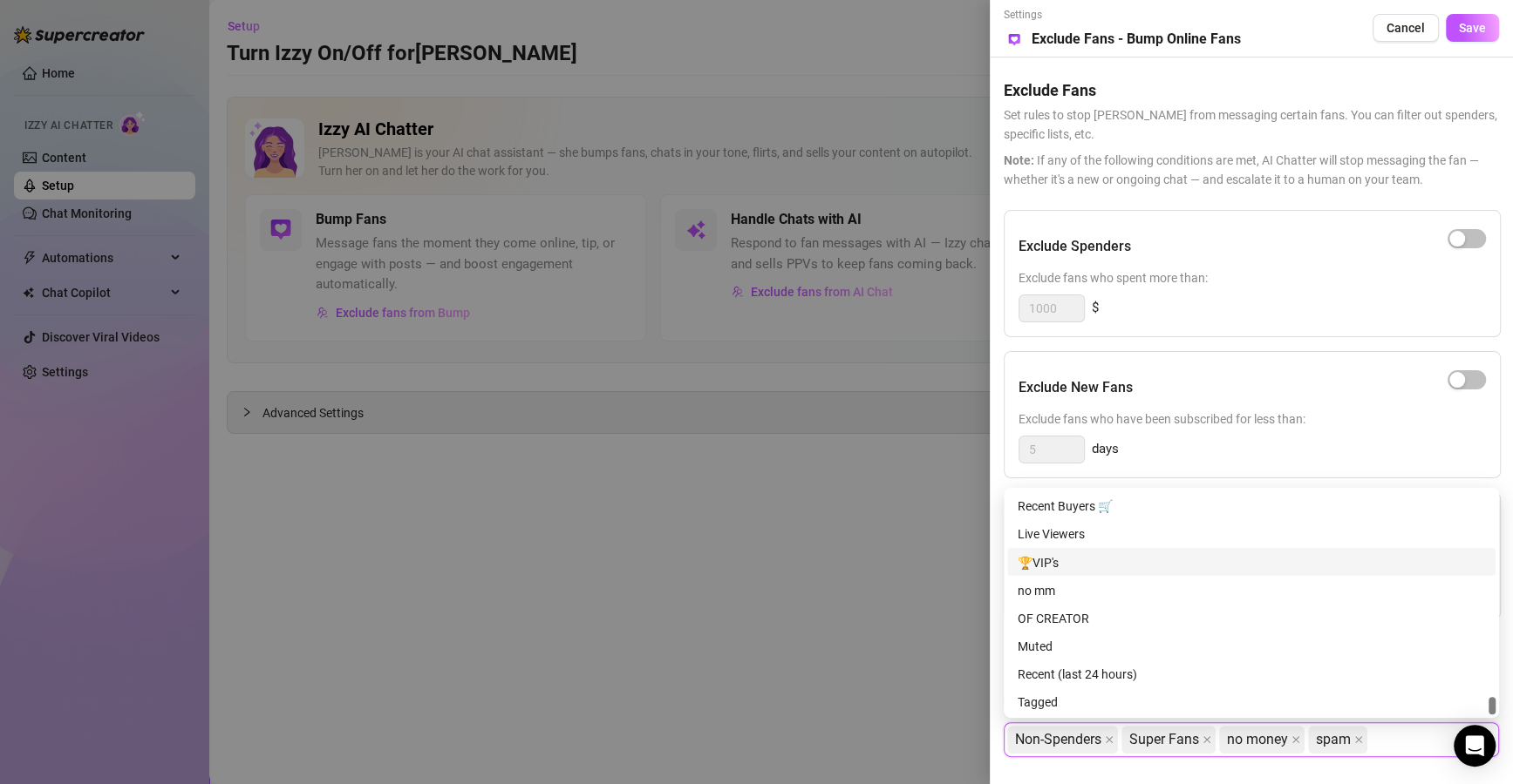
click at [1089, 559] on div "🏆VIP's" at bounding box center [1251, 562] width 467 height 19
click at [1100, 623] on div "OF CREATOR" at bounding box center [1251, 617] width 467 height 19
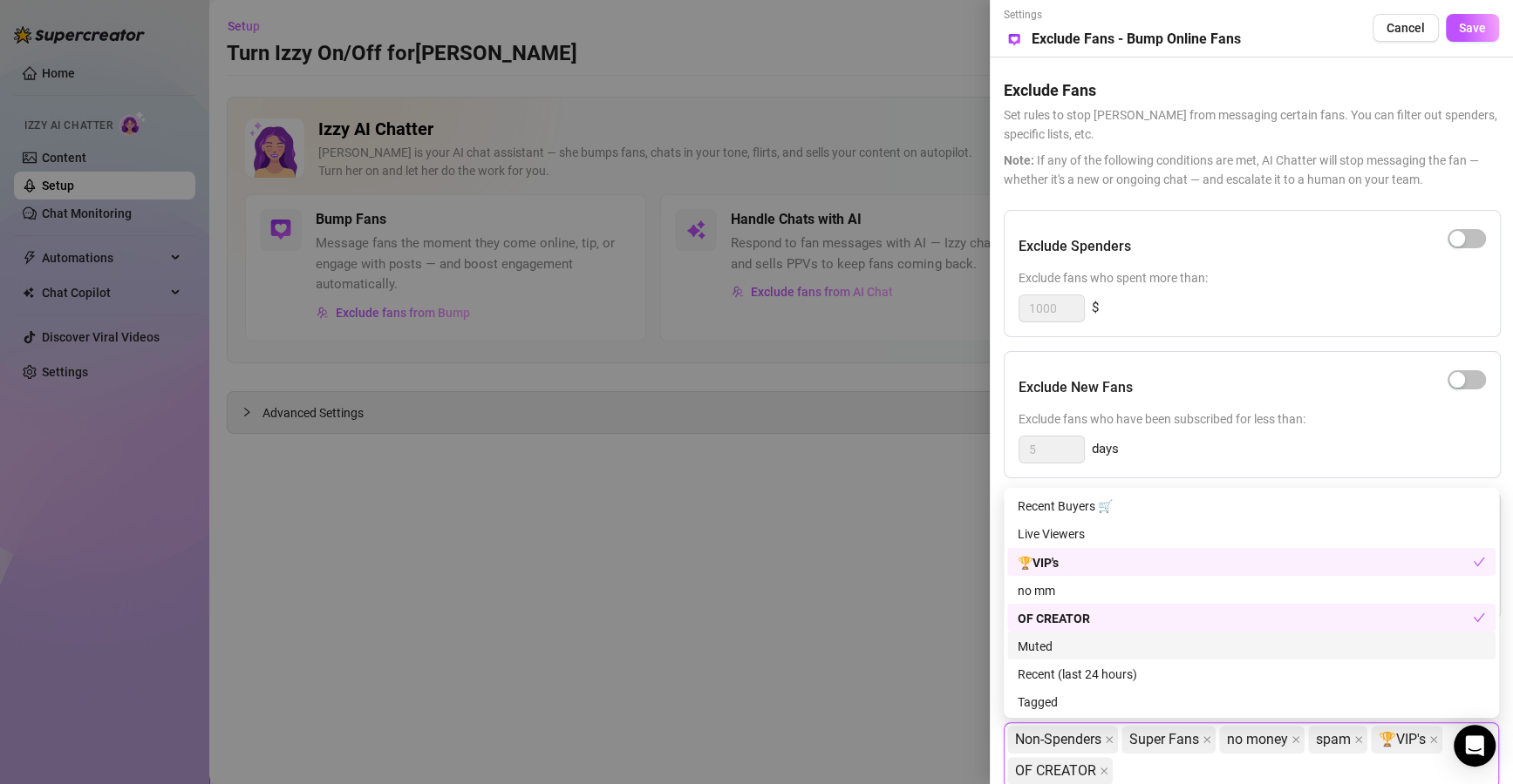
click at [1100, 646] on div "Muted" at bounding box center [1251, 645] width 467 height 19
click at [1112, 589] on div "no mm" at bounding box center [1251, 589] width 467 height 19
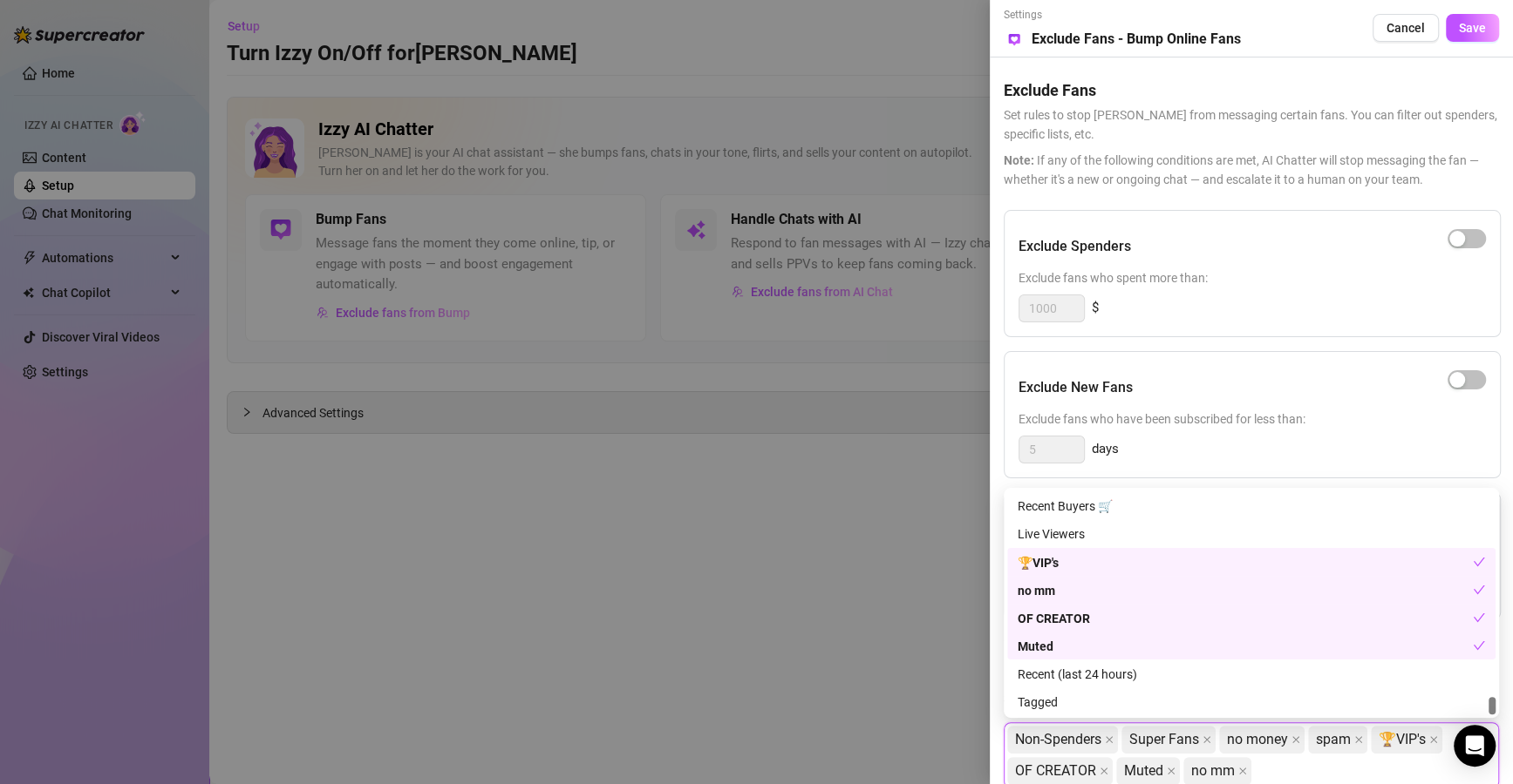
scroll to position [2544, 0]
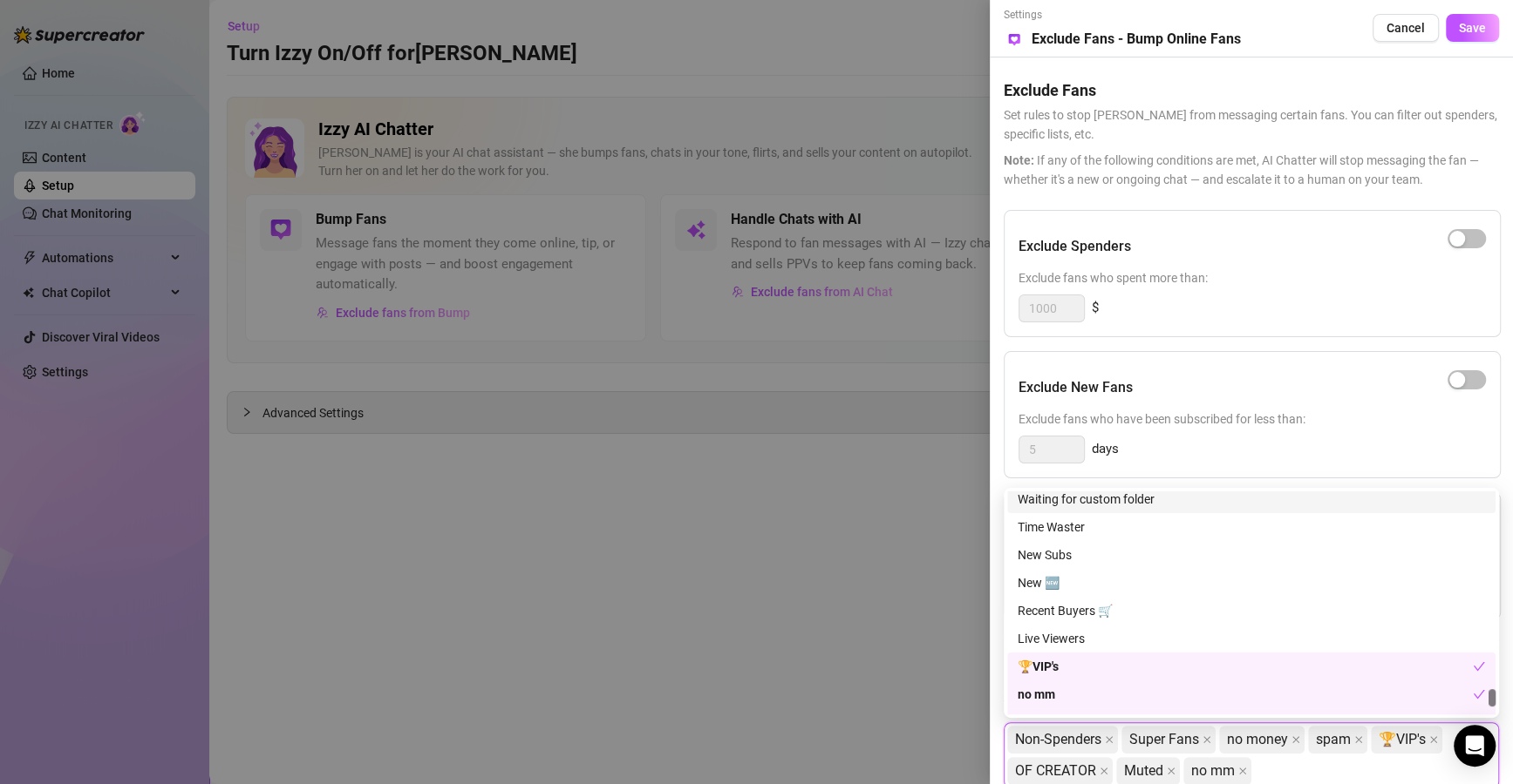
click at [1096, 523] on div "Time Waster" at bounding box center [1251, 527] width 467 height 19
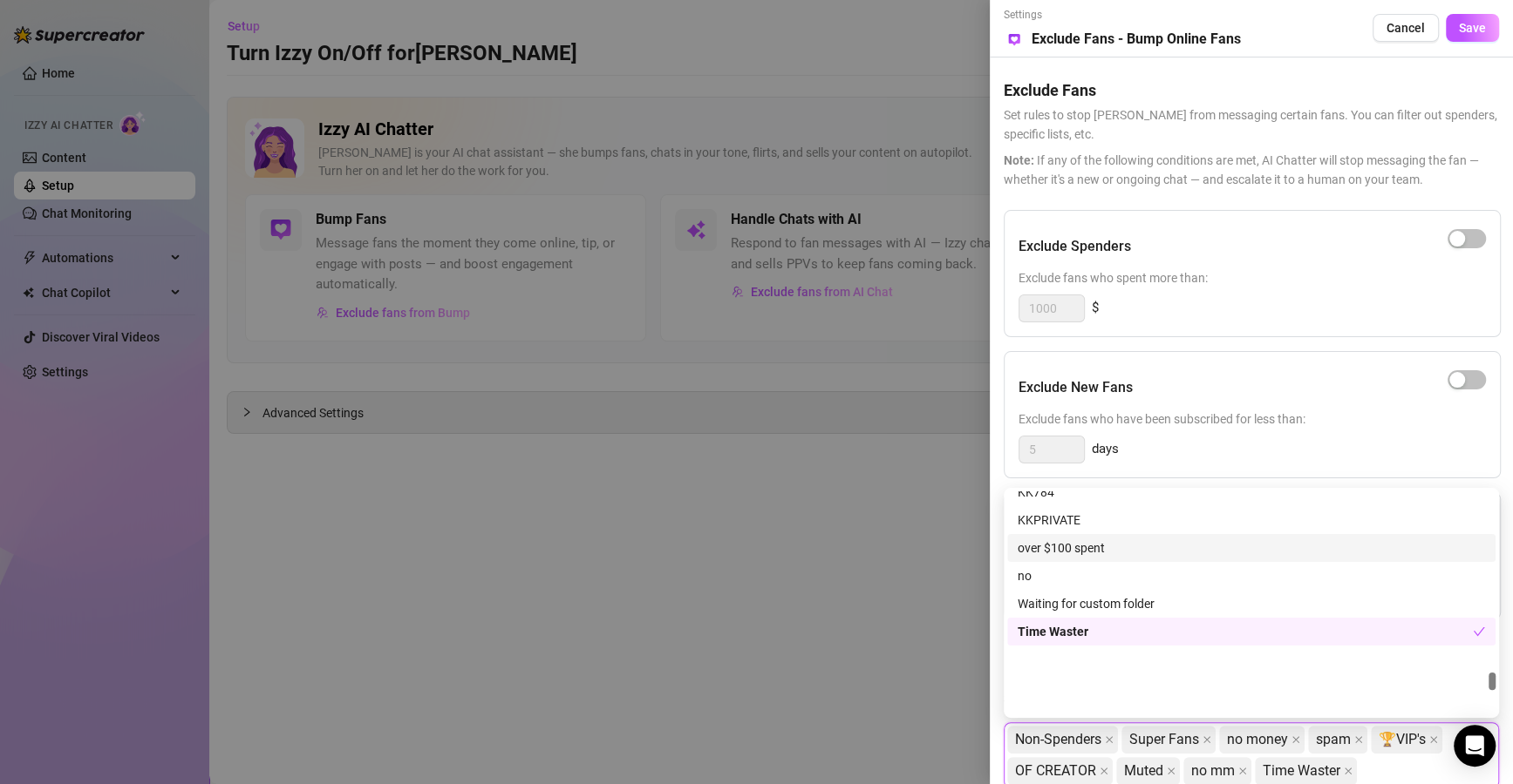
scroll to position [2334, 0]
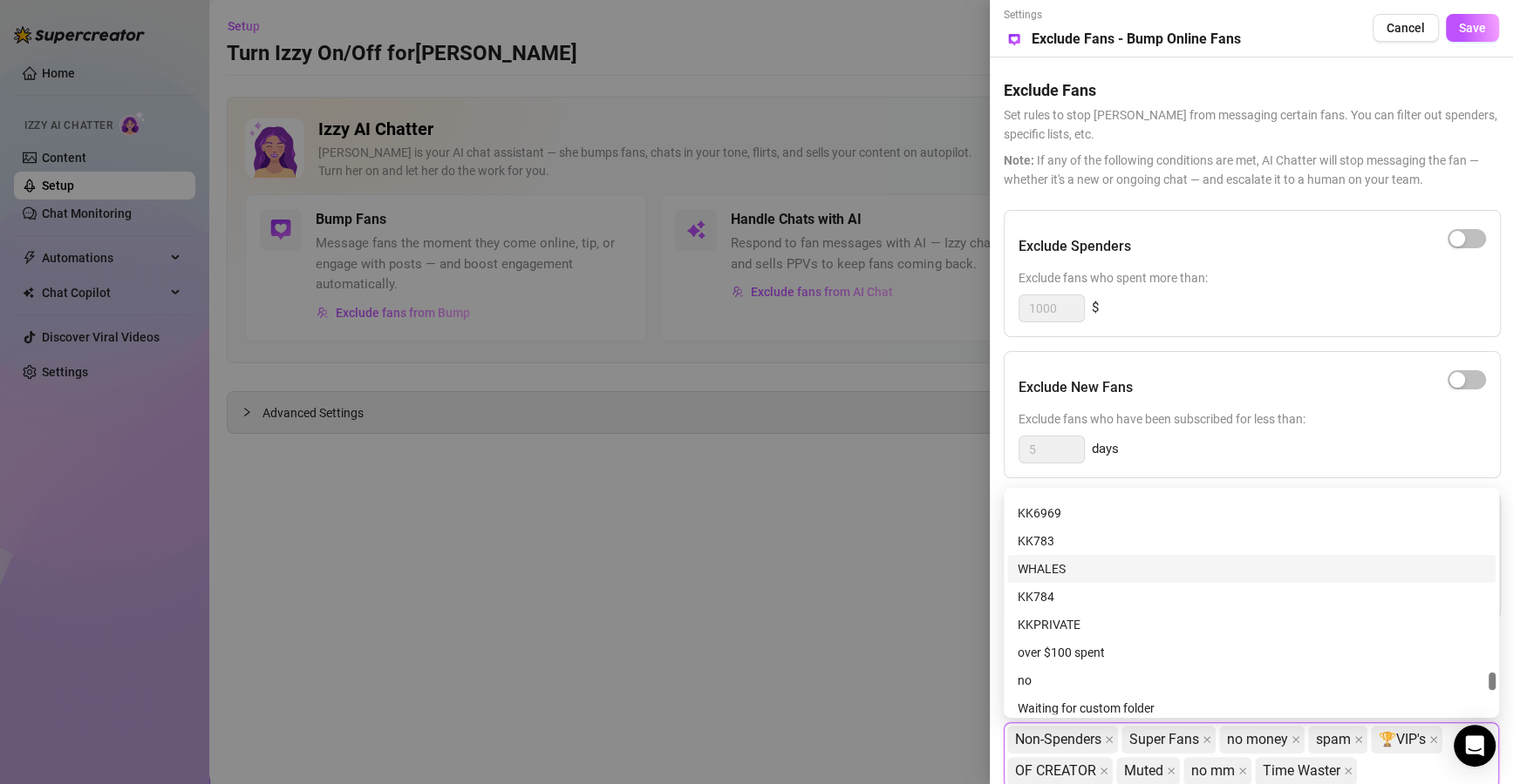
click at [1054, 555] on div "WHALES" at bounding box center [1251, 569] width 488 height 28
click at [1115, 713] on div "Waiting for custom folder" at bounding box center [1251, 708] width 467 height 19
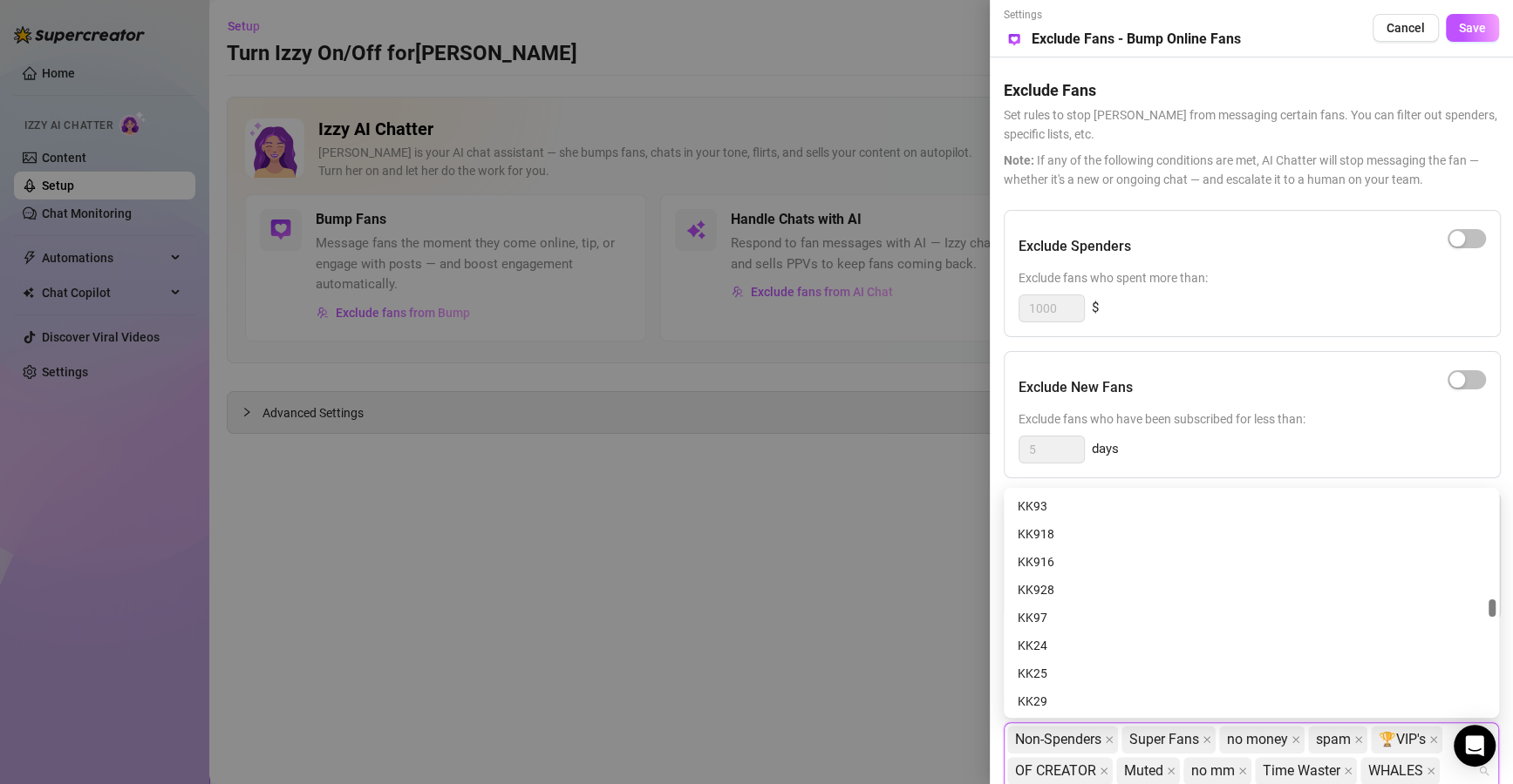
scroll to position [976, 0]
click at [1459, 236] on div "button" at bounding box center [1457, 238] width 16 height 16
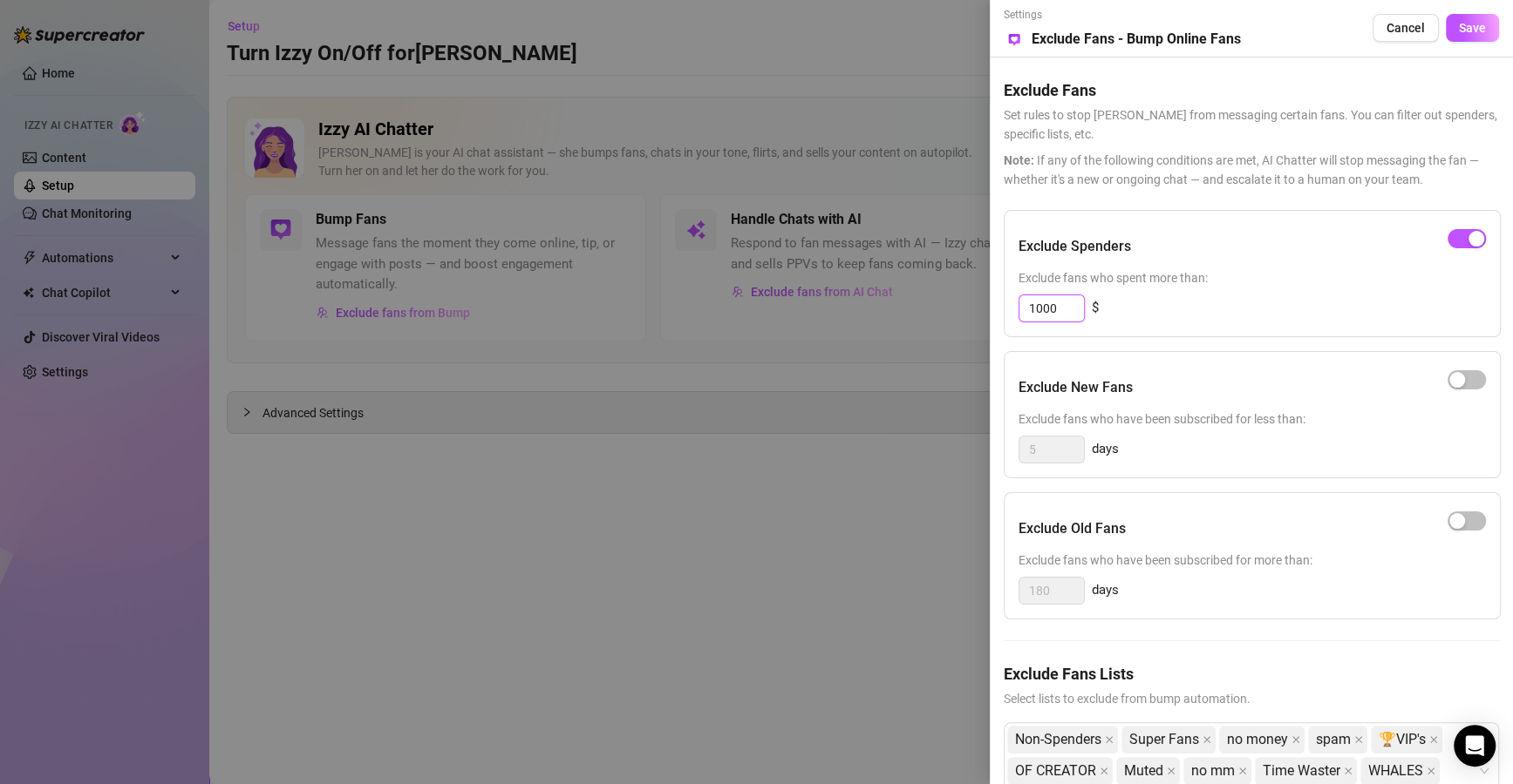
drag, startPoint x: 1041, startPoint y: 307, endPoint x: 973, endPoint y: 310, distance: 68.1
click at [973, 310] on div "Settings Preview Exclude Fans - Bump Online Fans Cancel Save Exclude Fans Set r…" at bounding box center [756, 392] width 1513 height 784
click at [1446, 25] on button "Save" at bounding box center [1471, 28] width 53 height 28
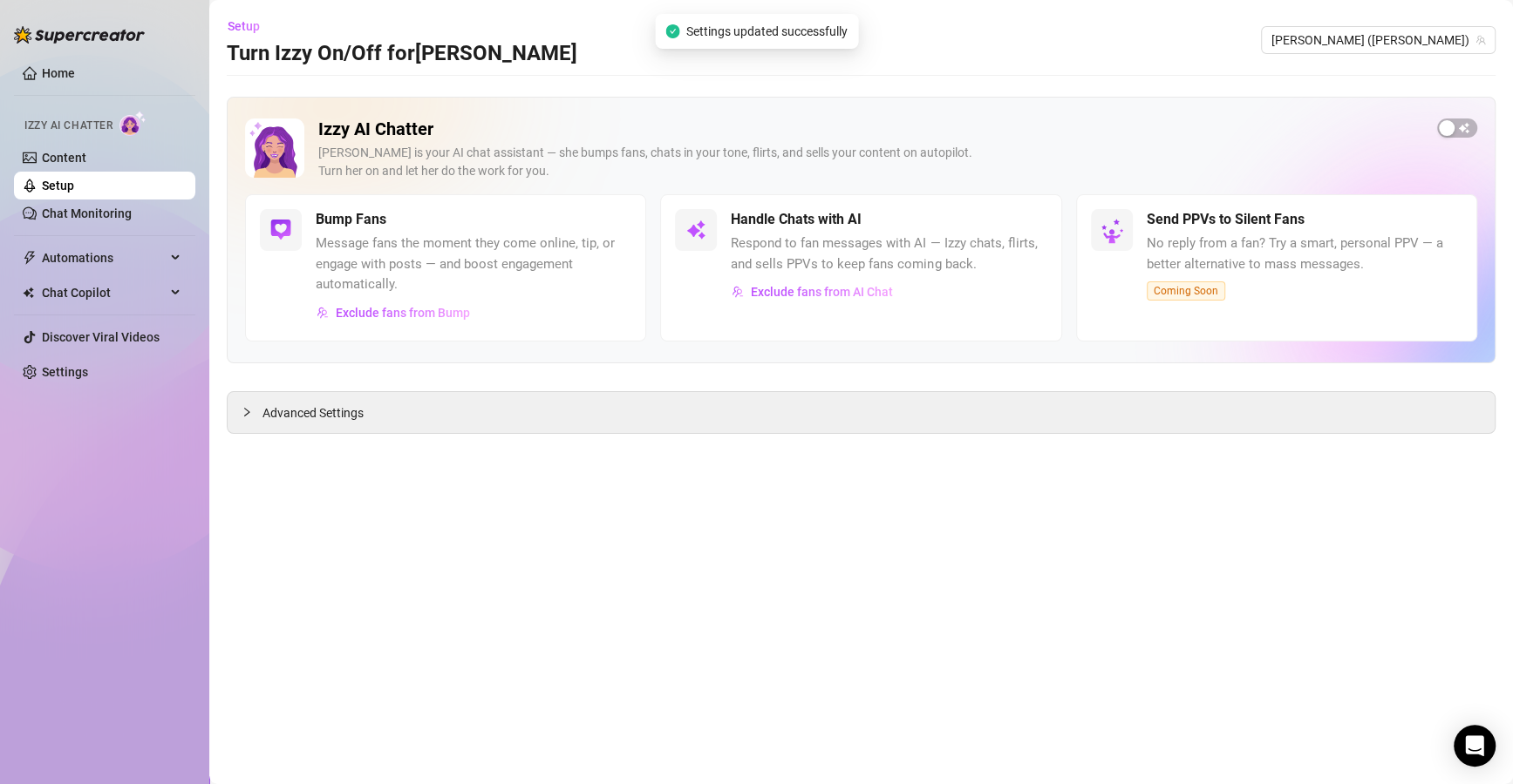
click at [775, 435] on main "Setup Turn Izzy On/Off for [PERSON_NAME] ([PERSON_NAME]) Izzy AI Chatter [PERSO…" at bounding box center [861, 392] width 1303 height 784
click at [836, 290] on span "Exclude fans from AI Chat" at bounding box center [821, 292] width 142 height 14
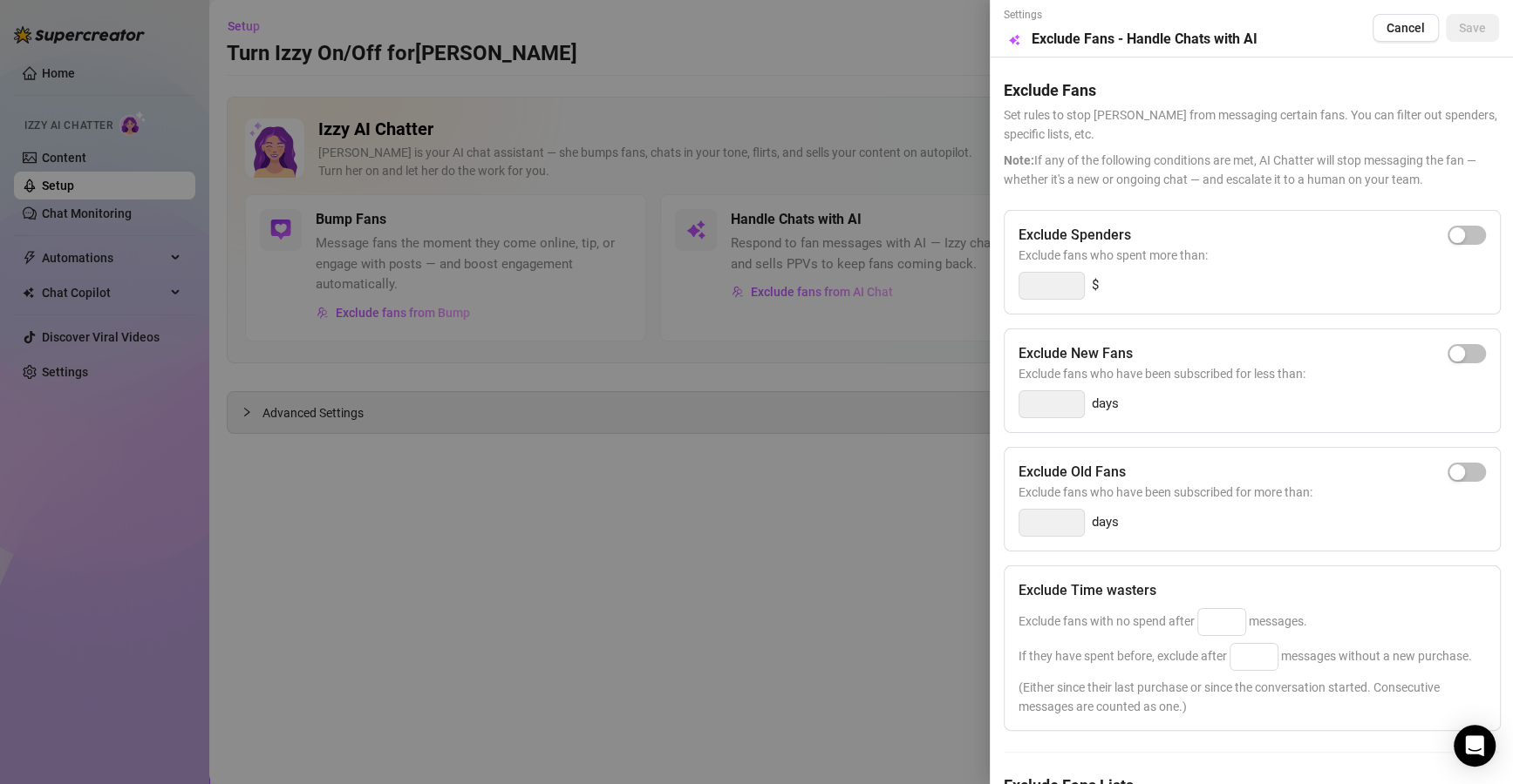
click at [1458, 230] on span "button" at bounding box center [1466, 234] width 38 height 19
drag, startPoint x: 1062, startPoint y: 288, endPoint x: 955, endPoint y: 288, distance: 107.0
click at [955, 288] on div "Settings Preview Exclude Fans - Handle Chats with AI Cancel Save Exclude Fans S…" at bounding box center [756, 392] width 1513 height 784
click at [1183, 365] on span "Exclude fans who have been subscribed for less than:" at bounding box center [1252, 373] width 467 height 19
click at [1422, 424] on div "Exclude New Fans Exclude fans who have been subscribed for less than: days" at bounding box center [1252, 380] width 497 height 105
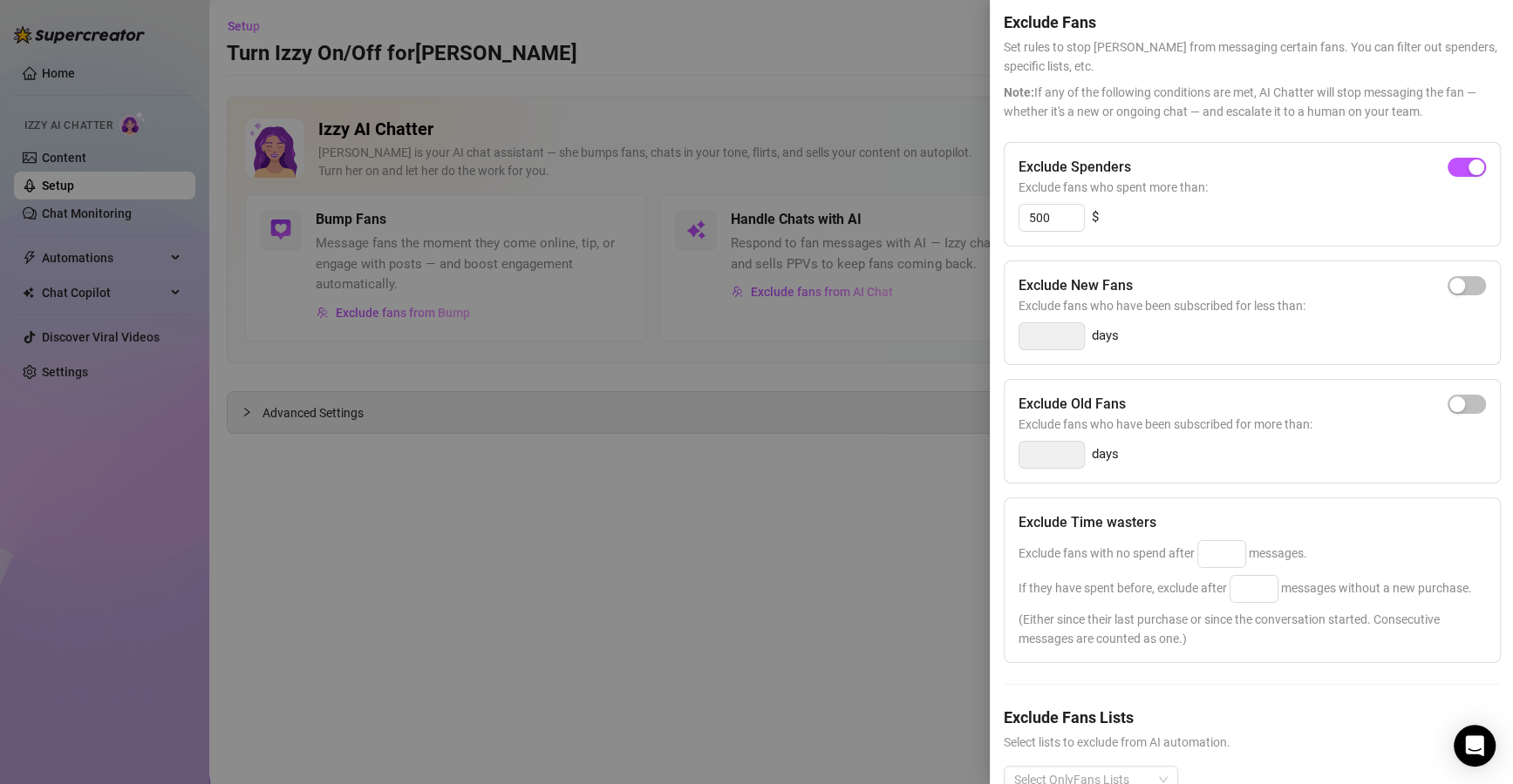
scroll to position [148, 0]
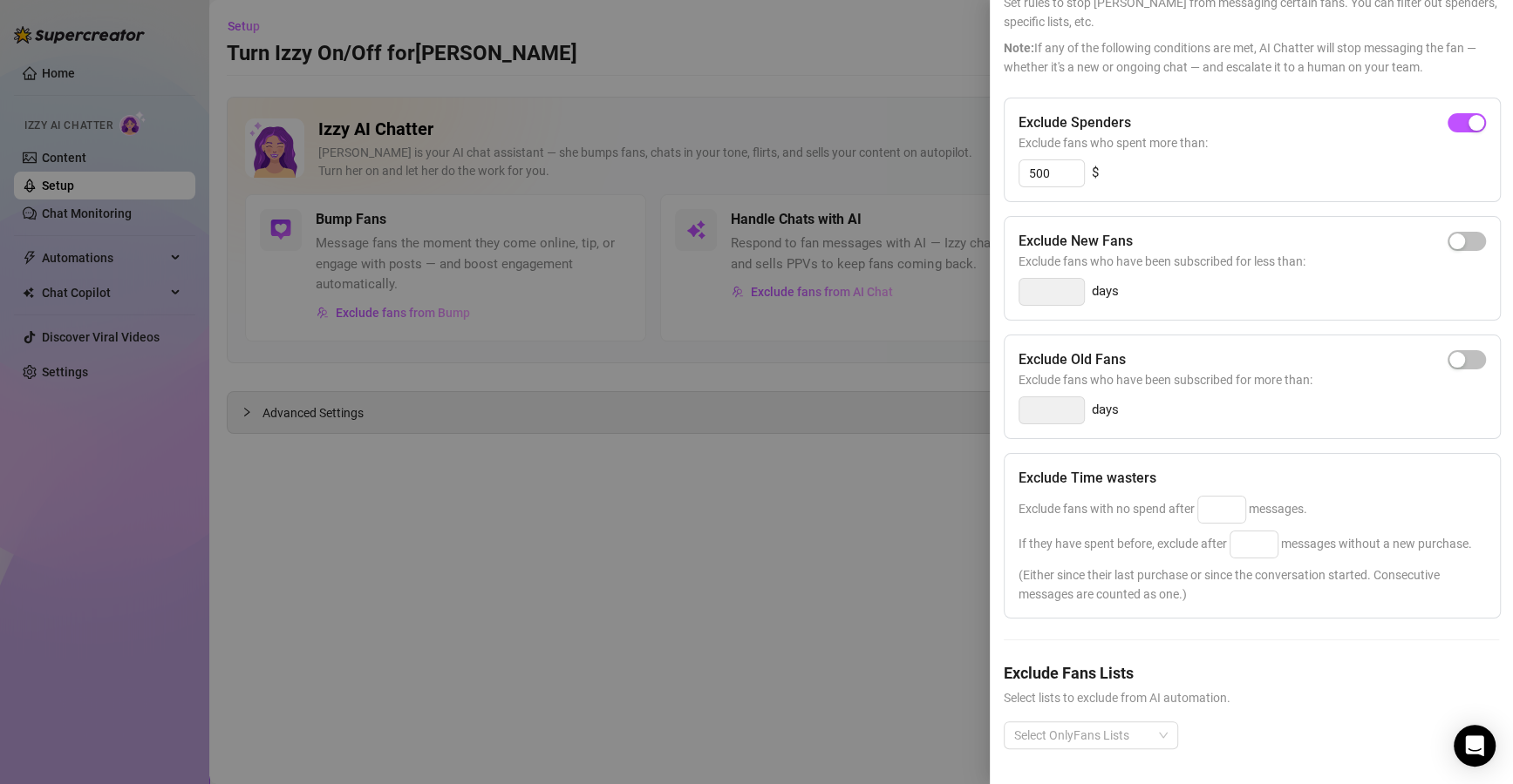
click at [1210, 455] on div "Exclude Time wasters Exclude fans with no spend after messages. If they have sp…" at bounding box center [1252, 536] width 497 height 166
click at [1225, 497] on input at bounding box center [1221, 510] width 47 height 26
click at [1268, 532] on input at bounding box center [1254, 545] width 47 height 26
click at [1123, 724] on div at bounding box center [1081, 735] width 149 height 24
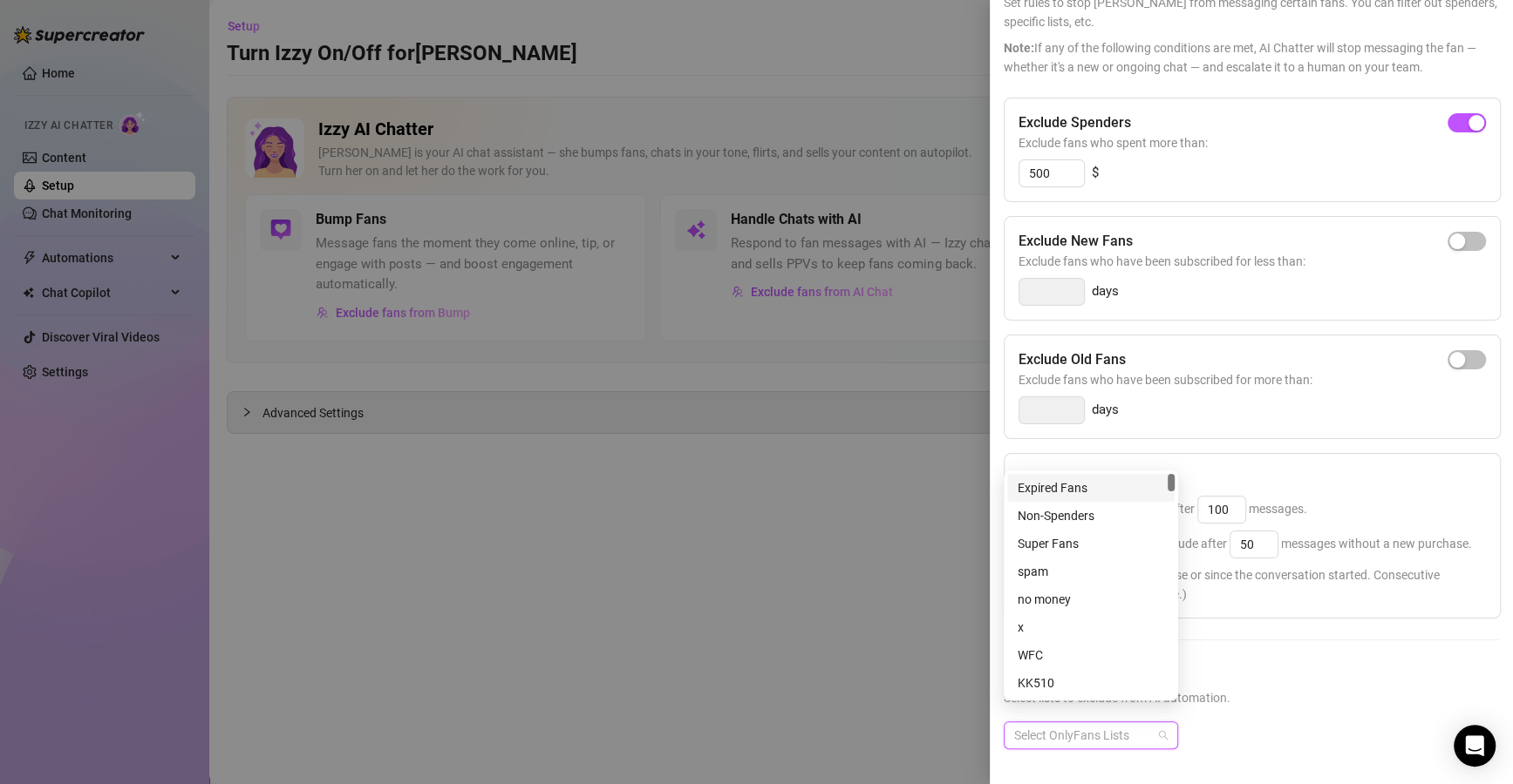
click at [1062, 485] on div "Expired Fans" at bounding box center [1090, 488] width 147 height 19
click at [1077, 507] on div "Non-Spenders" at bounding box center [1090, 516] width 147 height 19
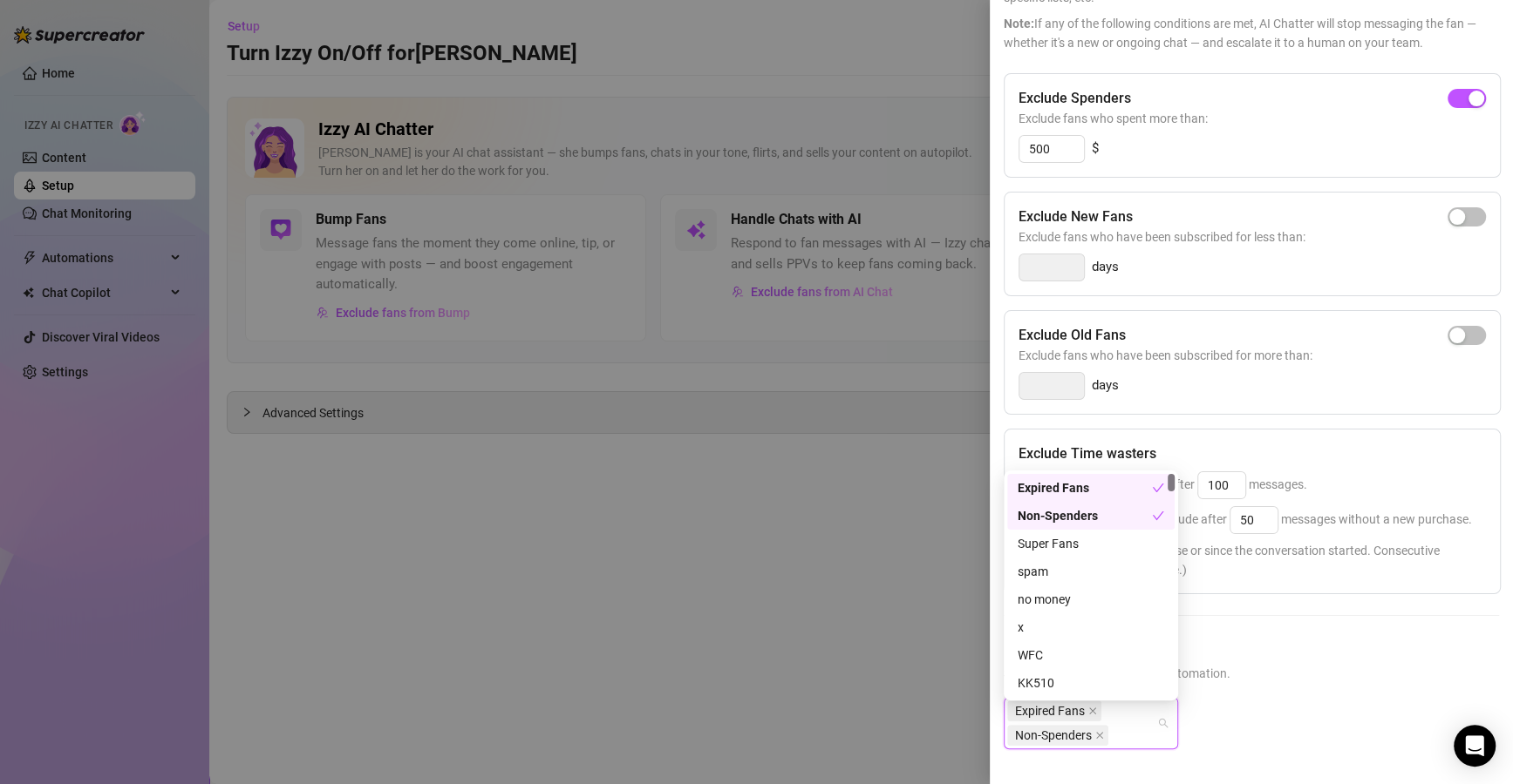
click at [1111, 503] on div "Non-Spenders" at bounding box center [1091, 516] width 168 height 28
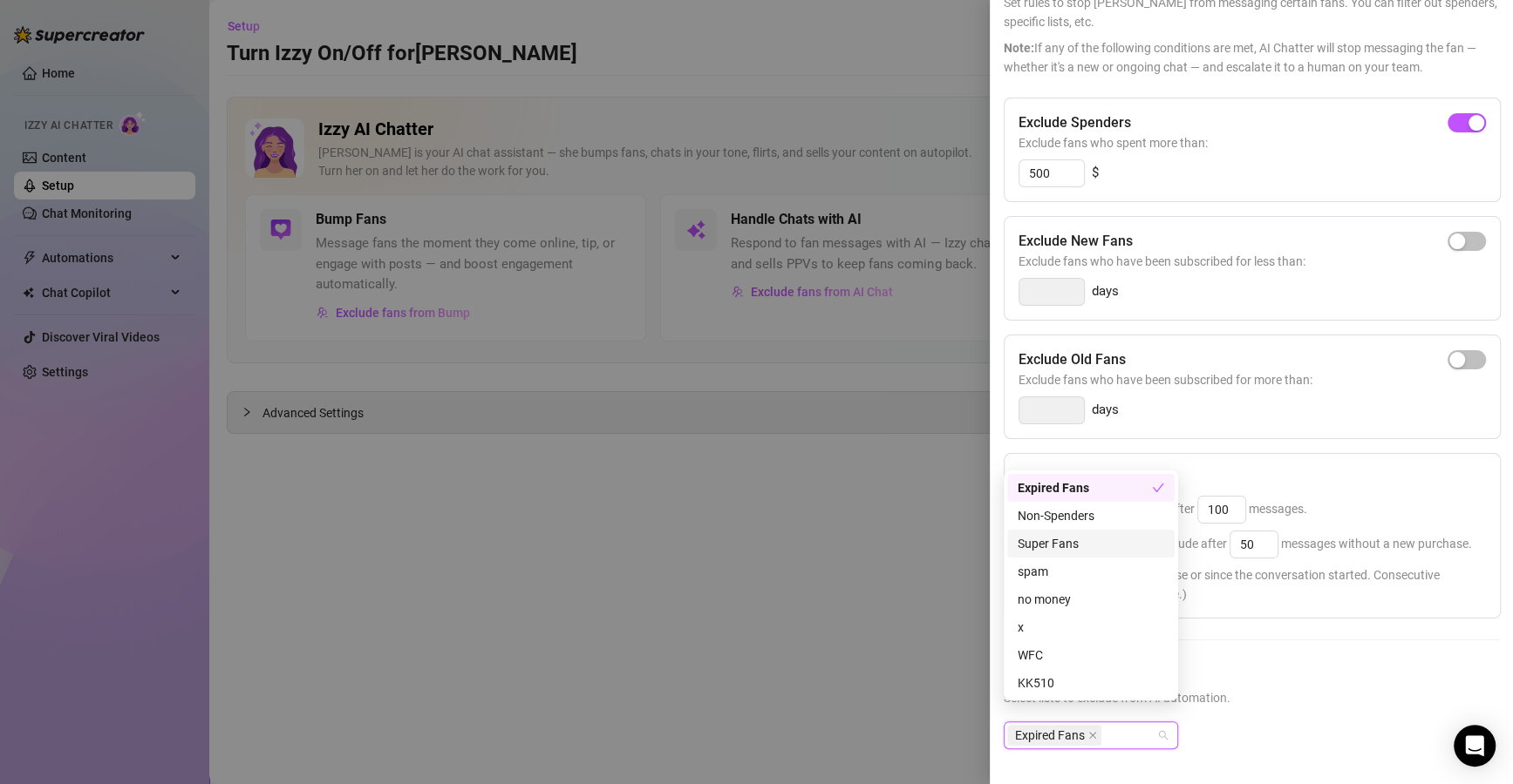
click at [1098, 543] on div "Super Fans" at bounding box center [1090, 543] width 147 height 19
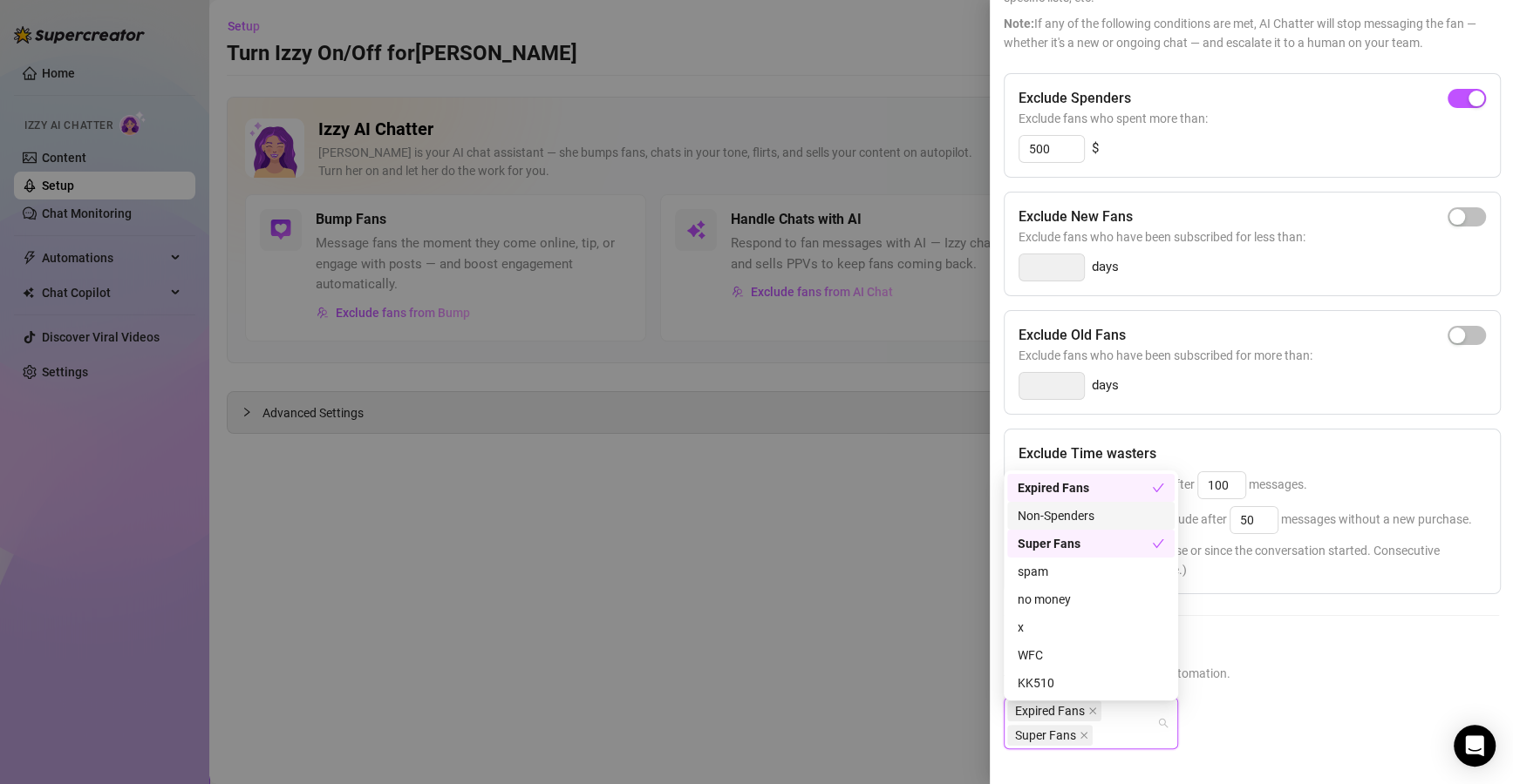
click at [1118, 511] on div "Non-Spenders" at bounding box center [1090, 516] width 147 height 19
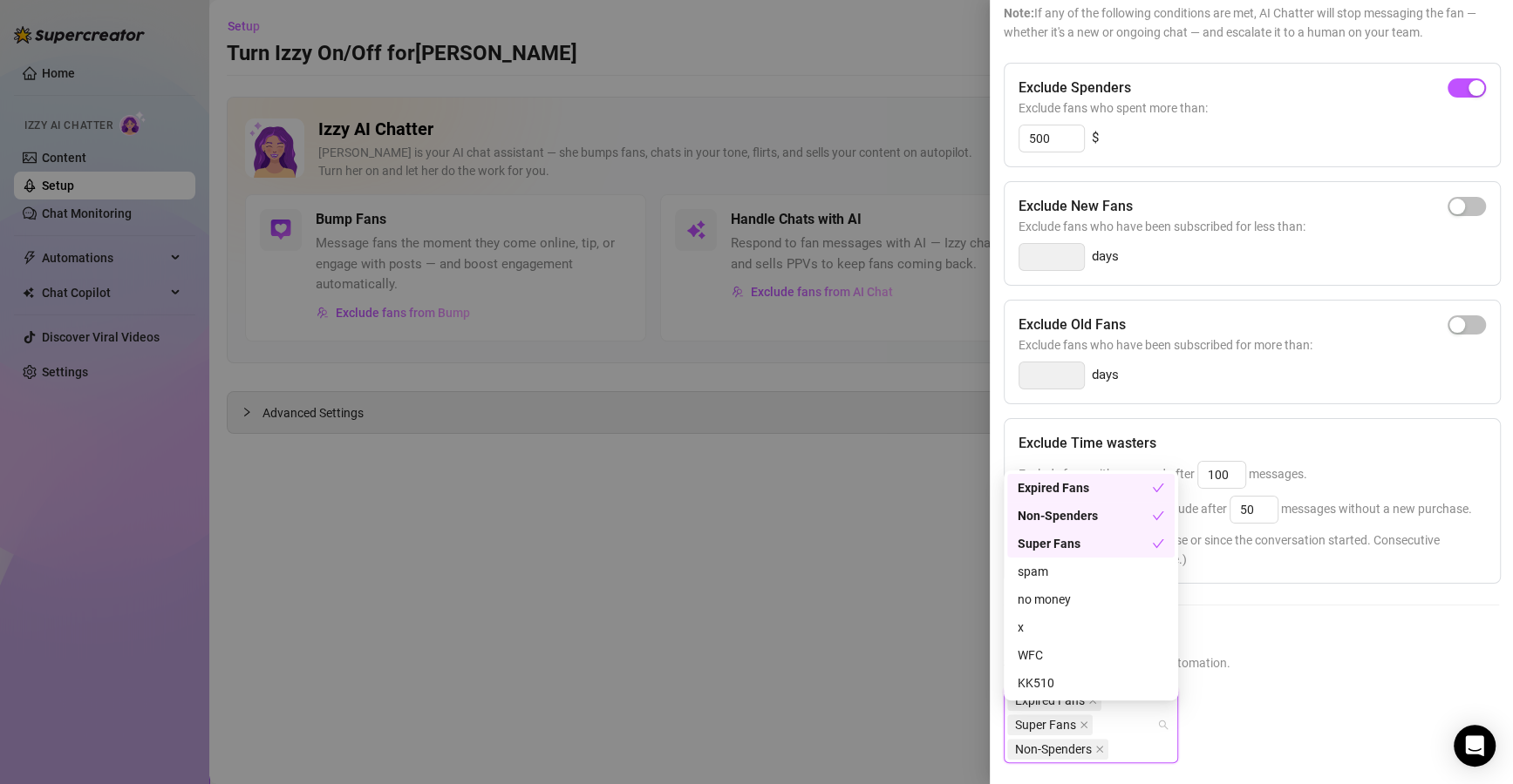
click at [1122, 499] on div "Expired Fans" at bounding box center [1091, 488] width 168 height 28
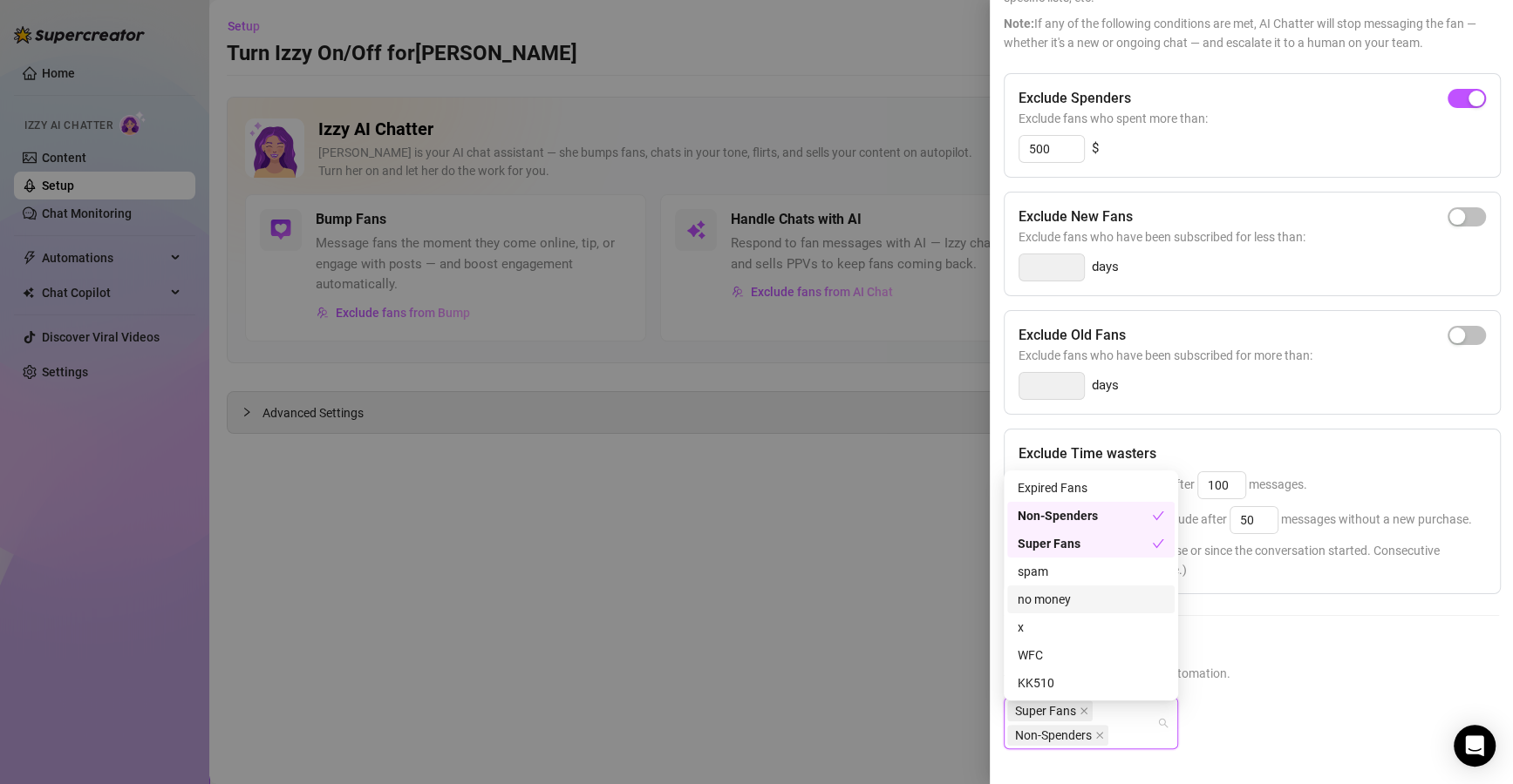
click at [1104, 602] on div "no money" at bounding box center [1090, 598] width 147 height 19
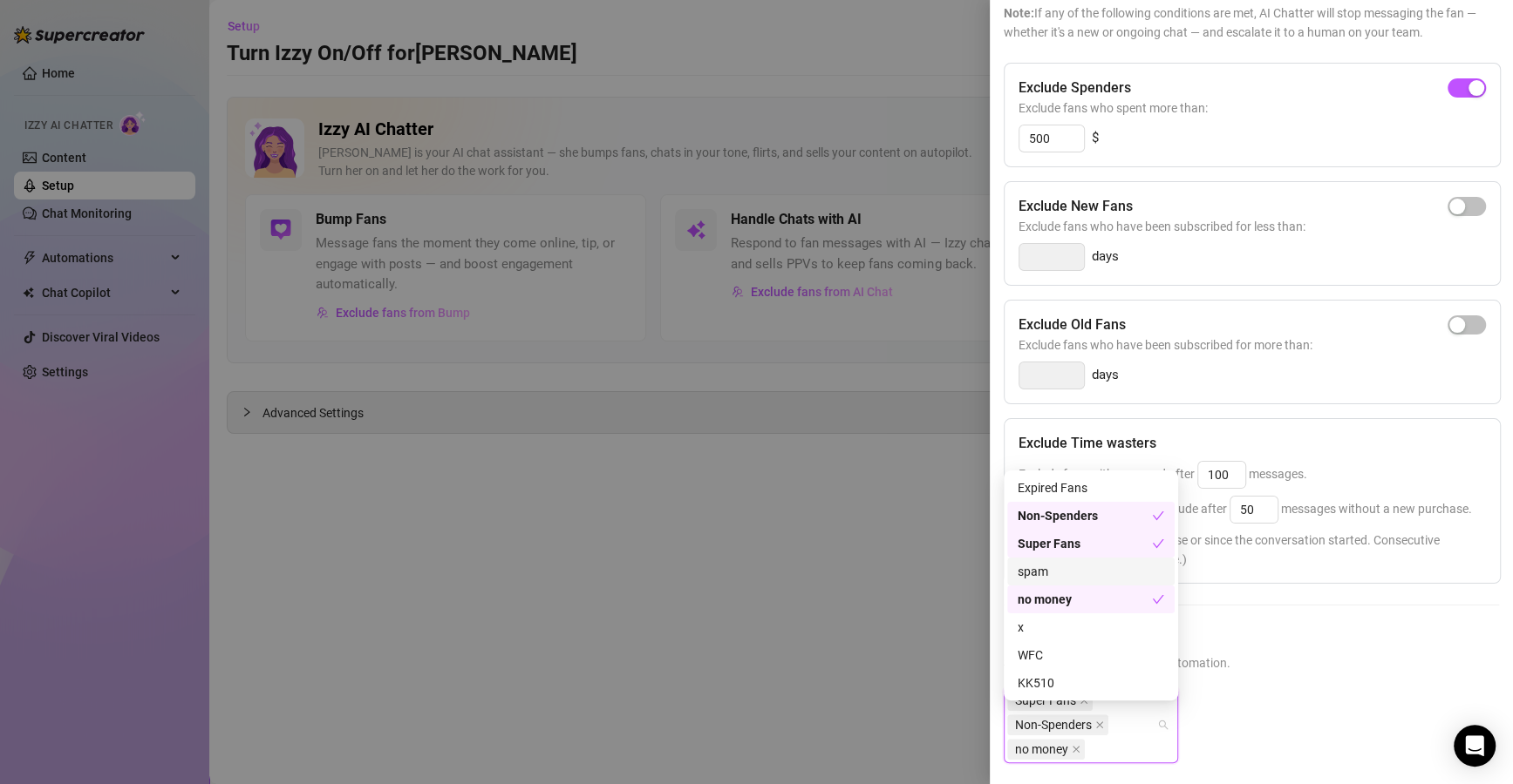
click at [1114, 577] on div "spam" at bounding box center [1090, 571] width 147 height 19
click at [1089, 647] on div "WFC" at bounding box center [1090, 654] width 147 height 19
click at [1101, 628] on div "x" at bounding box center [1090, 626] width 147 height 19
click at [1102, 651] on div "WFC" at bounding box center [1084, 654] width 135 height 19
click at [1111, 630] on div "x" at bounding box center [1084, 626] width 135 height 19
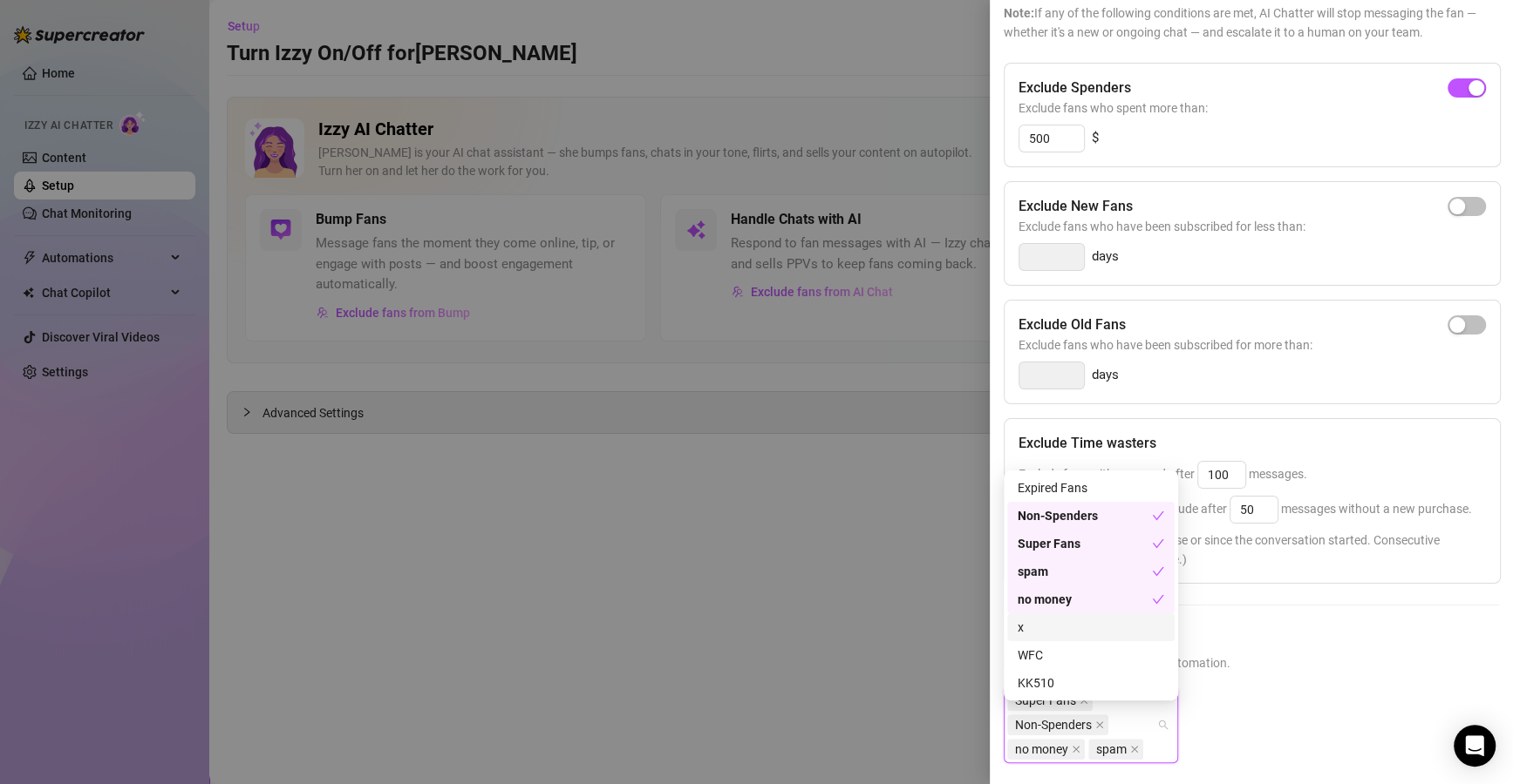
click at [1111, 630] on div "x" at bounding box center [1090, 626] width 147 height 19
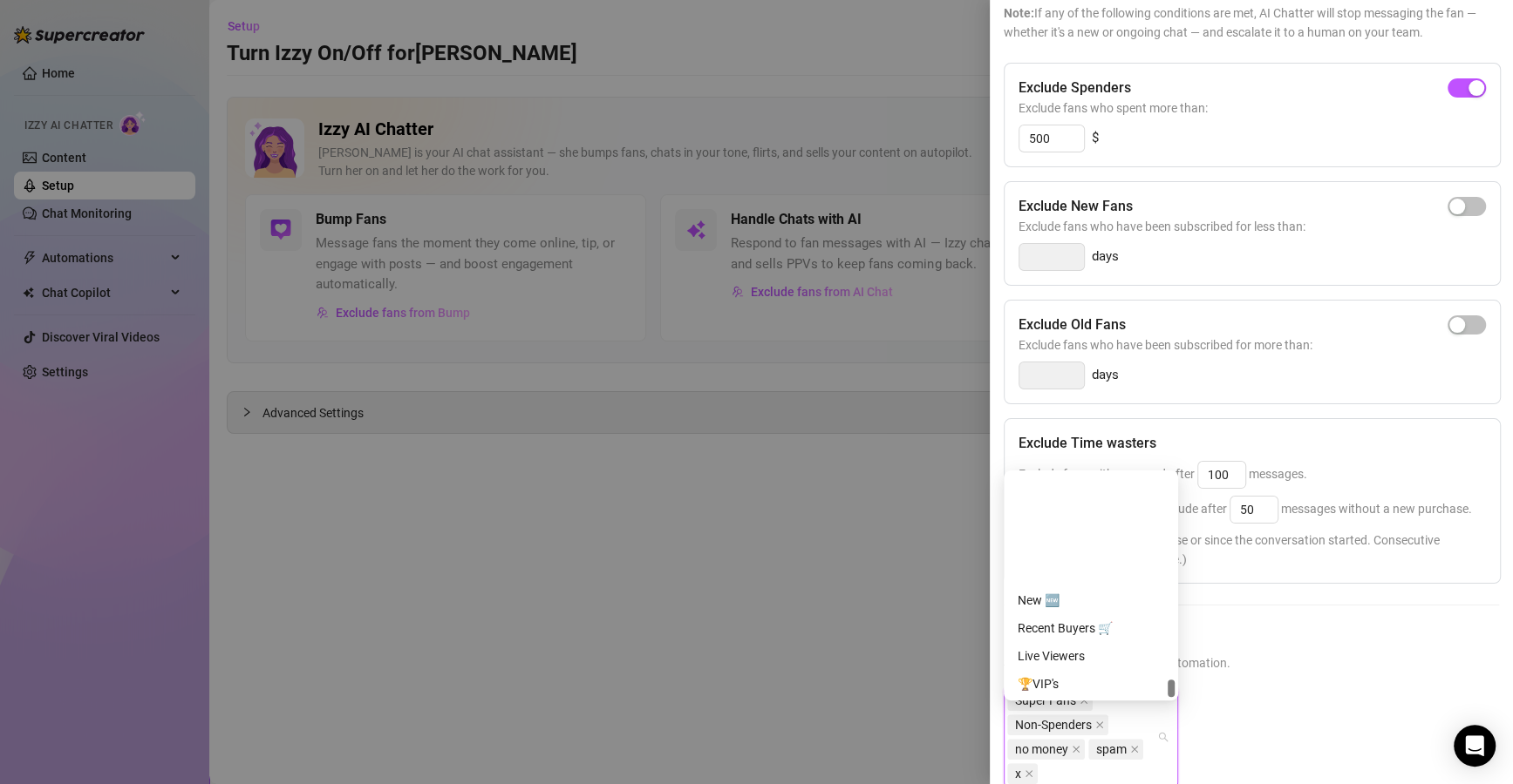
scroll to position [2648, 0]
click at [1045, 599] on div "OF CREATOR" at bounding box center [1090, 599] width 147 height 19
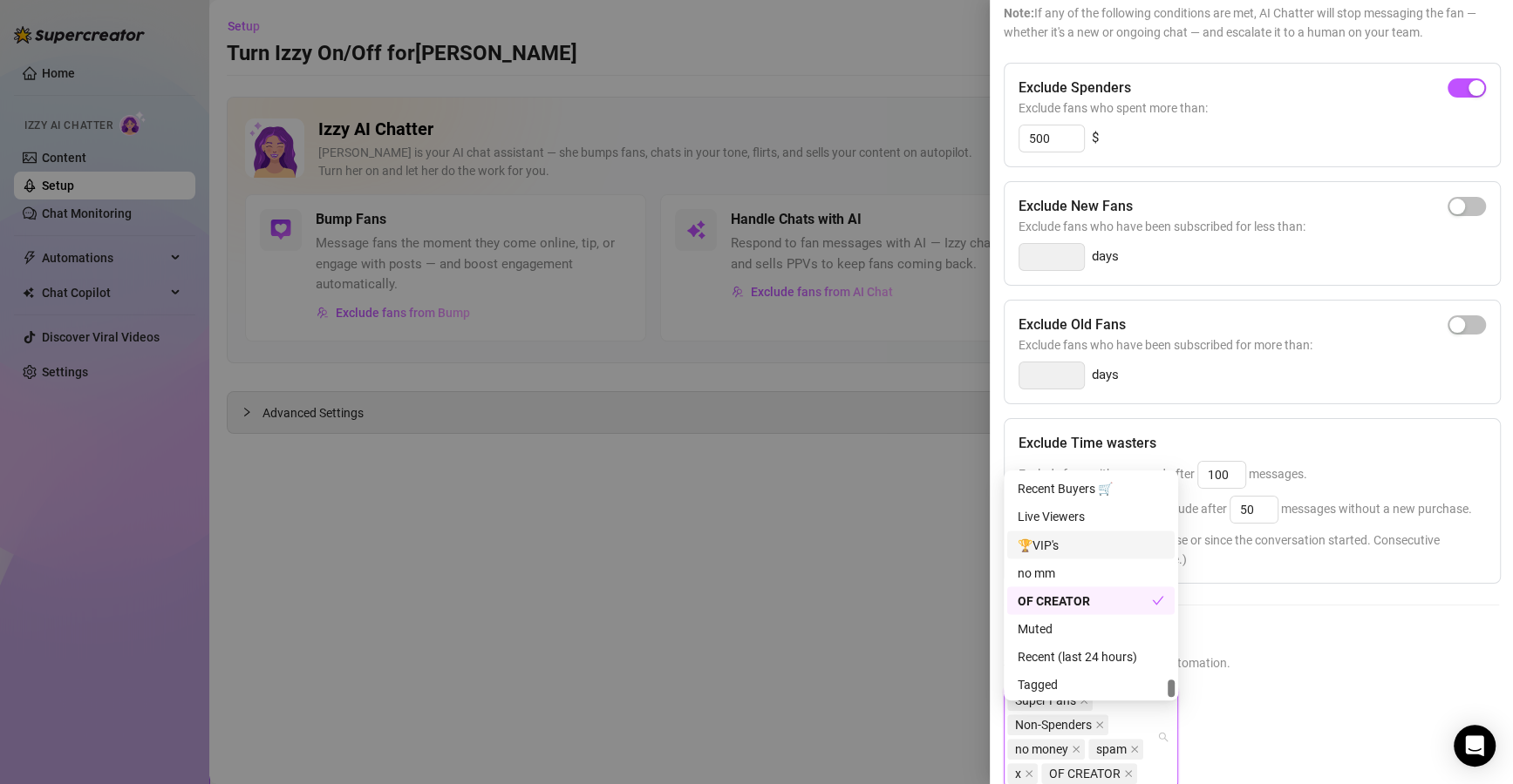
click at [1060, 552] on div "🏆VIP's" at bounding box center [1090, 544] width 147 height 19
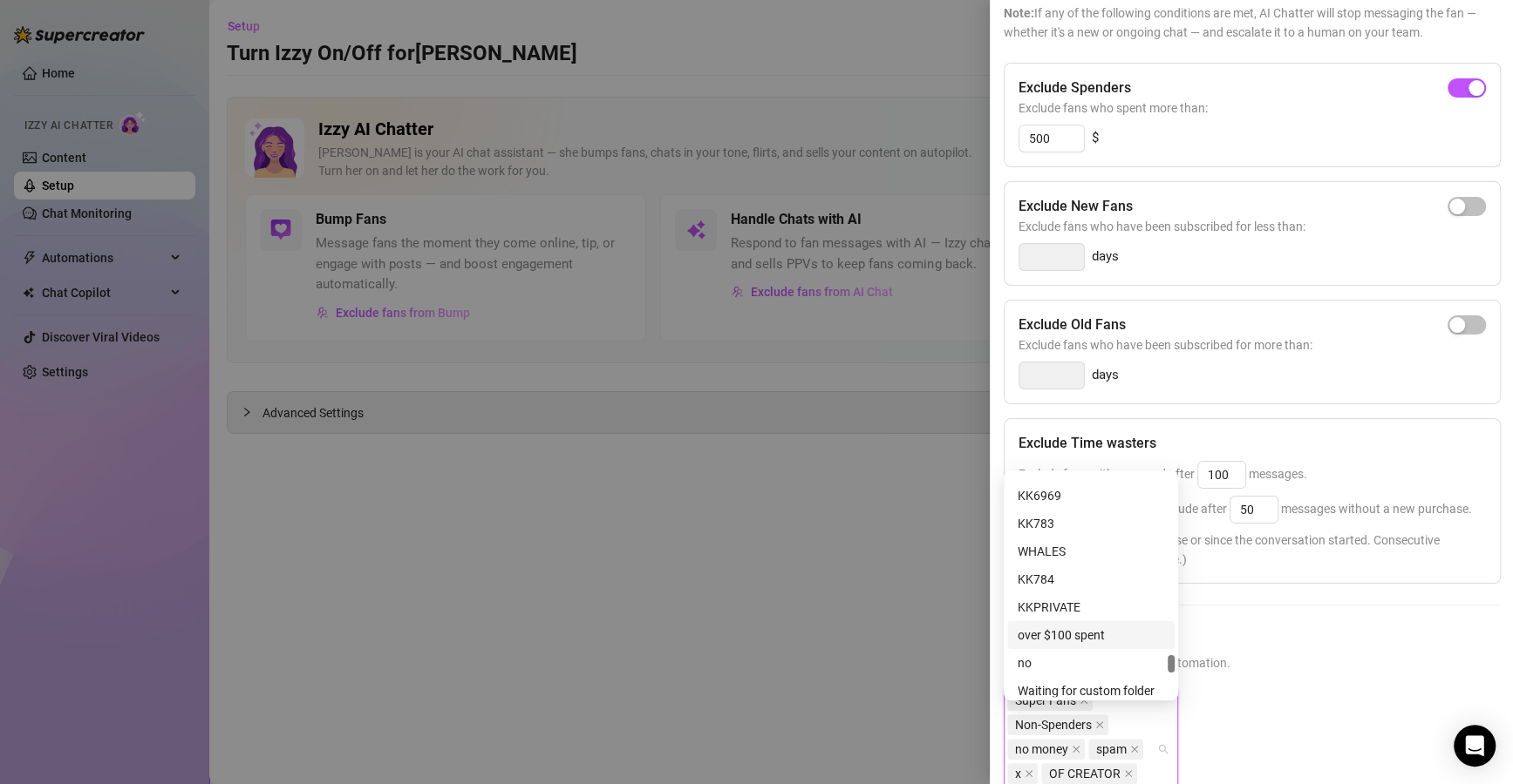
scroll to position [2439, 0]
click at [1058, 603] on div "Time Waster" at bounding box center [1091, 614] width 168 height 28
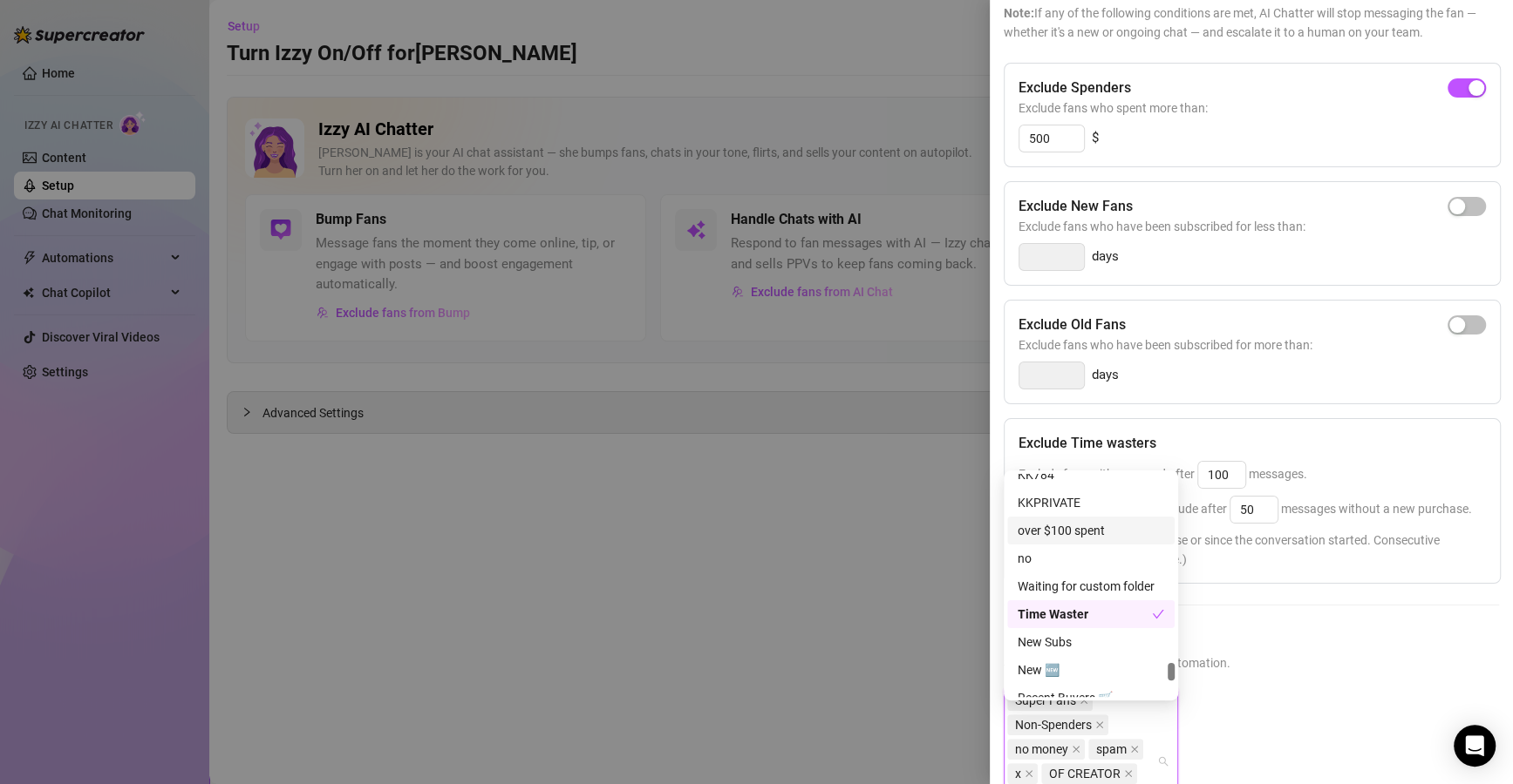
scroll to position [2334, 0]
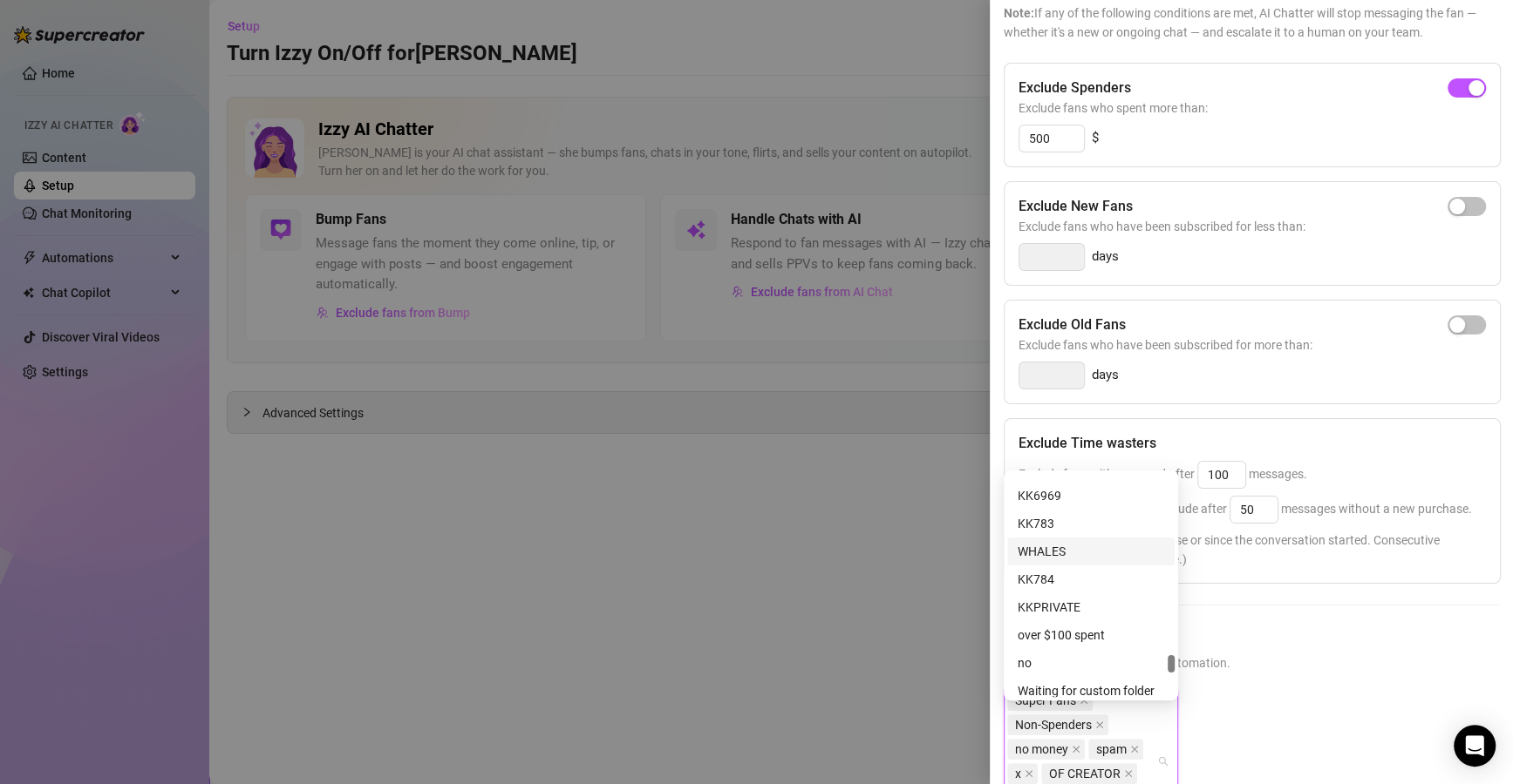
click at [1086, 555] on div "WHALES" at bounding box center [1090, 551] width 147 height 19
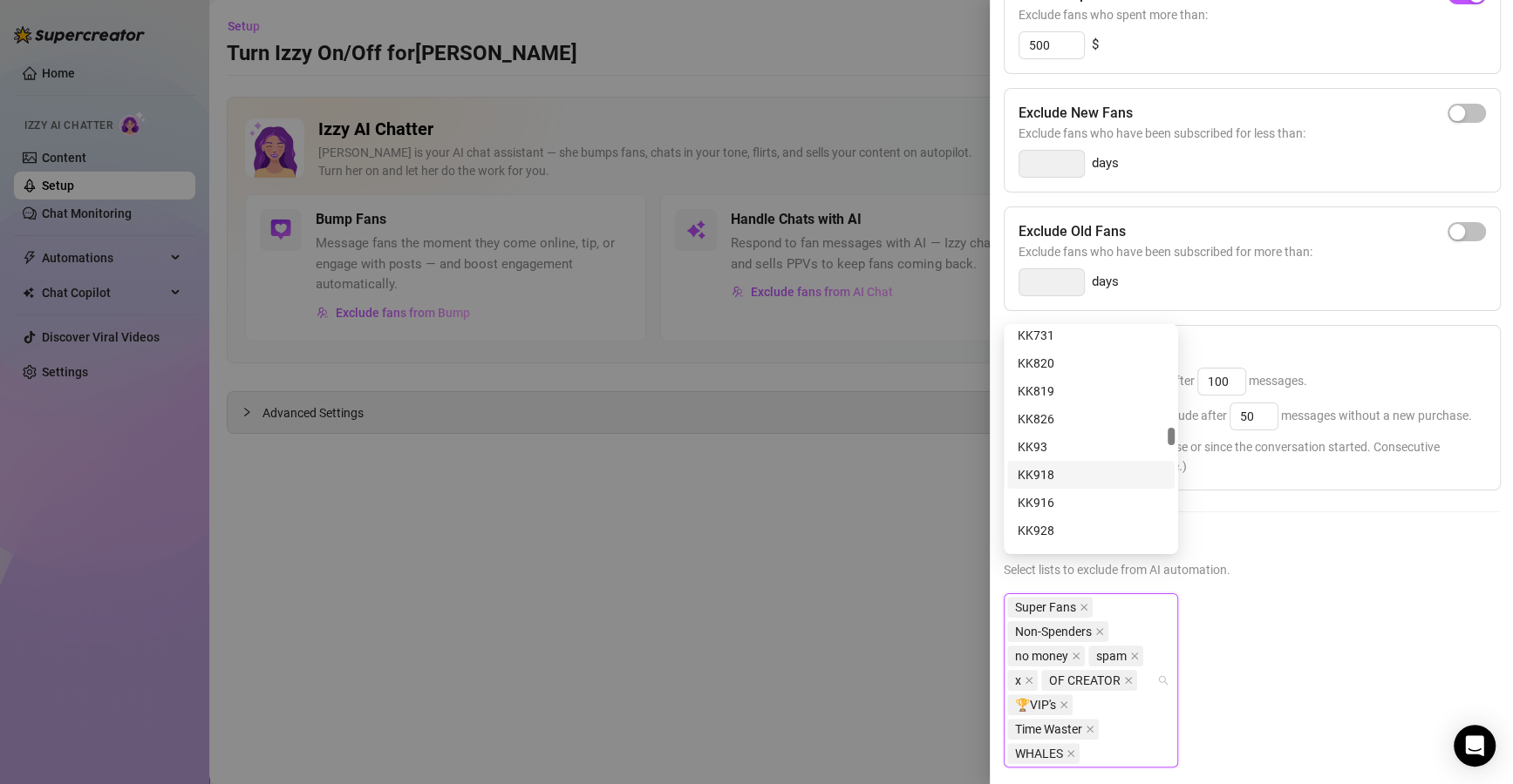
scroll to position [293, 0]
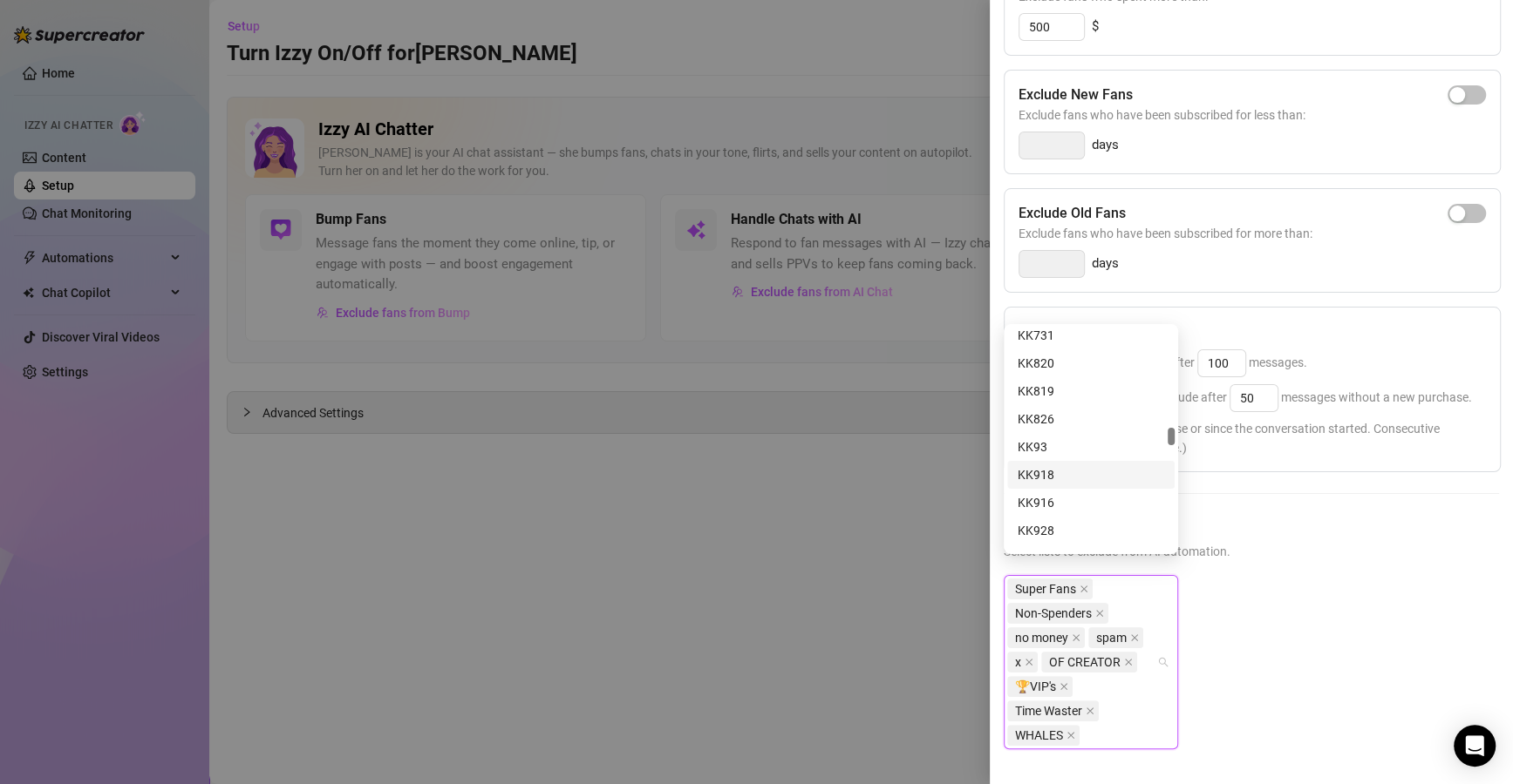
click at [1334, 672] on div "Super Fans Non-Spenders no money spam x OF CREATOR 🏆VIP's Time Waster WHALES" at bounding box center [1251, 676] width 495 height 202
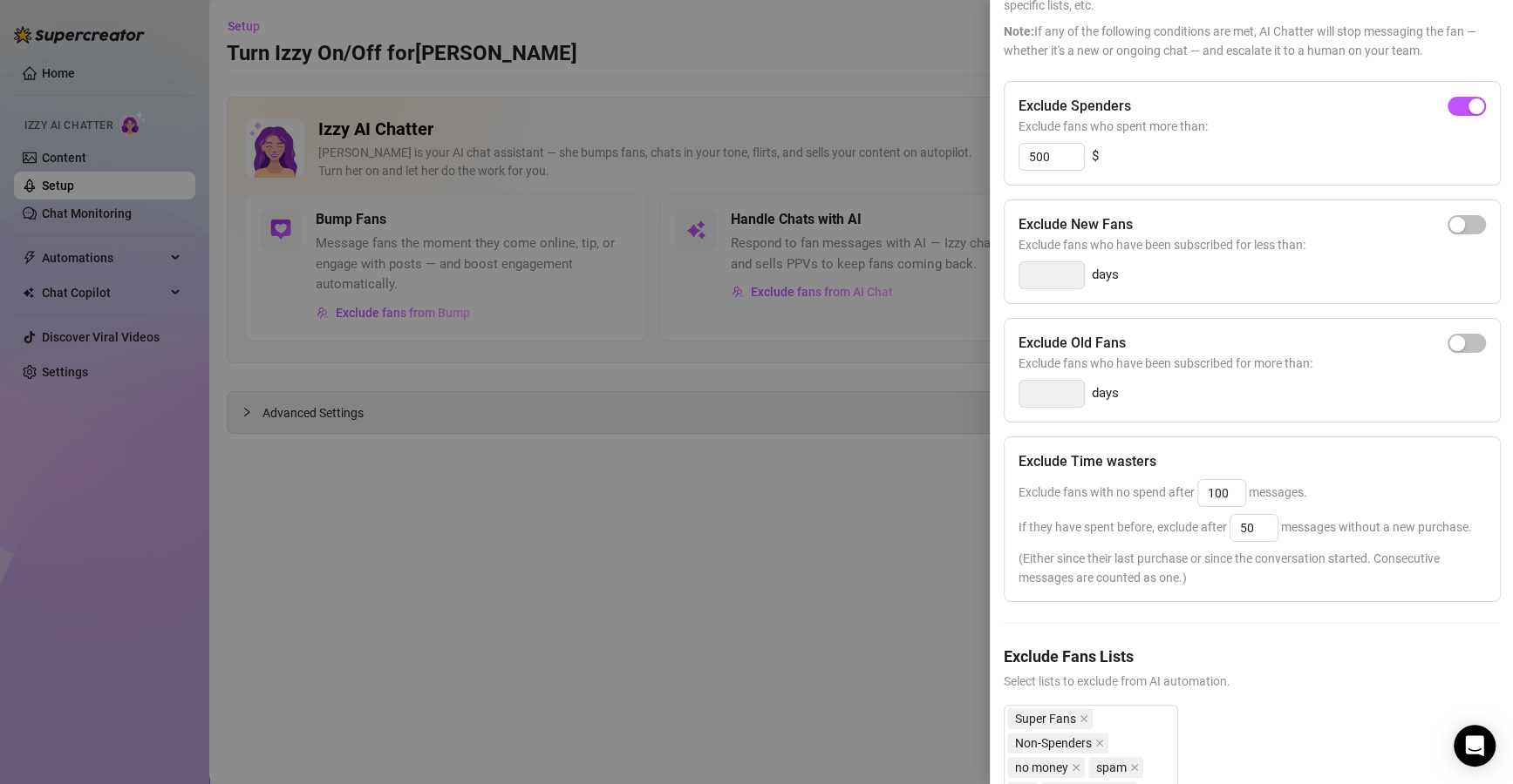
scroll to position [0, 0]
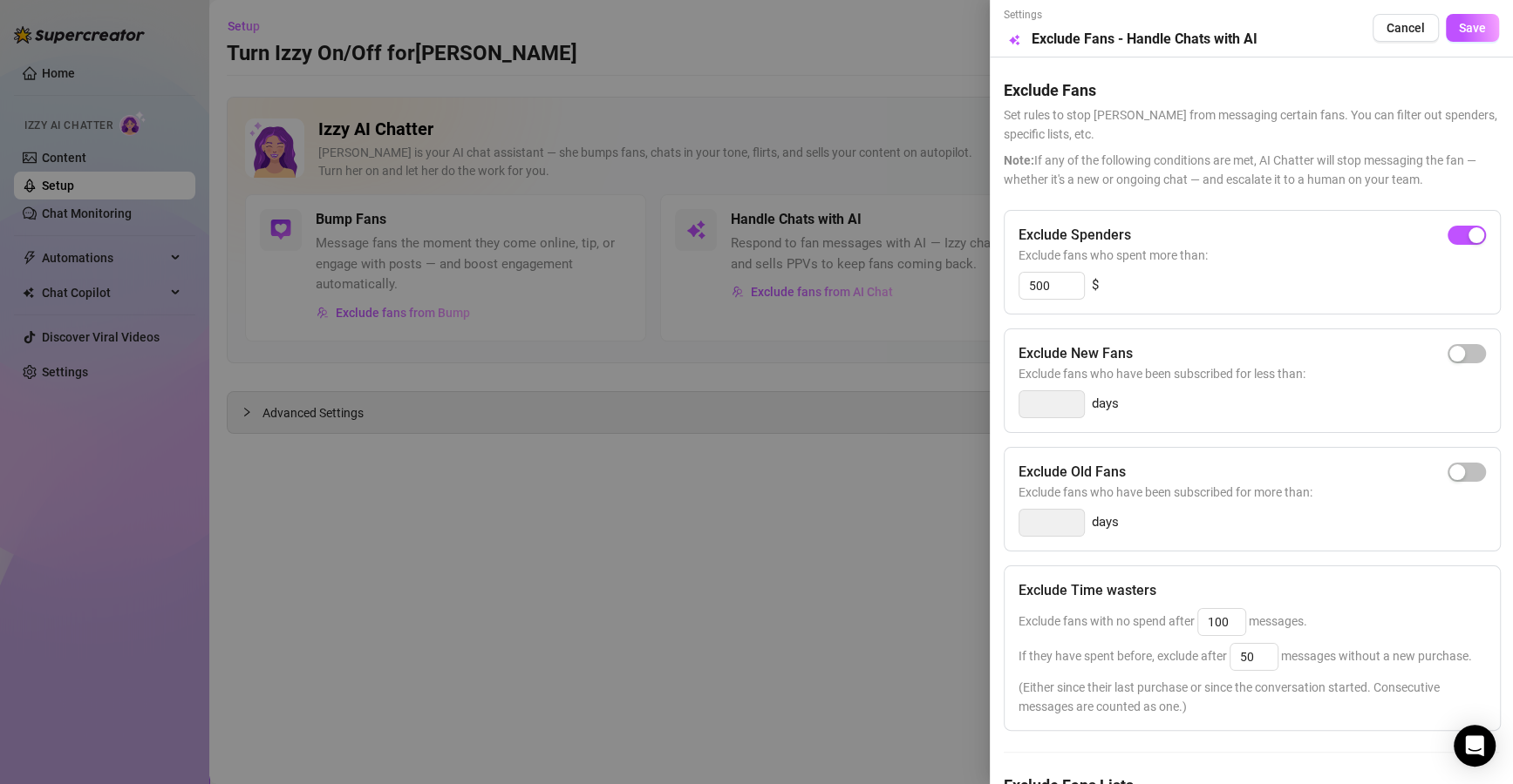
click at [1458, 32] on span "Save" at bounding box center [1471, 28] width 27 height 14
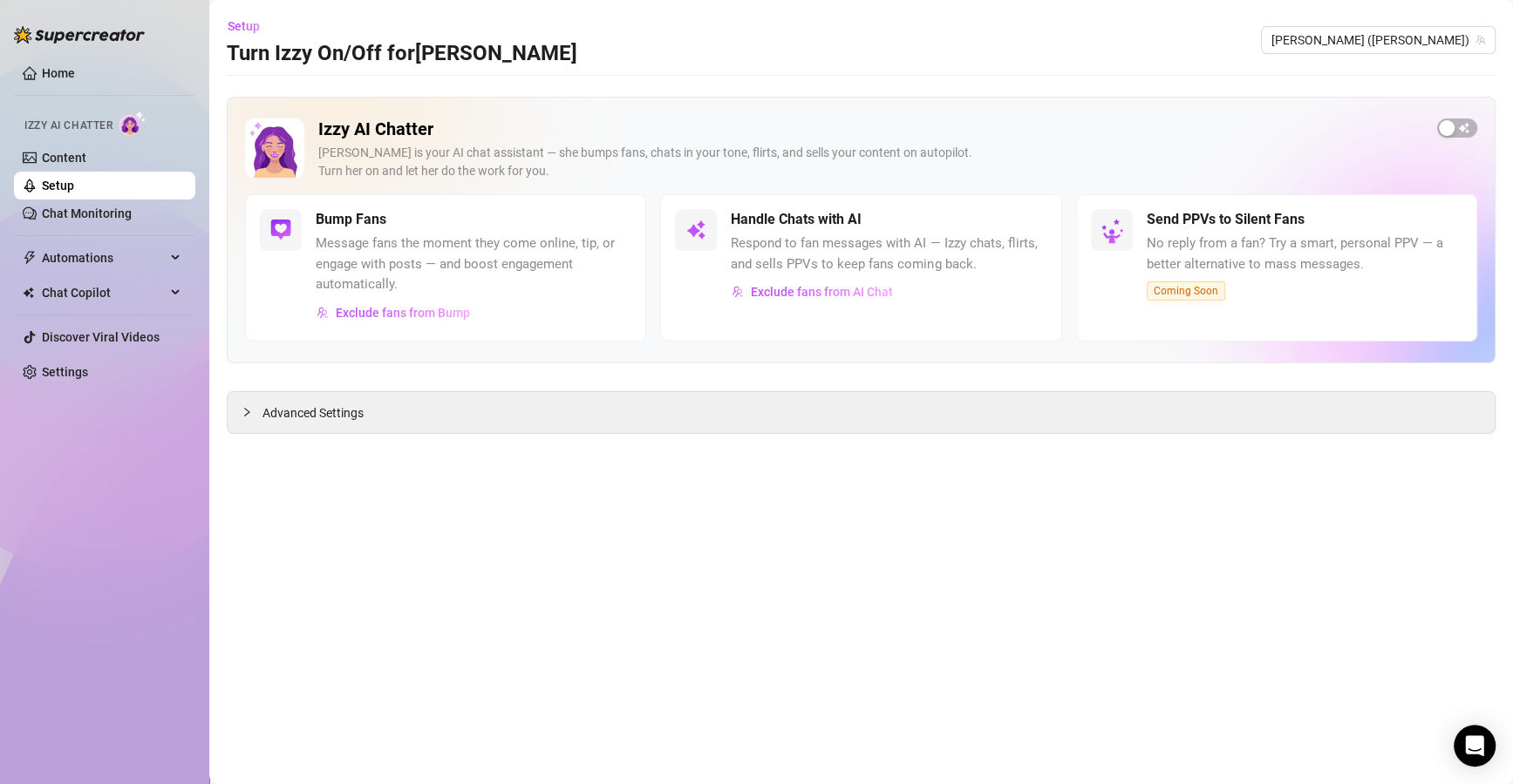
click at [958, 685] on main "Setup Turn Izzy On/Off for [PERSON_NAME] ([PERSON_NAME]) Izzy AI Chatter [PERSO…" at bounding box center [861, 392] width 1303 height 784
click at [1456, 135] on span "button" at bounding box center [1457, 128] width 40 height 19
click at [1020, 434] on main "Setup Turn Izzy On/Off for [PERSON_NAME] ([PERSON_NAME]) Izzy AI Chatter [PERSO…" at bounding box center [861, 392] width 1303 height 784
click at [54, 73] on link "Home" at bounding box center [58, 73] width 33 height 14
